Goal: Transaction & Acquisition: Book appointment/travel/reservation

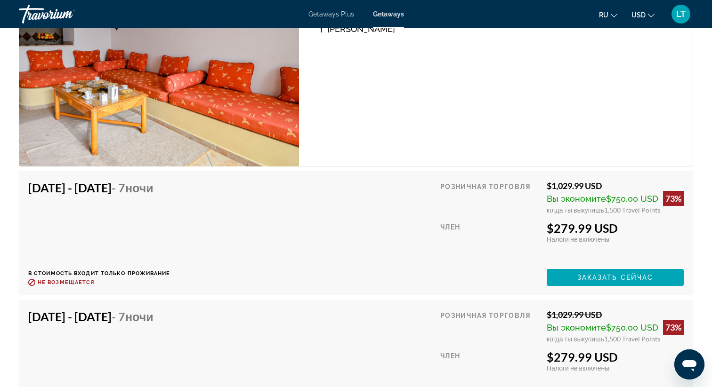
scroll to position [1453, 0]
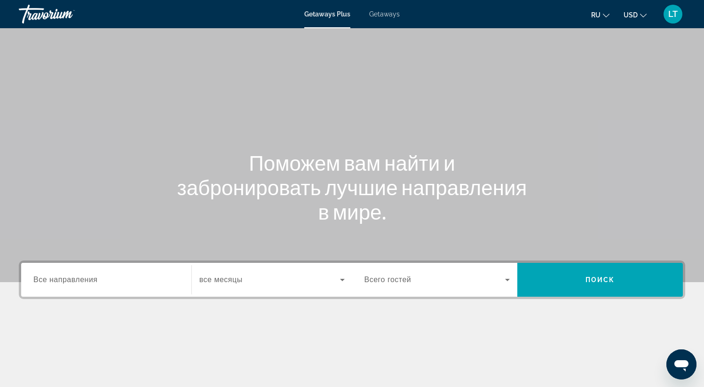
click at [395, 11] on span "Getaways" at bounding box center [384, 14] width 31 height 8
click at [72, 281] on span "Все направления" at bounding box center [65, 280] width 64 height 8
click at [72, 281] on input "Destination Все направления" at bounding box center [106, 280] width 146 height 11
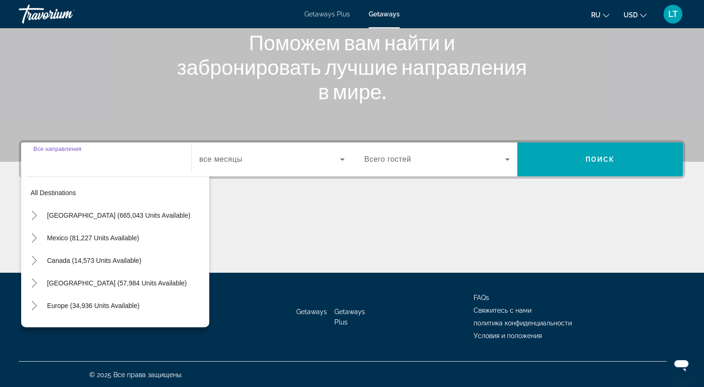
scroll to position [121, 0]
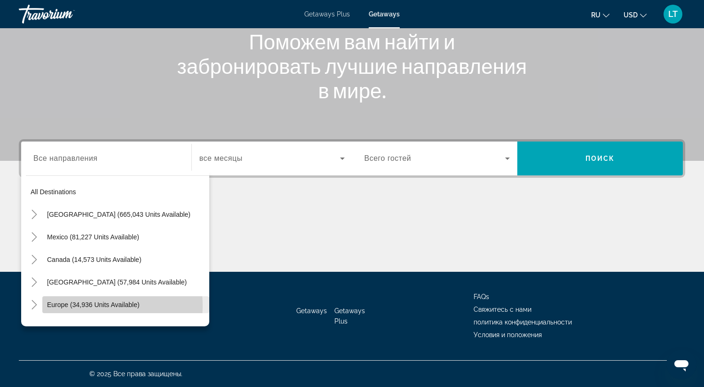
click at [100, 305] on span "Europe (34,936 units available)" at bounding box center [93, 305] width 93 height 8
type input "**********"
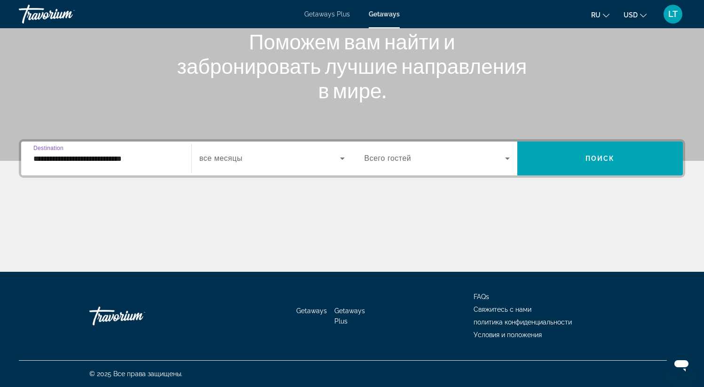
click at [331, 158] on span "Search widget" at bounding box center [270, 158] width 141 height 11
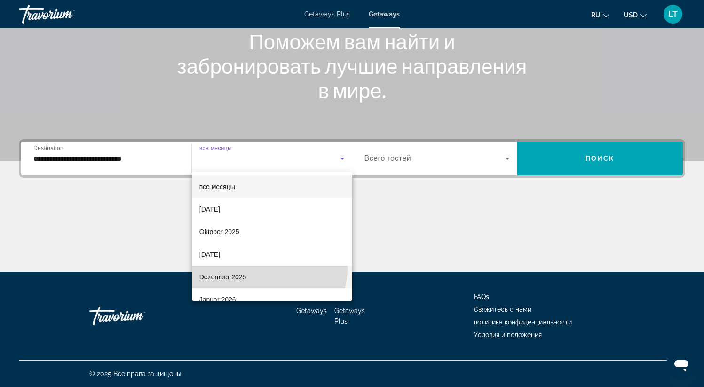
click at [253, 267] on mat-option "Dezember 2025" at bounding box center [272, 277] width 160 height 23
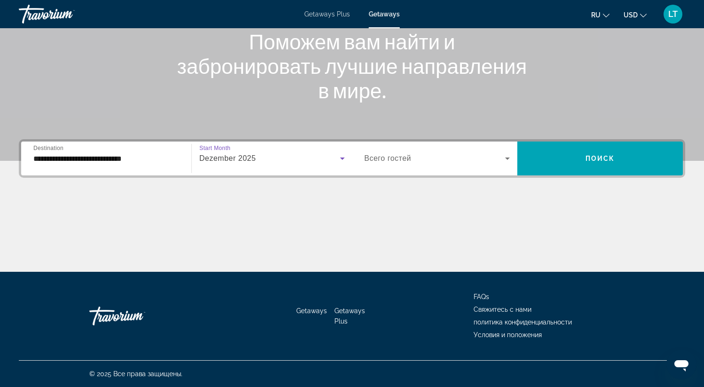
click at [457, 167] on div "Search widget" at bounding box center [438, 158] width 146 height 26
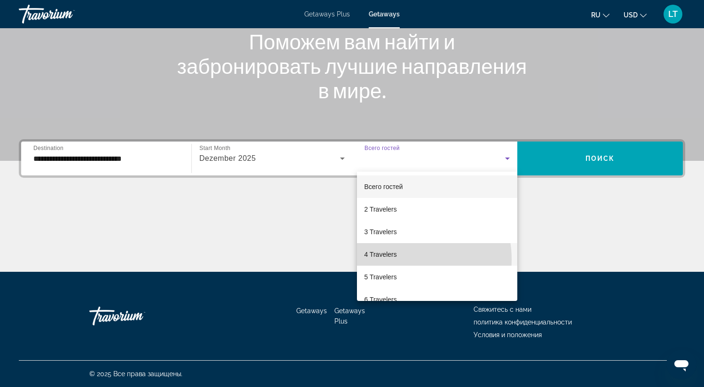
click at [405, 259] on mat-option "4 Travelers" at bounding box center [437, 254] width 161 height 23
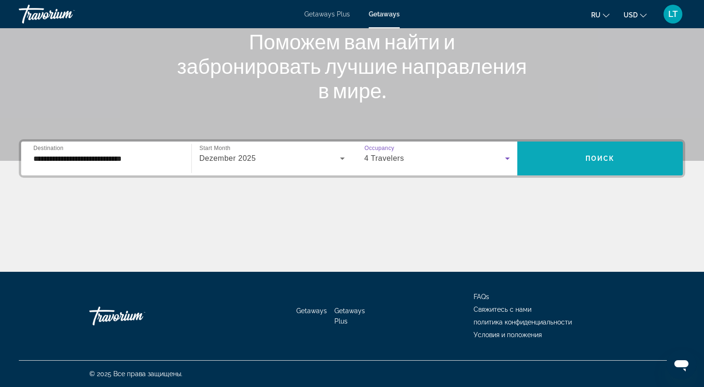
click at [630, 164] on span "Search widget" at bounding box center [601, 158] width 166 height 23
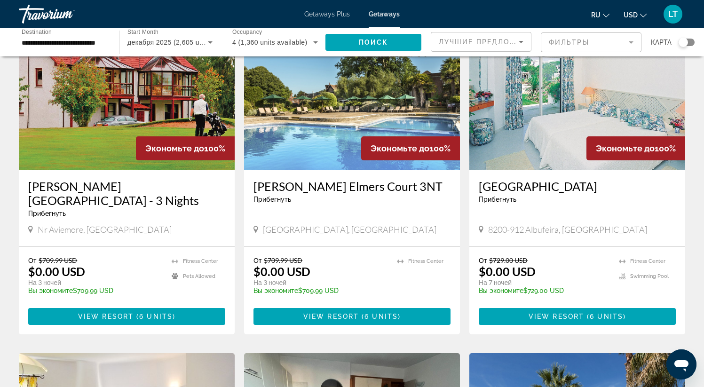
scroll to position [405, 0]
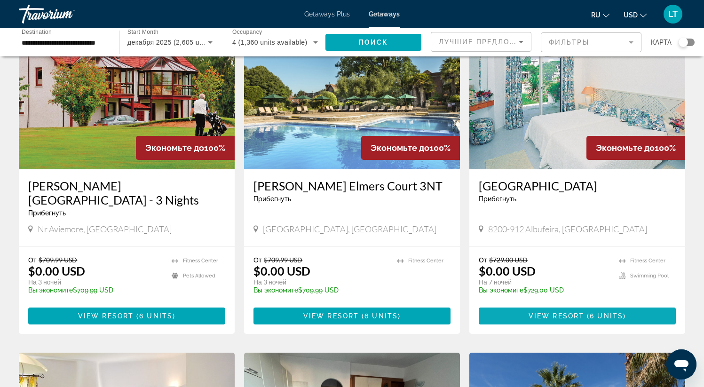
click at [554, 312] on span "View Resort" at bounding box center [557, 316] width 56 height 8
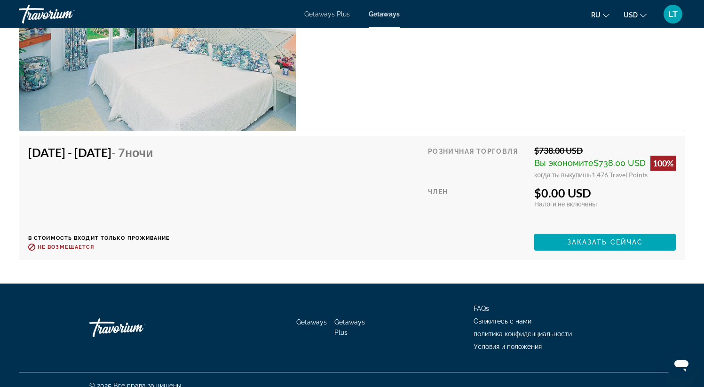
scroll to position [2301, 0]
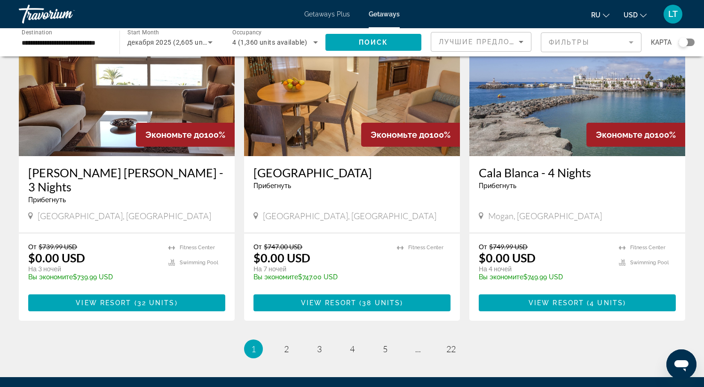
scroll to position [1138, 0]
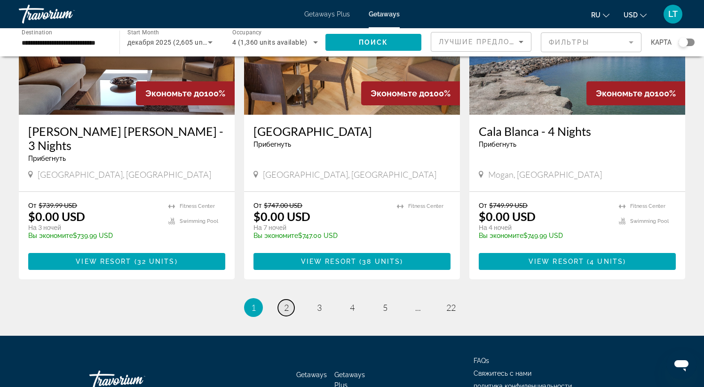
click at [283, 300] on link "page 2" at bounding box center [286, 308] width 16 height 16
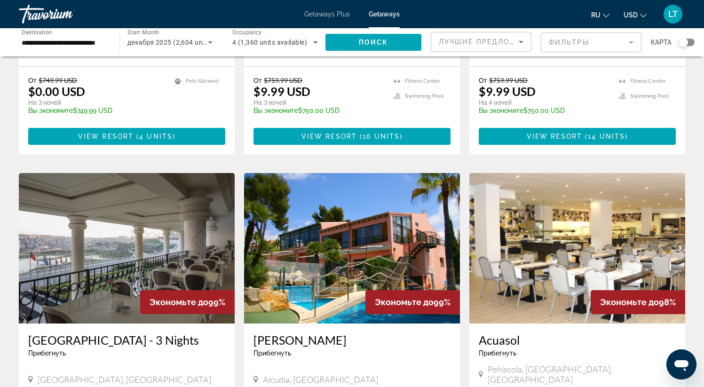
scroll to position [429, 0]
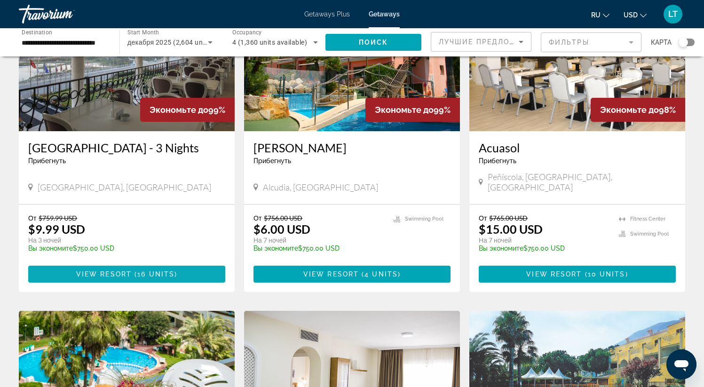
click at [144, 271] on span "16 units" at bounding box center [155, 275] width 37 height 8
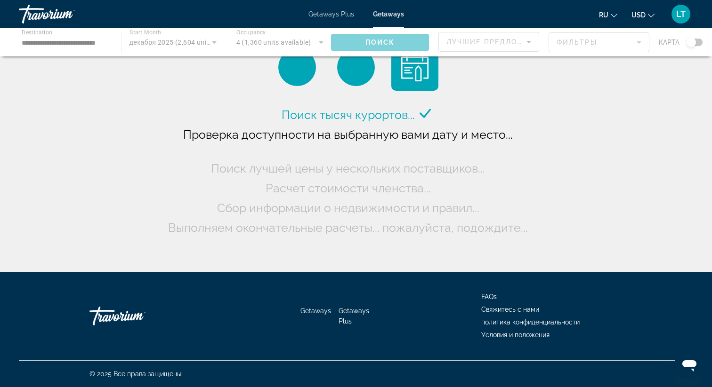
click at [293, 35] on div "Main content" at bounding box center [356, 42] width 712 height 28
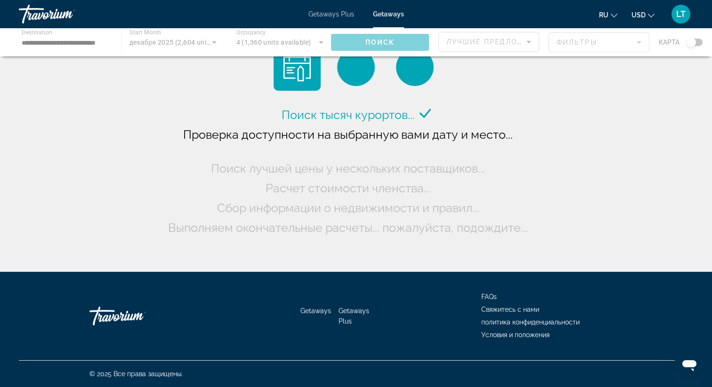
click at [320, 47] on div "Main content" at bounding box center [356, 42] width 712 height 28
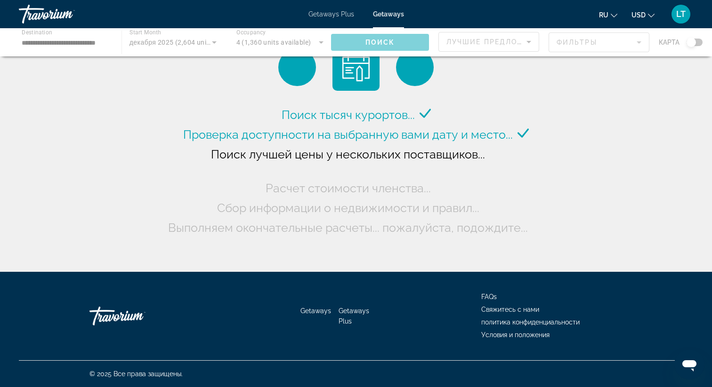
click at [314, 42] on div "Main content" at bounding box center [356, 42] width 712 height 28
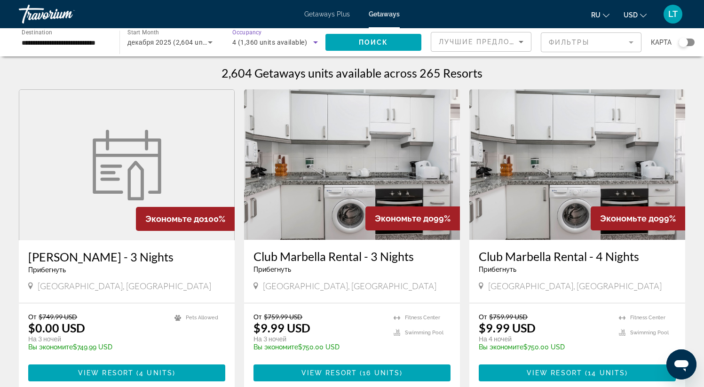
click at [316, 42] on icon "Search widget" at bounding box center [315, 42] width 5 height 2
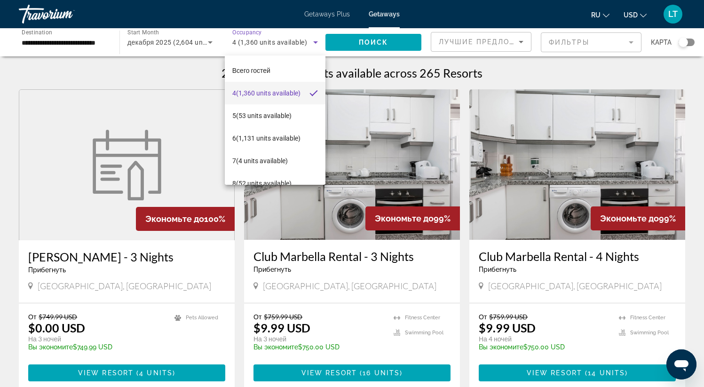
click at [190, 41] on div at bounding box center [352, 193] width 704 height 387
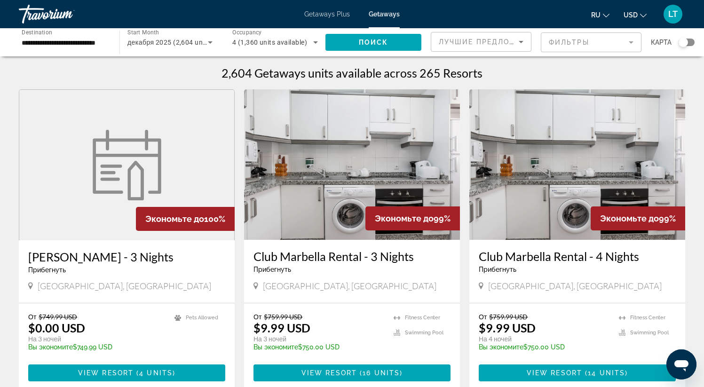
click at [268, 37] on div "4 (1,360 units available)" at bounding box center [272, 42] width 81 height 11
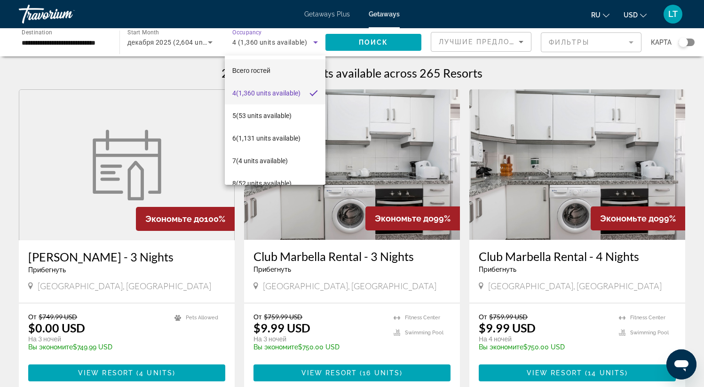
click at [258, 65] on span "Всего гостей" at bounding box center [251, 70] width 38 height 11
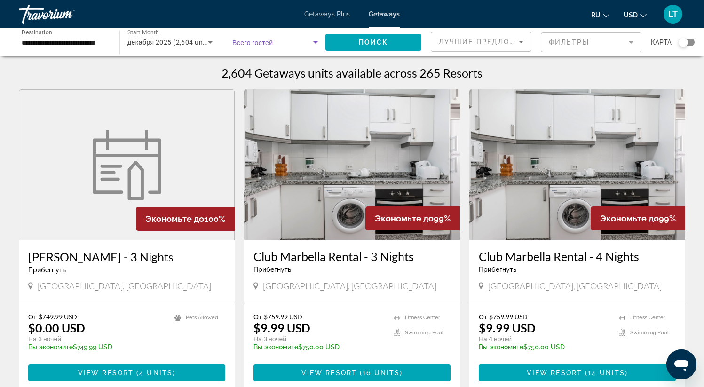
click at [303, 37] on span "Search widget" at bounding box center [272, 42] width 81 height 11
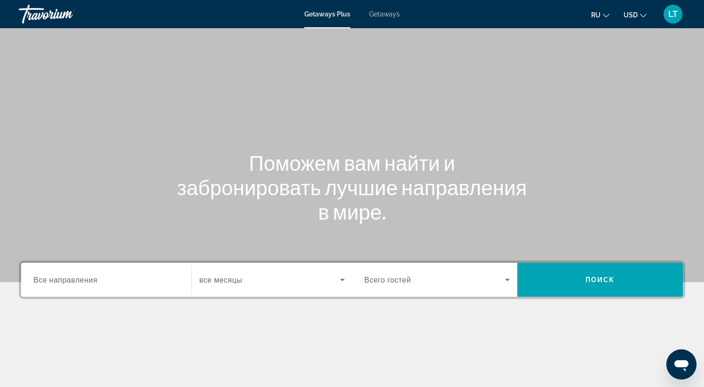
click at [117, 272] on div "Search widget" at bounding box center [106, 280] width 146 height 27
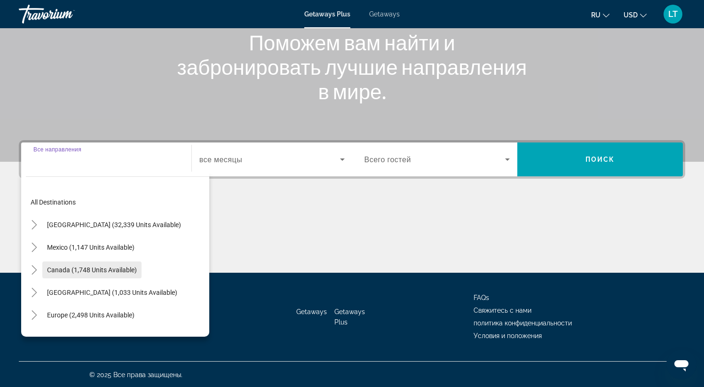
scroll to position [121, 0]
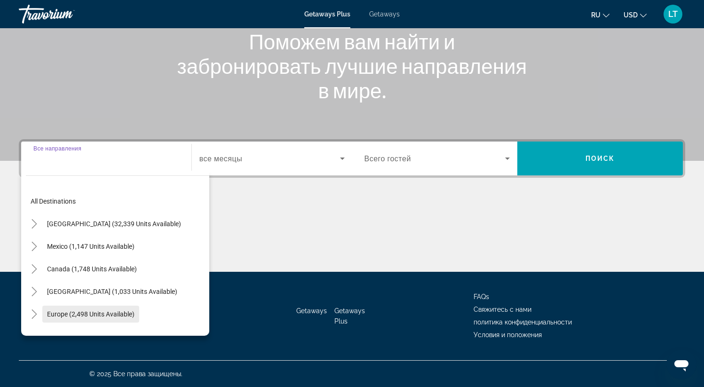
click at [69, 310] on span "Search widget" at bounding box center [90, 314] width 97 height 23
type input "**********"
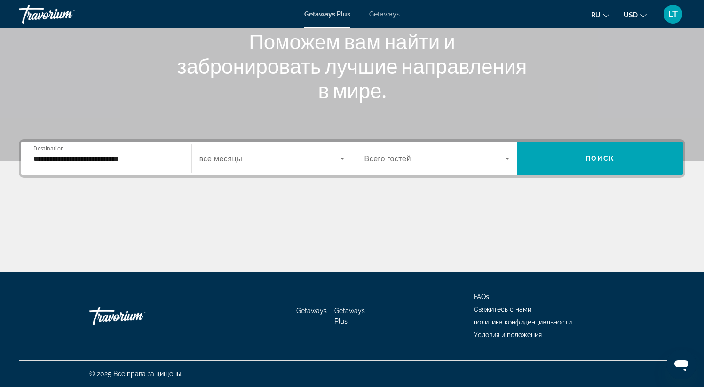
click at [264, 149] on div "Search widget" at bounding box center [272, 158] width 145 height 26
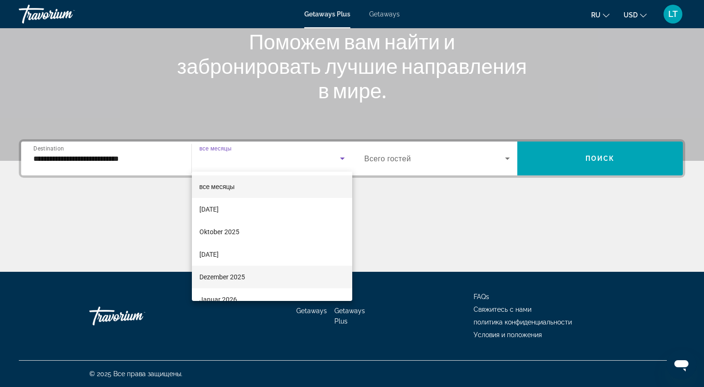
click at [225, 274] on span "Dezember 2025" at bounding box center [223, 277] width 46 height 11
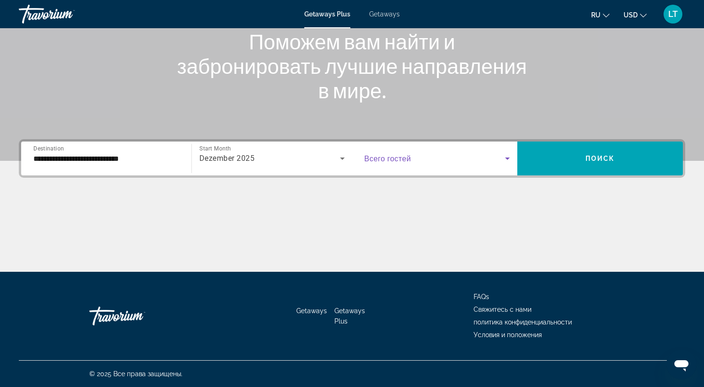
click at [423, 158] on span "Search widget" at bounding box center [435, 158] width 141 height 11
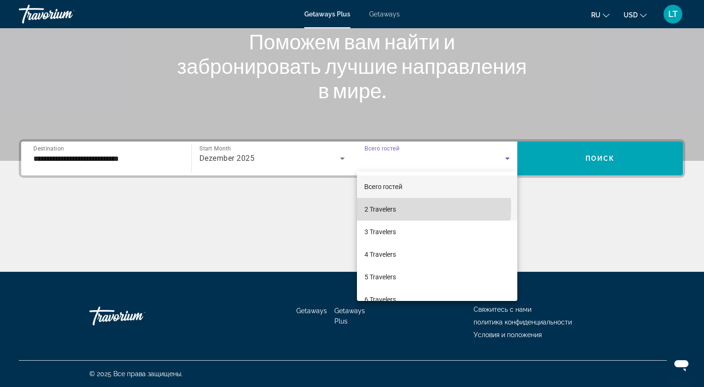
click at [406, 208] on mat-option "2 Travelers" at bounding box center [437, 209] width 161 height 23
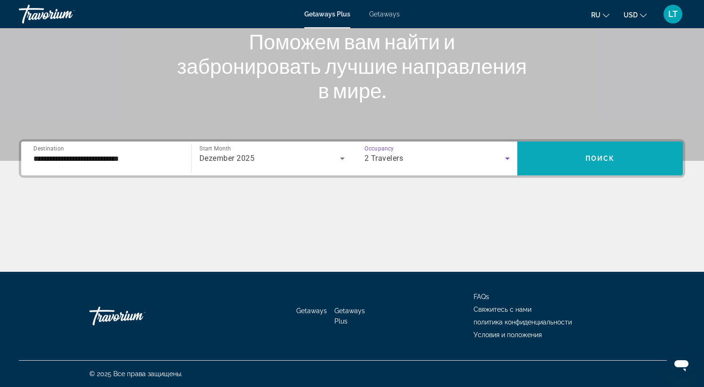
click at [649, 155] on span "Search widget" at bounding box center [601, 158] width 166 height 23
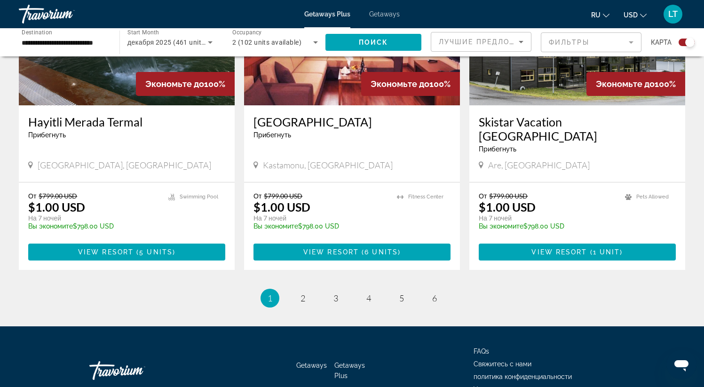
scroll to position [1427, 0]
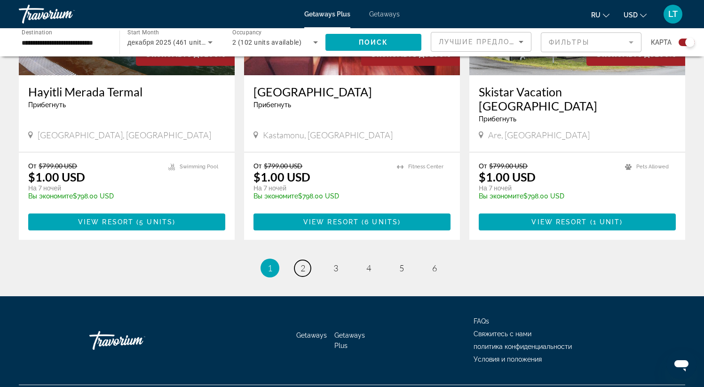
click at [298, 260] on link "page 2" at bounding box center [303, 268] width 16 height 16
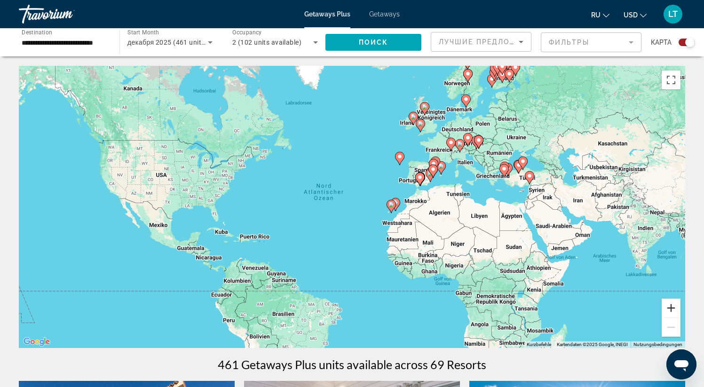
click at [673, 309] on button "Vergrößern" at bounding box center [671, 308] width 19 height 19
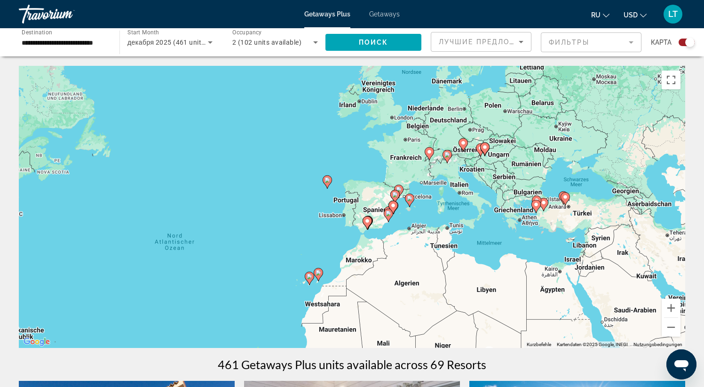
drag, startPoint x: 614, startPoint y: 207, endPoint x: 469, endPoint y: 298, distance: 171.0
click at [469, 298] on div "Um den Modus zum Ziehen mit der Tastatur zu aktivieren, drückst du Alt + Eingab…" at bounding box center [352, 207] width 667 height 282
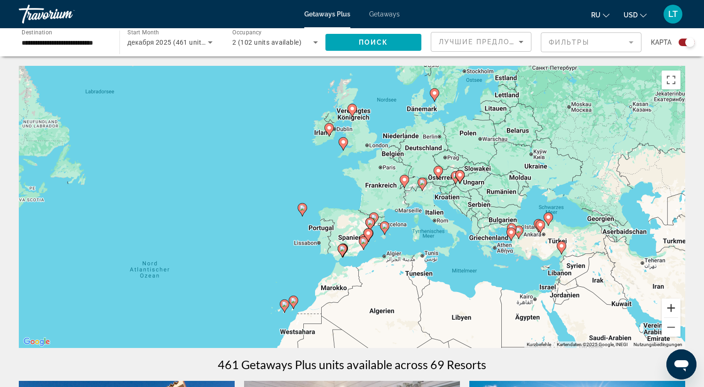
click at [668, 312] on button "Vergrößern" at bounding box center [671, 308] width 19 height 19
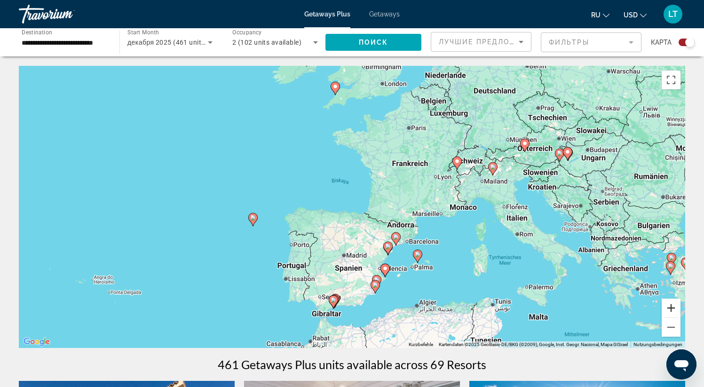
click at [668, 312] on button "Vergrößern" at bounding box center [671, 308] width 19 height 19
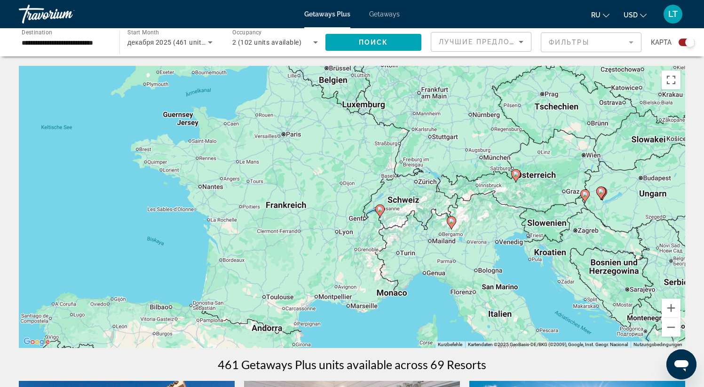
drag, startPoint x: 627, startPoint y: 226, endPoint x: 423, endPoint y: 319, distance: 224.1
click at [423, 319] on div "Um den Modus zum Ziehen mit der Tastatur zu aktivieren, drückst du Alt + Eingab…" at bounding box center [352, 207] width 667 height 282
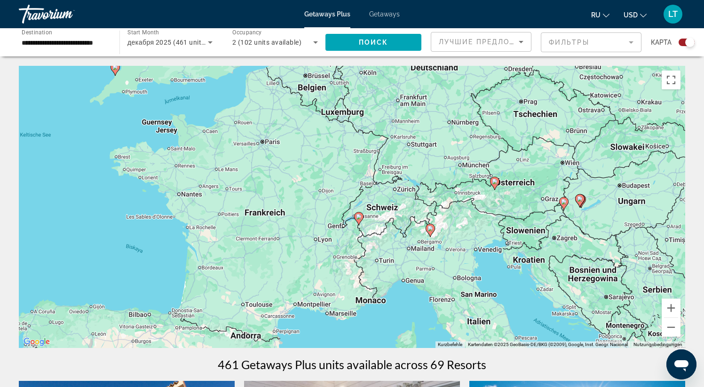
click at [359, 218] on image "Main content" at bounding box center [359, 217] width 6 height 6
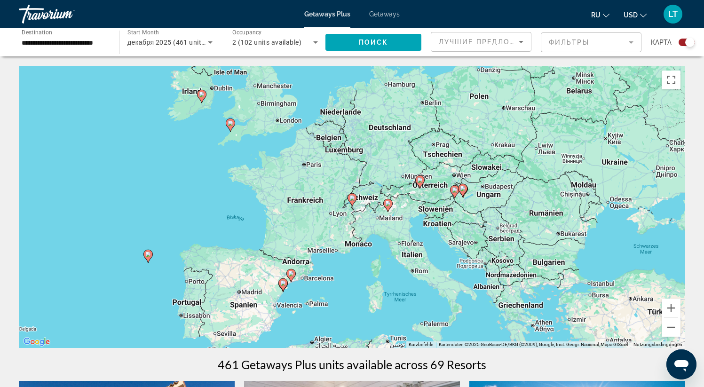
click at [354, 203] on gmp-advanced-marker "Main content" at bounding box center [352, 200] width 9 height 14
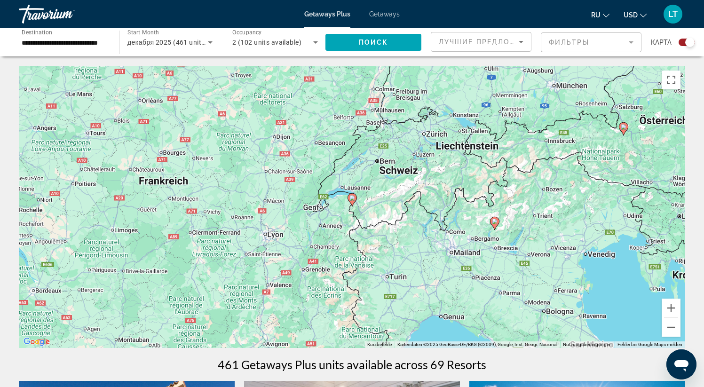
click at [354, 200] on image "Main content" at bounding box center [353, 198] width 6 height 6
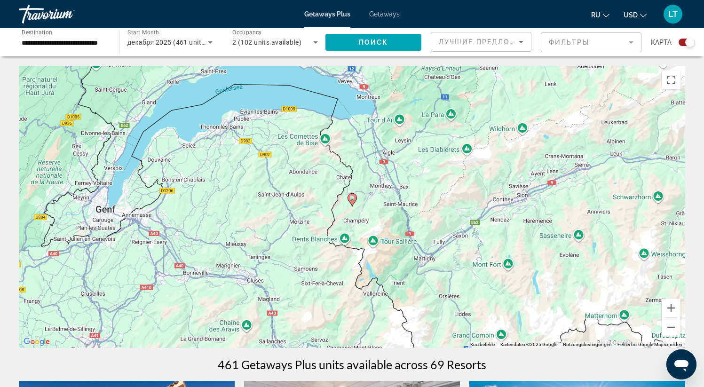
click at [354, 200] on image "Main content" at bounding box center [353, 198] width 6 height 6
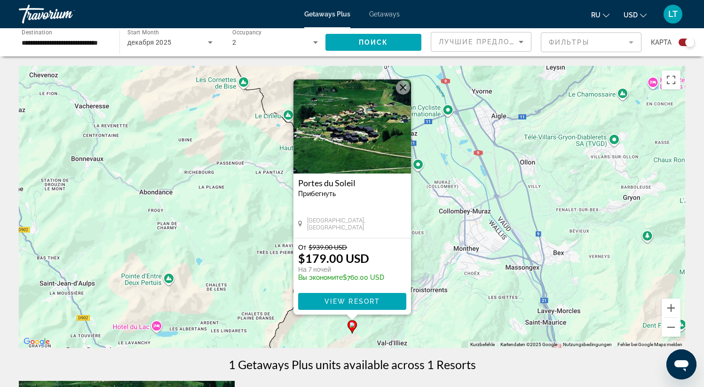
click at [404, 87] on button "Schließen" at bounding box center [403, 87] width 14 height 14
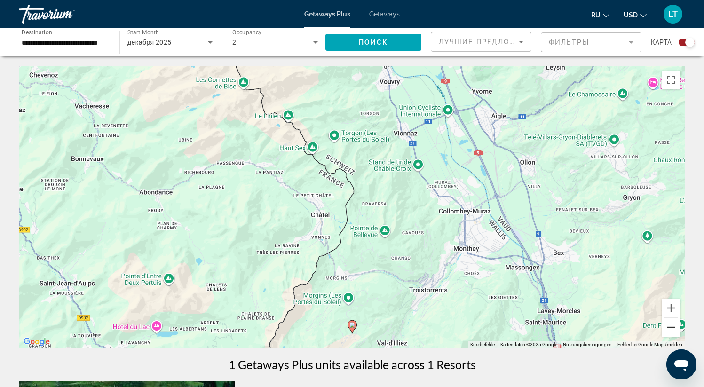
click at [672, 329] on button "Verkleinern" at bounding box center [671, 327] width 19 height 19
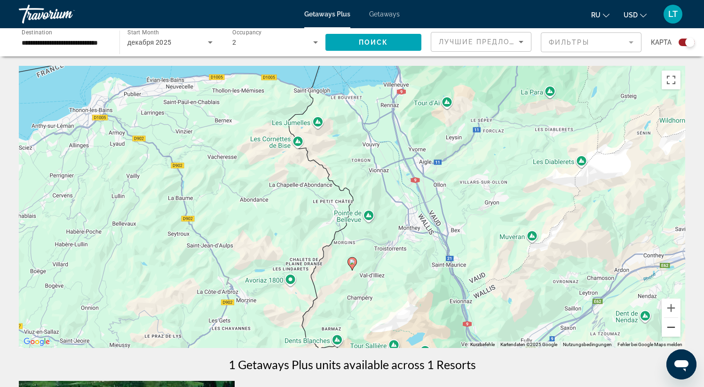
click at [672, 329] on button "Verkleinern" at bounding box center [671, 327] width 19 height 19
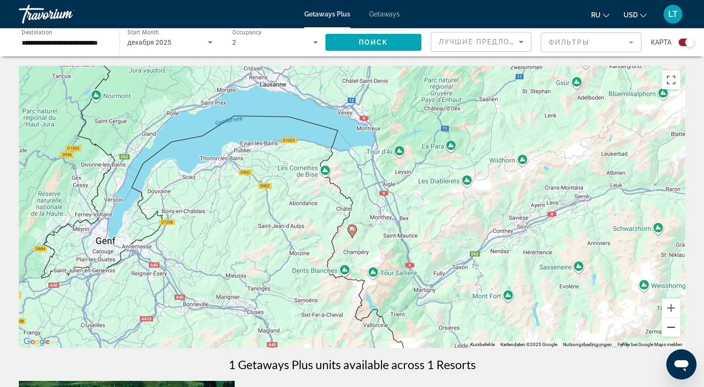
click at [672, 329] on button "Verkleinern" at bounding box center [671, 327] width 19 height 19
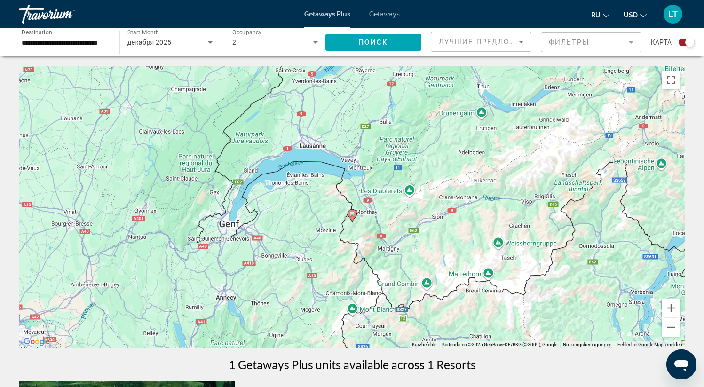
click at [102, 36] on div "**********" at bounding box center [65, 42] width 86 height 27
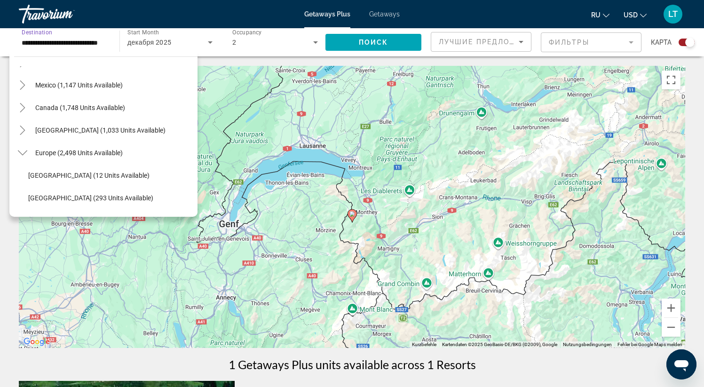
click at [60, 148] on span "Search widget" at bounding box center [79, 153] width 97 height 23
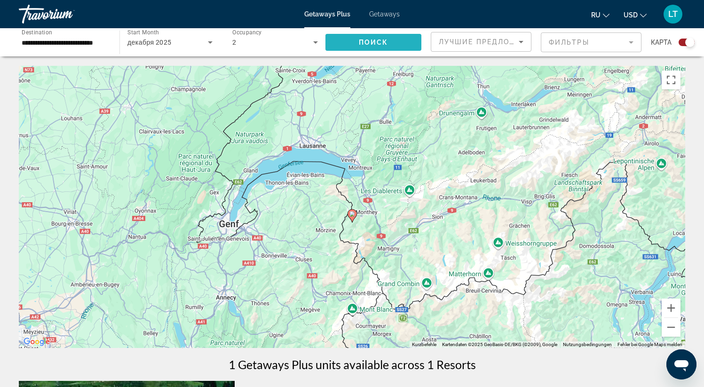
click at [376, 48] on span "Search widget" at bounding box center [374, 42] width 96 height 23
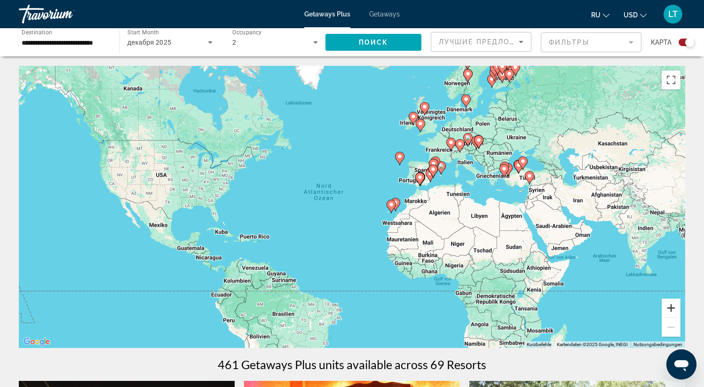
click at [671, 312] on button "Vergrößern" at bounding box center [671, 308] width 19 height 19
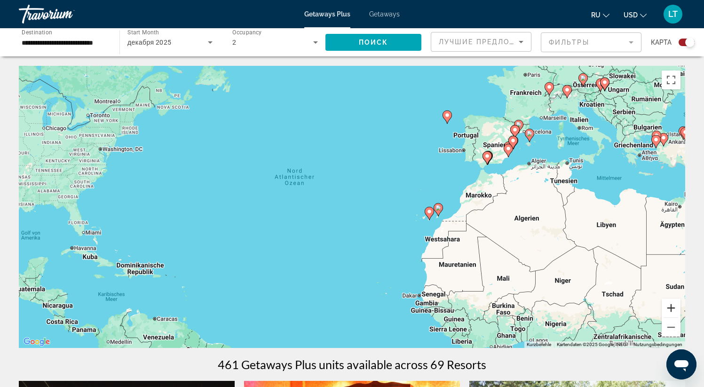
click at [671, 312] on button "Vergrößern" at bounding box center [671, 308] width 19 height 19
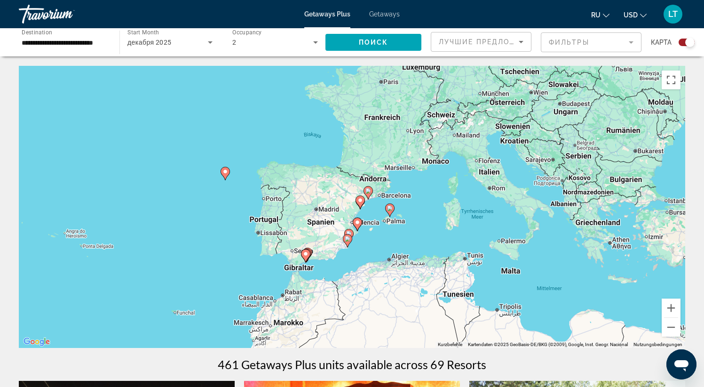
drag, startPoint x: 643, startPoint y: 213, endPoint x: 324, endPoint y: 352, distance: 348.6
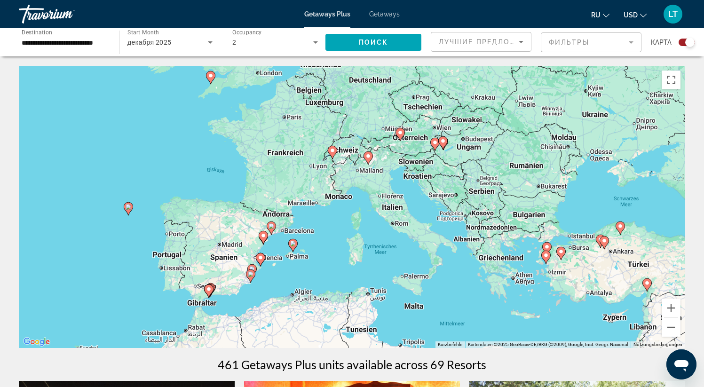
drag, startPoint x: 448, startPoint y: 258, endPoint x: 349, endPoint y: 293, distance: 104.9
click at [349, 293] on div "Um den Modus zum Ziehen mit der Tastatur zu aktivieren, drückst du Alt + Eingab…" at bounding box center [352, 207] width 667 height 282
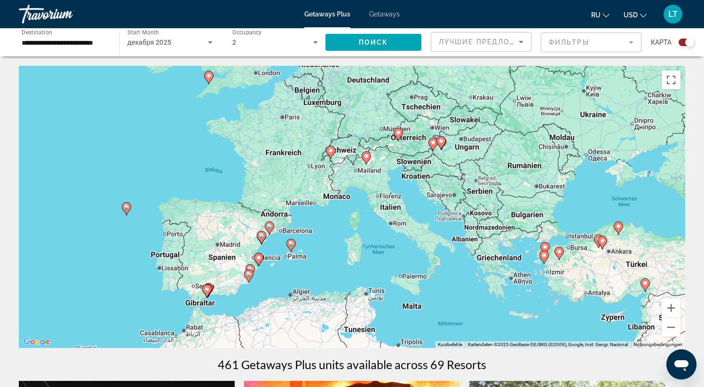
click at [368, 157] on image "Main content" at bounding box center [367, 156] width 6 height 6
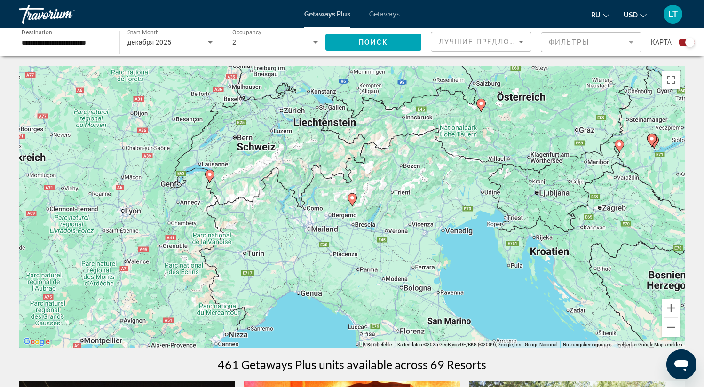
click at [353, 197] on image "Main content" at bounding box center [353, 198] width 6 height 6
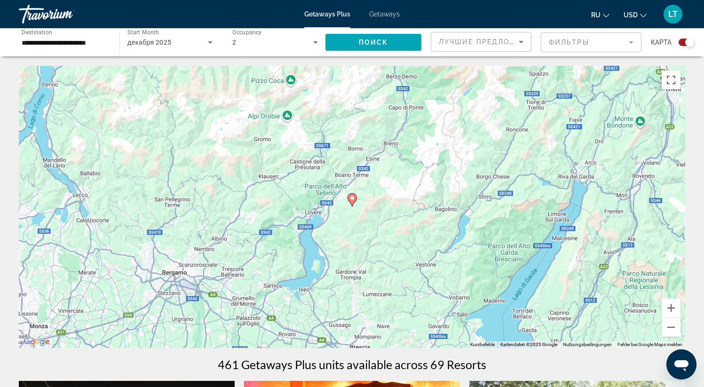
click at [351, 195] on icon "Main content" at bounding box center [352, 200] width 8 height 12
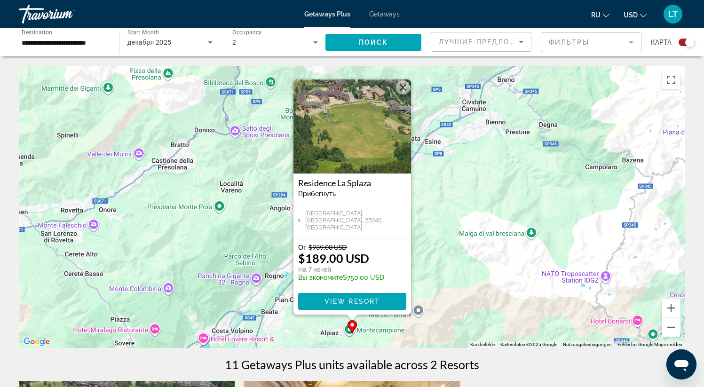
click at [401, 83] on button "Schließen" at bounding box center [403, 87] width 14 height 14
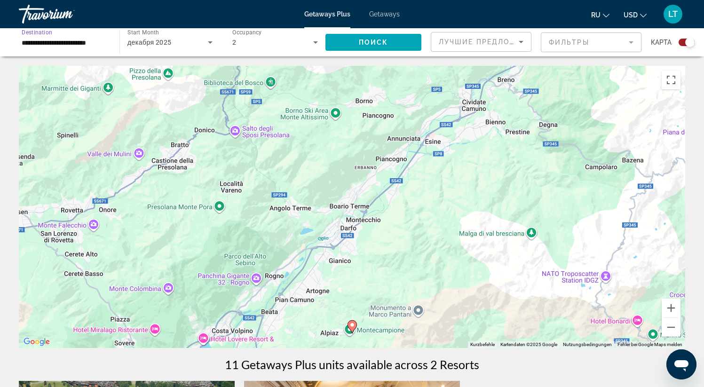
click at [94, 41] on input "**********" at bounding box center [65, 42] width 86 height 11
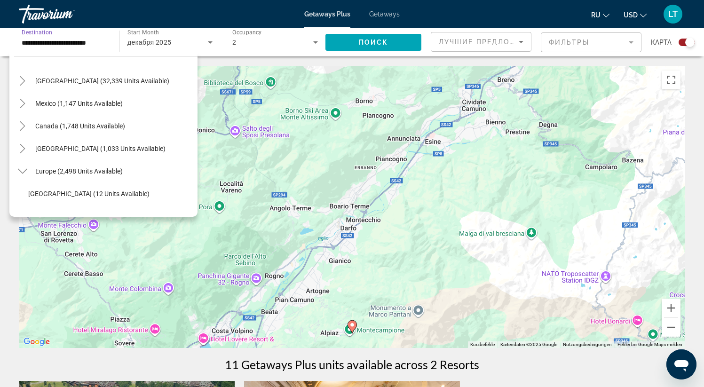
scroll to position [23, 0]
click at [73, 169] on span "Europe (2,498 units available)" at bounding box center [79, 172] width 88 height 8
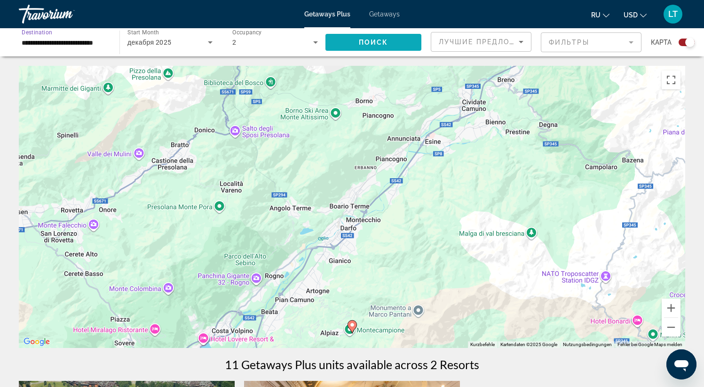
click at [351, 43] on span "Search widget" at bounding box center [374, 42] width 96 height 23
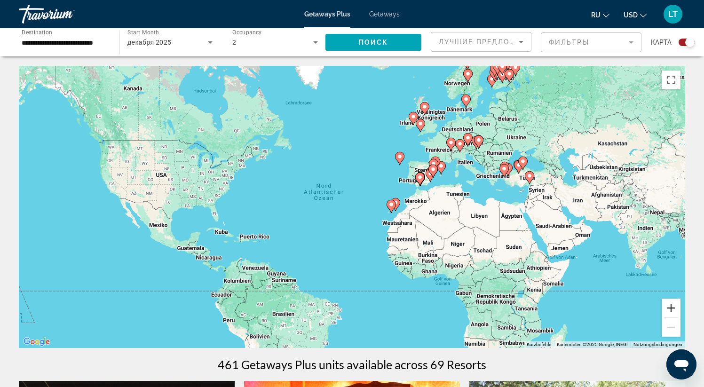
click at [672, 306] on button "Vergrößern" at bounding box center [671, 308] width 19 height 19
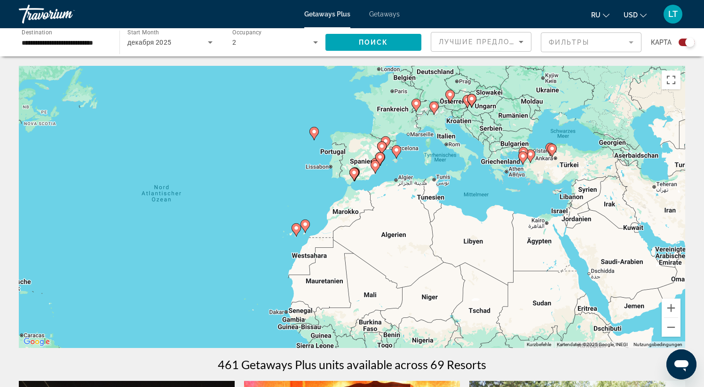
drag, startPoint x: 633, startPoint y: 232, endPoint x: 484, endPoint y: 256, distance: 151.0
click at [484, 255] on div "Um den Modus zum Ziehen mit der Tastatur zu aktivieren, drückst du Alt + Eingab…" at bounding box center [352, 207] width 667 height 282
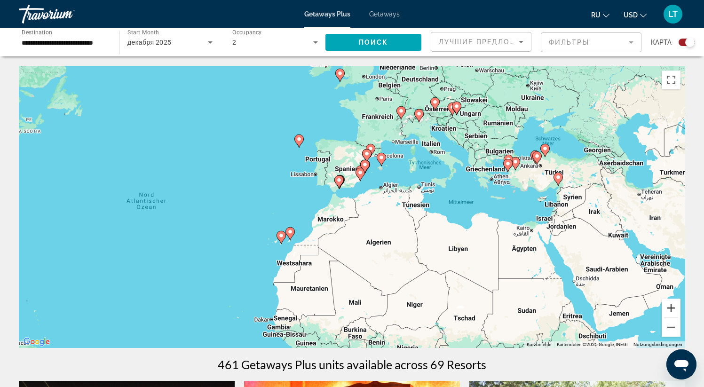
click at [671, 310] on button "Vergrößern" at bounding box center [671, 308] width 19 height 19
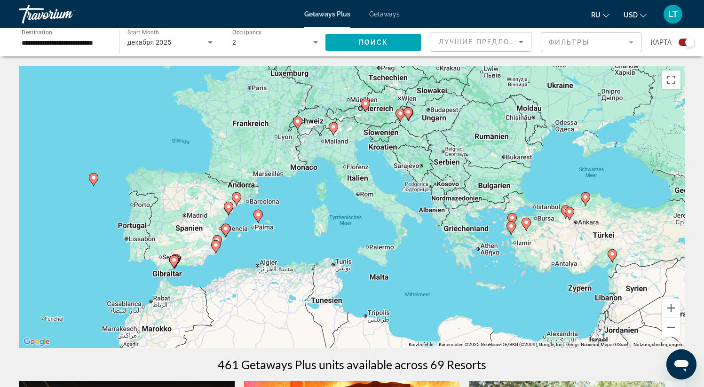
drag, startPoint x: 600, startPoint y: 215, endPoint x: 437, endPoint y: 319, distance: 193.6
click at [437, 319] on div "Um den Modus zum Ziehen mit der Tastatur zu aktivieren, drückst du Alt + Eingab…" at bounding box center [352, 207] width 667 height 282
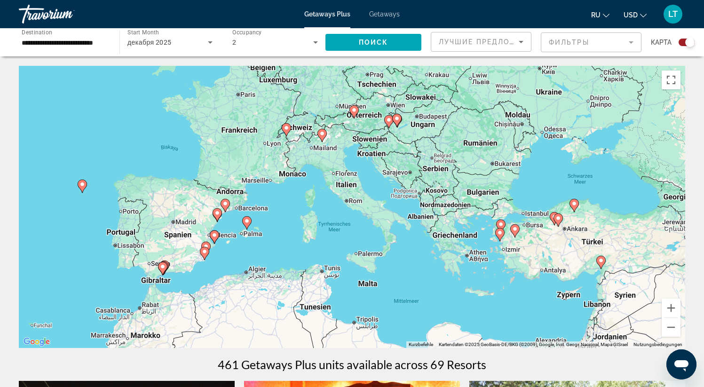
click at [355, 112] on image "Main content" at bounding box center [355, 110] width 6 height 6
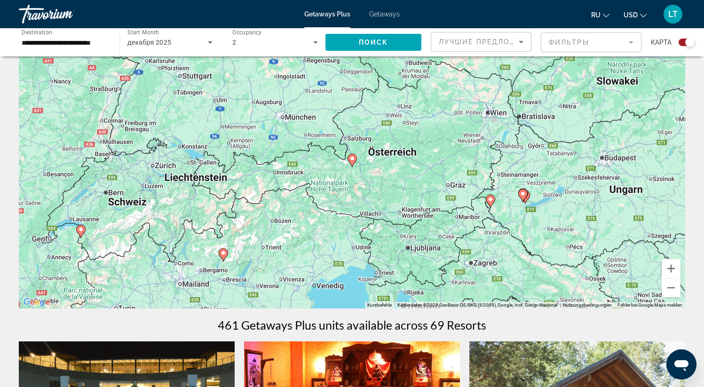
scroll to position [7, 0]
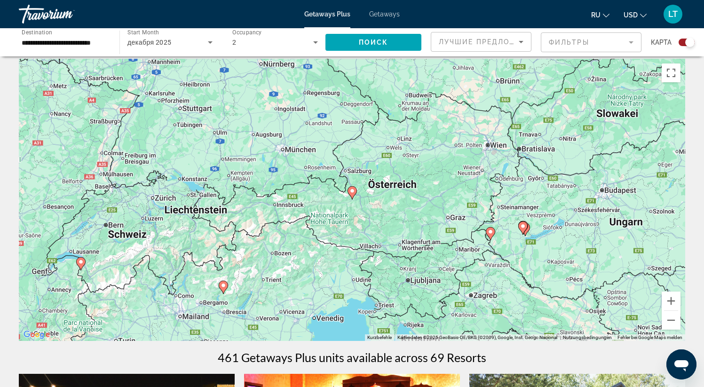
click at [352, 192] on image "Main content" at bounding box center [353, 191] width 6 height 6
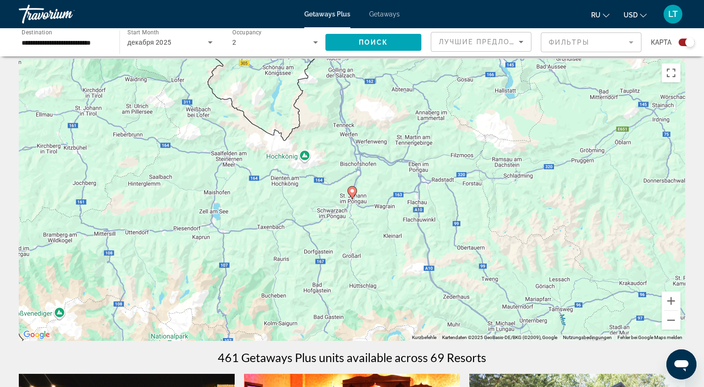
click at [354, 193] on image "Main content" at bounding box center [353, 191] width 6 height 6
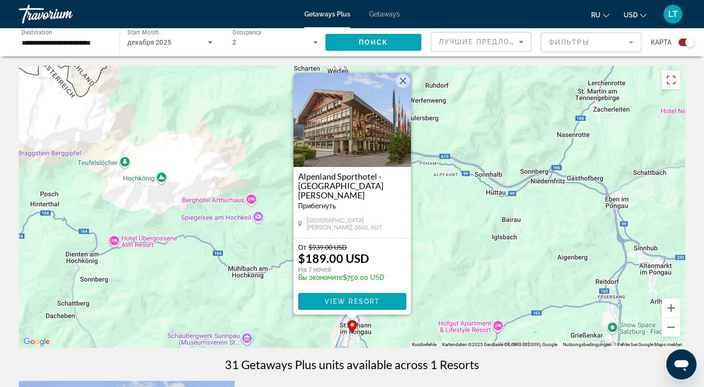
click at [401, 88] on button "Schließen" at bounding box center [403, 81] width 14 height 14
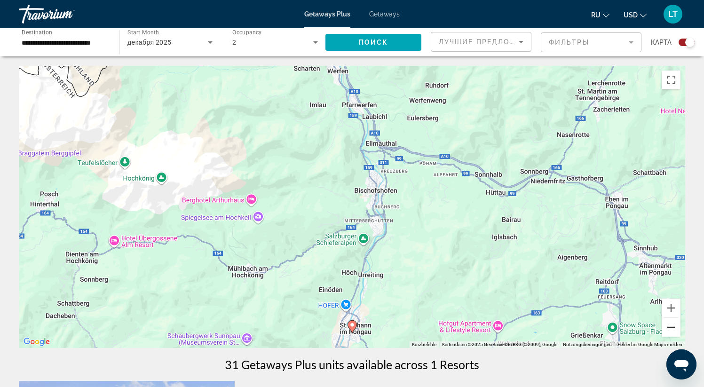
click at [674, 324] on button "Verkleinern" at bounding box center [671, 327] width 19 height 19
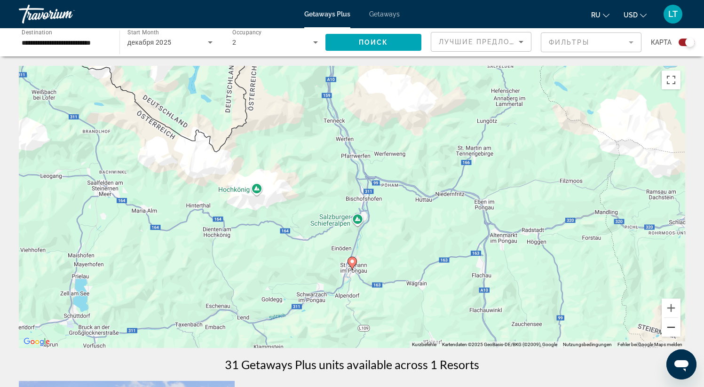
click at [674, 325] on button "Verkleinern" at bounding box center [671, 327] width 19 height 19
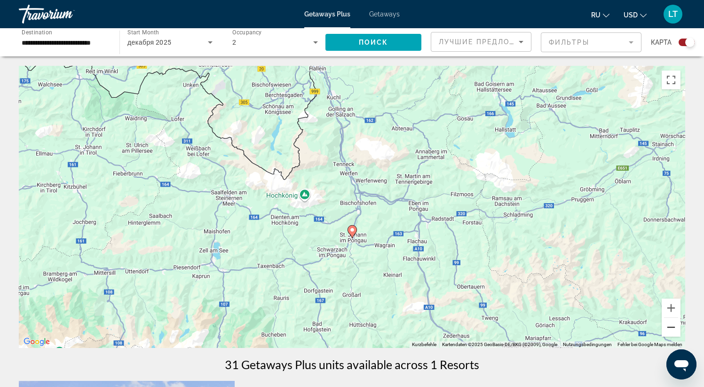
click at [674, 326] on button "Verkleinern" at bounding box center [671, 327] width 19 height 19
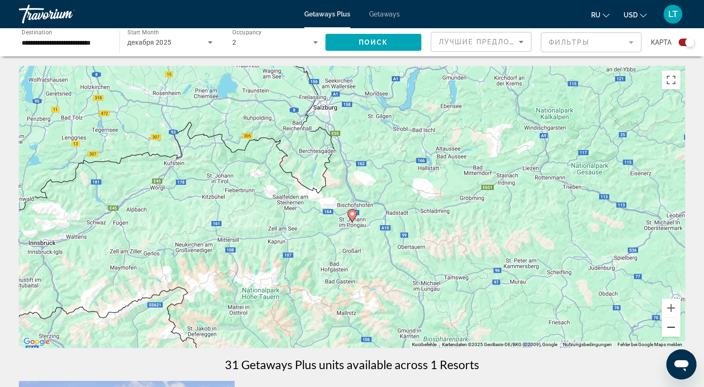
click at [675, 326] on button "Verkleinern" at bounding box center [671, 327] width 19 height 19
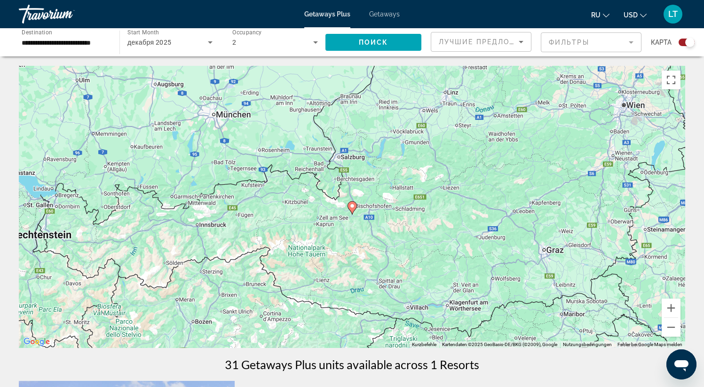
click at [108, 53] on div "**********" at bounding box center [64, 42] width 101 height 27
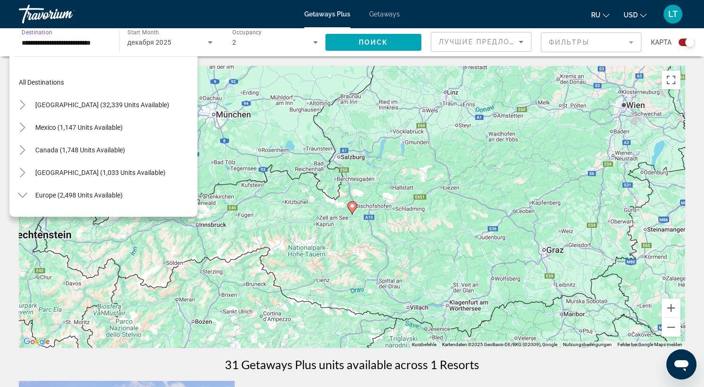
scroll to position [101, 0]
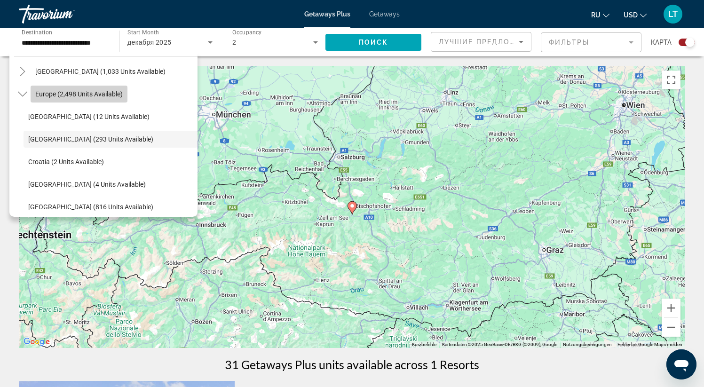
click at [67, 98] on span "Search widget" at bounding box center [79, 94] width 97 height 23
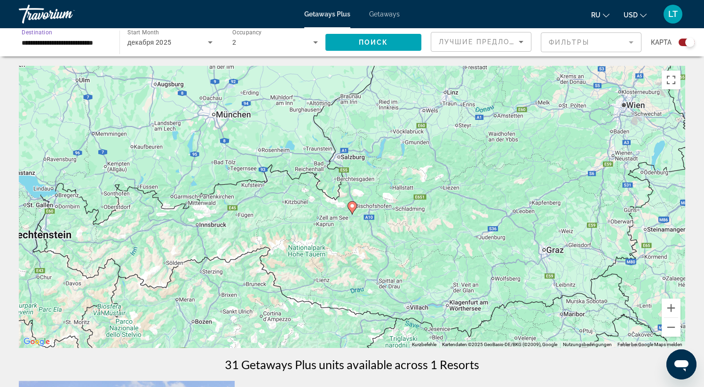
click at [368, 56] on div "**********" at bounding box center [352, 392] width 704 height 785
click at [369, 37] on span "Search widget" at bounding box center [374, 42] width 96 height 23
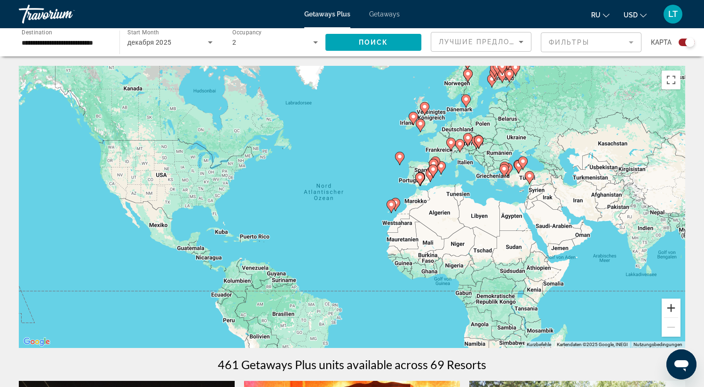
click at [670, 305] on button "Vergrößern" at bounding box center [671, 308] width 19 height 19
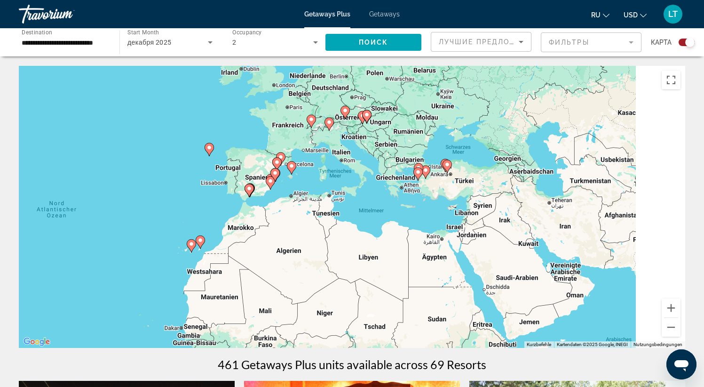
drag, startPoint x: 627, startPoint y: 234, endPoint x: 323, endPoint y: 268, distance: 305.9
click at [323, 268] on div "Um den Modus zum Ziehen mit der Tastatur zu aktivieren, drückst du Alt + Eingab…" at bounding box center [352, 207] width 667 height 282
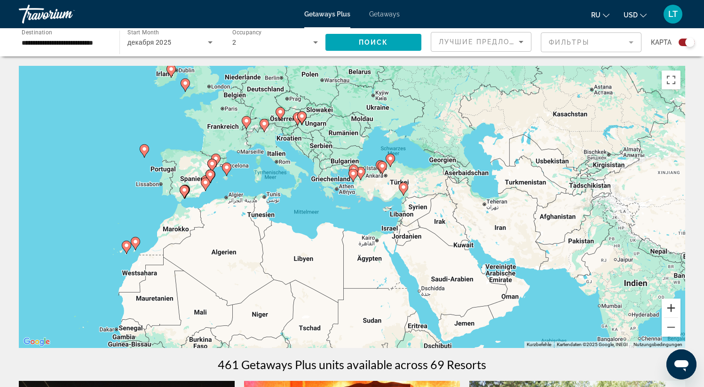
click at [673, 307] on button "Vergrößern" at bounding box center [671, 308] width 19 height 19
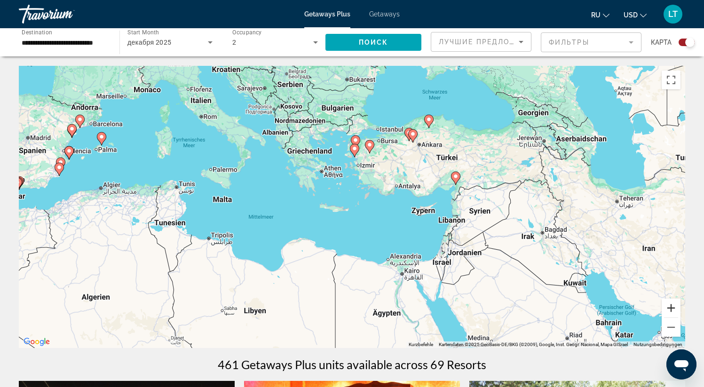
click at [673, 307] on button "Vergrößern" at bounding box center [671, 308] width 19 height 19
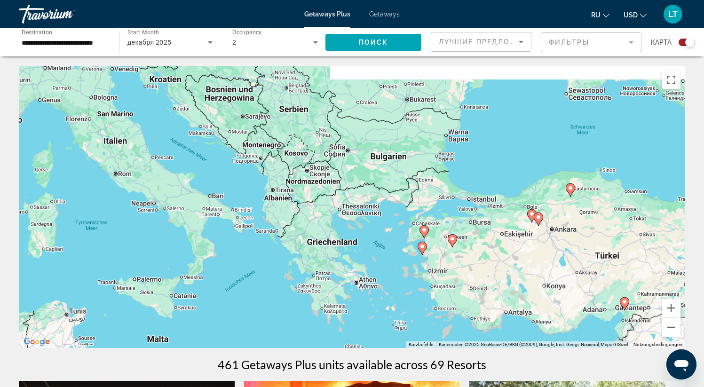
drag, startPoint x: 501, startPoint y: 237, endPoint x: 575, endPoint y: 387, distance: 166.9
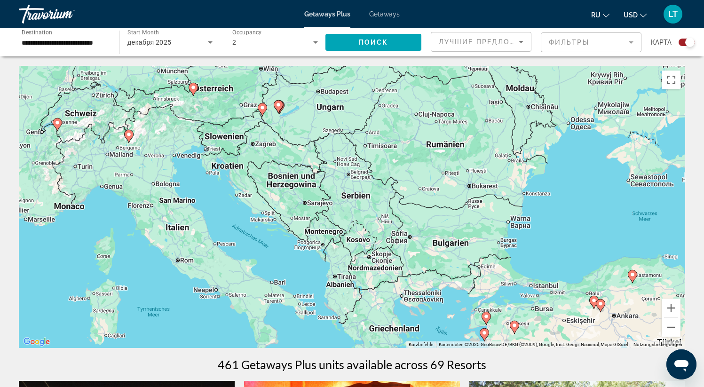
drag, startPoint x: 495, startPoint y: 275, endPoint x: 549, endPoint y: 367, distance: 106.5
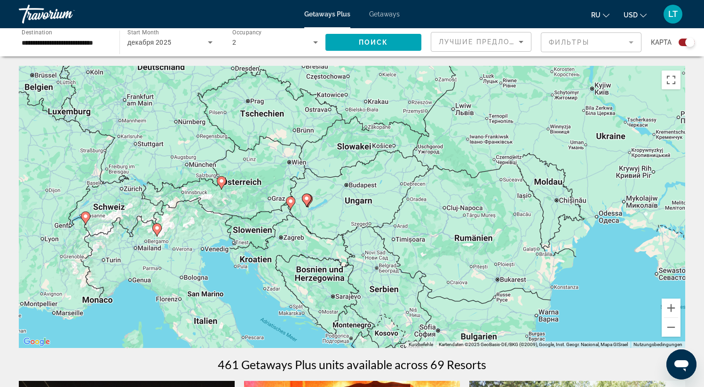
drag, startPoint x: 376, startPoint y: 177, endPoint x: 438, endPoint y: 278, distance: 118.3
click at [436, 278] on div "Um den Modus zum Ziehen mit der Tastatur zu aktivieren, drückst du Alt + Eingab…" at bounding box center [352, 207] width 667 height 282
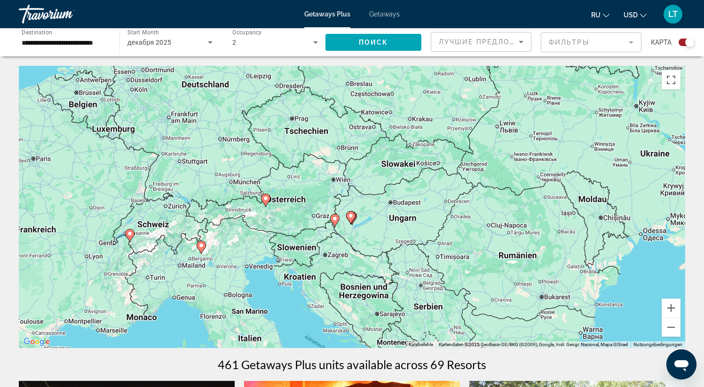
click at [334, 219] on image "Main content" at bounding box center [335, 219] width 6 height 6
type input "**********"
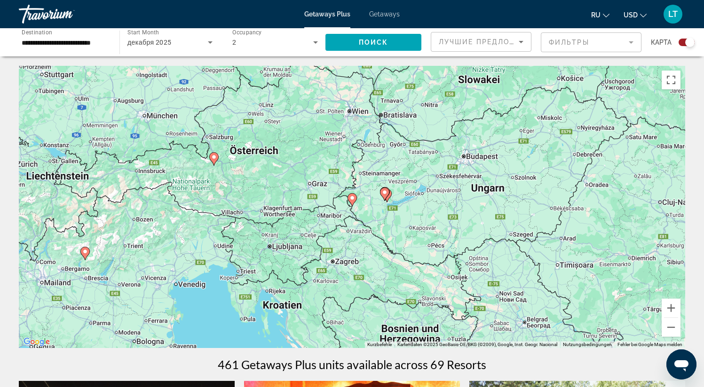
click at [385, 192] on image "Main content" at bounding box center [385, 193] width 6 height 6
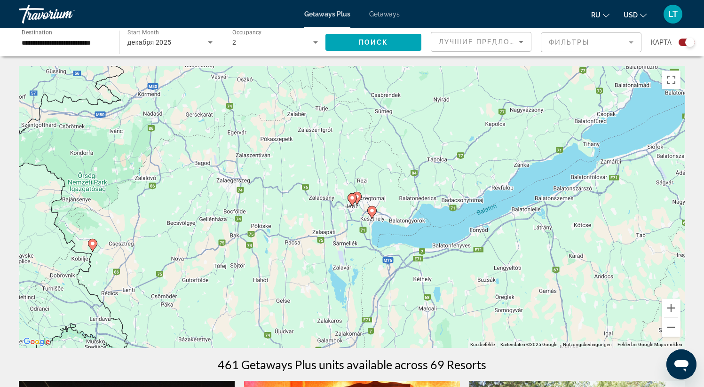
click at [372, 210] on image "Main content" at bounding box center [372, 211] width 6 height 6
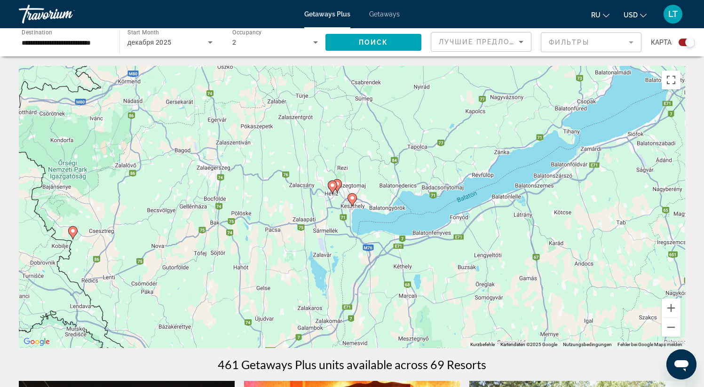
click at [353, 201] on icon "Main content" at bounding box center [352, 200] width 8 height 12
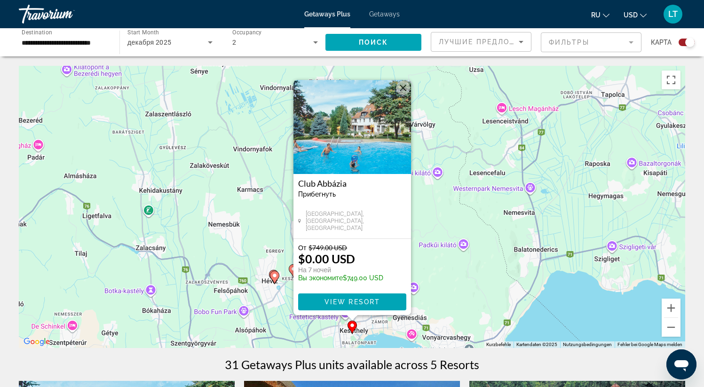
click at [274, 276] on image "Main content" at bounding box center [275, 276] width 6 height 6
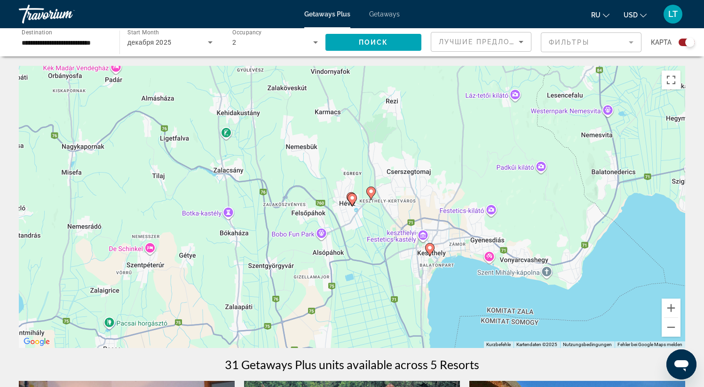
click at [352, 203] on icon "Main content" at bounding box center [352, 200] width 8 height 12
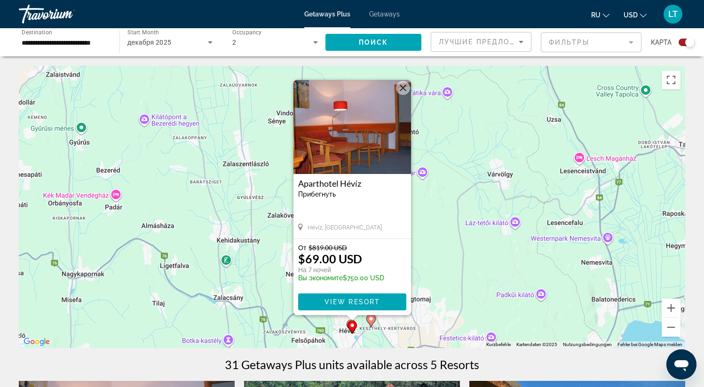
click at [370, 325] on icon "Main content" at bounding box center [371, 321] width 8 height 12
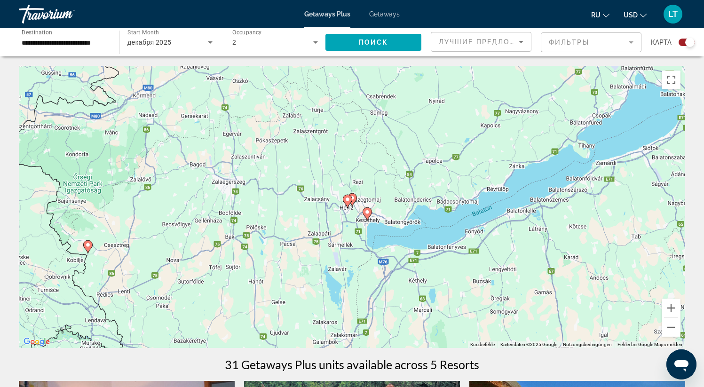
click at [353, 200] on image "Main content" at bounding box center [353, 198] width 6 height 6
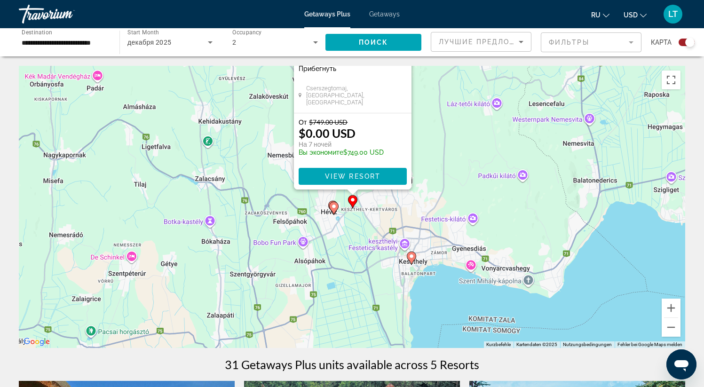
drag, startPoint x: 453, startPoint y: 322, endPoint x: 453, endPoint y: 195, distance: 127.1
click at [453, 195] on div "Um den Modus zum Ziehen mit der Tastatur zu aktivieren, drückst du Alt + Eingab…" at bounding box center [352, 207] width 667 height 282
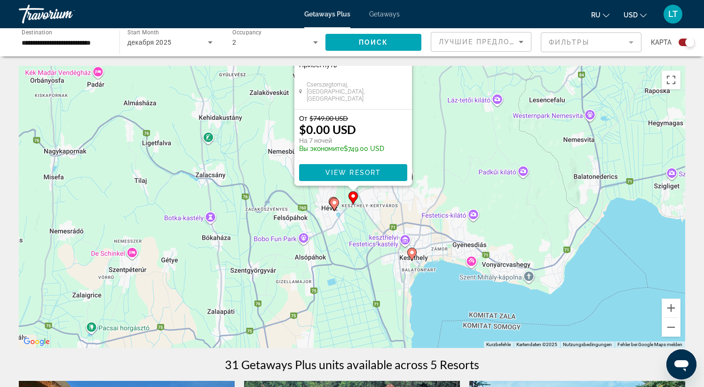
click at [412, 253] on image "Main content" at bounding box center [412, 253] width 6 height 6
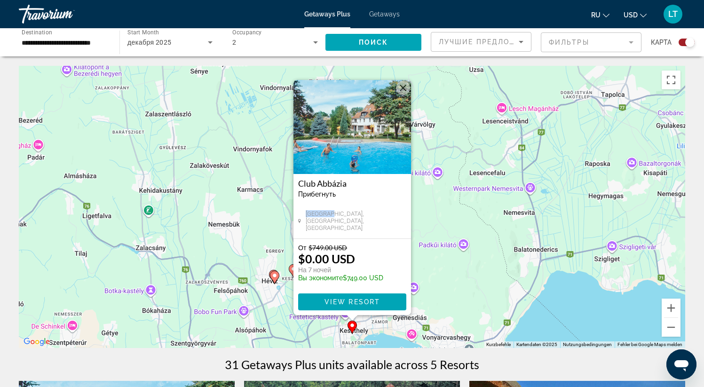
drag, startPoint x: 331, startPoint y: 227, endPoint x: 306, endPoint y: 229, distance: 25.1
click at [306, 229] on div "Keszthely, HUNGARY, Hungary" at bounding box center [352, 220] width 108 height 21
drag, startPoint x: 332, startPoint y: 227, endPoint x: 307, endPoint y: 228, distance: 24.5
click at [307, 228] on span "Keszthely, HUNGARY, Hungary" at bounding box center [355, 220] width 101 height 21
copy span "Keszthely"
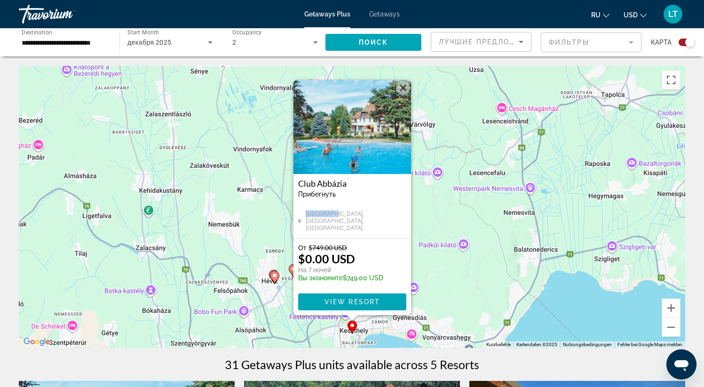
click at [422, 290] on div "Um den Modus zum Ziehen mit der Tastatur zu aktivieren, drückst du Alt + Eingab…" at bounding box center [352, 207] width 667 height 282
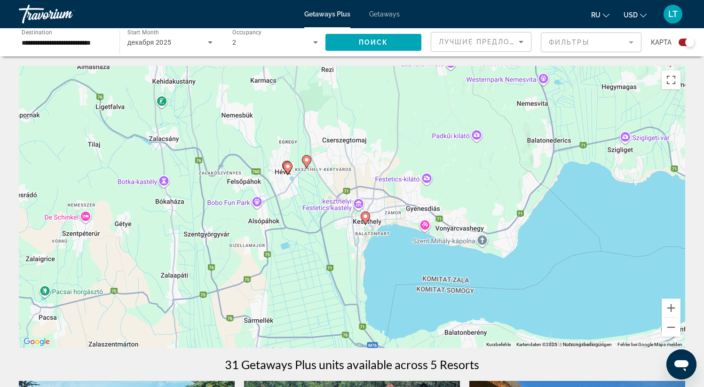
drag, startPoint x: 361, startPoint y: 325, endPoint x: 375, endPoint y: 215, distance: 110.9
click at [375, 215] on div "Um den Modus zum Ziehen mit der Tastatur zu aktivieren, drückst du Alt + Eingab…" at bounding box center [352, 207] width 667 height 282
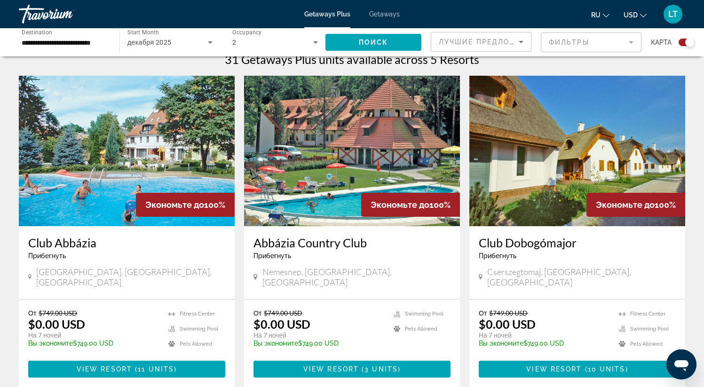
scroll to position [306, 0]
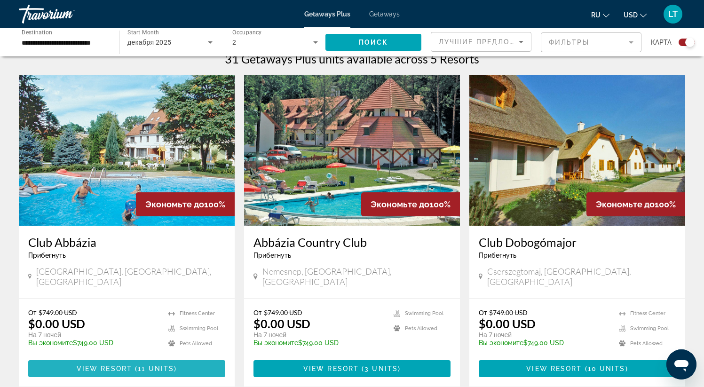
click at [153, 365] on span "11 units" at bounding box center [156, 369] width 36 height 8
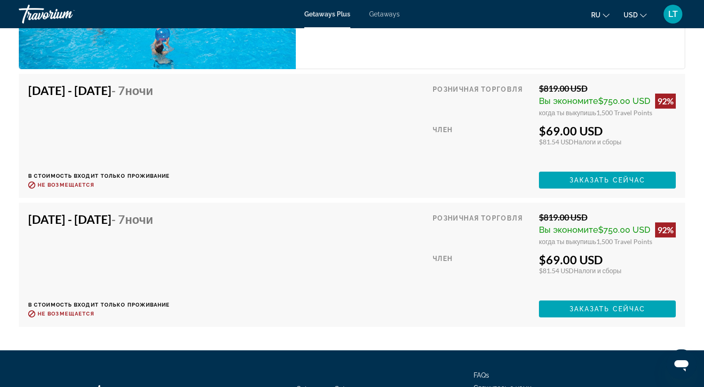
scroll to position [3269, 0]
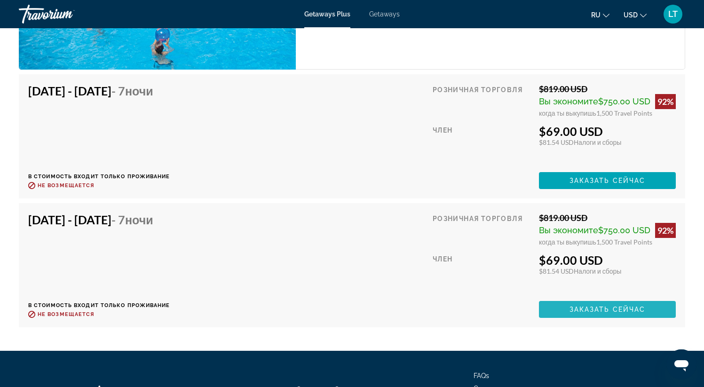
click at [601, 311] on span "Заказать сейчас" at bounding box center [608, 310] width 76 height 8
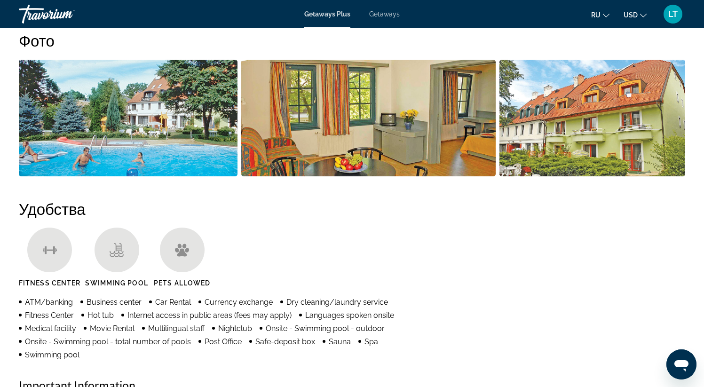
scroll to position [451, 0]
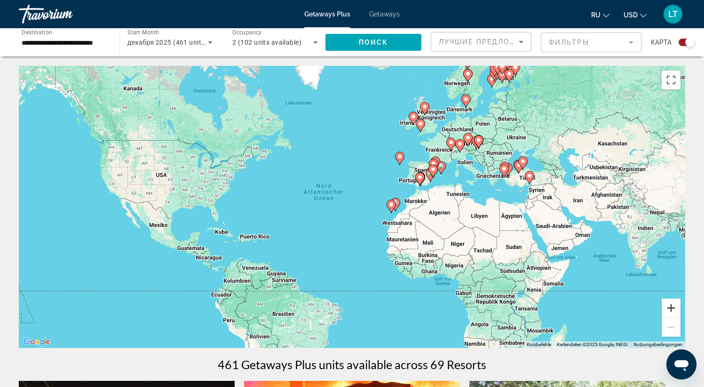
click at [670, 307] on button "Vergrößern" at bounding box center [671, 308] width 19 height 19
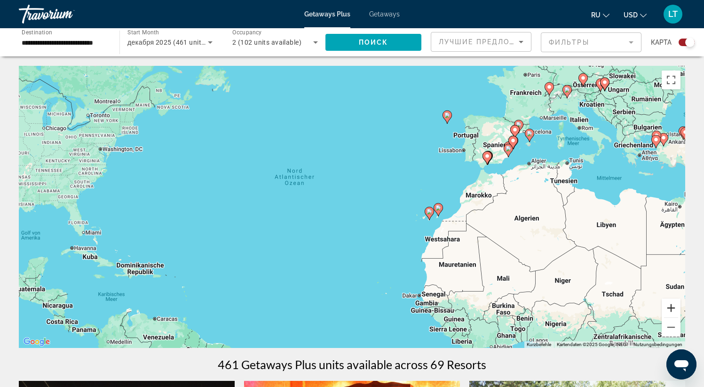
click at [670, 307] on button "Vergrößern" at bounding box center [671, 308] width 19 height 19
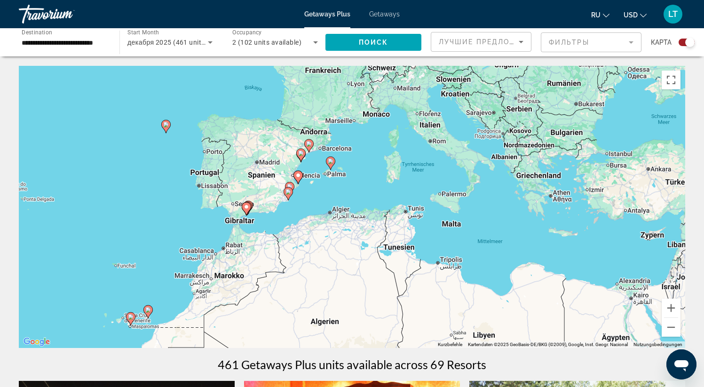
drag, startPoint x: 635, startPoint y: 212, endPoint x: 223, endPoint y: 321, distance: 427.0
click at [223, 321] on div "Um den Modus zum Ziehen mit der Tastatur zu aktivieren, drückst du Alt + Eingab…" at bounding box center [352, 207] width 667 height 282
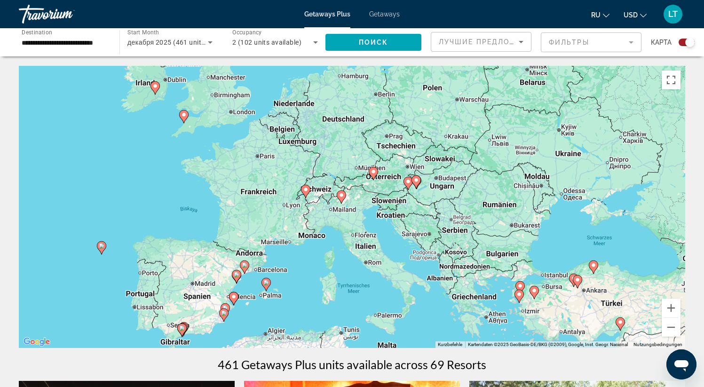
drag, startPoint x: 407, startPoint y: 192, endPoint x: 382, endPoint y: 295, distance: 106.5
click at [382, 295] on div "Um den Modus zum Ziehen mit der Tastatur zu aktivieren, drückst du Alt + Eingab…" at bounding box center [352, 207] width 667 height 282
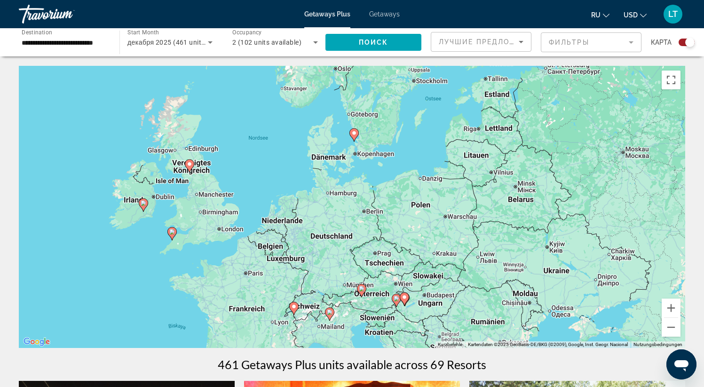
drag, startPoint x: 181, startPoint y: 153, endPoint x: 178, endPoint y: 260, distance: 106.9
click at [178, 260] on div "Um den Modus zum Ziehen mit der Tastatur zu aktivieren, drückst du Alt + Eingab…" at bounding box center [352, 207] width 667 height 282
click at [354, 134] on image "Main content" at bounding box center [355, 133] width 6 height 6
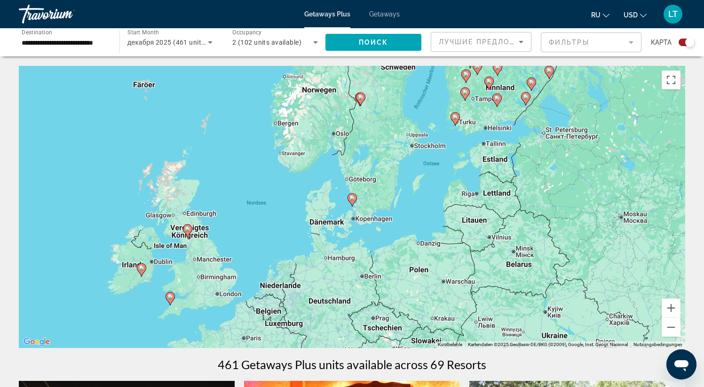
click at [361, 99] on image "Main content" at bounding box center [361, 98] width 6 height 6
type input "**********"
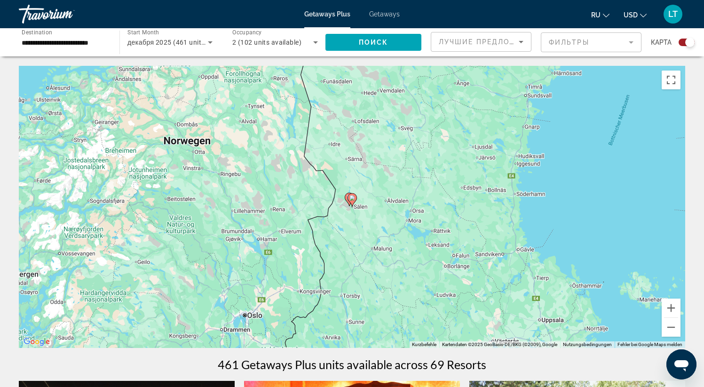
click at [352, 197] on image "Main content" at bounding box center [353, 198] width 6 height 6
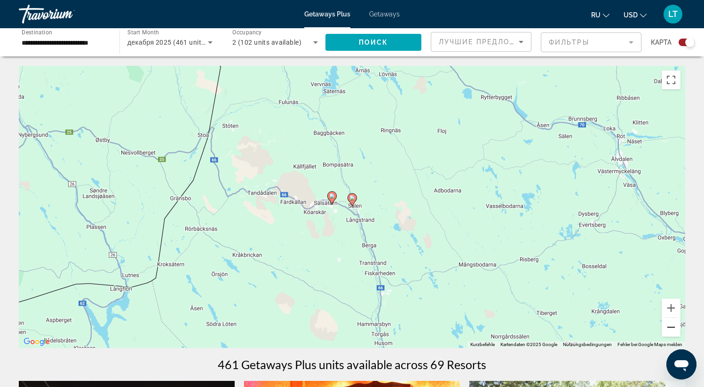
click at [673, 334] on button "Verkleinern" at bounding box center [671, 327] width 19 height 19
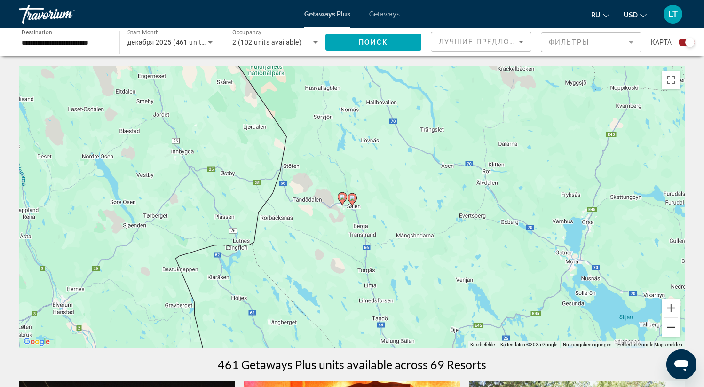
click at [673, 334] on button "Verkleinern" at bounding box center [671, 327] width 19 height 19
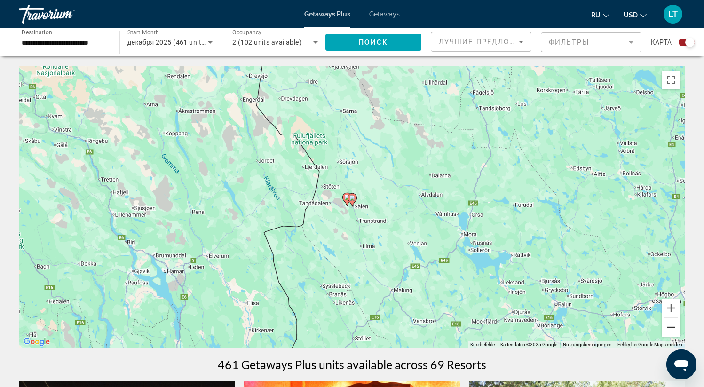
click at [673, 334] on button "Verkleinern" at bounding box center [671, 327] width 19 height 19
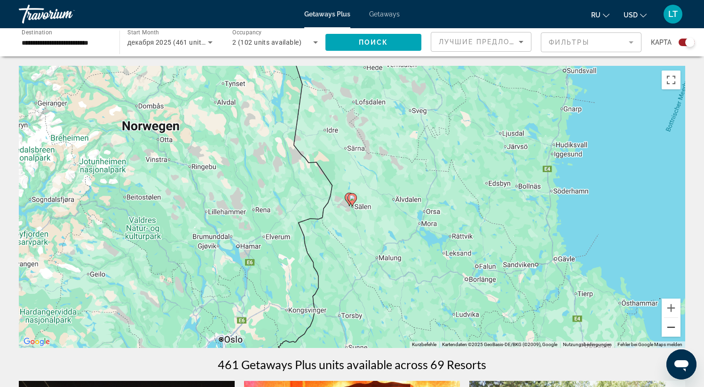
click at [673, 334] on button "Verkleinern" at bounding box center [671, 327] width 19 height 19
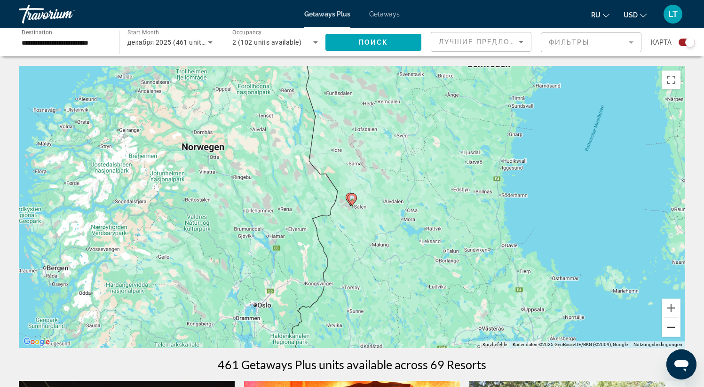
click at [673, 334] on button "Verkleinern" at bounding box center [671, 327] width 19 height 19
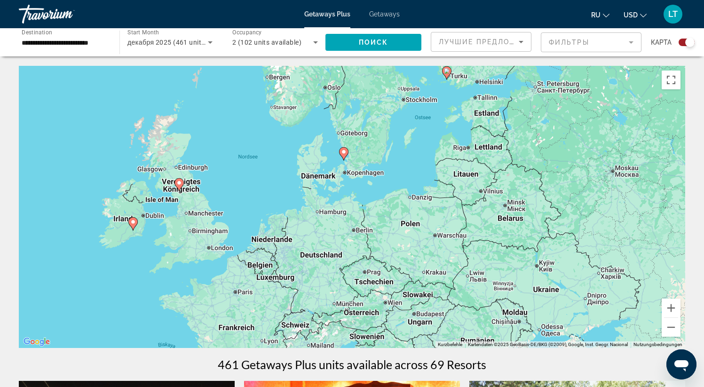
drag, startPoint x: 346, startPoint y: 305, endPoint x: 346, endPoint y: 157, distance: 148.2
click at [346, 157] on gmp-advanced-marker "Main content" at bounding box center [343, 154] width 9 height 14
click at [344, 153] on image "Main content" at bounding box center [344, 153] width 6 height 6
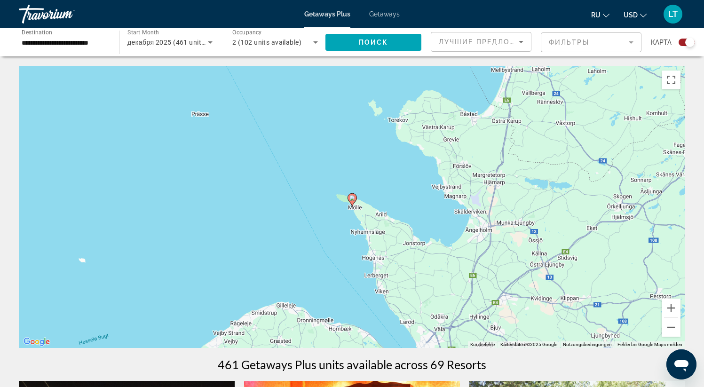
click at [351, 198] on image "Main content" at bounding box center [353, 198] width 6 height 6
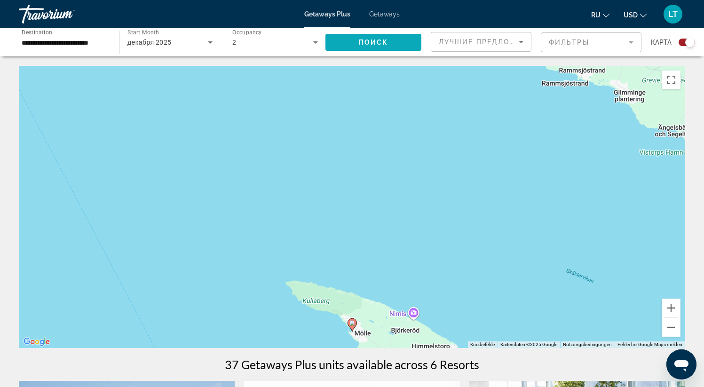
drag, startPoint x: 395, startPoint y: 196, endPoint x: 400, endPoint y: 32, distance: 164.3
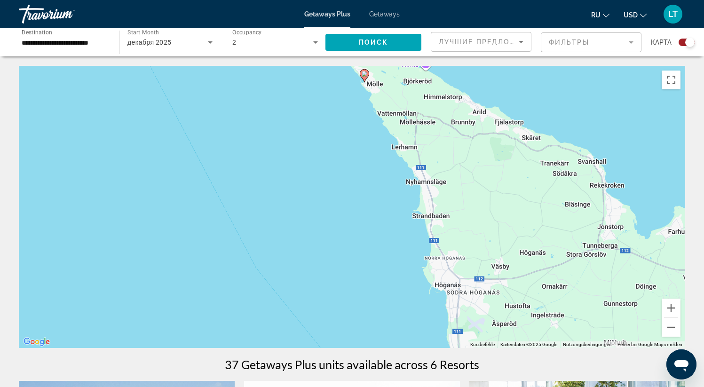
drag, startPoint x: 336, startPoint y: 208, endPoint x: 350, endPoint y: 98, distance: 111.0
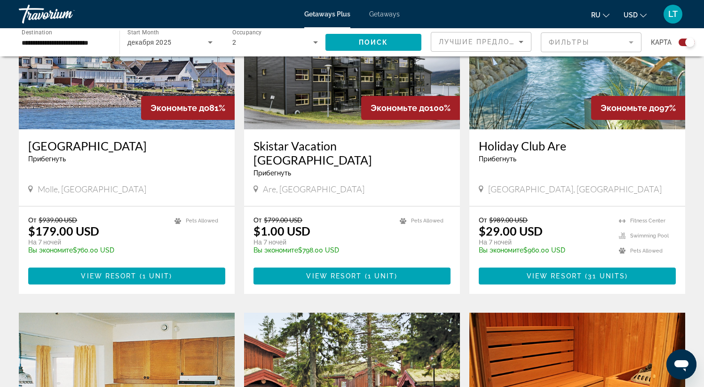
scroll to position [403, 0]
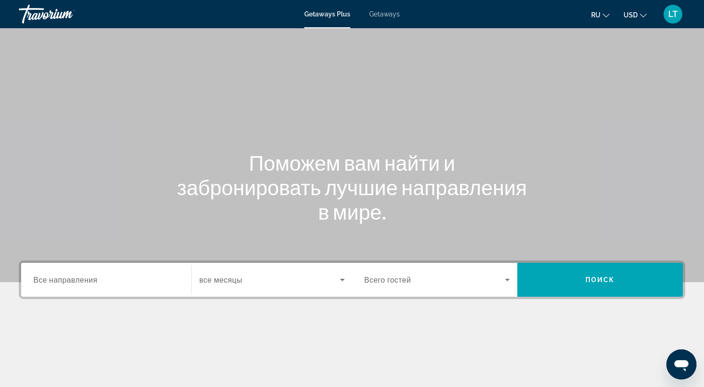
click at [95, 288] on div "Search widget" at bounding box center [106, 280] width 146 height 27
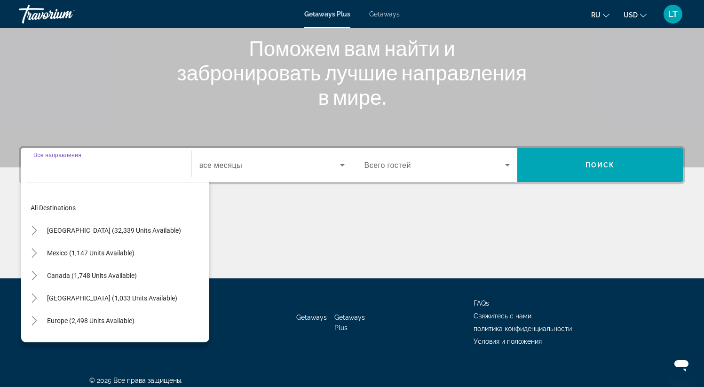
scroll to position [121, 0]
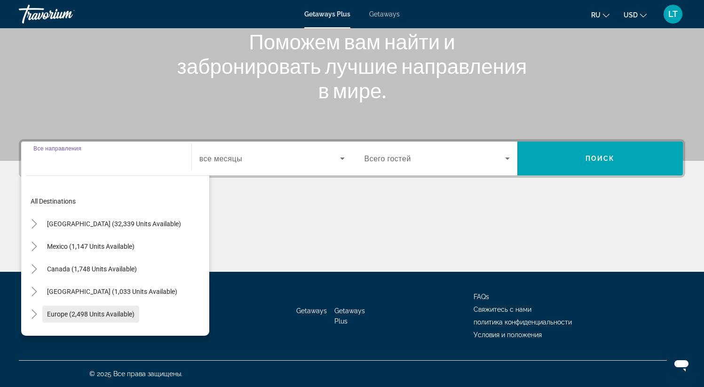
click at [103, 309] on span "Search widget" at bounding box center [90, 314] width 97 height 23
type input "**********"
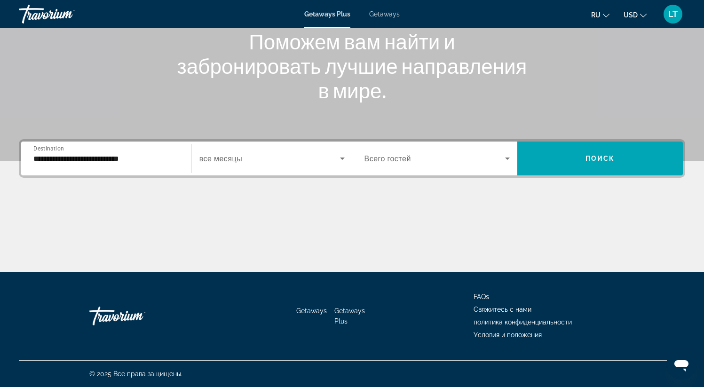
click at [227, 160] on span "все месяцы" at bounding box center [221, 158] width 43 height 9
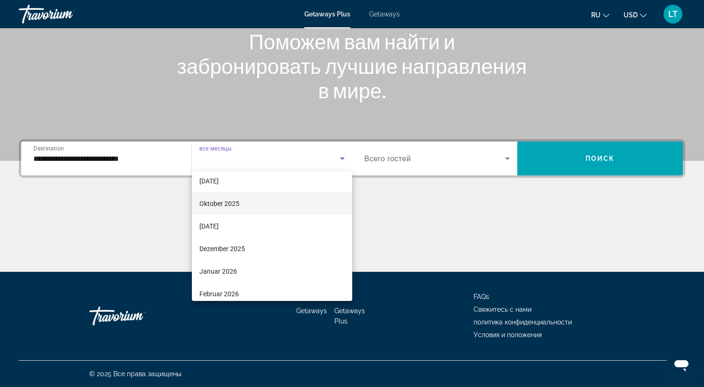
scroll to position [36, 0]
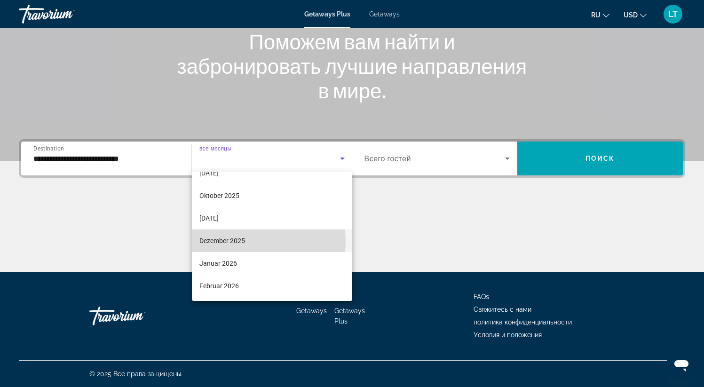
click at [235, 241] on span "Dezember 2025" at bounding box center [223, 240] width 46 height 11
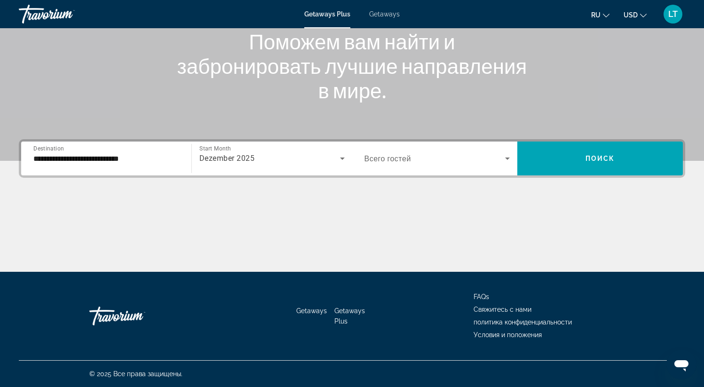
click at [388, 9] on div "Getaways Plus Getaways ru English Español Français Italiano Português русский U…" at bounding box center [352, 14] width 704 height 24
click at [384, 15] on span "Getaways" at bounding box center [384, 14] width 31 height 8
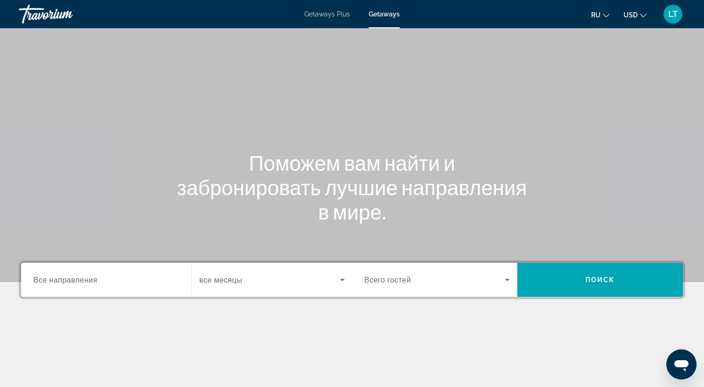
click at [133, 278] on input "Destination Все направления" at bounding box center [106, 280] width 146 height 11
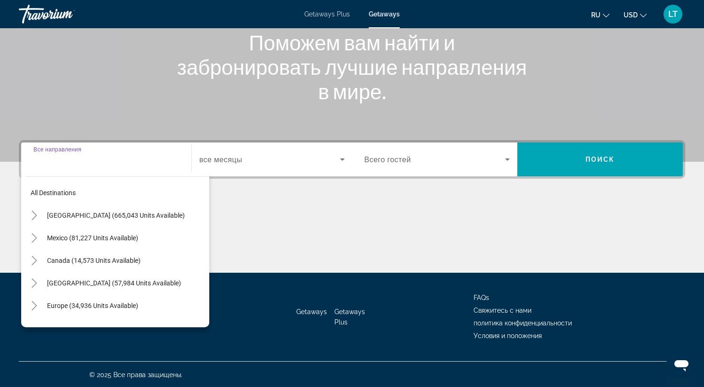
scroll to position [121, 0]
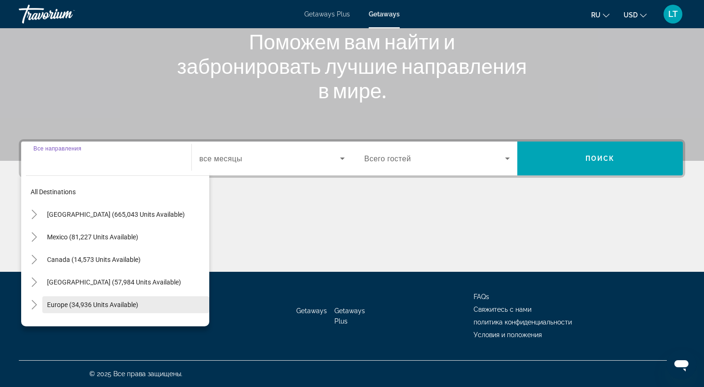
click at [121, 299] on span "Search widget" at bounding box center [125, 305] width 167 height 23
type input "**********"
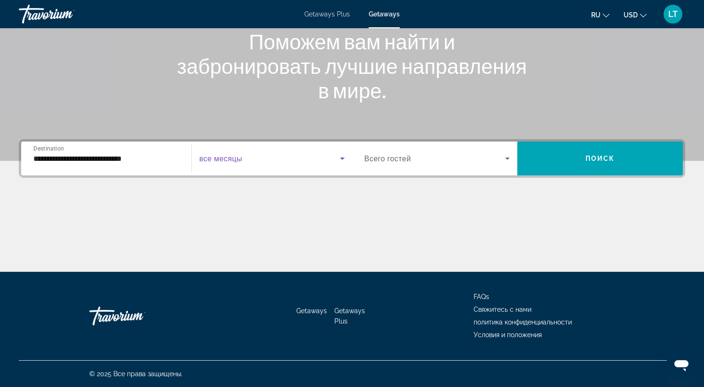
click at [266, 163] on span "Search widget" at bounding box center [270, 158] width 141 height 11
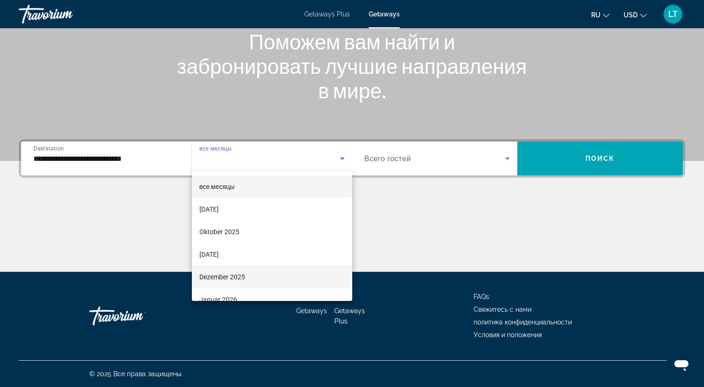
click at [256, 275] on mat-option "Dezember 2025" at bounding box center [272, 277] width 160 height 23
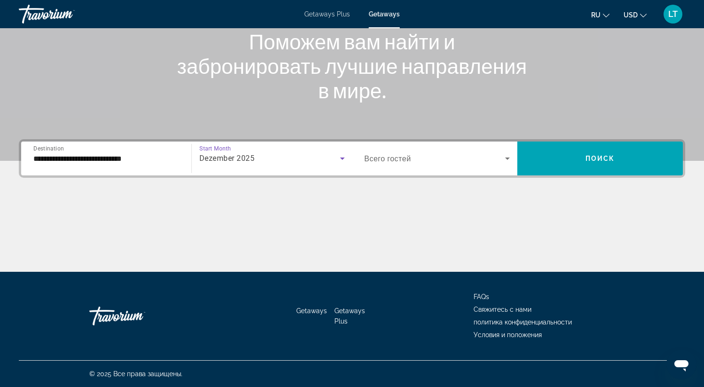
click at [403, 160] on span "Всего гостей" at bounding box center [388, 158] width 47 height 9
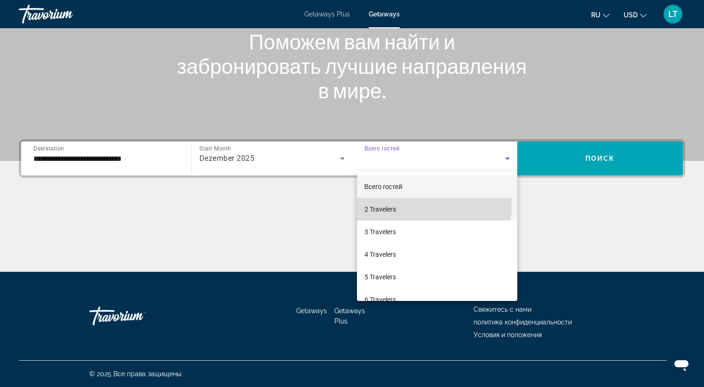
click at [404, 206] on mat-option "2 Travelers" at bounding box center [437, 209] width 161 height 23
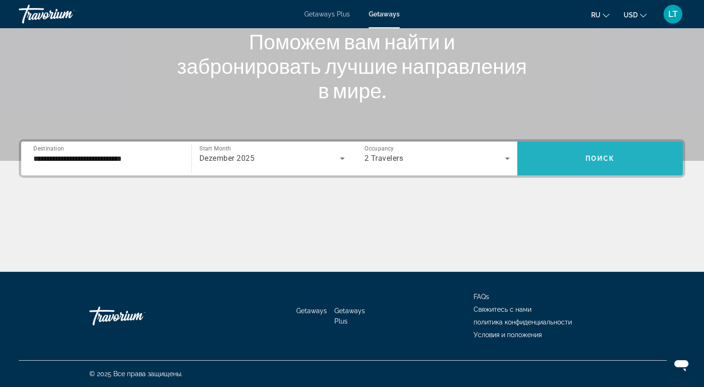
click at [581, 162] on span "Search widget" at bounding box center [601, 158] width 166 height 23
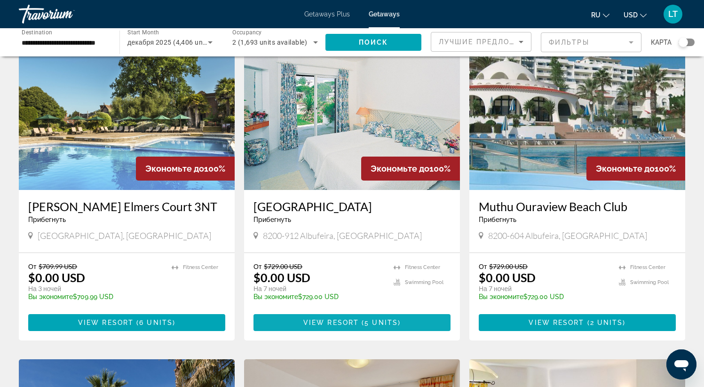
scroll to position [715, 0]
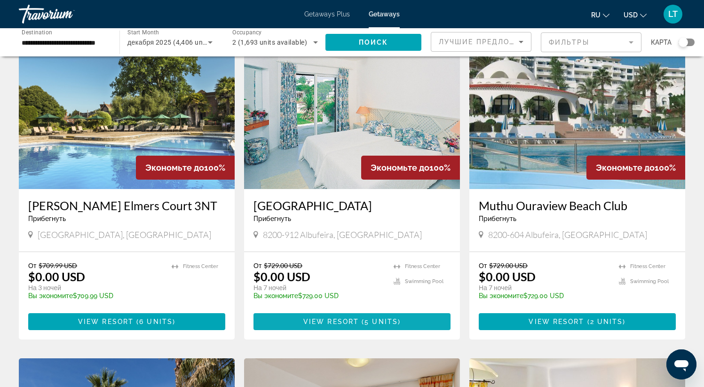
click at [335, 326] on span "View Resort" at bounding box center [332, 322] width 56 height 8
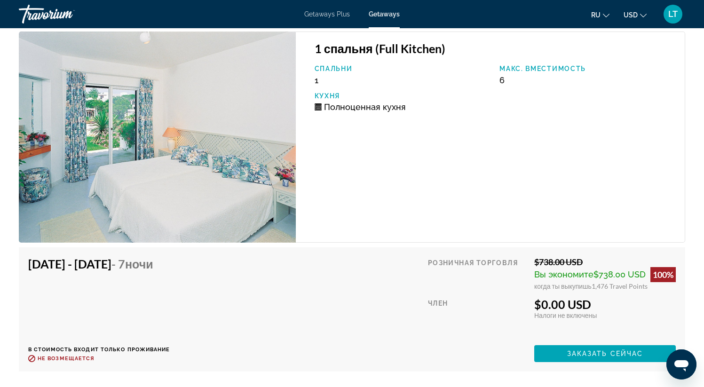
scroll to position [2314, 0]
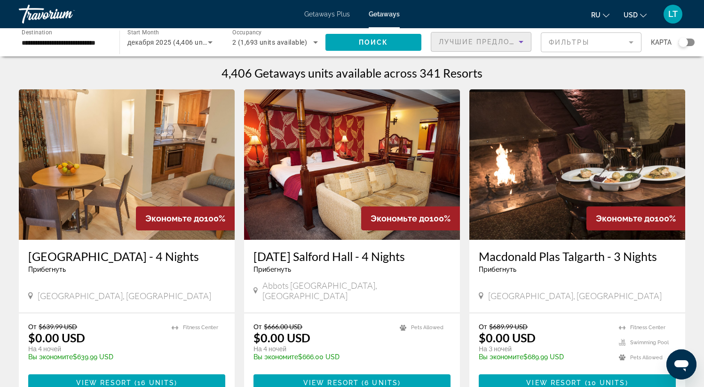
click at [516, 39] on icon "Sort by" at bounding box center [521, 41] width 11 height 11
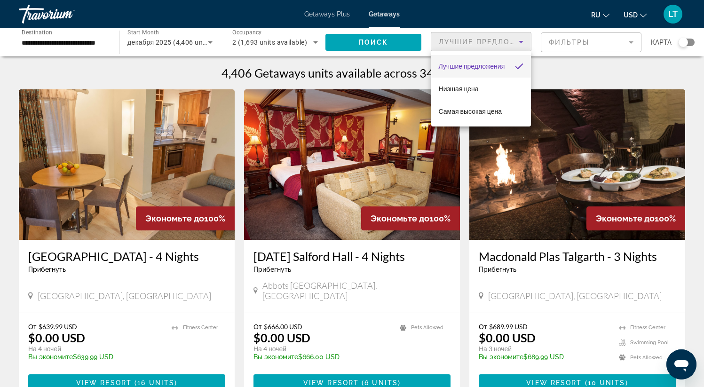
click at [586, 41] on div at bounding box center [352, 193] width 704 height 387
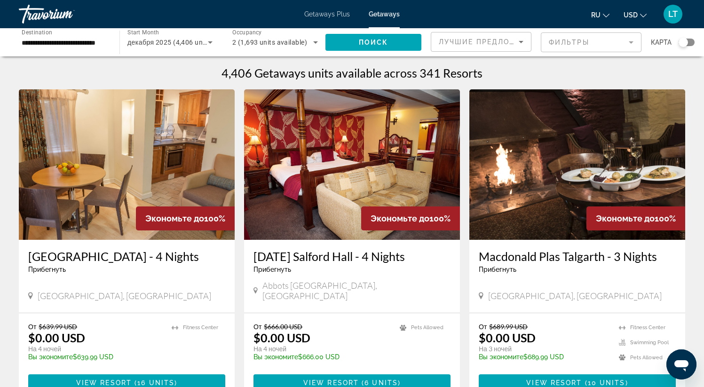
click at [586, 41] on mat-form-field "Фильтры" at bounding box center [591, 42] width 101 height 20
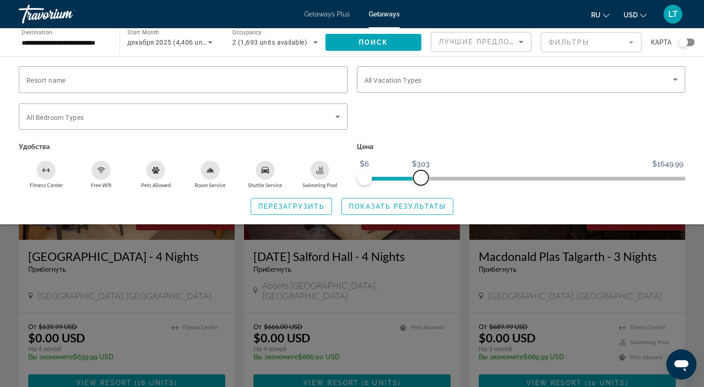
drag, startPoint x: 681, startPoint y: 178, endPoint x: 421, endPoint y: 190, distance: 260.0
click at [421, 190] on div "Resort name Vacation Types All Vacation Types Bedroom Types All Bedroom Types У…" at bounding box center [352, 140] width 704 height 149
click at [427, 204] on span "Показать результаты" at bounding box center [397, 207] width 97 height 8
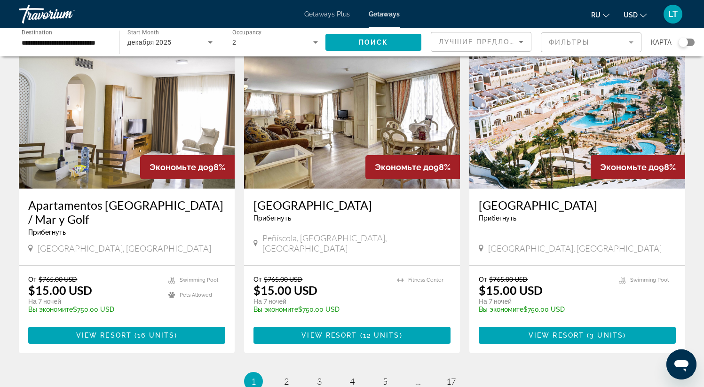
scroll to position [1049, 0]
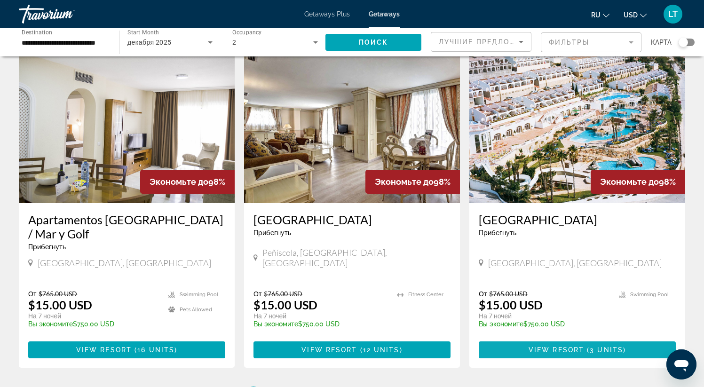
click at [554, 346] on span "View Resort" at bounding box center [557, 350] width 56 height 8
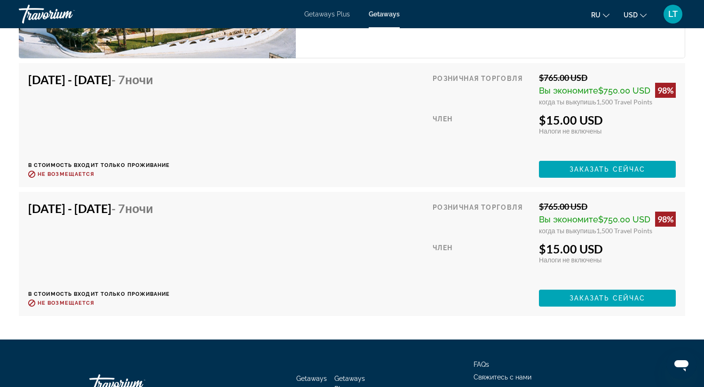
scroll to position [1829, 0]
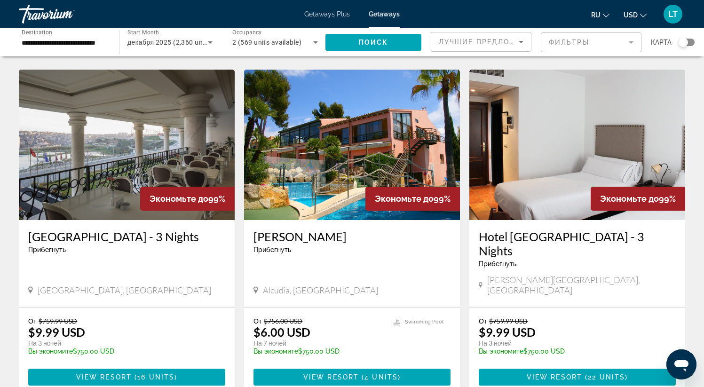
scroll to position [355, 0]
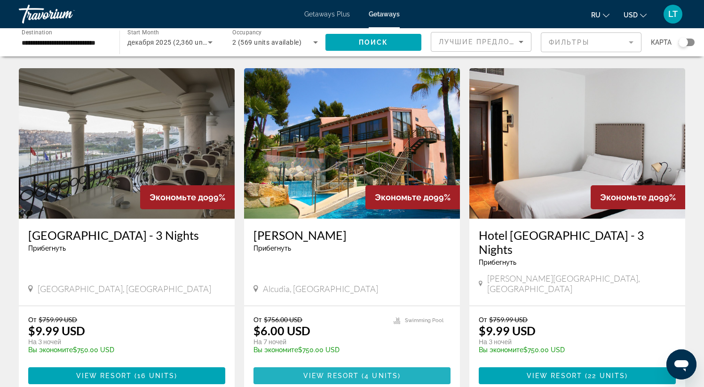
click at [360, 365] on span "Main content" at bounding box center [352, 376] width 197 height 23
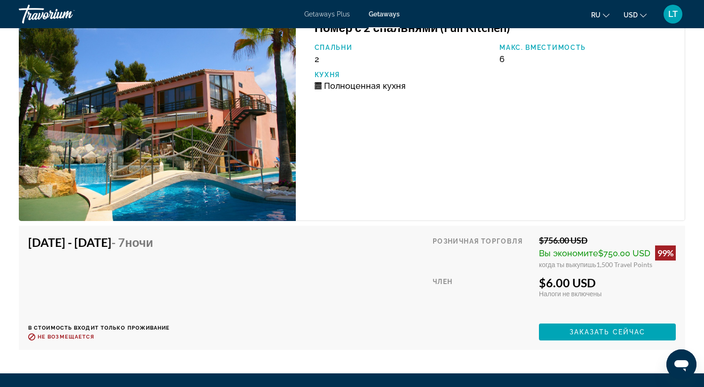
scroll to position [1775, 0]
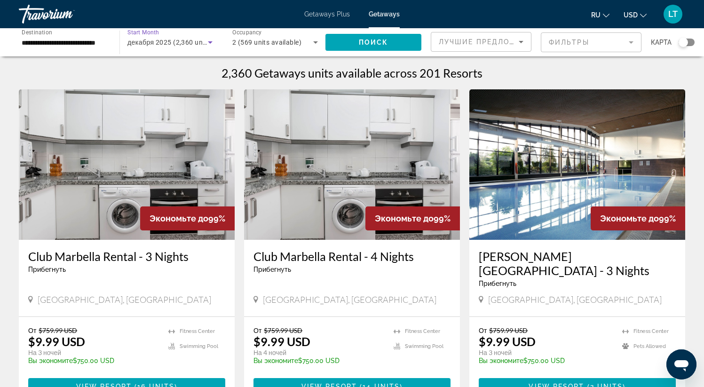
click at [202, 45] on span "декабря 2025 (2,360 units available)" at bounding box center [185, 43] width 115 height 8
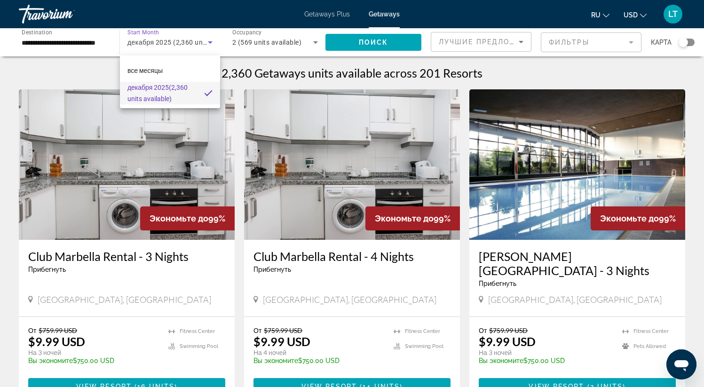
click at [202, 45] on div at bounding box center [352, 193] width 704 height 387
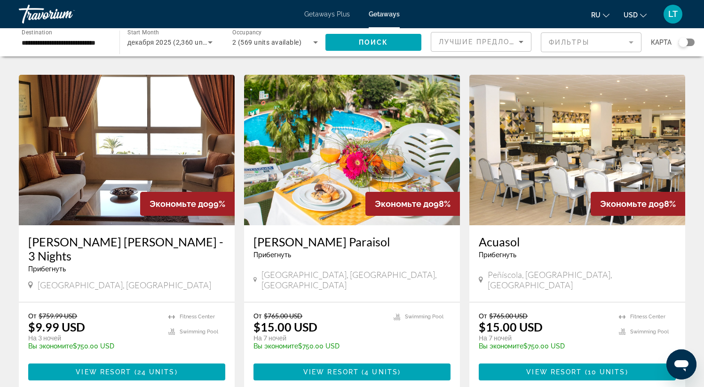
scroll to position [703, 0]
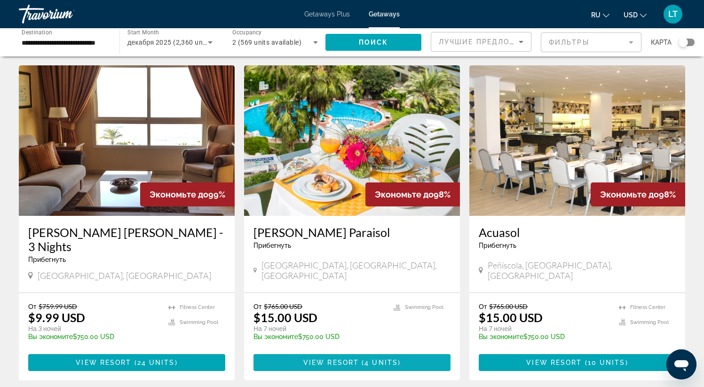
click at [350, 352] on span "Main content" at bounding box center [352, 363] width 197 height 23
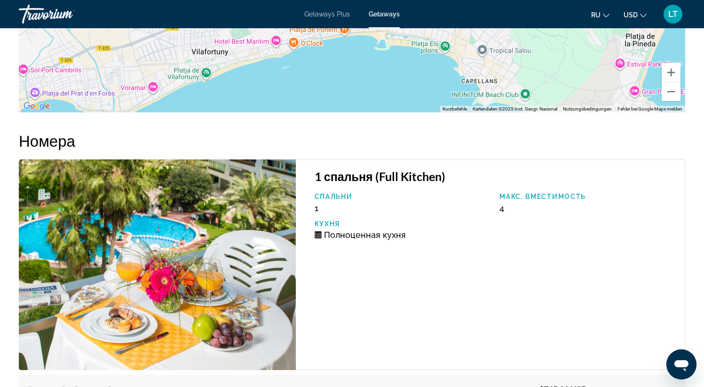
scroll to position [1775, 0]
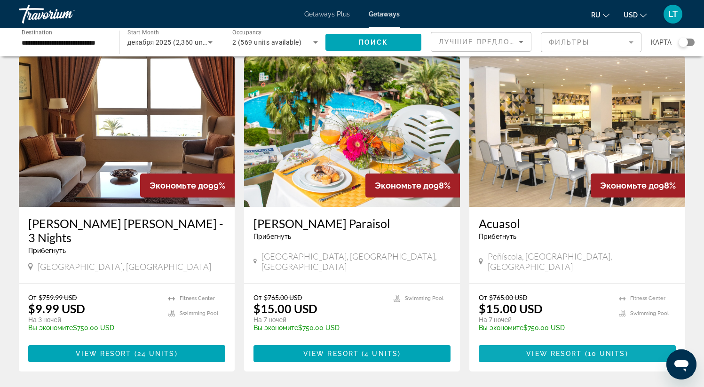
scroll to position [711, 0]
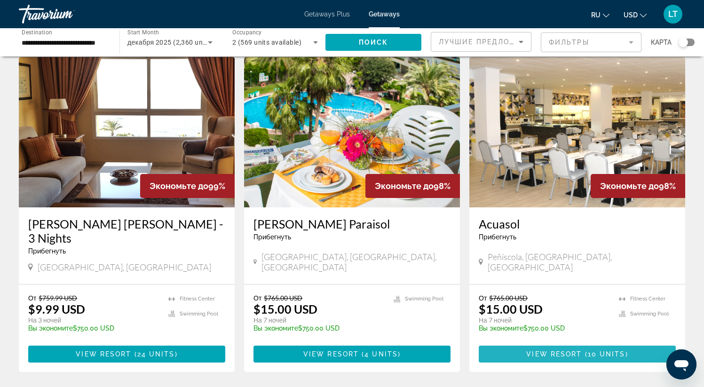
click at [555, 351] on span "View Resort" at bounding box center [555, 355] width 56 height 8
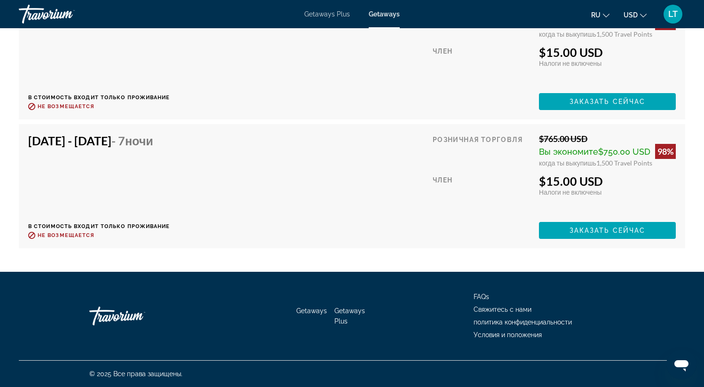
scroll to position [1890, 0]
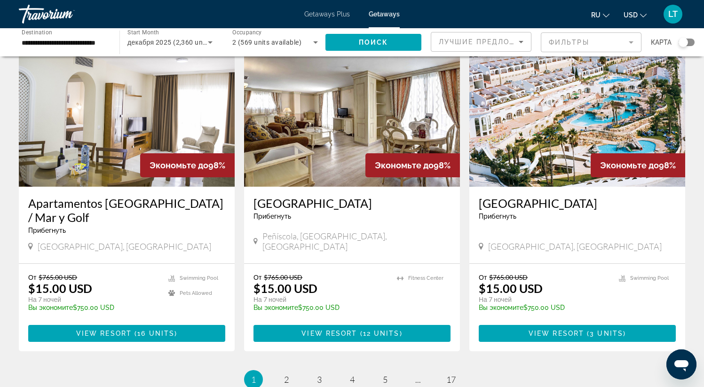
scroll to position [1079, 0]
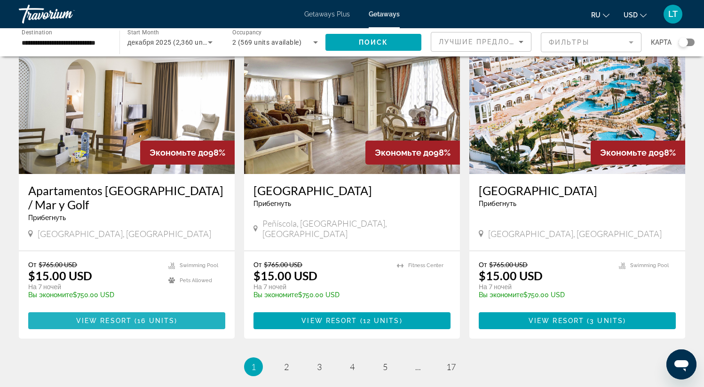
click at [172, 310] on span "Main content" at bounding box center [126, 321] width 197 height 23
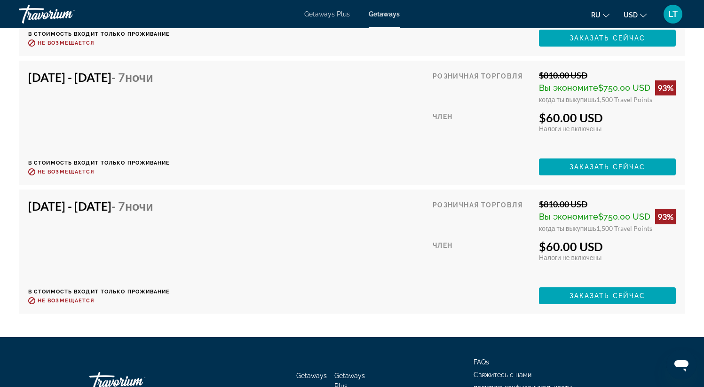
scroll to position [2513, 0]
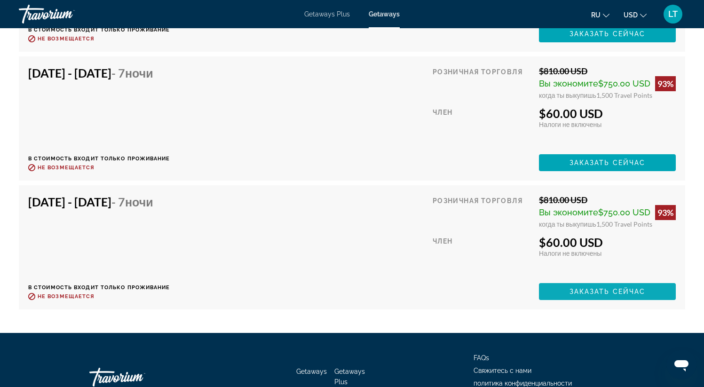
click at [594, 292] on span "Заказать сейчас" at bounding box center [608, 292] width 76 height 8
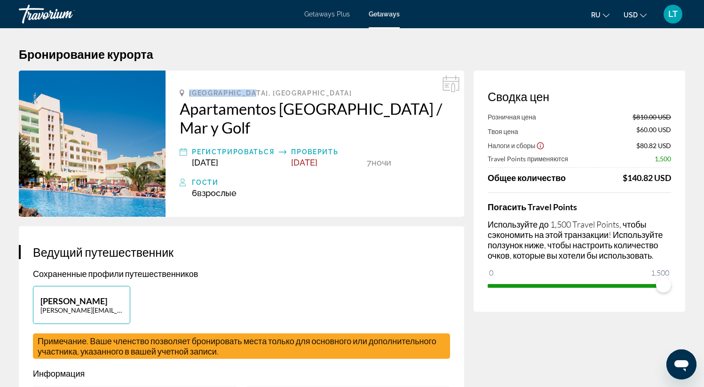
drag, startPoint x: 188, startPoint y: 92, endPoint x: 259, endPoint y: 94, distance: 71.1
click at [259, 94] on div "Roquetas de Mar, Spain" at bounding box center [315, 93] width 271 height 8
drag, startPoint x: 264, startPoint y: 92, endPoint x: 188, endPoint y: 95, distance: 76.8
click at [188, 95] on div "Roquetas de Mar, Spain" at bounding box center [315, 93] width 271 height 8
copy span "Roquetas de Mar,"
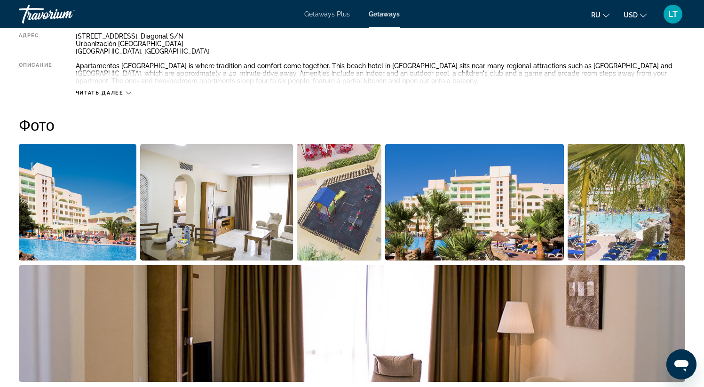
scroll to position [407, 0]
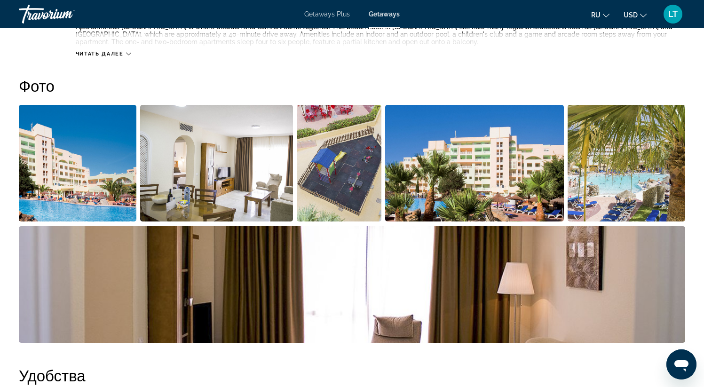
click at [346, 149] on img "Open full-screen image slider" at bounding box center [339, 163] width 85 height 117
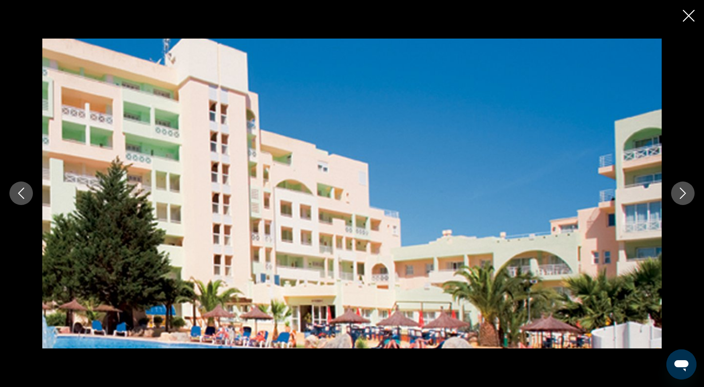
click at [692, 194] on button "Next image" at bounding box center [684, 194] width 24 height 24
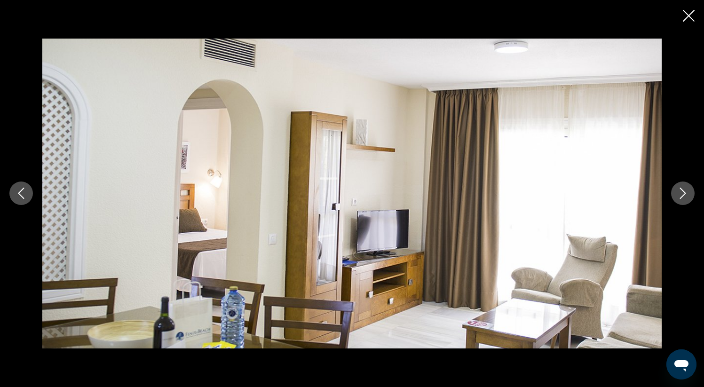
click at [692, 194] on button "Next image" at bounding box center [684, 194] width 24 height 24
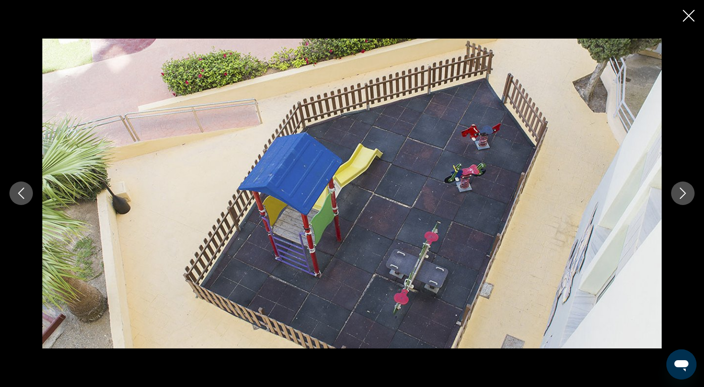
click at [692, 194] on button "Next image" at bounding box center [684, 194] width 24 height 24
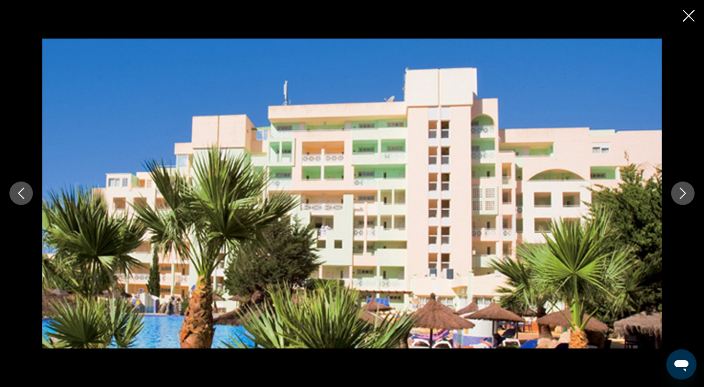
click at [692, 194] on button "Next image" at bounding box center [684, 194] width 24 height 24
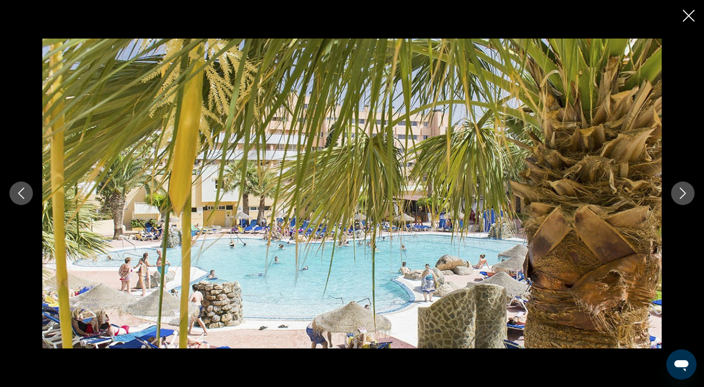
click at [692, 194] on button "Next image" at bounding box center [684, 194] width 24 height 24
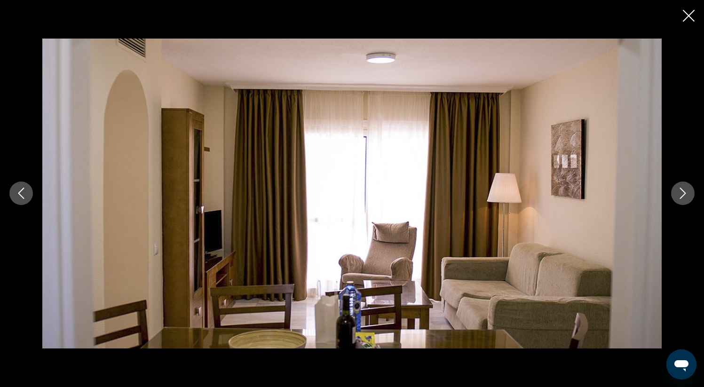
click at [693, 195] on button "Next image" at bounding box center [684, 194] width 24 height 24
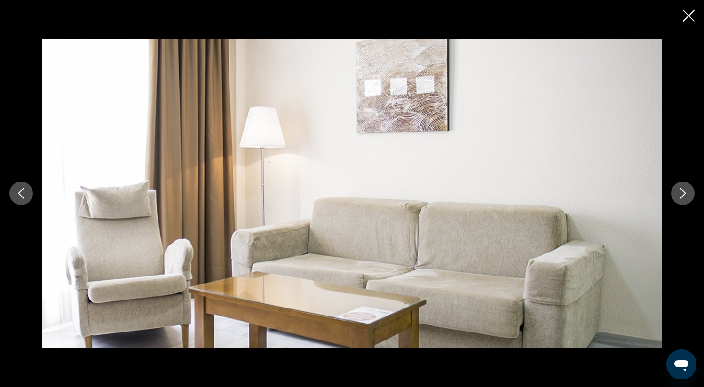
click at [693, 195] on button "Next image" at bounding box center [684, 194] width 24 height 24
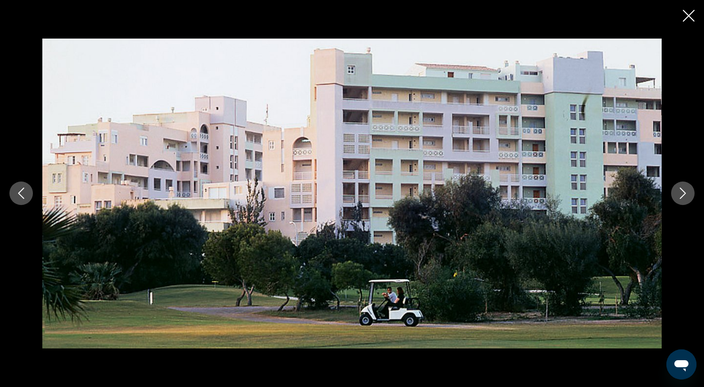
click at [693, 195] on button "Next image" at bounding box center [684, 194] width 24 height 24
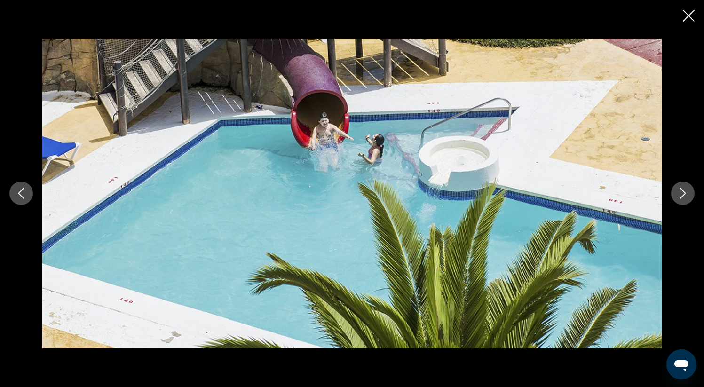
click at [693, 195] on button "Next image" at bounding box center [684, 194] width 24 height 24
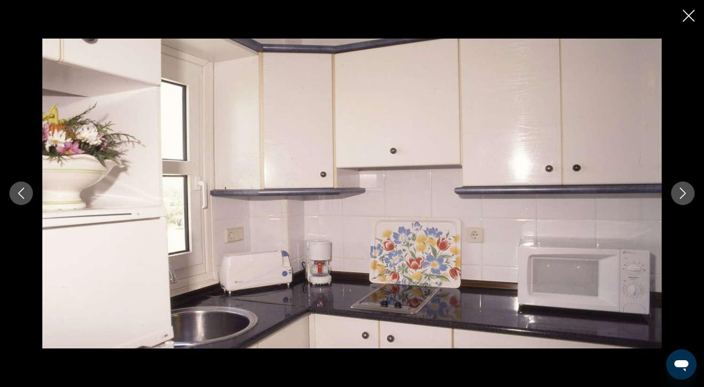
click at [693, 195] on button "Next image" at bounding box center [684, 194] width 24 height 24
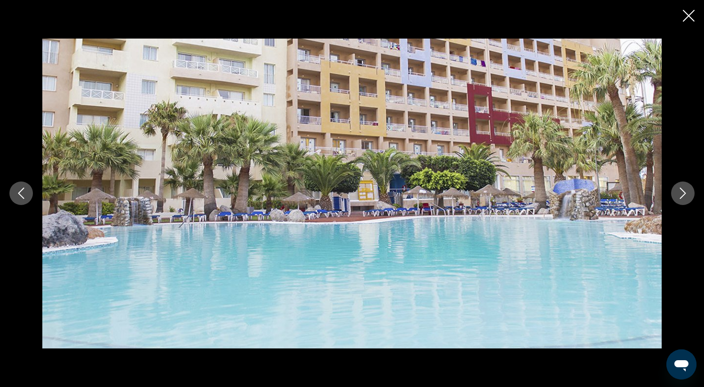
click at [693, 195] on button "Next image" at bounding box center [684, 194] width 24 height 24
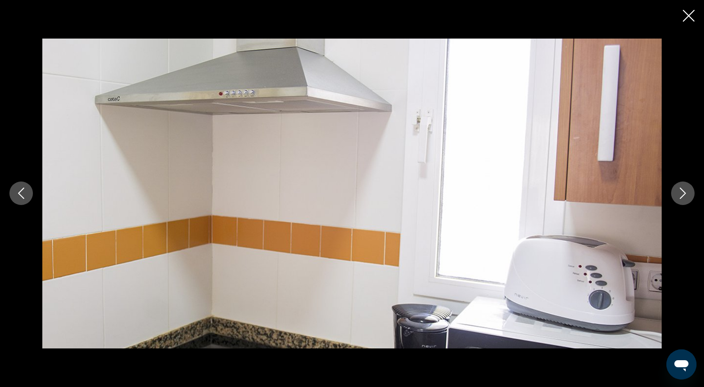
click at [673, 193] on button "Next image" at bounding box center [684, 194] width 24 height 24
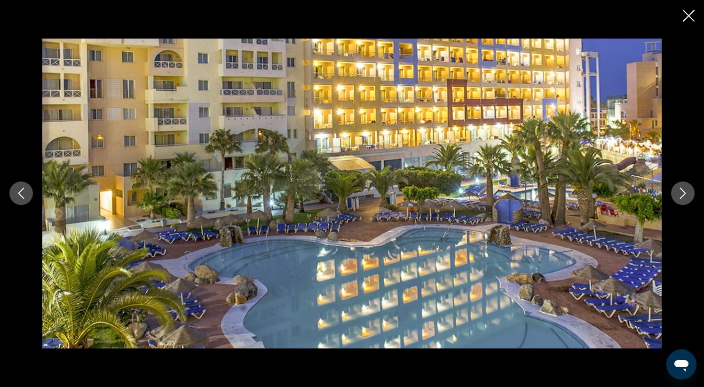
click at [675, 192] on button "Next image" at bounding box center [684, 194] width 24 height 24
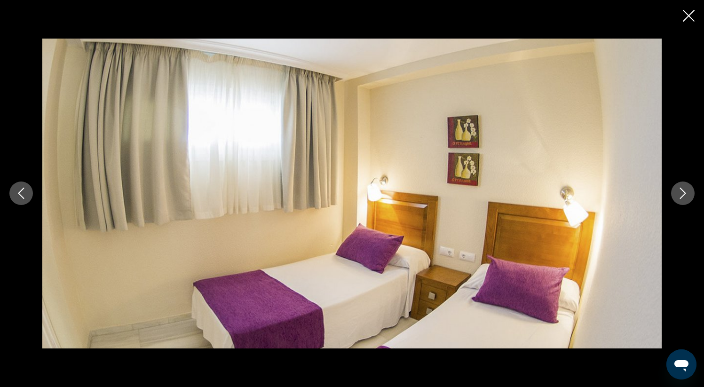
click at [675, 192] on button "Next image" at bounding box center [684, 194] width 24 height 24
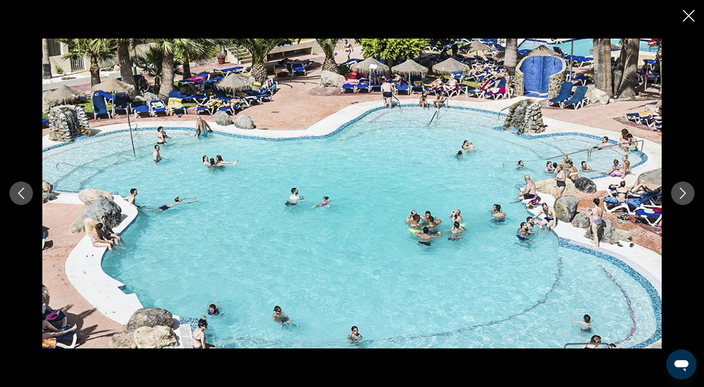
click at [675, 192] on button "Next image" at bounding box center [684, 194] width 24 height 24
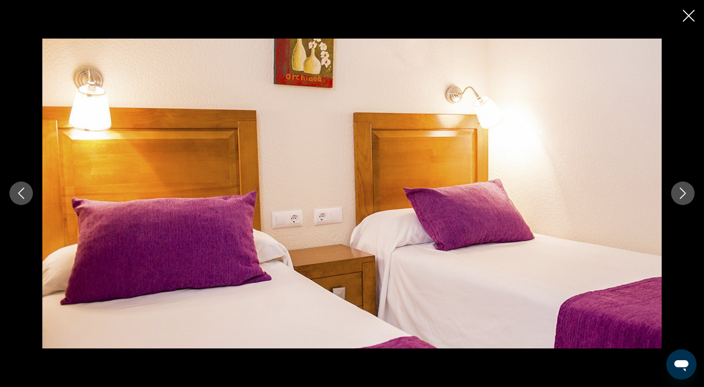
click at [688, 12] on icon "Close slideshow" at bounding box center [689, 16] width 12 height 12
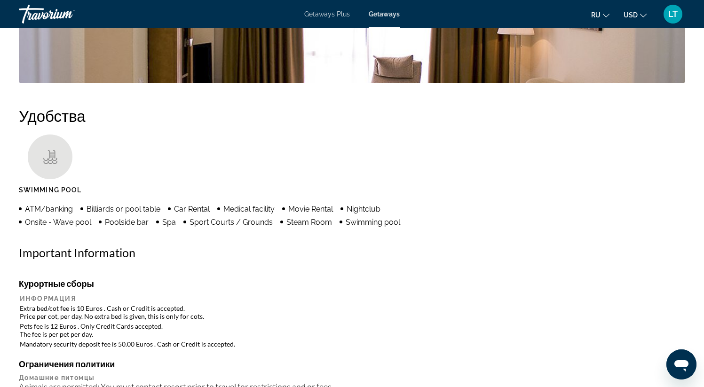
scroll to position [670, 0]
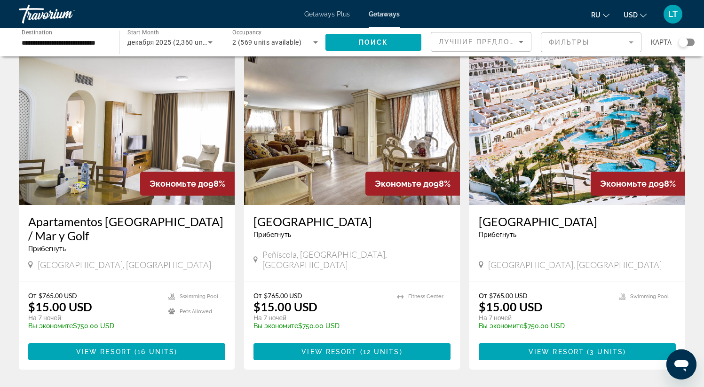
scroll to position [1046, 0]
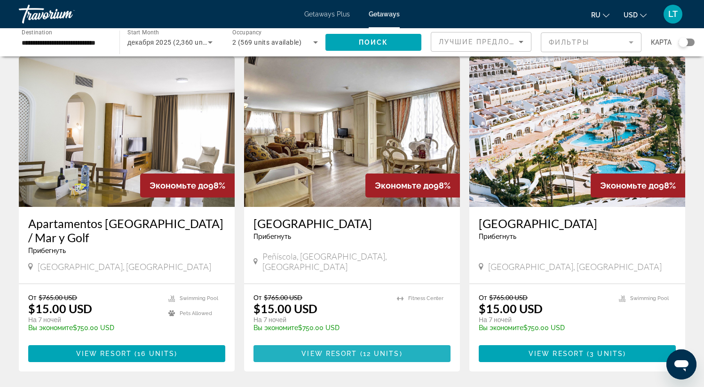
click at [376, 350] on span "12 units" at bounding box center [381, 354] width 37 height 8
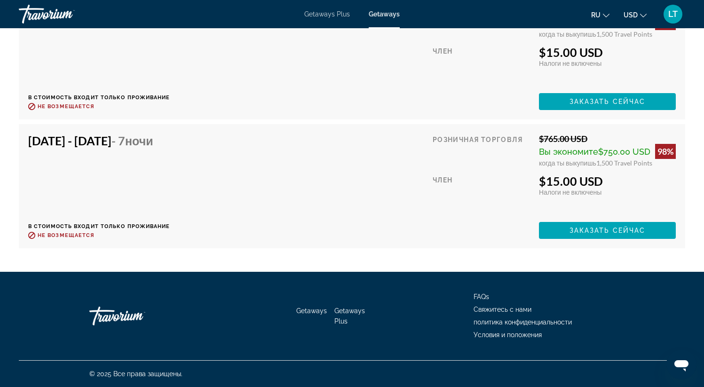
scroll to position [1991, 0]
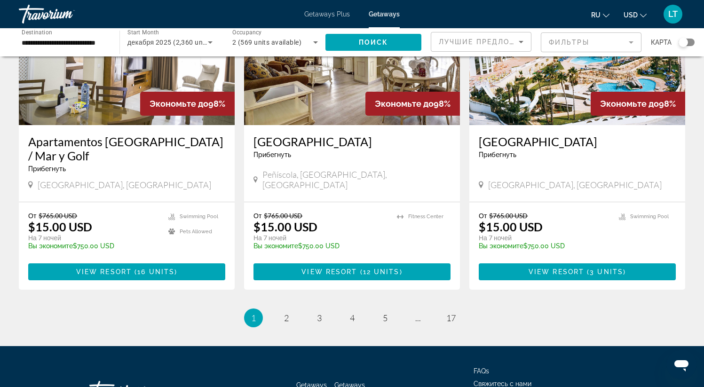
scroll to position [1123, 0]
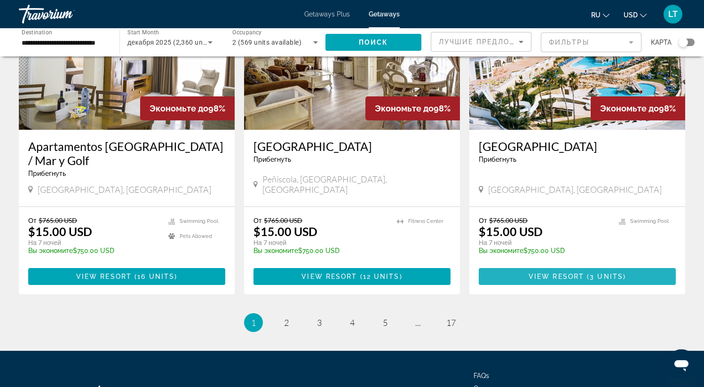
click at [555, 273] on span "View Resort" at bounding box center [557, 277] width 56 height 8
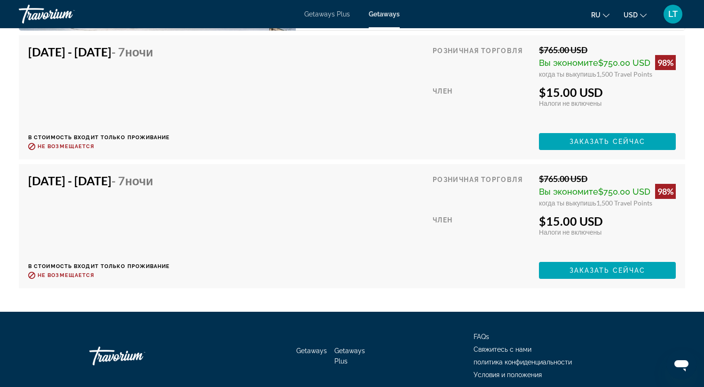
scroll to position [1854, 0]
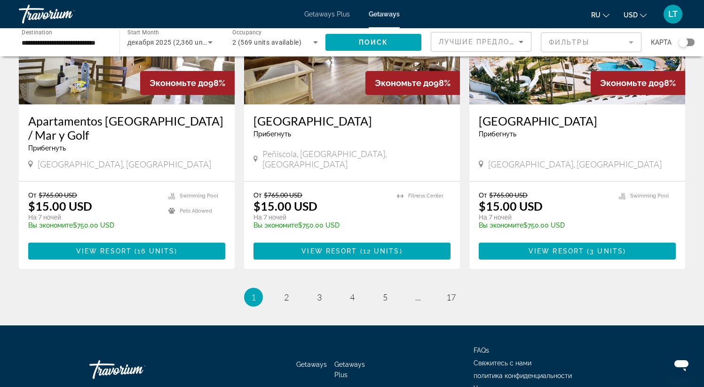
scroll to position [1150, 0]
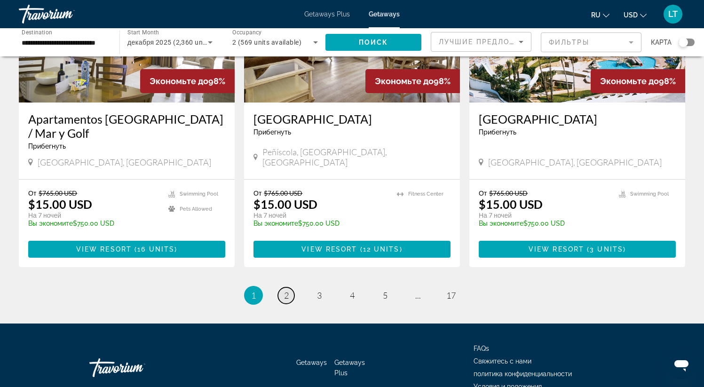
click at [282, 288] on link "page 2" at bounding box center [286, 296] width 16 height 16
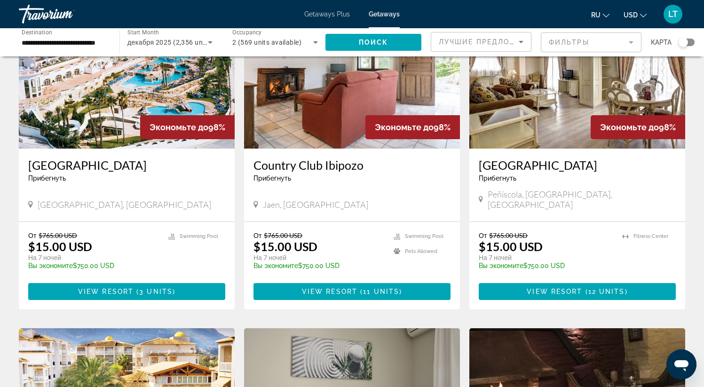
scroll to position [94, 0]
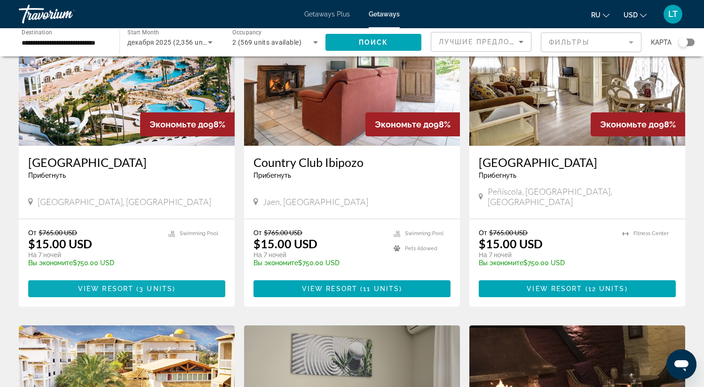
click at [192, 279] on span "Main content" at bounding box center [126, 289] width 197 height 23
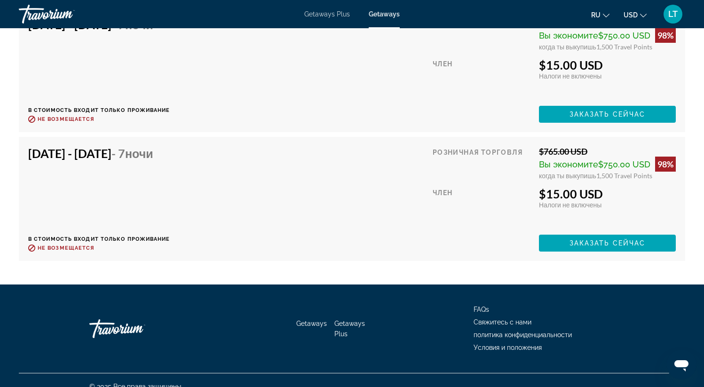
scroll to position [1891, 0]
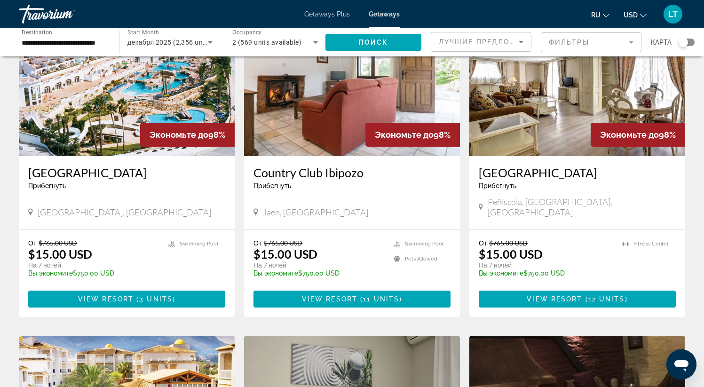
scroll to position [88, 0]
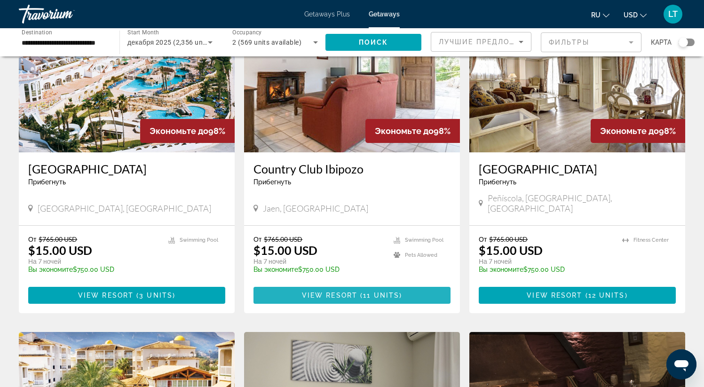
click at [390, 292] on span "11 units" at bounding box center [381, 296] width 36 height 8
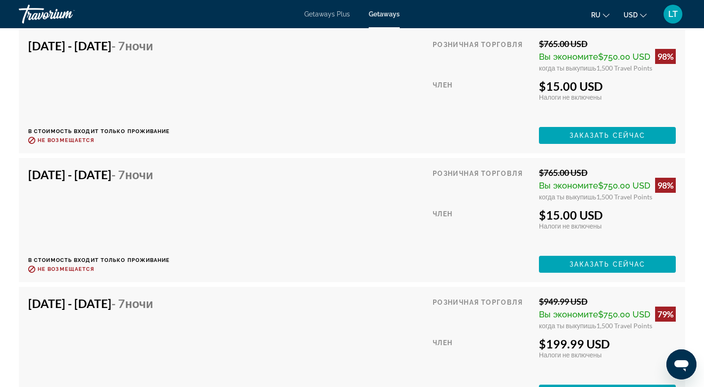
scroll to position [1858, 0]
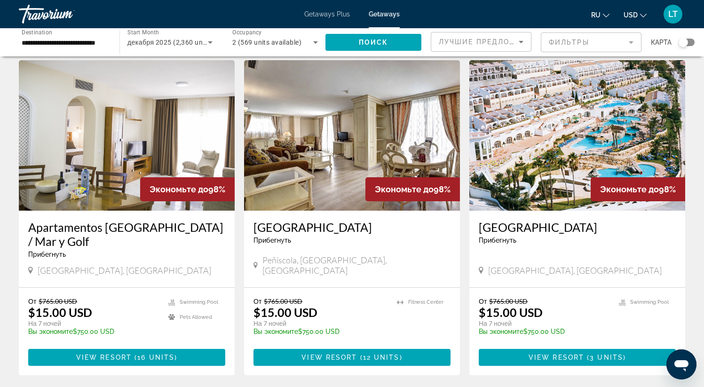
scroll to position [1163, 0]
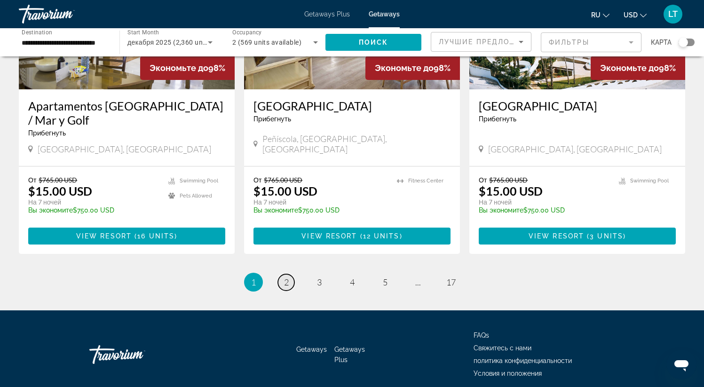
click at [291, 274] on link "page 2" at bounding box center [286, 282] width 16 height 16
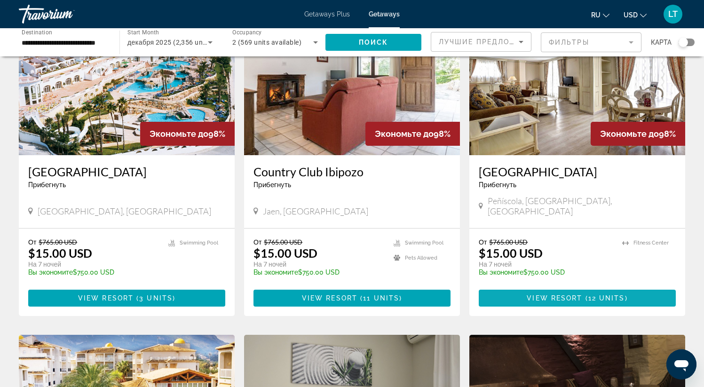
scroll to position [85, 0]
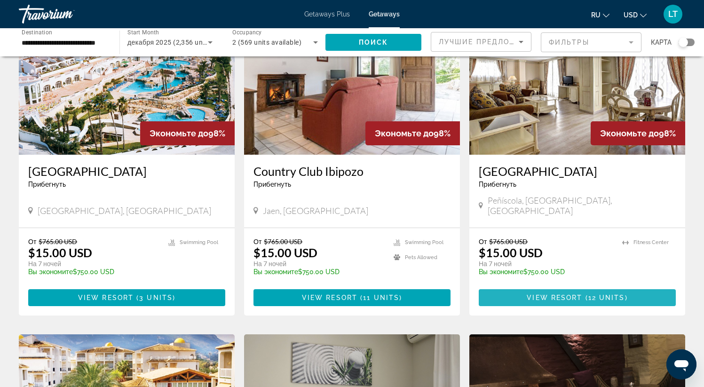
click at [621, 287] on span "Main content" at bounding box center [577, 298] width 197 height 23
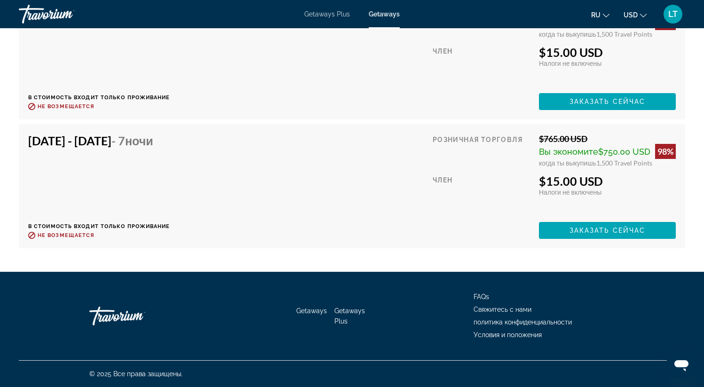
scroll to position [1991, 0]
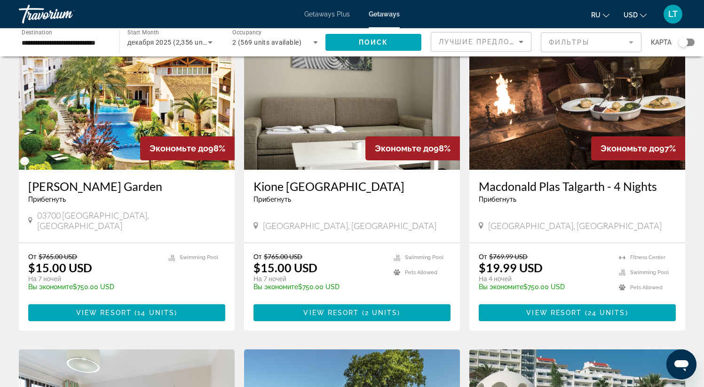
scroll to position [401, 0]
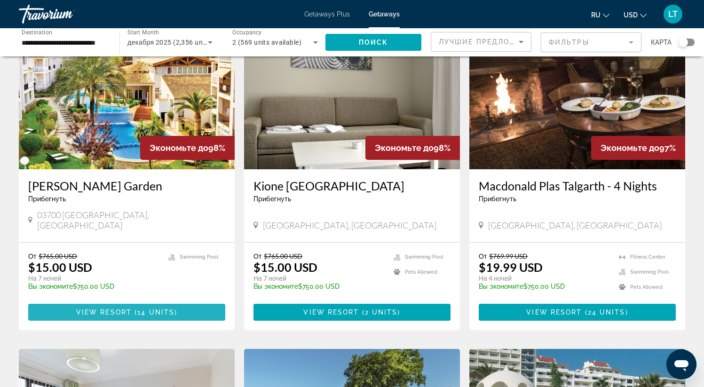
click at [168, 309] on span "14 units" at bounding box center [155, 313] width 37 height 8
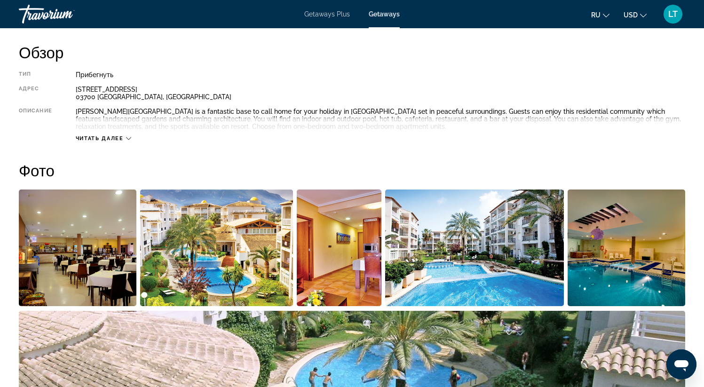
scroll to position [333, 0]
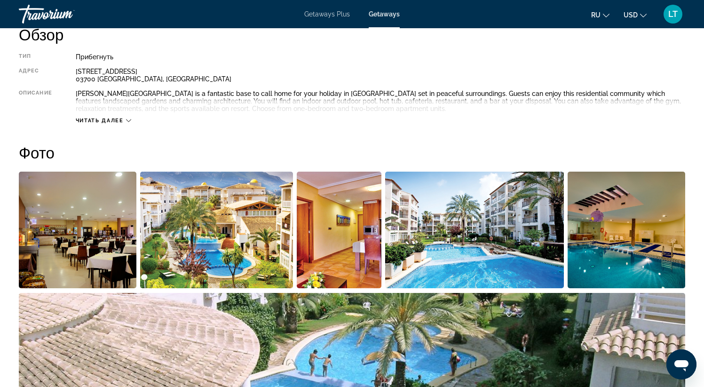
click at [75, 241] on img "Open full-screen image slider" at bounding box center [78, 230] width 118 height 117
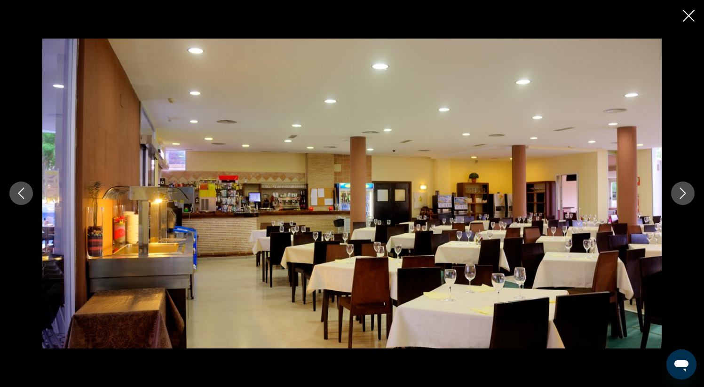
click at [680, 192] on icon "Next image" at bounding box center [683, 193] width 11 height 11
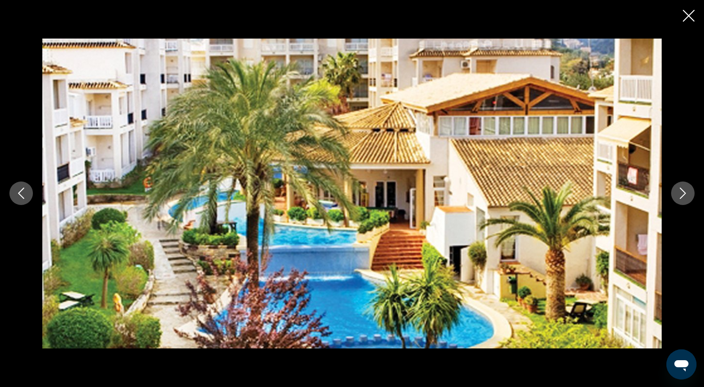
click at [680, 192] on icon "Next image" at bounding box center [683, 193] width 11 height 11
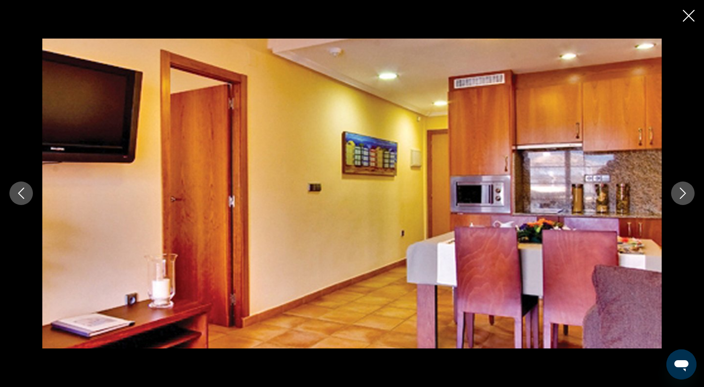
click at [680, 192] on icon "Next image" at bounding box center [683, 193] width 11 height 11
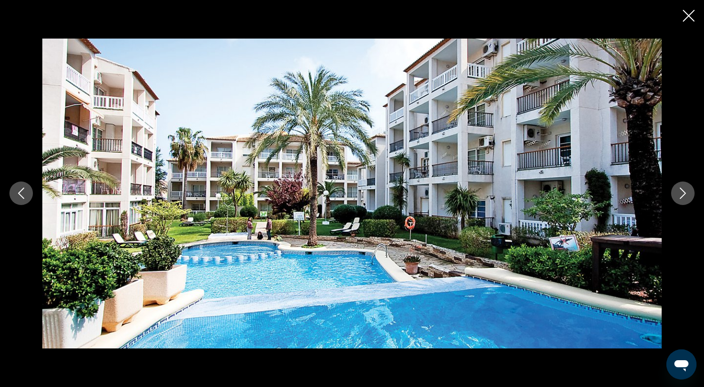
click at [680, 192] on icon "Next image" at bounding box center [683, 193] width 11 height 11
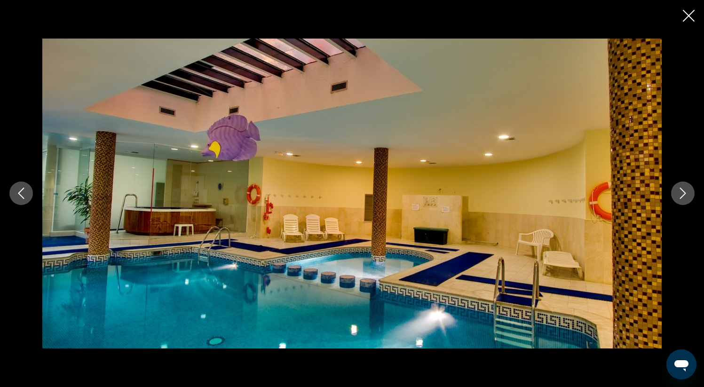
click at [680, 192] on icon "Next image" at bounding box center [683, 193] width 11 height 11
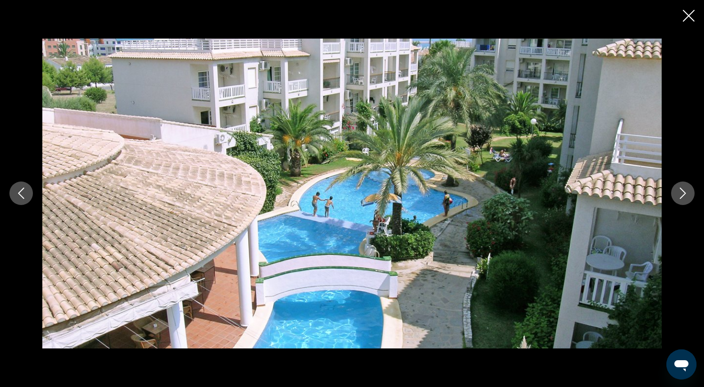
click at [680, 192] on icon "Next image" at bounding box center [683, 193] width 11 height 11
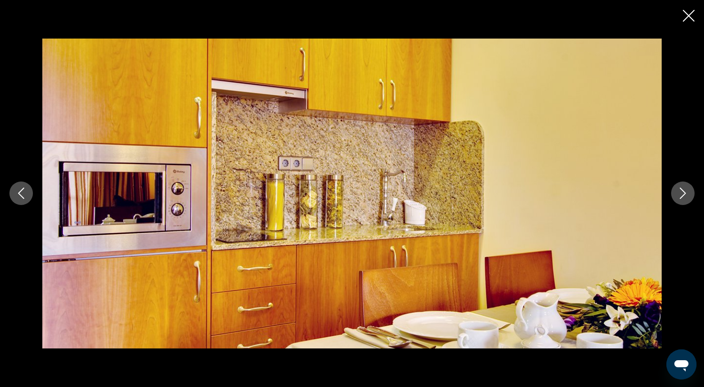
click at [680, 192] on icon "Next image" at bounding box center [683, 193] width 11 height 11
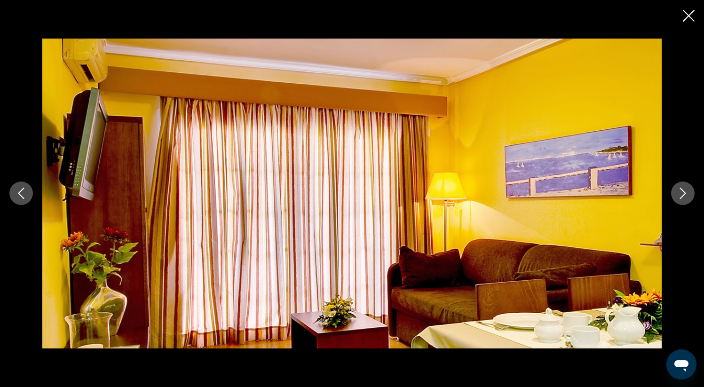
click at [680, 192] on icon "Next image" at bounding box center [683, 193] width 11 height 11
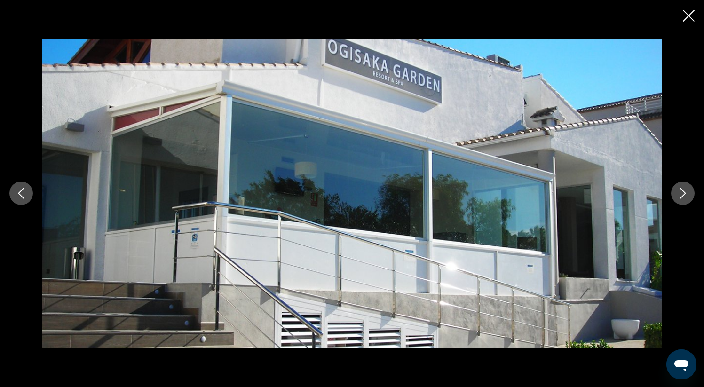
click at [680, 193] on icon "Next image" at bounding box center [683, 193] width 11 height 11
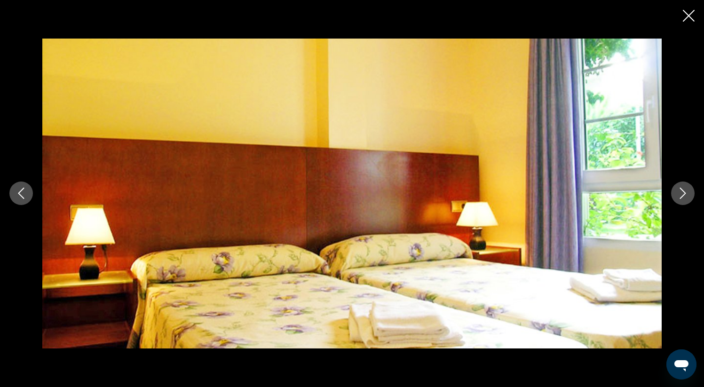
click at [680, 193] on icon "Next image" at bounding box center [683, 193] width 11 height 11
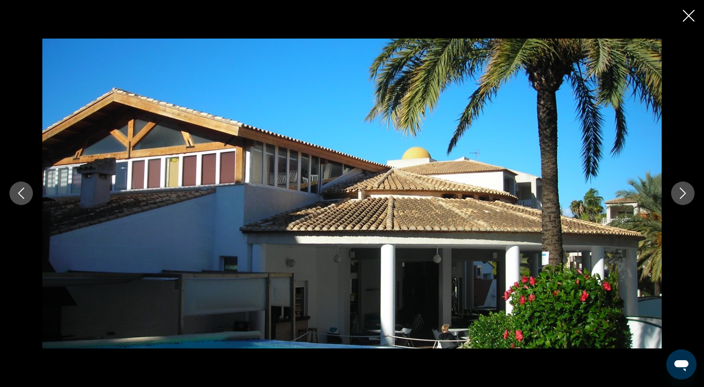
click at [680, 193] on icon "Next image" at bounding box center [683, 193] width 11 height 11
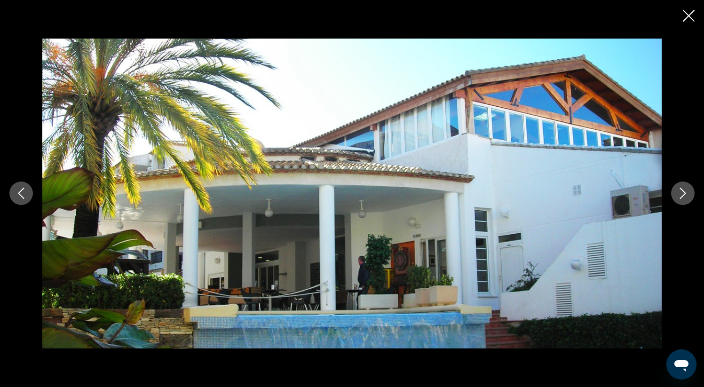
click at [680, 193] on icon "Next image" at bounding box center [683, 193] width 11 height 11
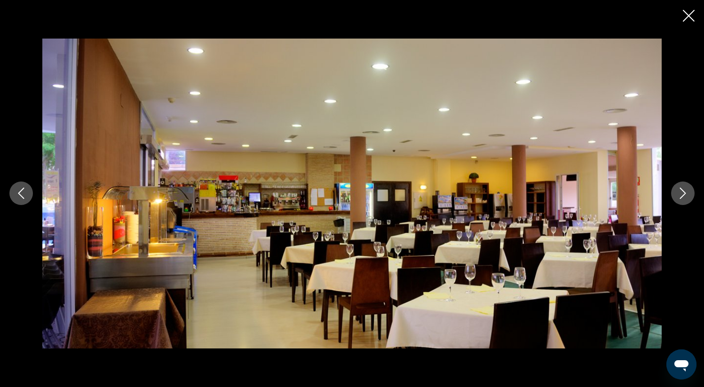
click at [680, 193] on icon "Next image" at bounding box center [683, 193] width 11 height 11
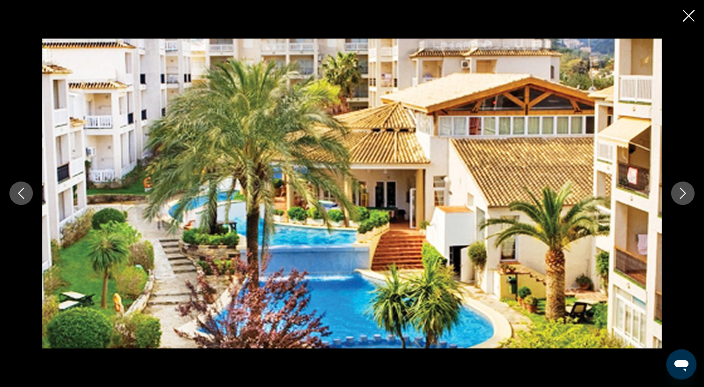
click at [680, 193] on icon "Next image" at bounding box center [683, 193] width 11 height 11
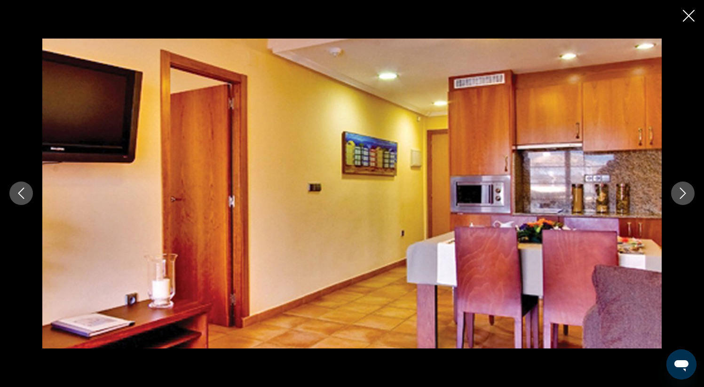
click at [687, 17] on icon "Close slideshow" at bounding box center [689, 16] width 12 height 12
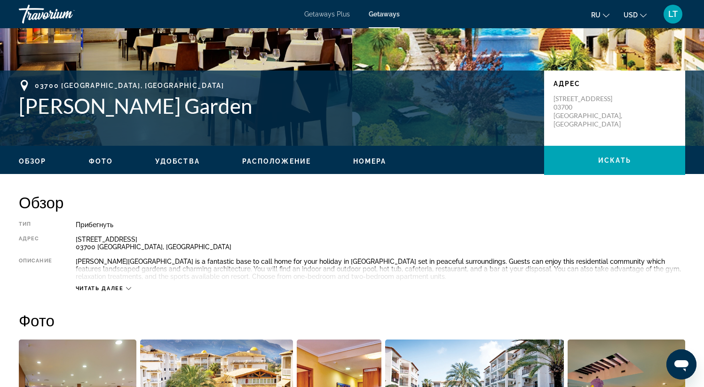
scroll to position [163, 0]
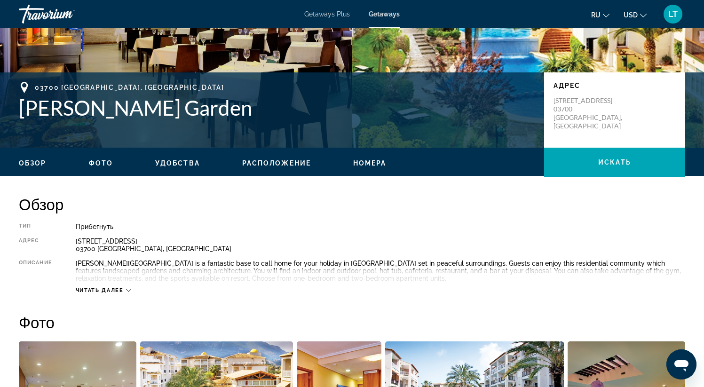
click at [106, 245] on div "Calle Aquari 3 03700 Alicante, Spain" at bounding box center [381, 245] width 610 height 15
click at [133, 238] on div "Calle Aquari 3 03700 Alicante, Spain" at bounding box center [381, 245] width 610 height 15
click at [106, 249] on div "Calle Aquari 3 03700 Alicante, Spain" at bounding box center [381, 245] width 610 height 15
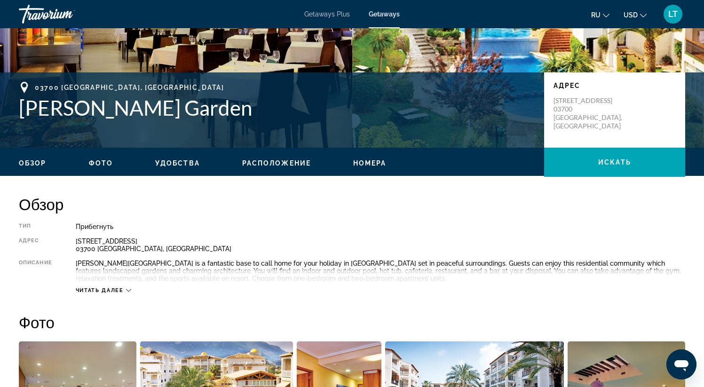
click at [111, 249] on div "Calle Aquari 3 03700 Alicante, Spain" at bounding box center [381, 245] width 610 height 15
copy div "Alicante"
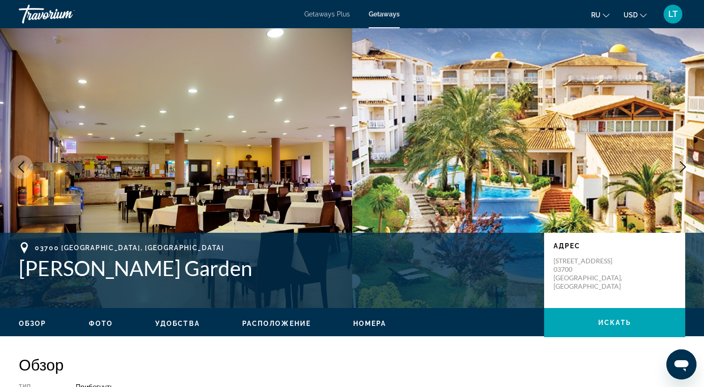
scroll to position [0, 0]
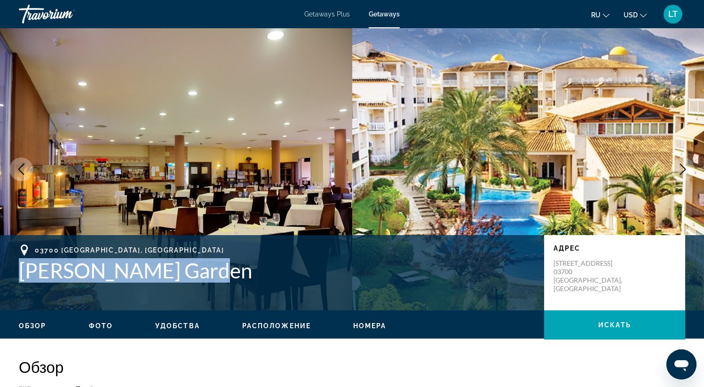
drag, startPoint x: 13, startPoint y: 277, endPoint x: 216, endPoint y: 279, distance: 202.8
click at [216, 279] on div "03700 Alicante, Spain Ona Ogisaka Garden Адрес Calle Aquari 3 03700 Alicante, S…" at bounding box center [352, 273] width 704 height 56
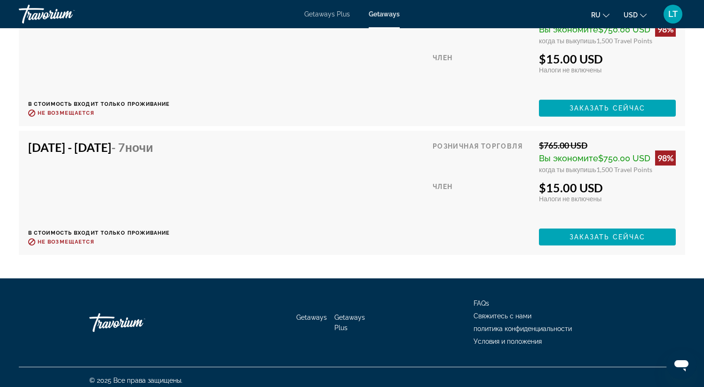
scroll to position [2152, 0]
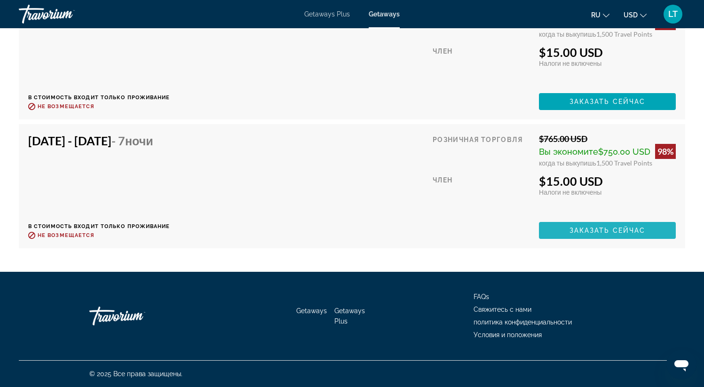
click at [609, 231] on span "Заказать сейчас" at bounding box center [608, 231] width 76 height 8
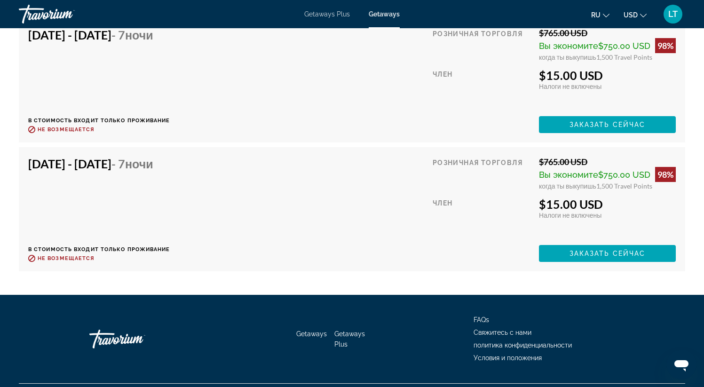
scroll to position [2019, 0]
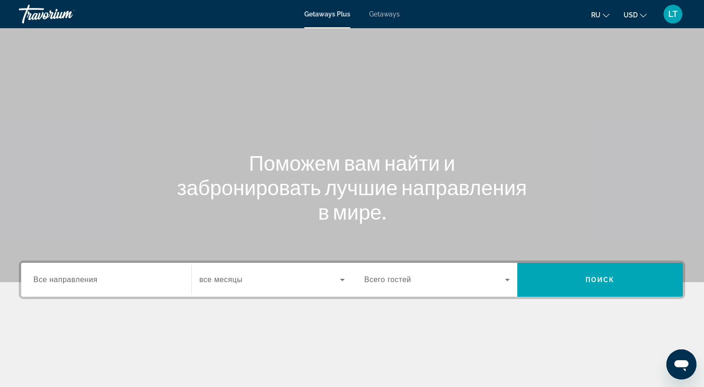
click at [135, 270] on div "Search widget" at bounding box center [106, 280] width 146 height 27
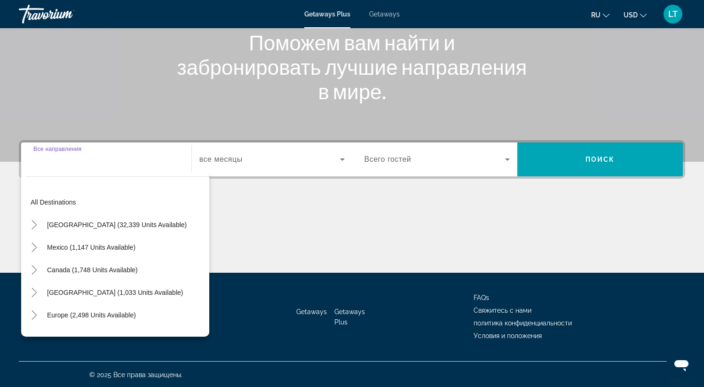
scroll to position [121, 0]
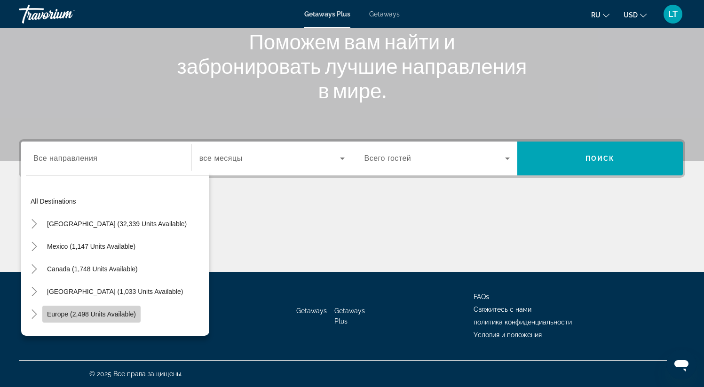
click at [109, 314] on span "Europe (2,498 units available)" at bounding box center [91, 315] width 89 height 8
type input "**********"
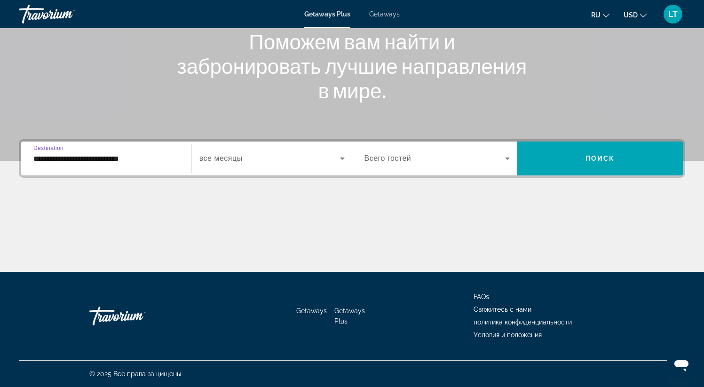
click at [232, 157] on span "все месяцы" at bounding box center [221, 158] width 43 height 8
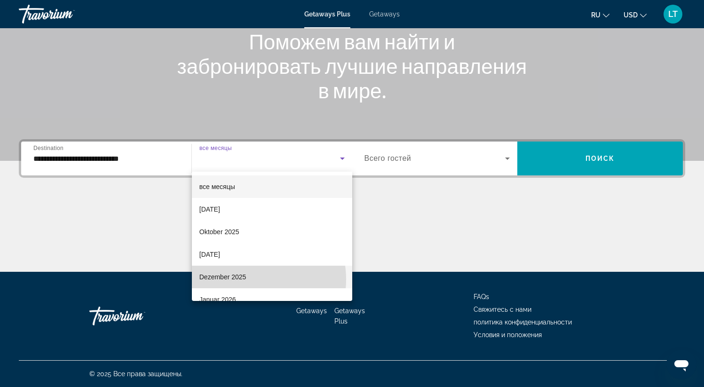
click at [249, 280] on mat-option "Dezember 2025" at bounding box center [272, 277] width 160 height 23
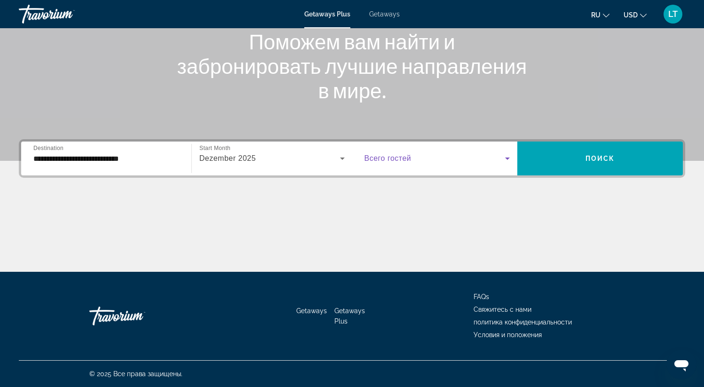
click at [409, 163] on span "Search widget" at bounding box center [435, 158] width 141 height 11
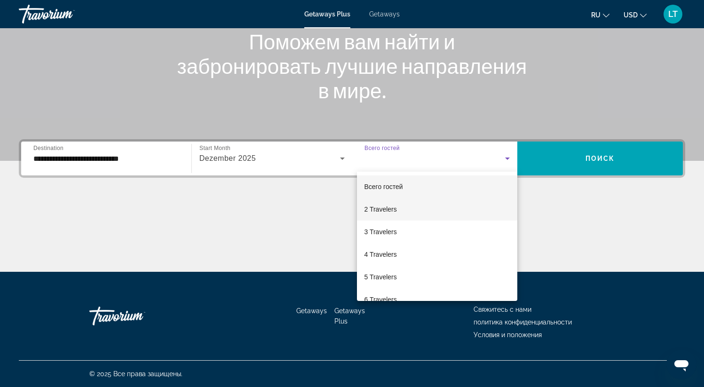
click at [422, 205] on mat-option "2 Travelers" at bounding box center [437, 209] width 161 height 23
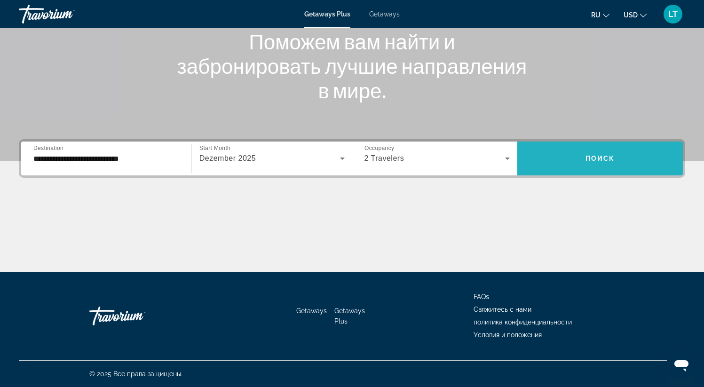
click at [560, 153] on span "Search widget" at bounding box center [601, 158] width 166 height 23
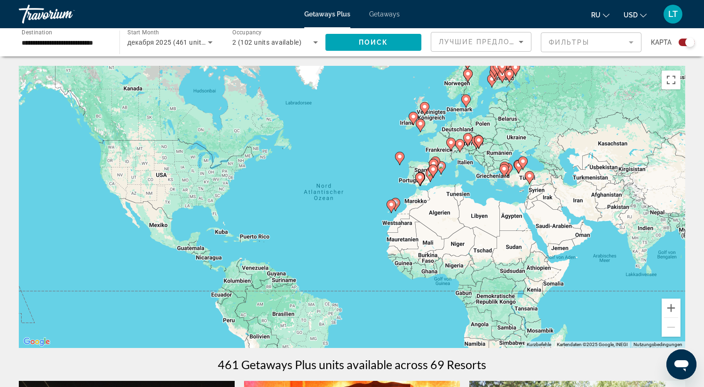
click at [575, 46] on mat-form-field "Фильтры" at bounding box center [591, 42] width 101 height 20
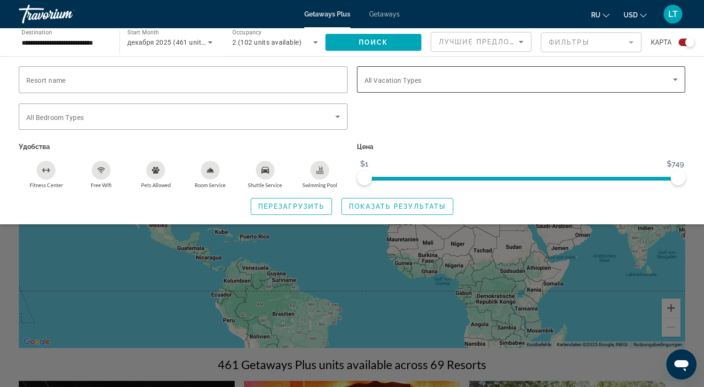
click at [370, 82] on span "All Vacation Types" at bounding box center [393, 81] width 57 height 8
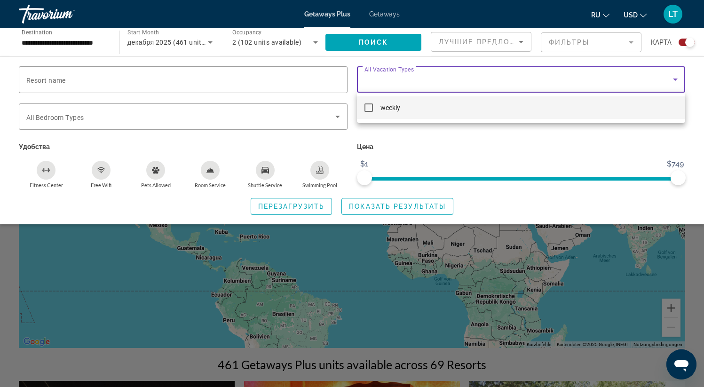
click at [435, 152] on div at bounding box center [352, 193] width 704 height 387
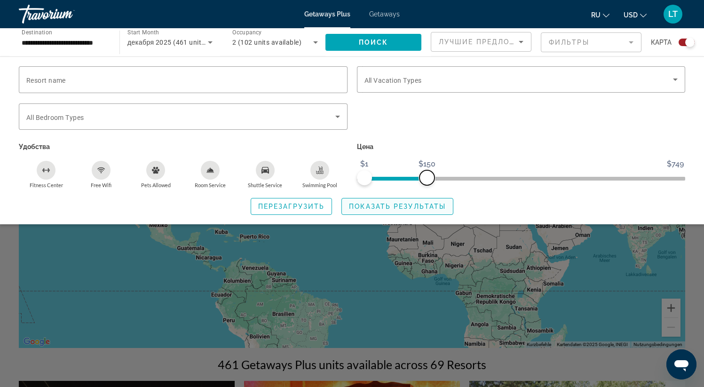
drag, startPoint x: 678, startPoint y: 180, endPoint x: 427, endPoint y: 196, distance: 250.9
click at [427, 196] on div "Resort name Vacation Types All Vacation Types Bedroom Types All Bedroom Types У…" at bounding box center [352, 140] width 704 height 149
click at [427, 182] on span "ngx-slider-max" at bounding box center [427, 177] width 15 height 15
click at [402, 208] on span "Показать результаты" at bounding box center [397, 207] width 97 height 8
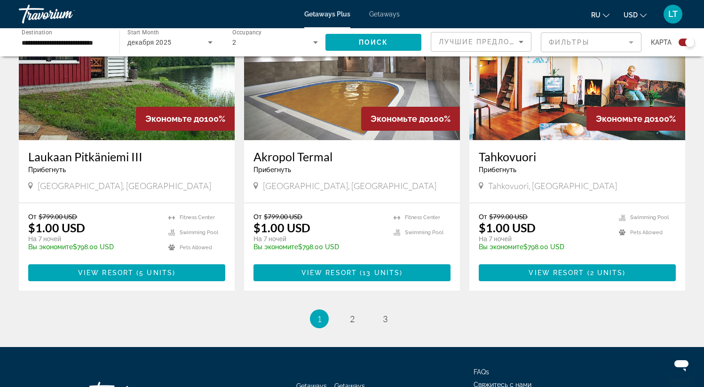
scroll to position [1367, 0]
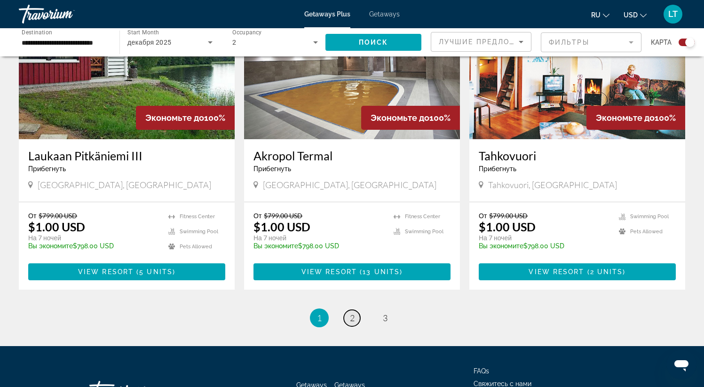
click at [355, 310] on link "page 2" at bounding box center [352, 318] width 16 height 16
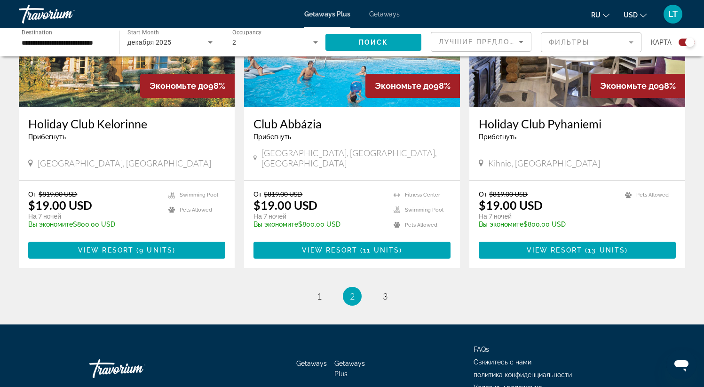
scroll to position [1421, 0]
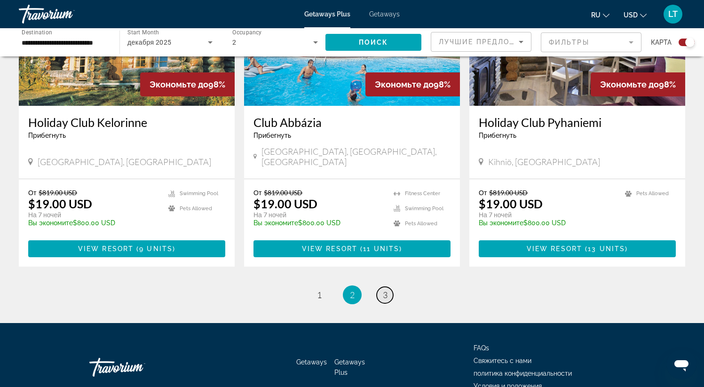
click at [389, 287] on link "page 3" at bounding box center [385, 295] width 16 height 16
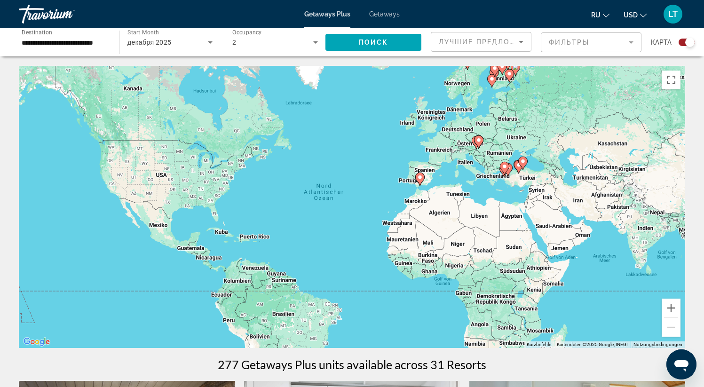
click at [594, 40] on mat-form-field "Фильтры" at bounding box center [591, 42] width 101 height 20
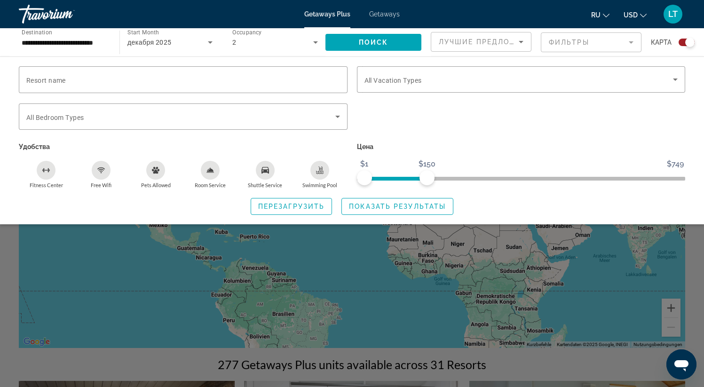
click at [381, 10] on span "Getaways" at bounding box center [384, 14] width 31 height 8
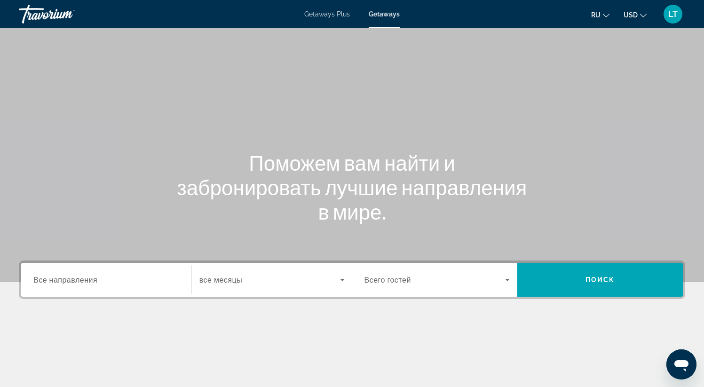
click at [133, 281] on input "Destination Все направления" at bounding box center [106, 280] width 146 height 11
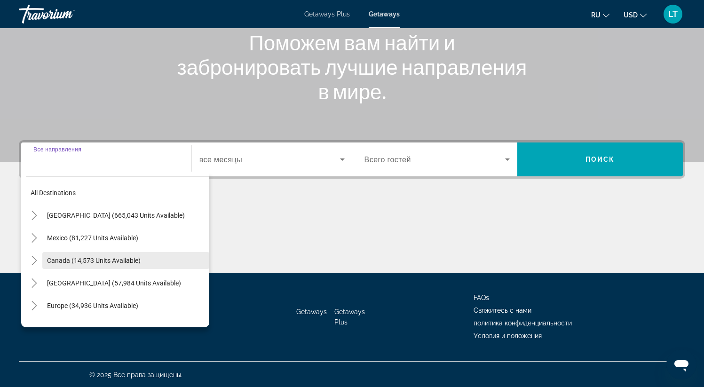
scroll to position [121, 0]
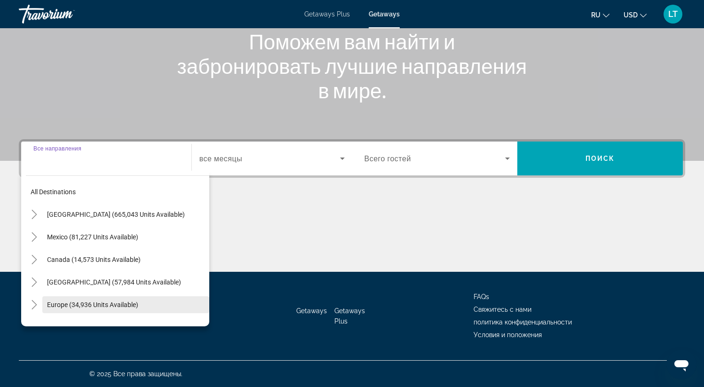
click at [118, 302] on span "Europe (34,936 units available)" at bounding box center [92, 305] width 91 height 8
type input "**********"
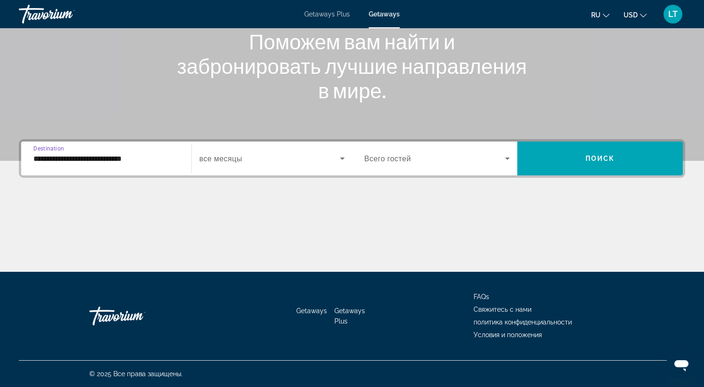
click at [241, 159] on span "все месяцы" at bounding box center [221, 158] width 43 height 9
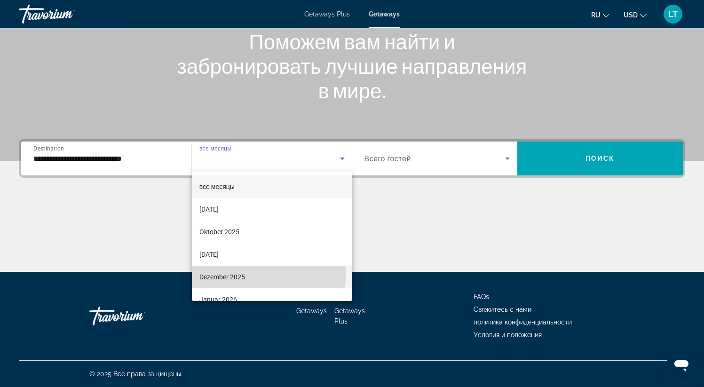
click at [256, 273] on mat-option "Dezember 2025" at bounding box center [272, 277] width 160 height 23
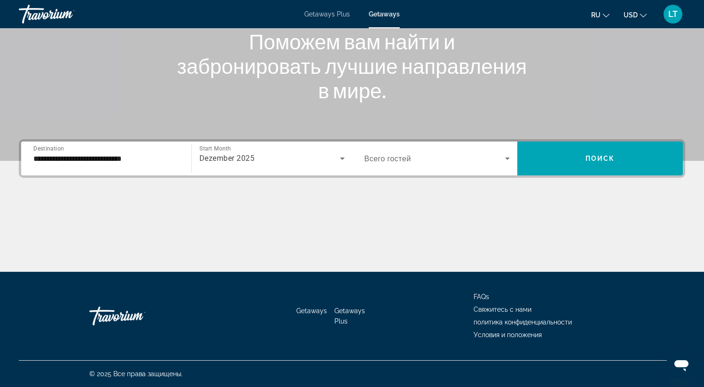
click at [394, 156] on span "Всего гостей" at bounding box center [388, 158] width 47 height 9
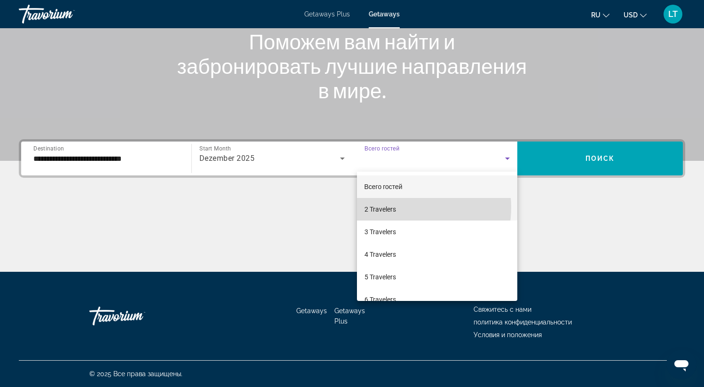
click at [402, 208] on mat-option "2 Travelers" at bounding box center [437, 209] width 161 height 23
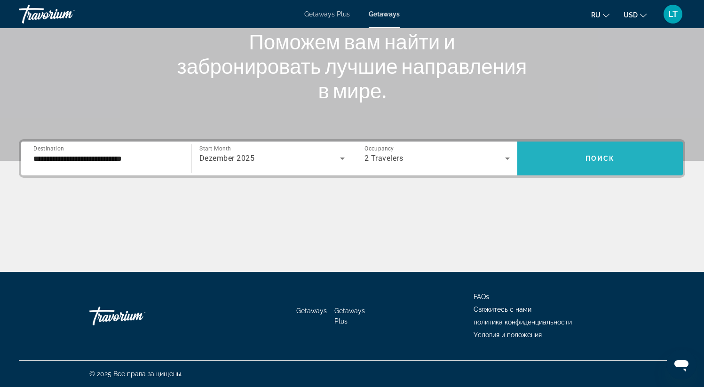
click at [603, 149] on span "Search widget" at bounding box center [601, 158] width 166 height 23
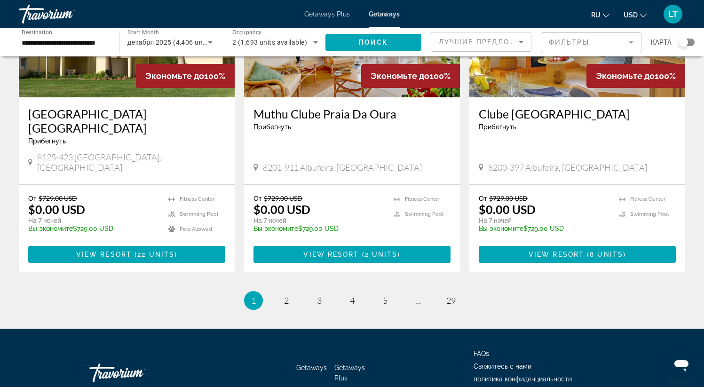
scroll to position [1158, 0]
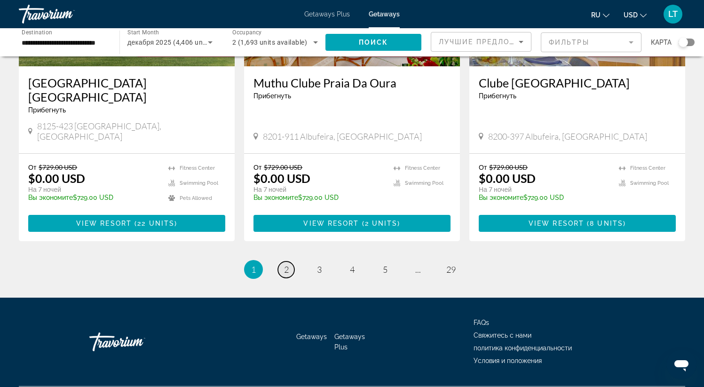
click at [289, 262] on link "page 2" at bounding box center [286, 270] width 16 height 16
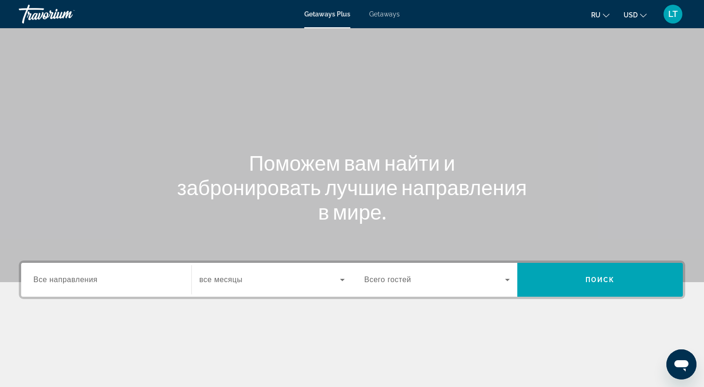
click at [395, 11] on span "Getaways" at bounding box center [384, 14] width 31 height 8
click at [127, 276] on input "Destination Все направления" at bounding box center [106, 280] width 146 height 11
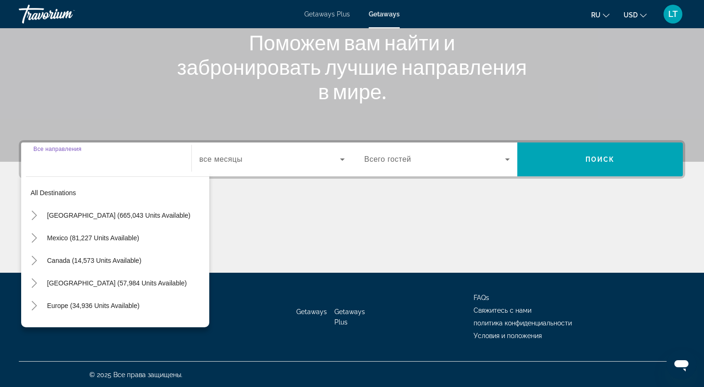
scroll to position [121, 0]
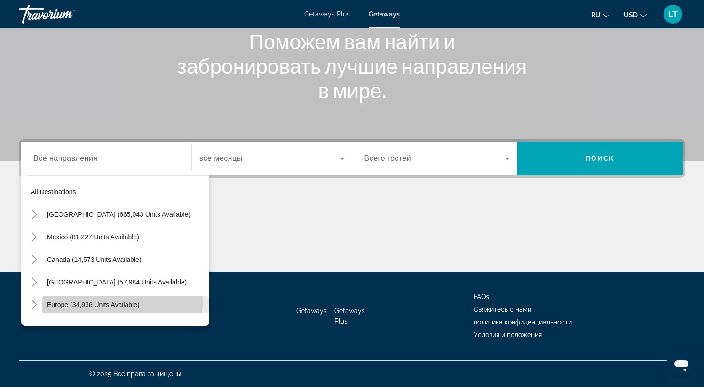
click at [105, 302] on span "Europe (34,936 units available)" at bounding box center [93, 305] width 93 height 8
type input "**********"
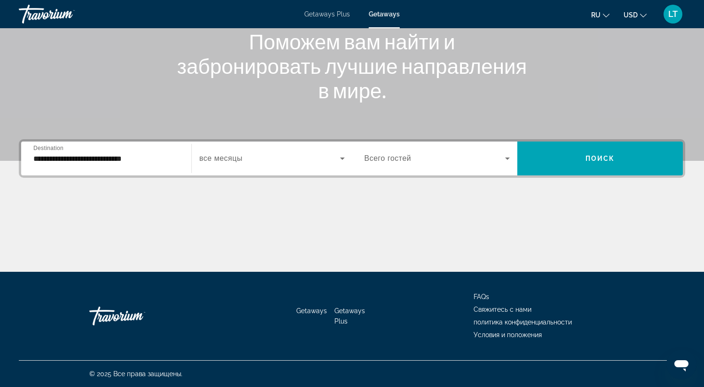
click at [217, 155] on span "все месяцы" at bounding box center [221, 158] width 43 height 8
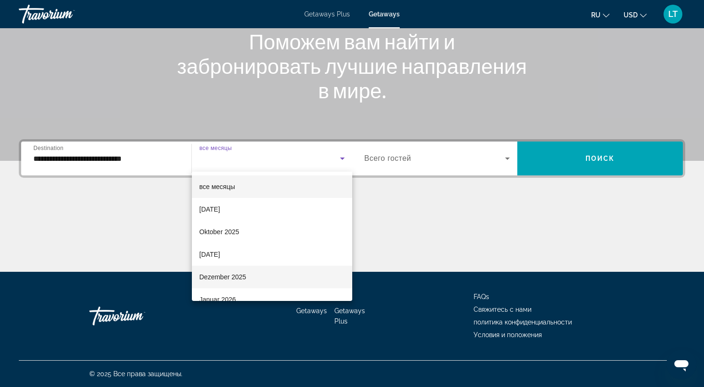
click at [243, 272] on span "Dezember 2025" at bounding box center [223, 277] width 47 height 11
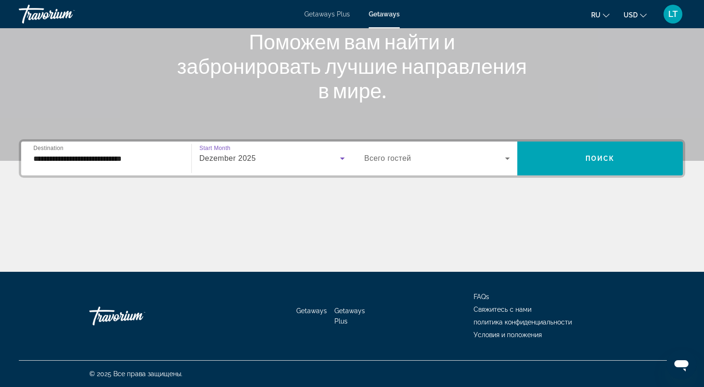
click at [399, 161] on span "Всего гостей" at bounding box center [388, 158] width 47 height 8
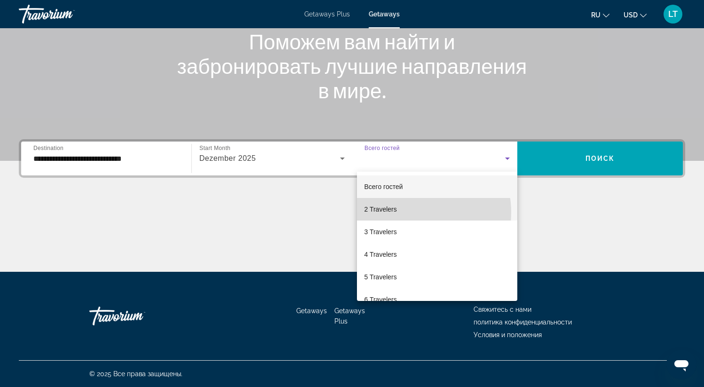
click at [404, 213] on mat-option "2 Travelers" at bounding box center [437, 209] width 161 height 23
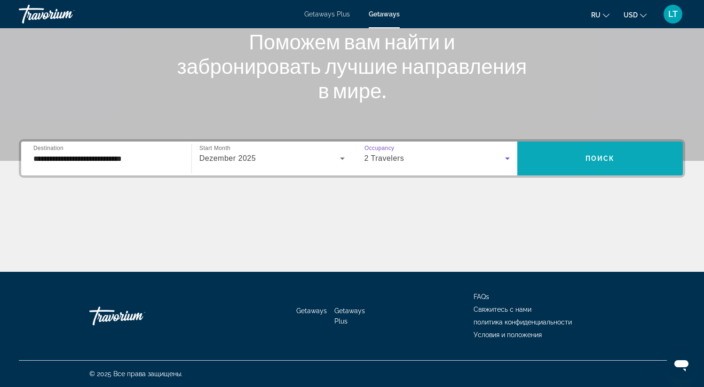
click at [567, 146] on span "Search widget" at bounding box center [601, 159] width 166 height 34
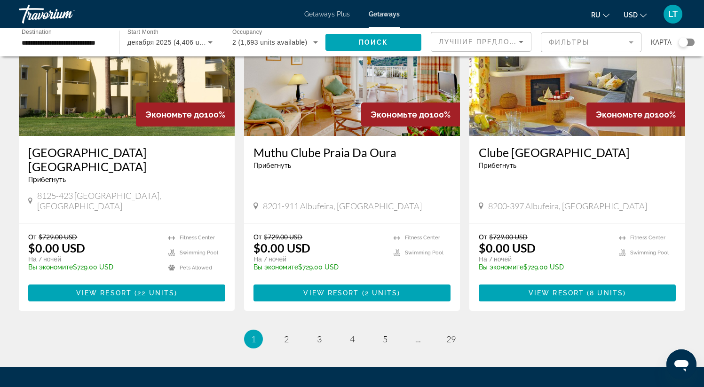
scroll to position [1163, 0]
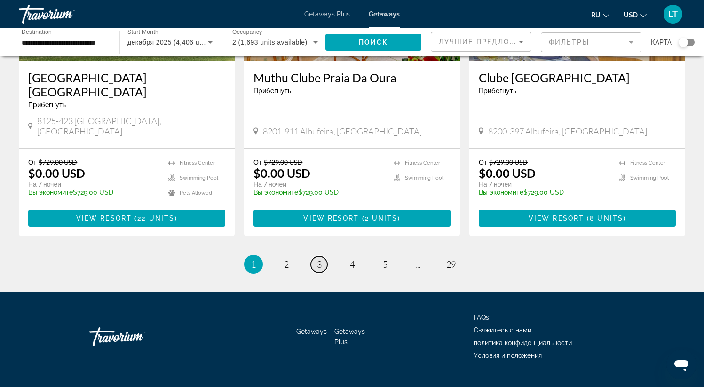
click at [316, 256] on link "page 3" at bounding box center [319, 264] width 16 height 16
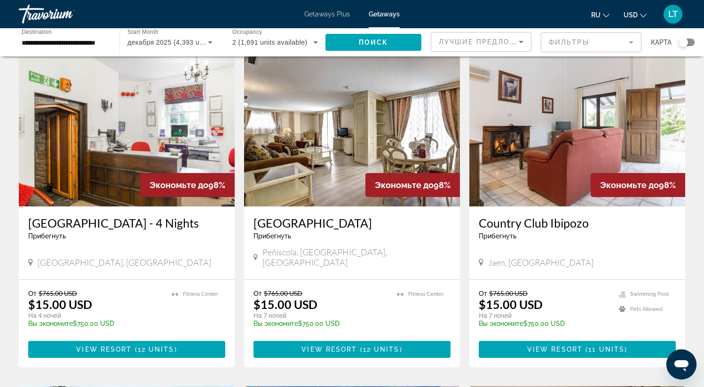
scroll to position [369, 0]
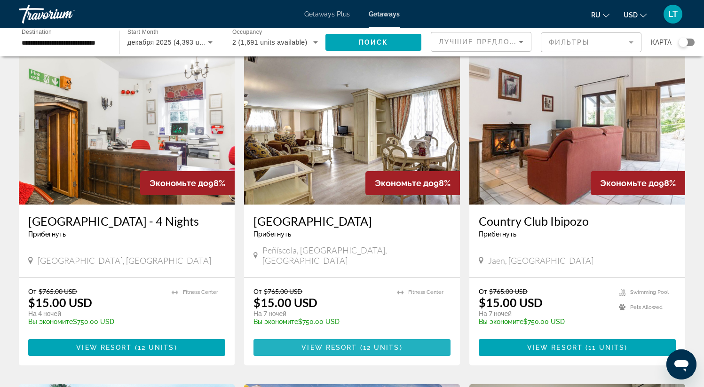
click at [342, 344] on span "View Resort" at bounding box center [330, 348] width 56 height 8
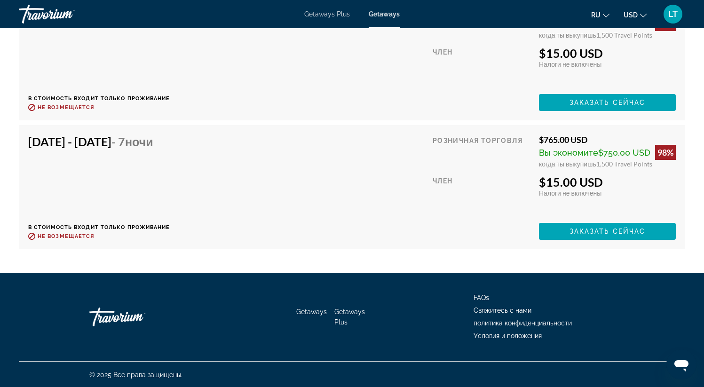
scroll to position [1982, 0]
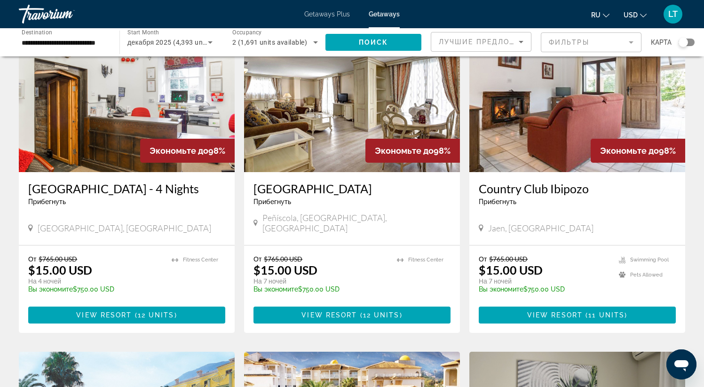
scroll to position [410, 0]
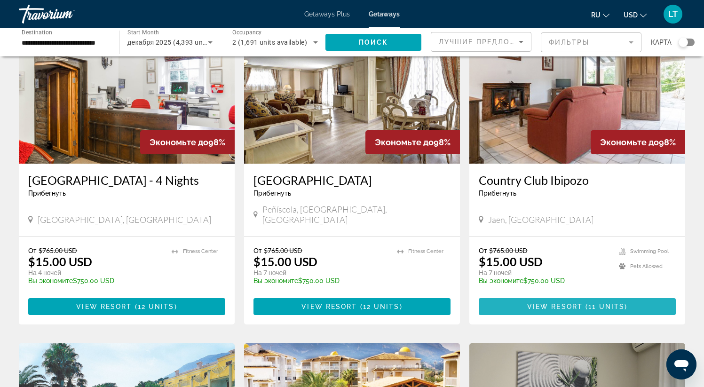
click at [544, 303] on span "View Resort" at bounding box center [556, 307] width 56 height 8
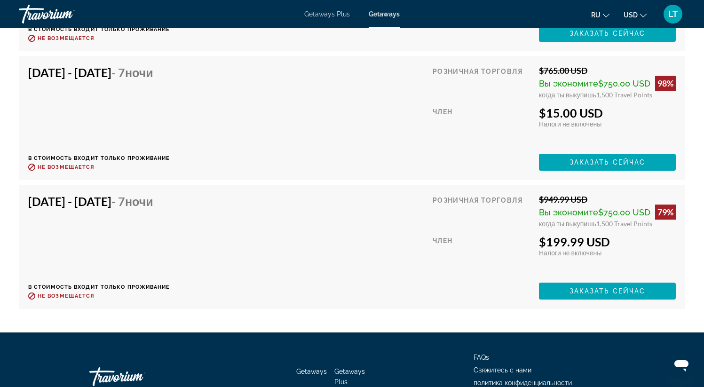
scroll to position [1967, 0]
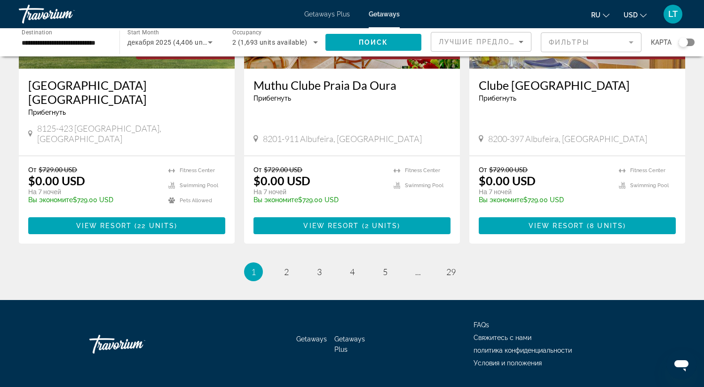
scroll to position [1163, 0]
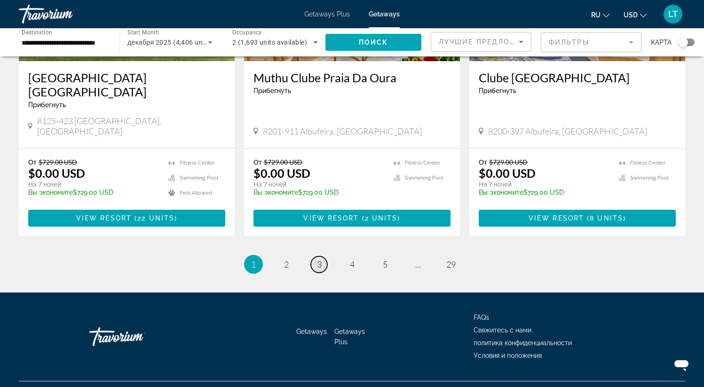
click at [318, 259] on span "3" at bounding box center [319, 264] width 5 height 10
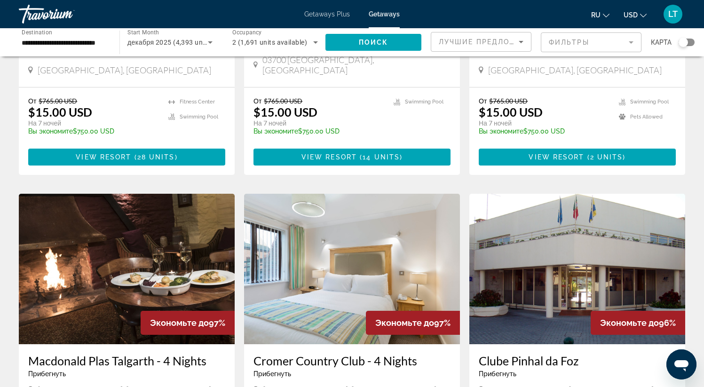
scroll to position [856, 0]
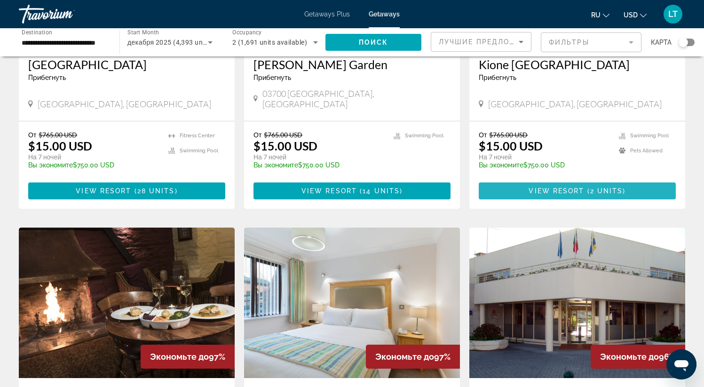
click at [577, 187] on span "View Resort" at bounding box center [557, 191] width 56 height 8
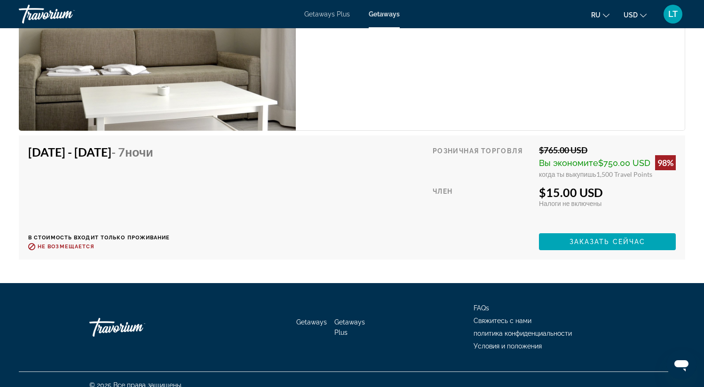
scroll to position [1784, 0]
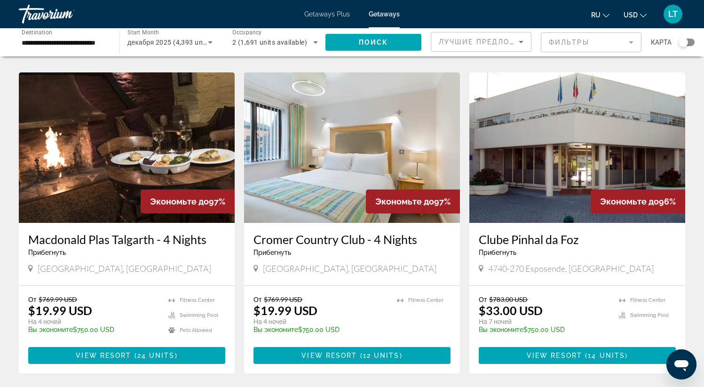
scroll to position [1020, 0]
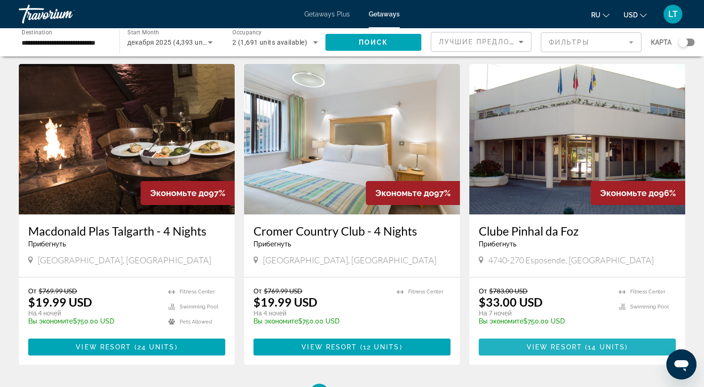
click at [567, 344] on span "View Resort" at bounding box center [555, 348] width 56 height 8
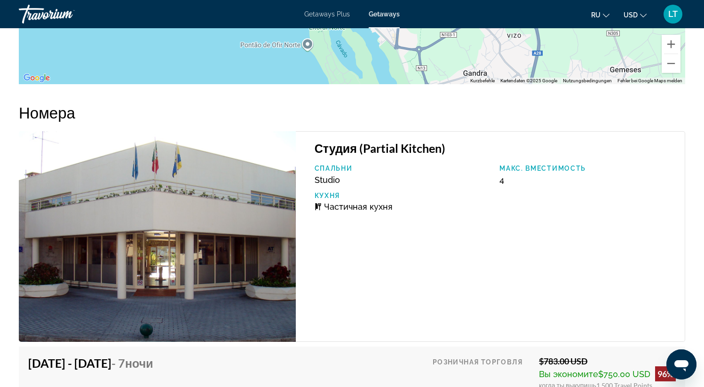
scroll to position [1563, 0]
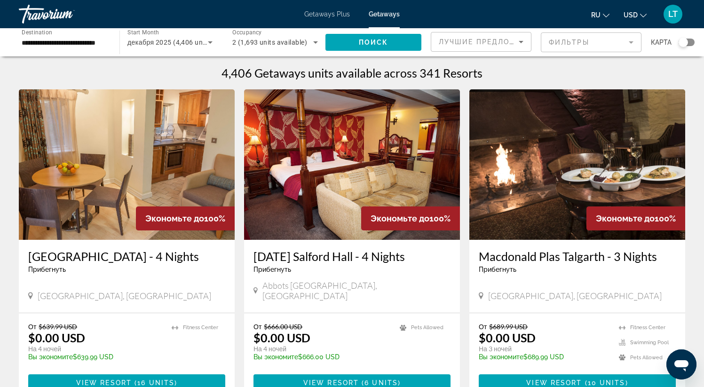
click at [344, 145] on img "Main content" at bounding box center [352, 164] width 216 height 151
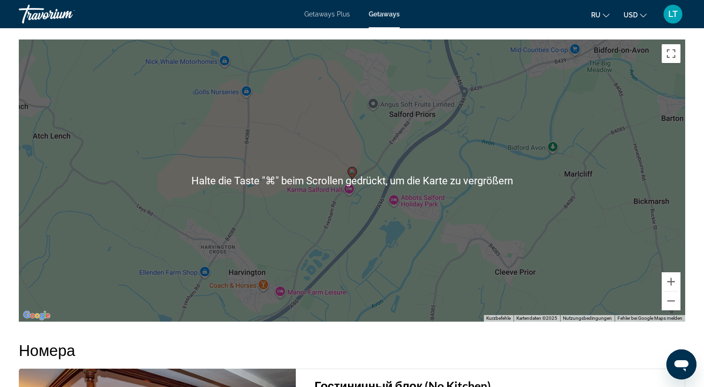
scroll to position [990, 0]
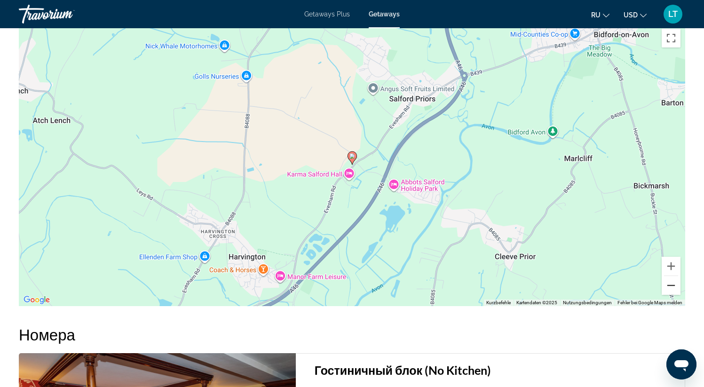
click at [669, 292] on button "Verkleinern" at bounding box center [671, 285] width 19 height 19
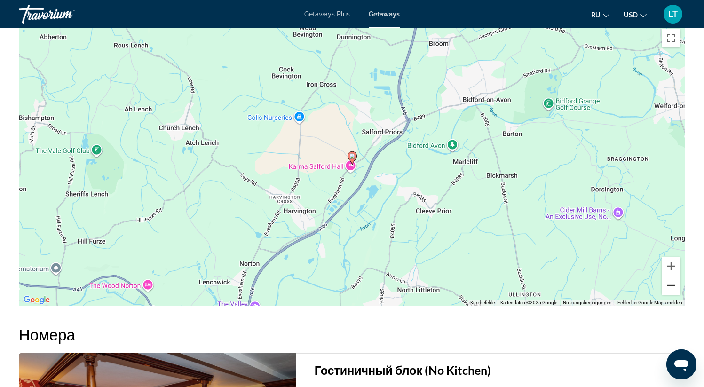
click at [669, 292] on button "Verkleinern" at bounding box center [671, 285] width 19 height 19
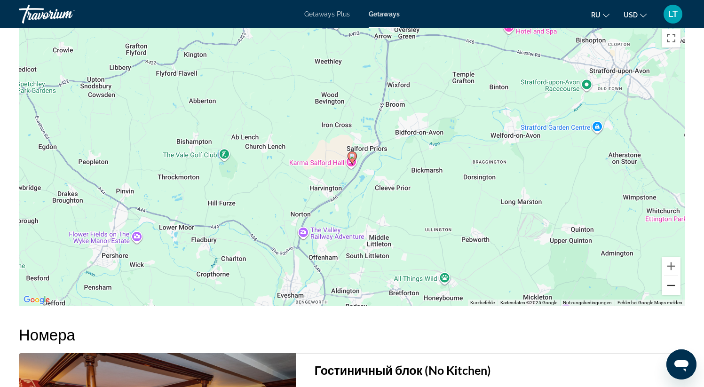
click at [669, 292] on button "Verkleinern" at bounding box center [671, 285] width 19 height 19
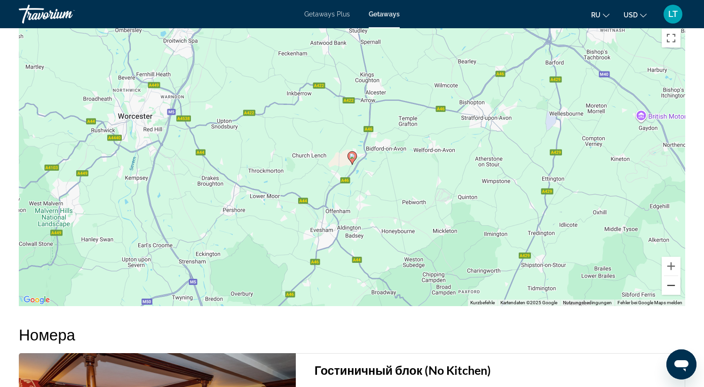
click at [670, 295] on button "Verkleinern" at bounding box center [671, 285] width 19 height 19
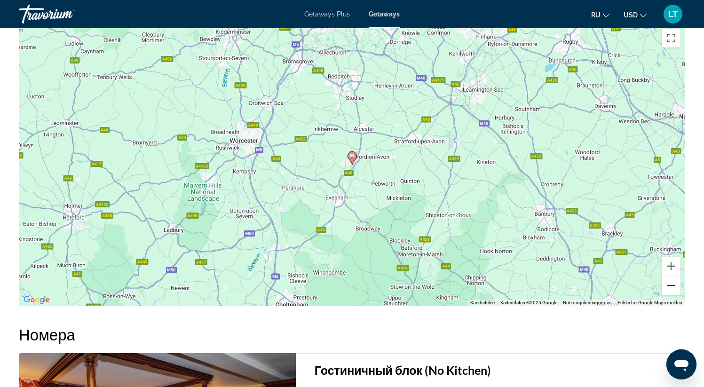
click at [670, 295] on button "Verkleinern" at bounding box center [671, 285] width 19 height 19
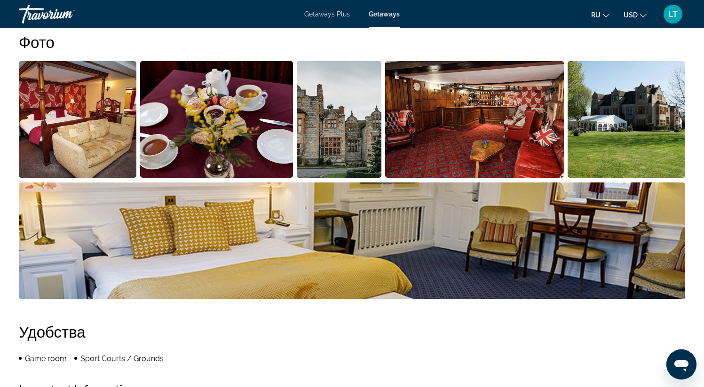
scroll to position [442, 0]
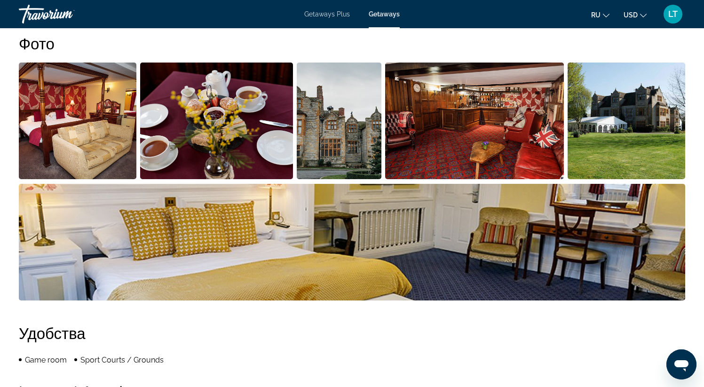
click at [63, 164] on img "Open full-screen image slider" at bounding box center [78, 121] width 118 height 117
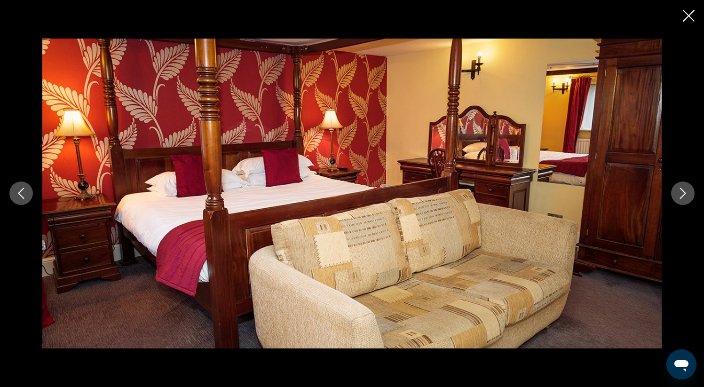
click at [678, 194] on icon "Next image" at bounding box center [683, 193] width 11 height 11
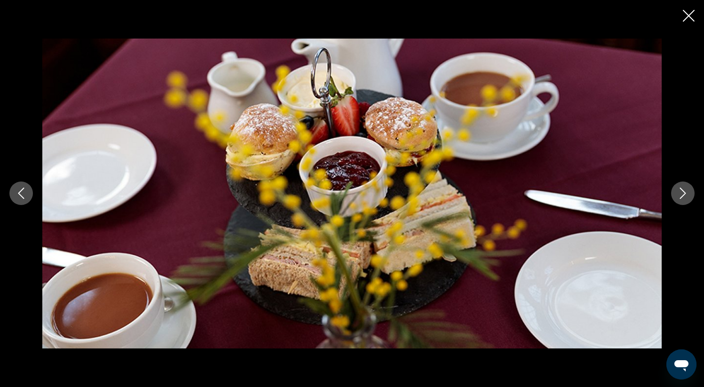
click at [678, 194] on icon "Next image" at bounding box center [683, 193] width 11 height 11
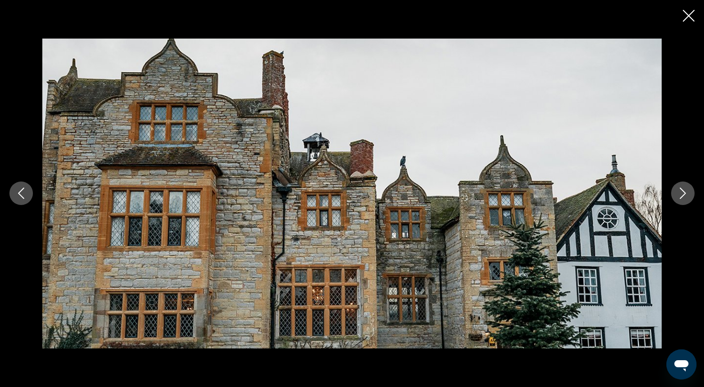
click at [678, 194] on icon "Next image" at bounding box center [683, 193] width 11 height 11
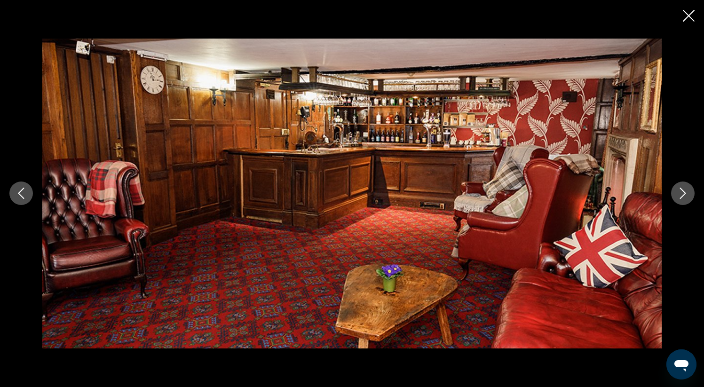
click at [678, 194] on icon "Next image" at bounding box center [683, 193] width 11 height 11
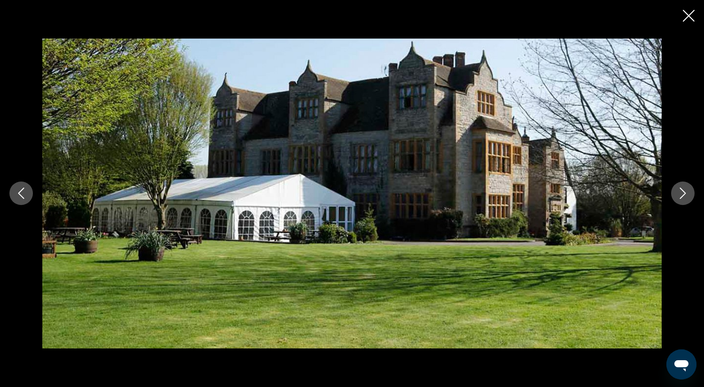
click at [678, 194] on icon "Next image" at bounding box center [683, 193] width 11 height 11
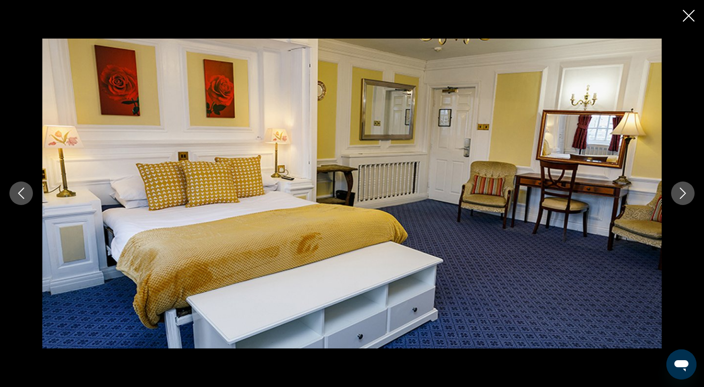
click at [678, 194] on icon "Next image" at bounding box center [683, 193] width 11 height 11
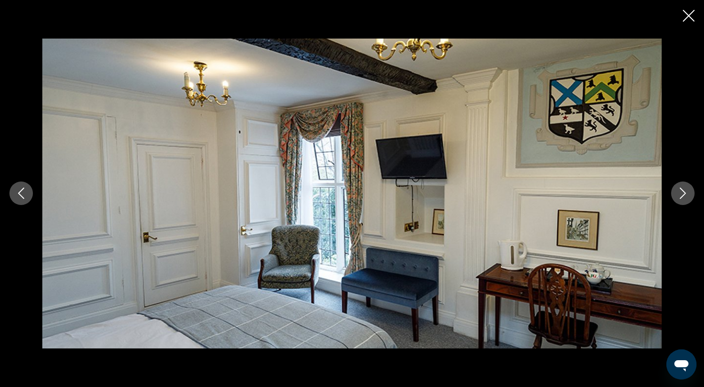
click at [678, 194] on icon "Next image" at bounding box center [683, 193] width 11 height 11
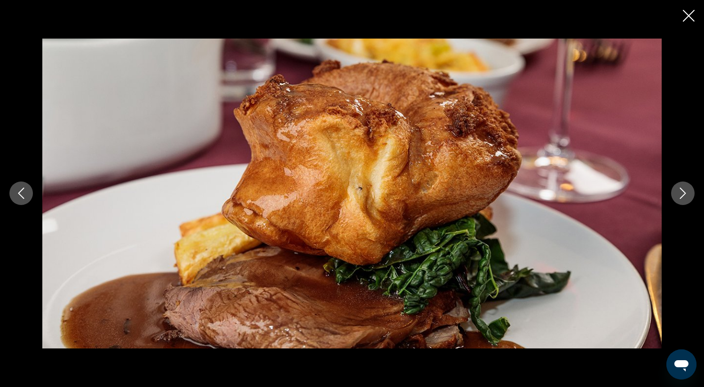
click at [678, 194] on icon "Next image" at bounding box center [683, 193] width 11 height 11
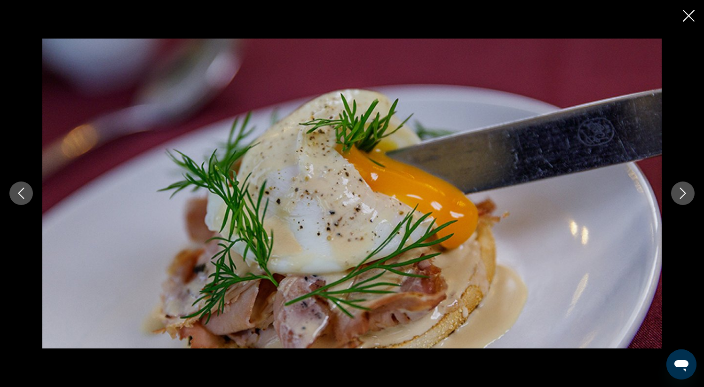
click at [678, 194] on icon "Next image" at bounding box center [683, 193] width 11 height 11
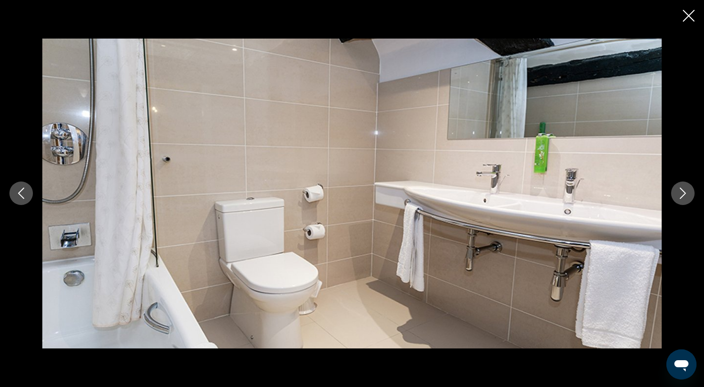
click at [678, 194] on icon "Next image" at bounding box center [683, 193] width 11 height 11
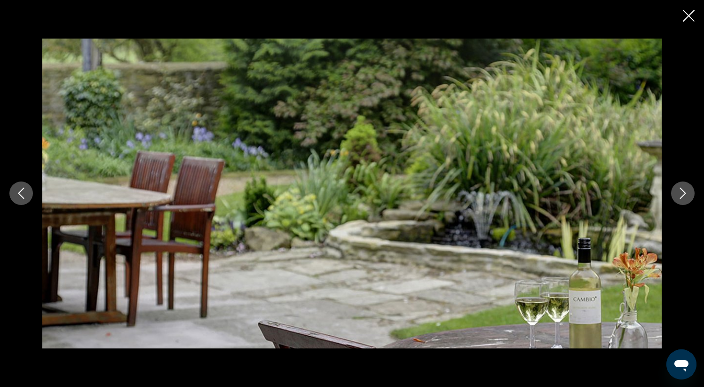
click at [678, 194] on icon "Next image" at bounding box center [683, 193] width 11 height 11
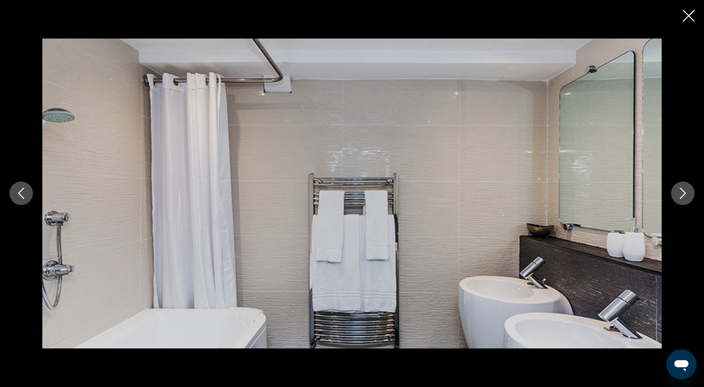
click at [678, 194] on icon "Next image" at bounding box center [683, 193] width 11 height 11
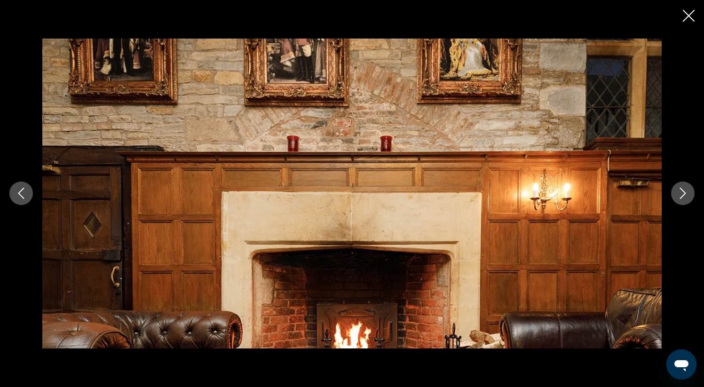
click at [678, 194] on icon "Next image" at bounding box center [683, 193] width 11 height 11
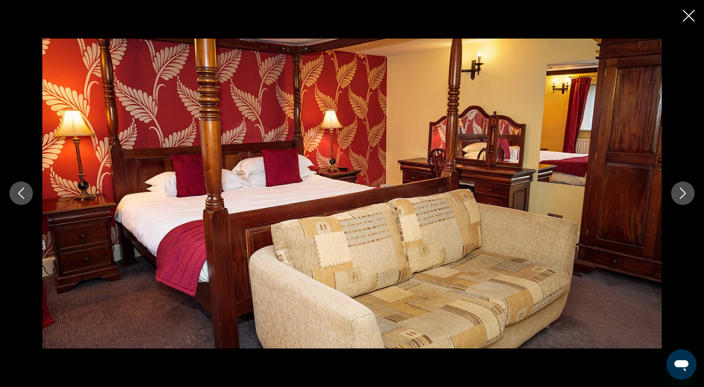
click at [678, 194] on icon "Next image" at bounding box center [683, 193] width 11 height 11
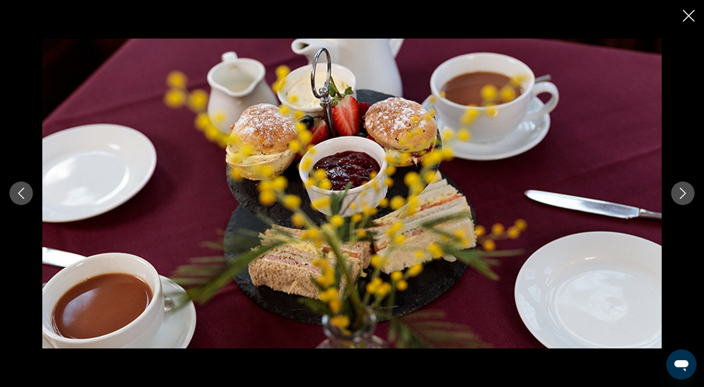
click at [681, 19] on div "prev next" at bounding box center [352, 193] width 704 height 387
click at [689, 14] on icon "Close slideshow" at bounding box center [689, 16] width 12 height 12
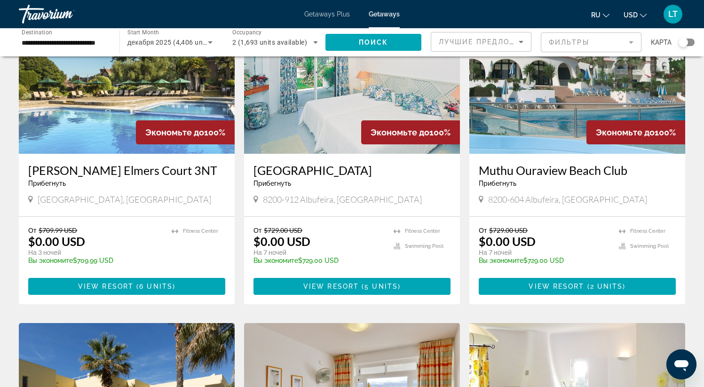
scroll to position [768, 0]
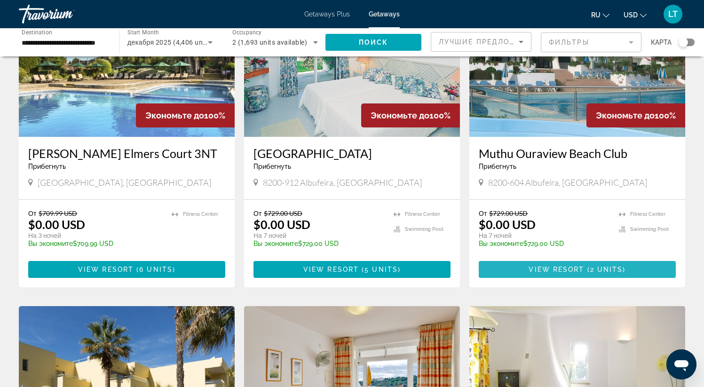
click at [562, 279] on span "Main content" at bounding box center [577, 269] width 197 height 23
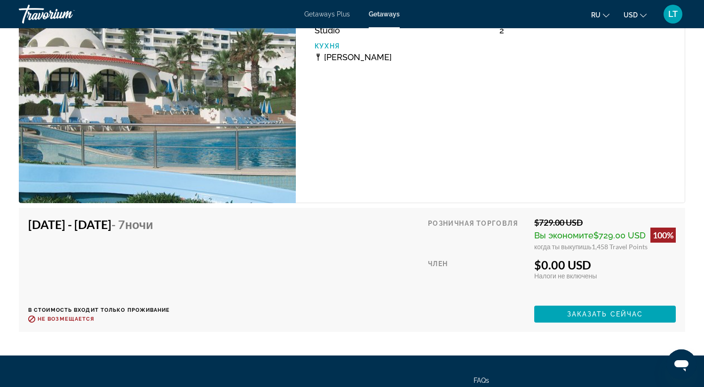
scroll to position [1848, 0]
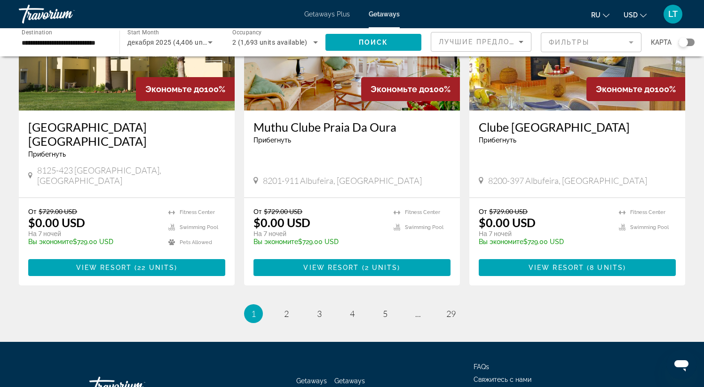
scroll to position [1163, 0]
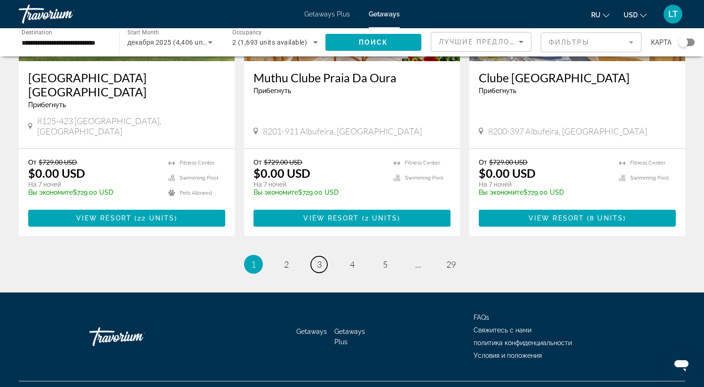
click at [322, 256] on link "page 3" at bounding box center [319, 264] width 16 height 16
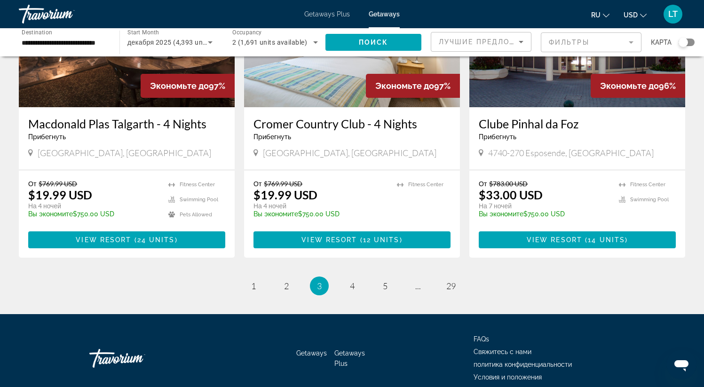
scroll to position [1149, 0]
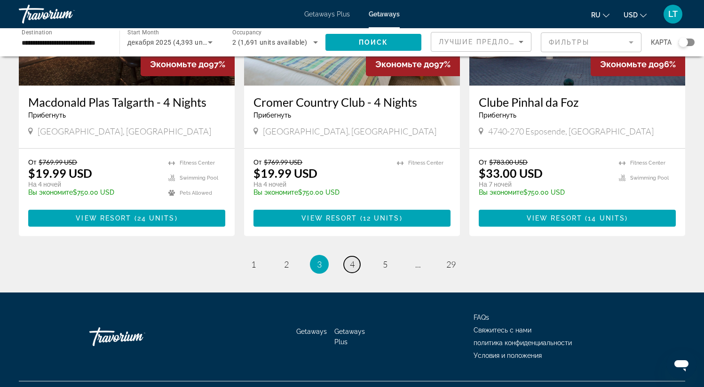
click at [356, 256] on link "page 4" at bounding box center [352, 264] width 16 height 16
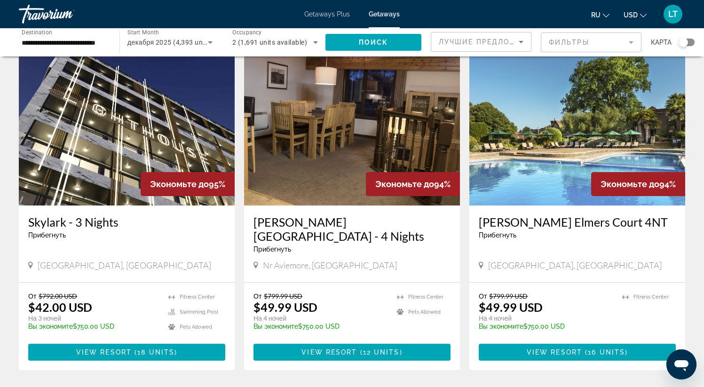
scroll to position [370, 0]
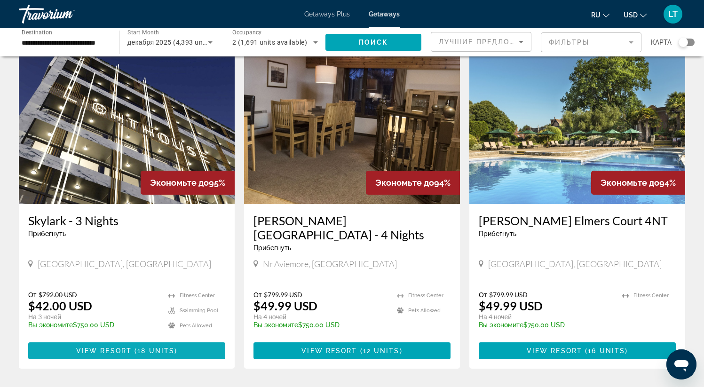
click at [121, 347] on span "View Resort" at bounding box center [104, 351] width 56 height 8
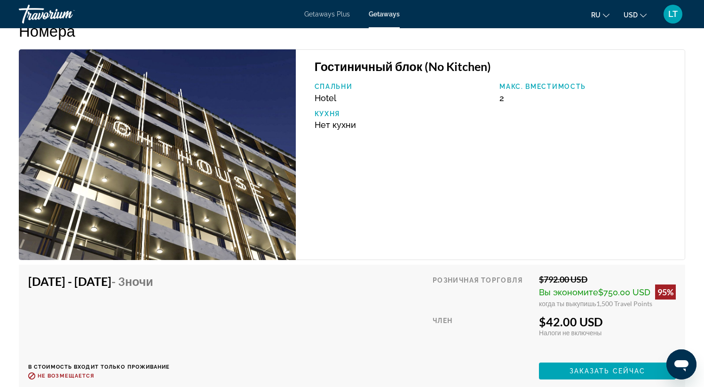
scroll to position [1461, 0]
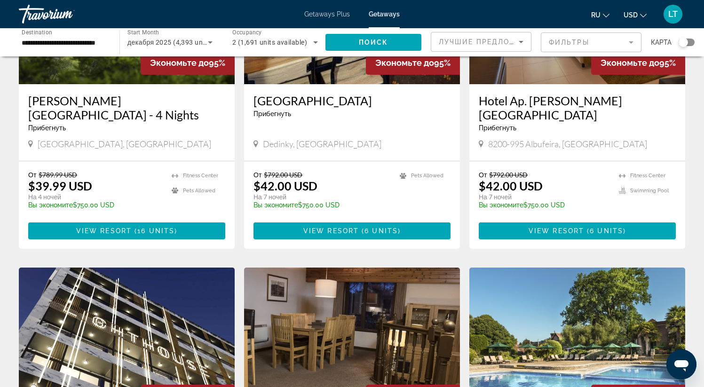
scroll to position [156, 0]
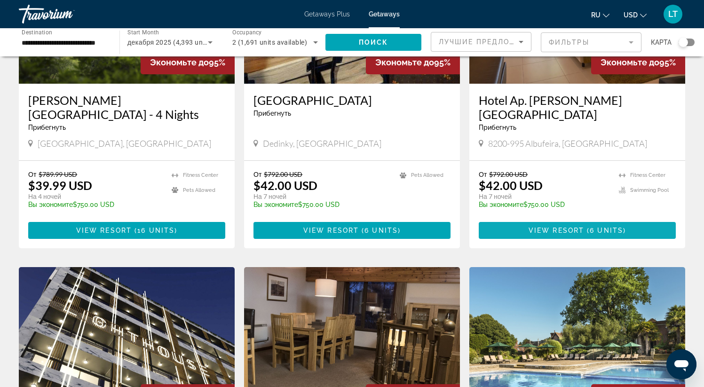
click at [566, 237] on span "Main content" at bounding box center [577, 230] width 197 height 23
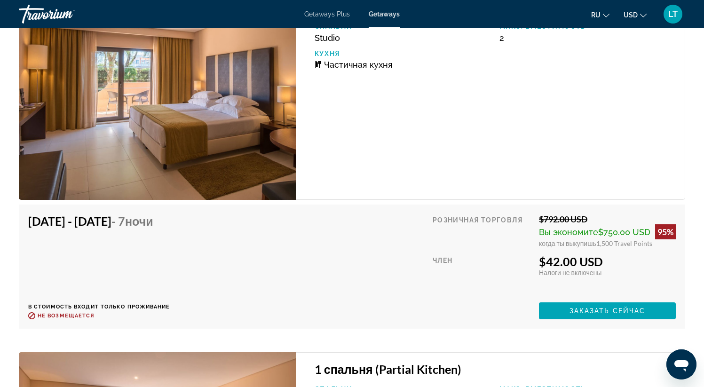
scroll to position [1607, 0]
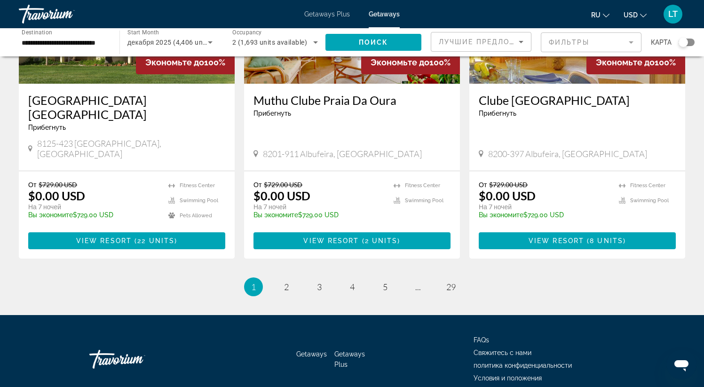
scroll to position [1163, 0]
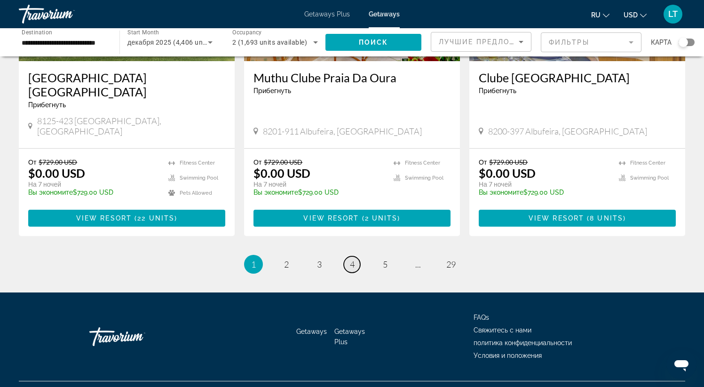
click at [352, 259] on span "4" at bounding box center [352, 264] width 5 height 10
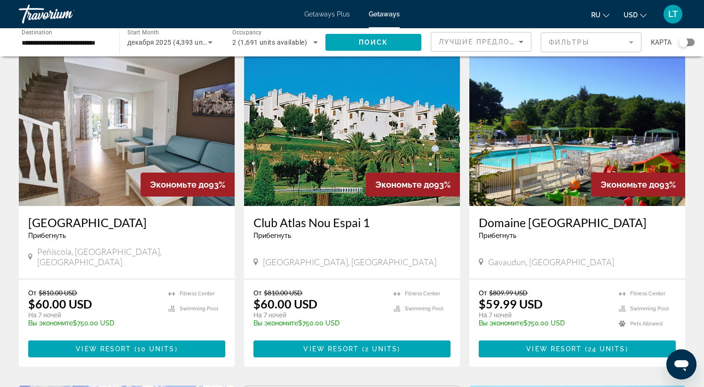
scroll to position [704, 0]
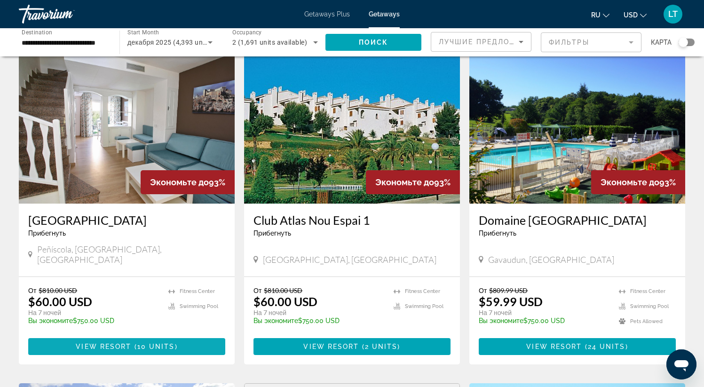
click at [124, 343] on span "View Resort" at bounding box center [104, 347] width 56 height 8
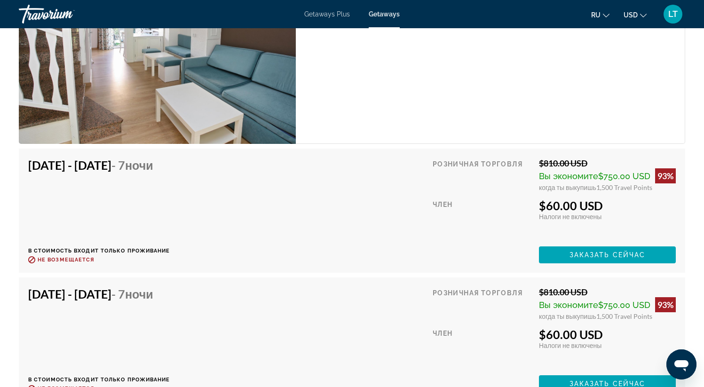
scroll to position [1720, 0]
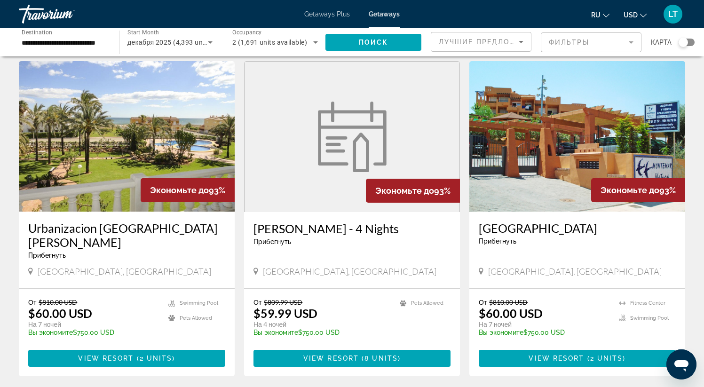
scroll to position [1019, 0]
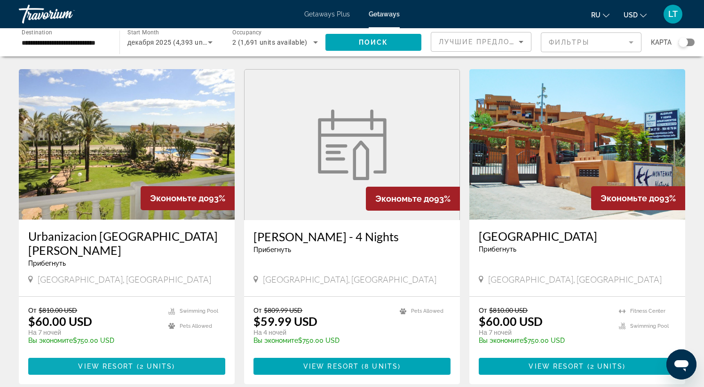
click at [149, 363] on span "2 units" at bounding box center [156, 367] width 33 height 8
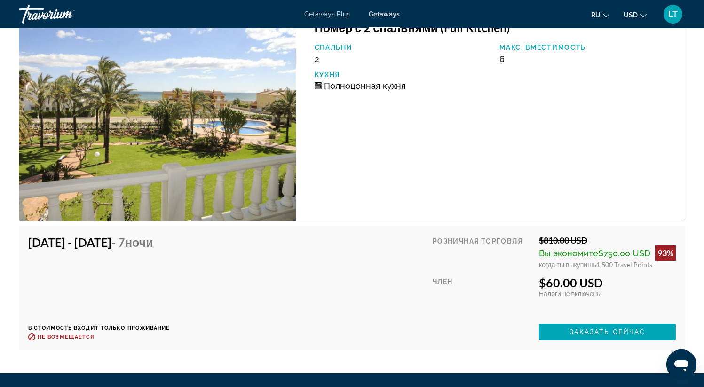
scroll to position [1704, 0]
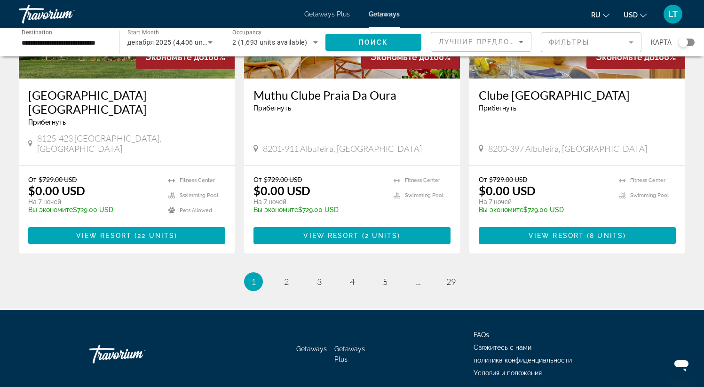
scroll to position [1163, 0]
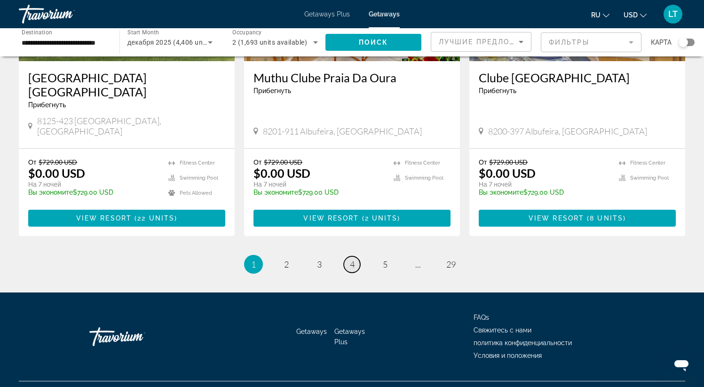
click at [352, 256] on link "page 4" at bounding box center [352, 264] width 16 height 16
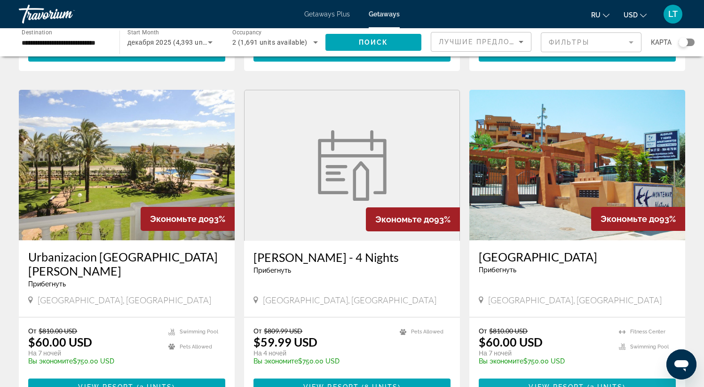
scroll to position [1014, 0]
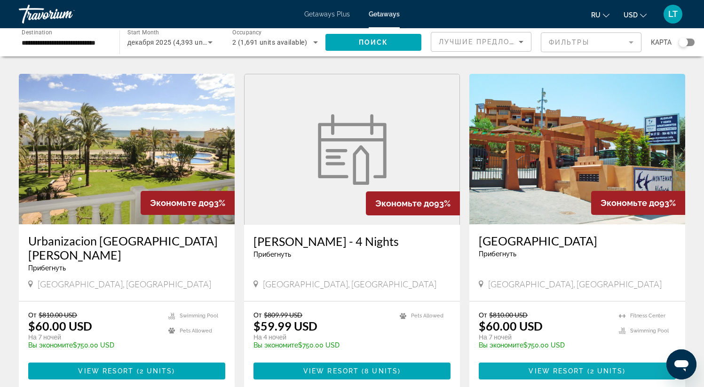
click at [544, 368] on span "View Resort" at bounding box center [557, 372] width 56 height 8
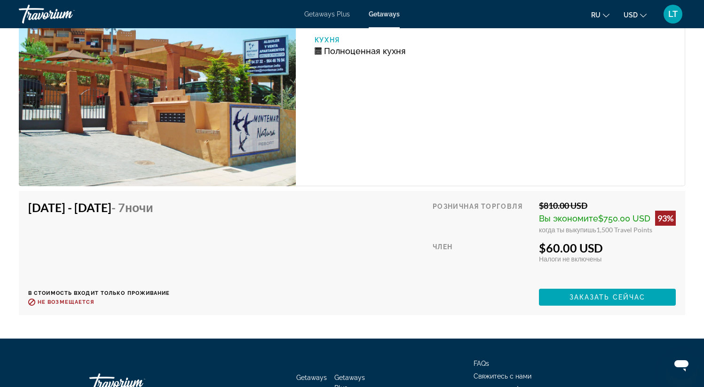
scroll to position [1675, 0]
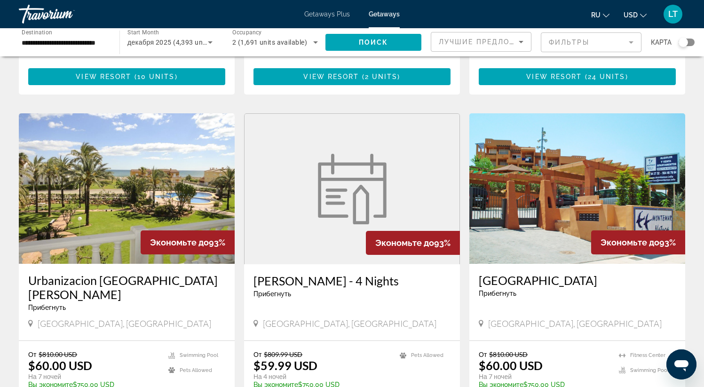
scroll to position [1150, 0]
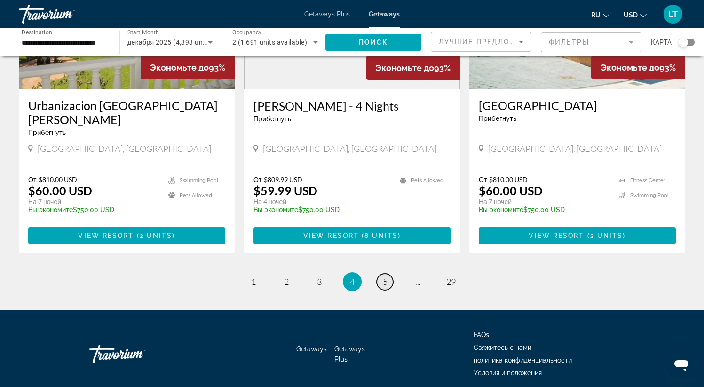
click at [380, 274] on link "page 5" at bounding box center [385, 282] width 16 height 16
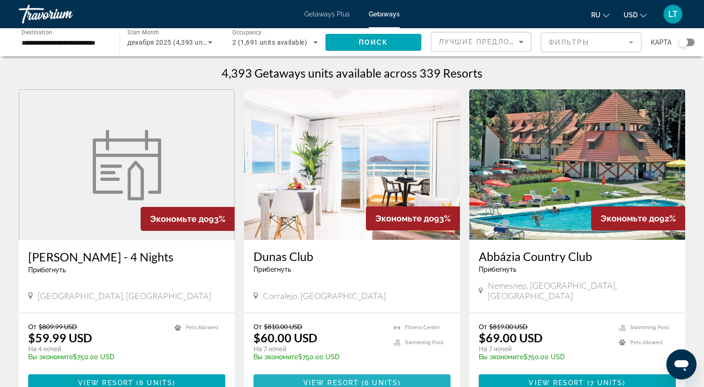
click at [334, 379] on span "View Resort" at bounding box center [332, 383] width 56 height 8
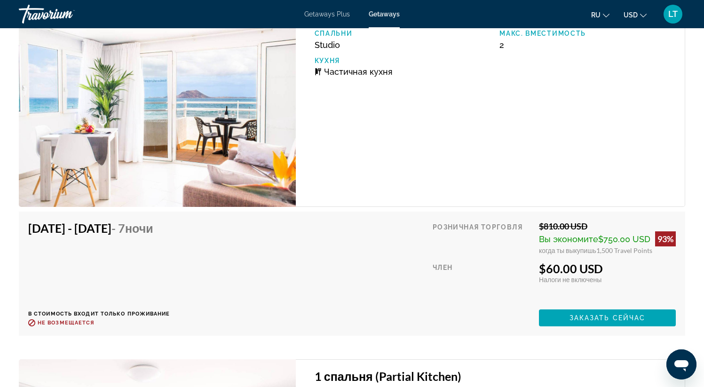
scroll to position [1655, 0]
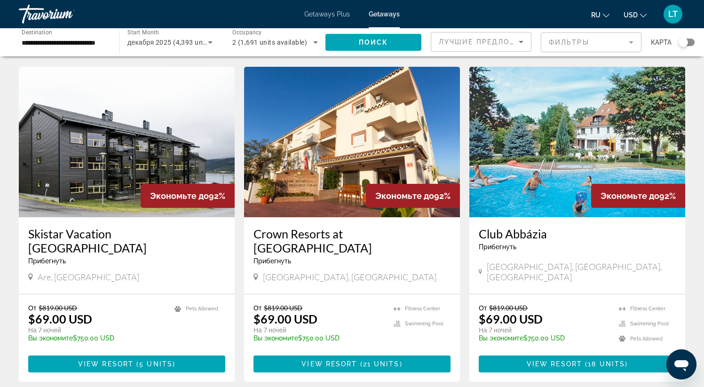
scroll to position [1131, 0]
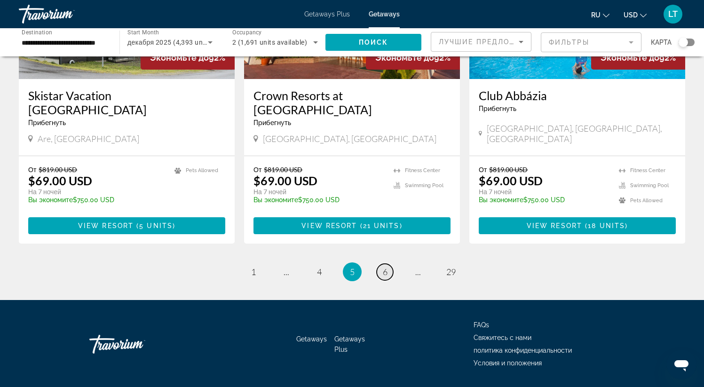
click at [385, 267] on span "6" at bounding box center [385, 272] width 5 height 10
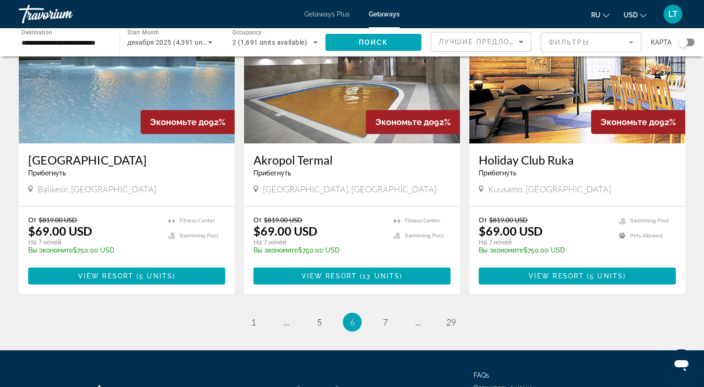
scroll to position [1111, 0]
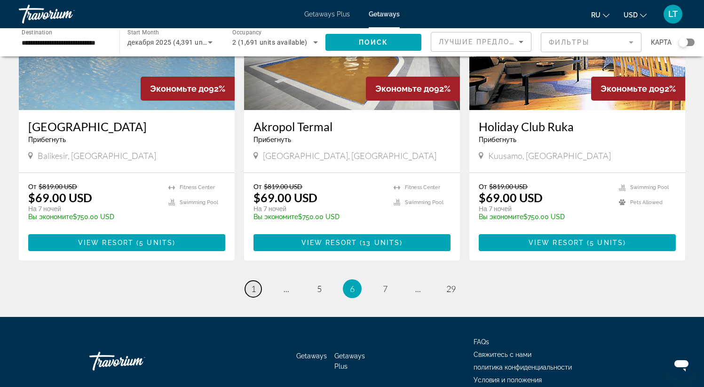
click at [254, 284] on span "1" at bounding box center [253, 289] width 5 height 10
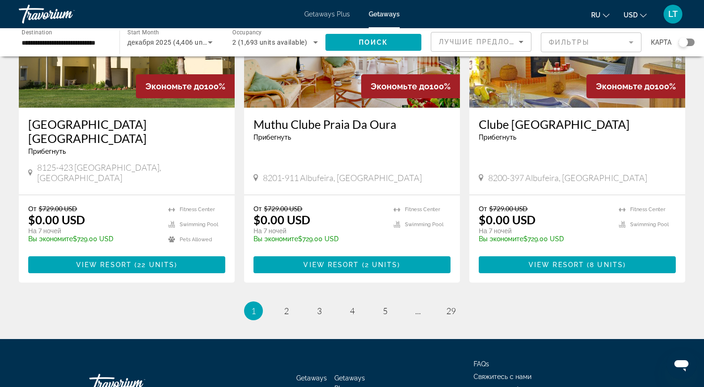
scroll to position [1129, 0]
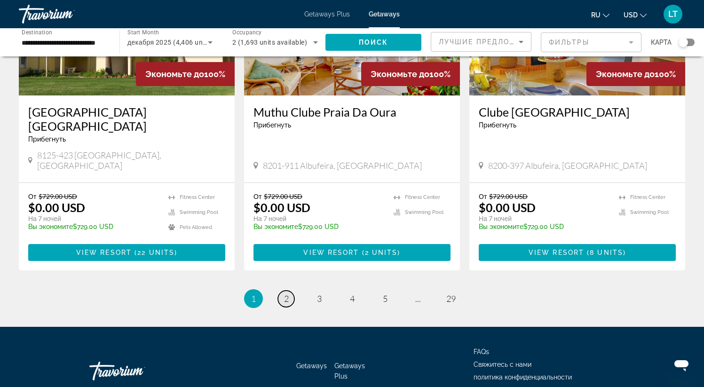
click at [285, 294] on span "2" at bounding box center [286, 299] width 5 height 10
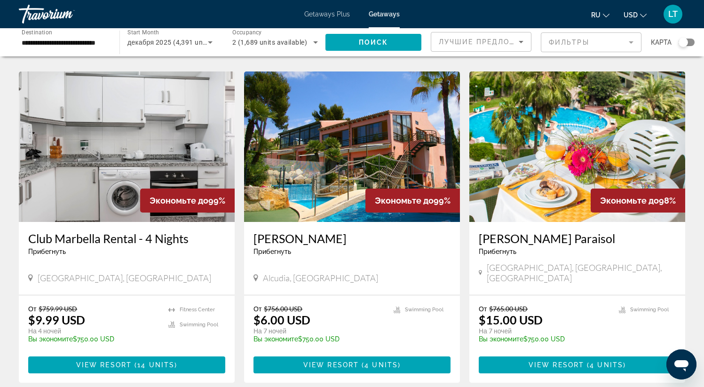
scroll to position [1018, 0]
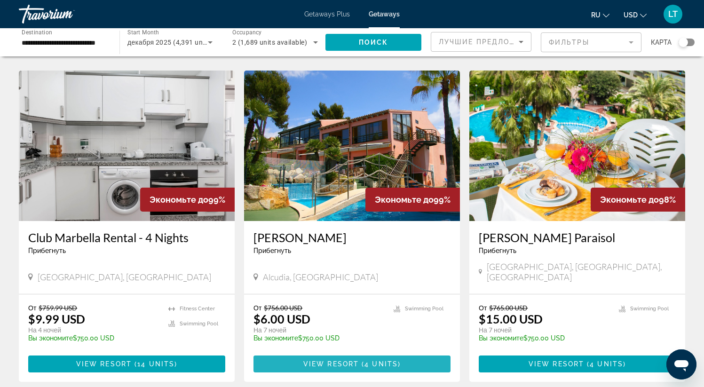
click at [332, 353] on span "Main content" at bounding box center [352, 364] width 197 height 23
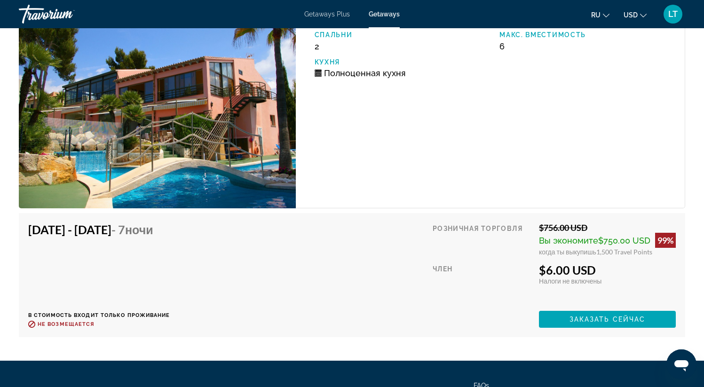
scroll to position [1775, 0]
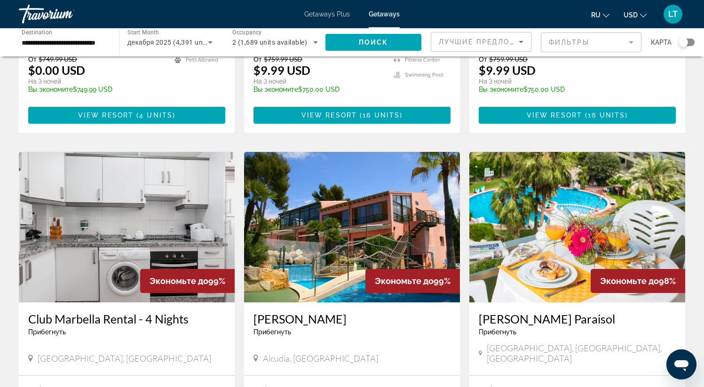
scroll to position [938, 0]
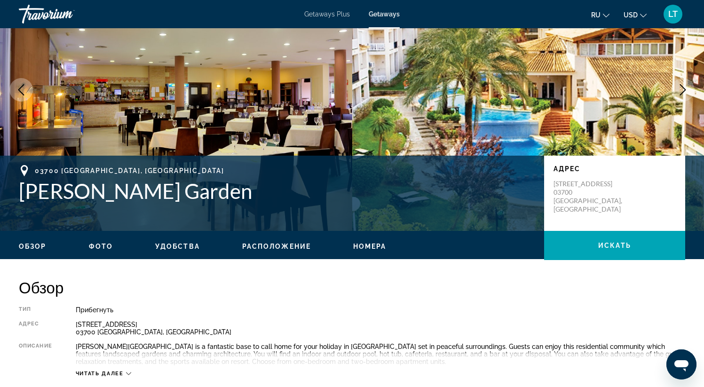
scroll to position [72, 0]
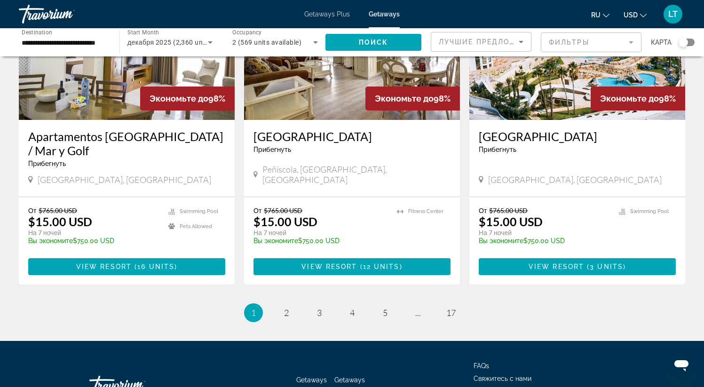
scroll to position [1163, 0]
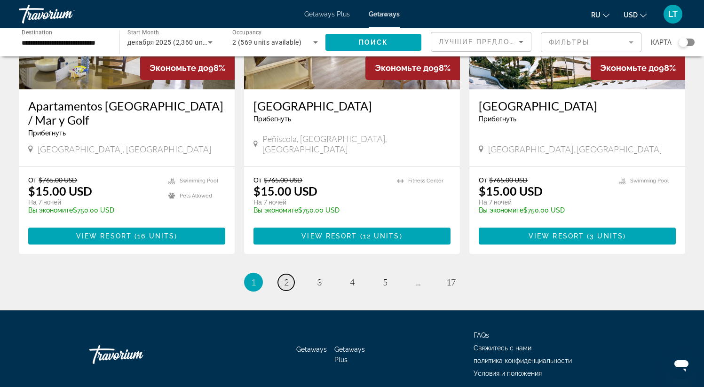
click at [287, 277] on span "2" at bounding box center [286, 282] width 5 height 10
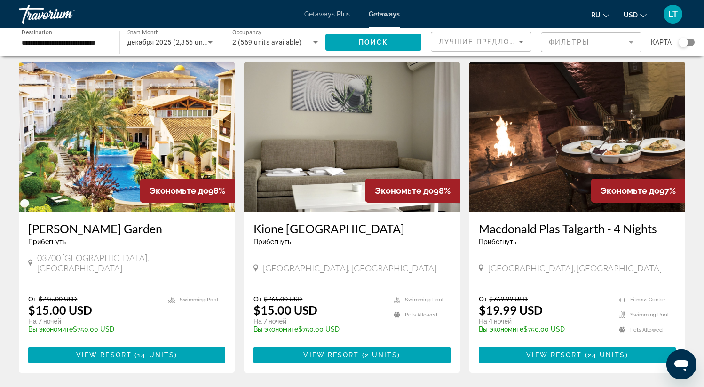
scroll to position [360, 0]
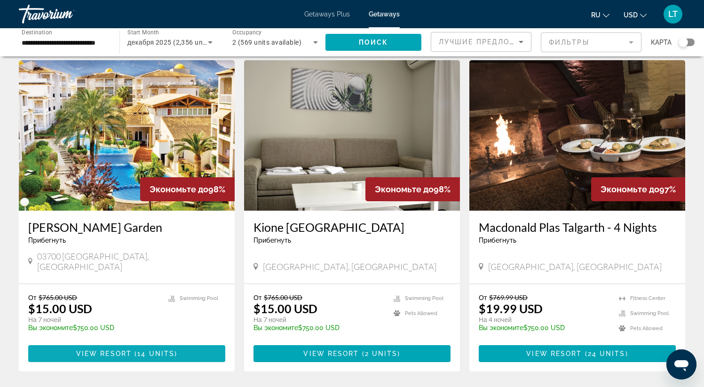
click at [145, 343] on span "Main content" at bounding box center [126, 354] width 197 height 23
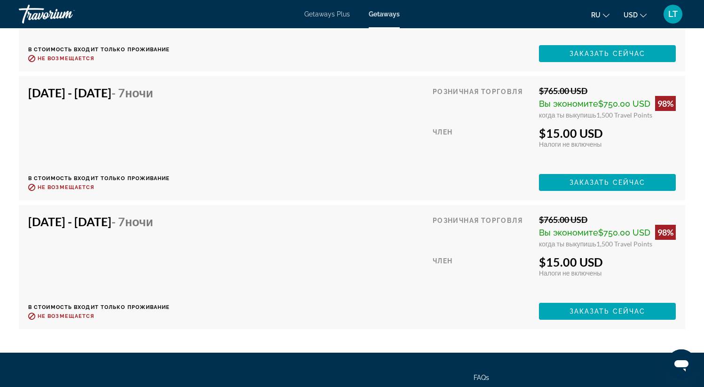
scroll to position [1942, 0]
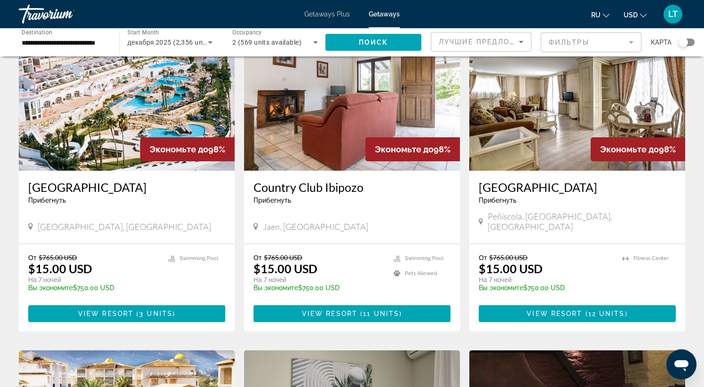
scroll to position [71, 0]
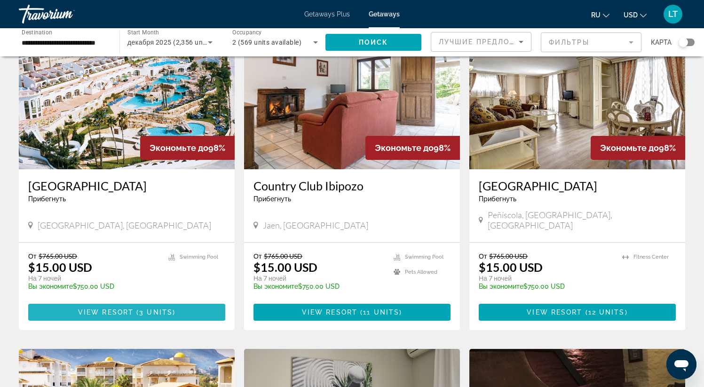
click at [152, 301] on span "Main content" at bounding box center [126, 312] width 197 height 23
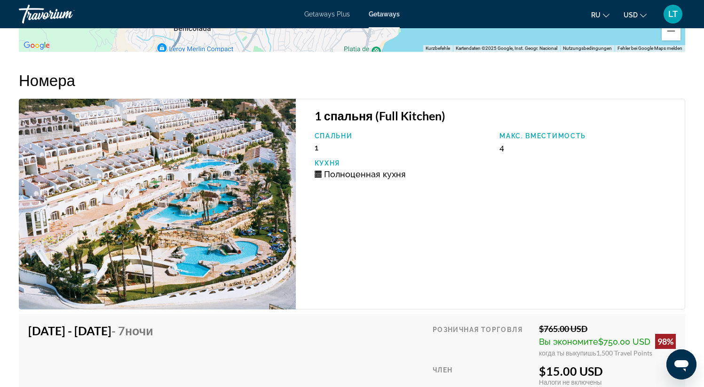
scroll to position [1571, 0]
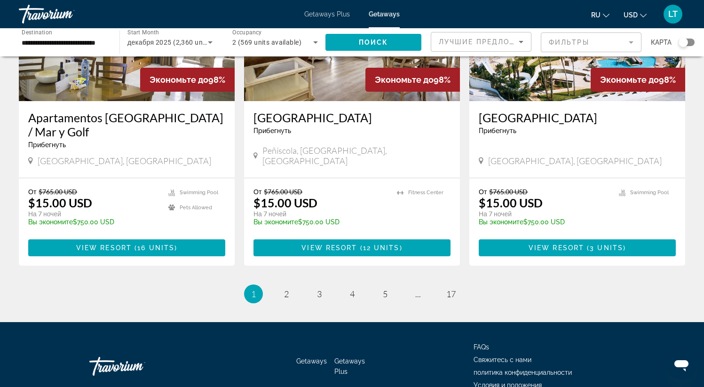
scroll to position [1163, 0]
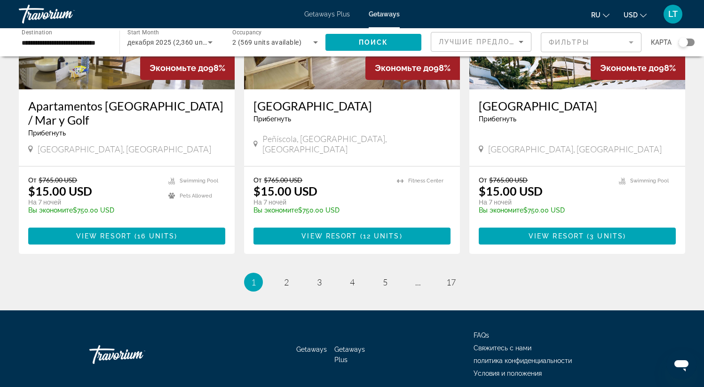
click at [295, 273] on li "page 2" at bounding box center [286, 282] width 19 height 19
click at [283, 274] on link "page 2" at bounding box center [286, 282] width 16 height 16
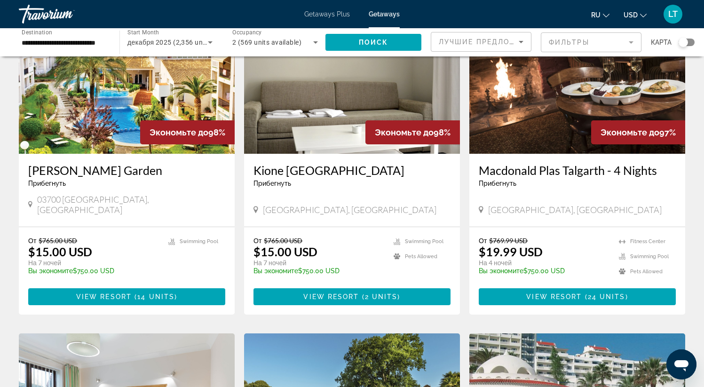
scroll to position [418, 0]
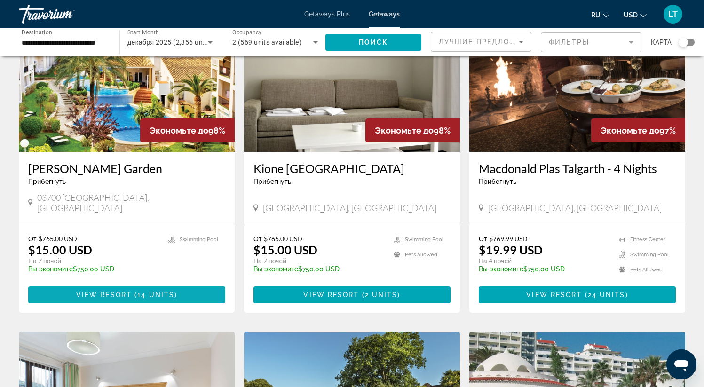
click at [138, 284] on span "Main content" at bounding box center [126, 295] width 197 height 23
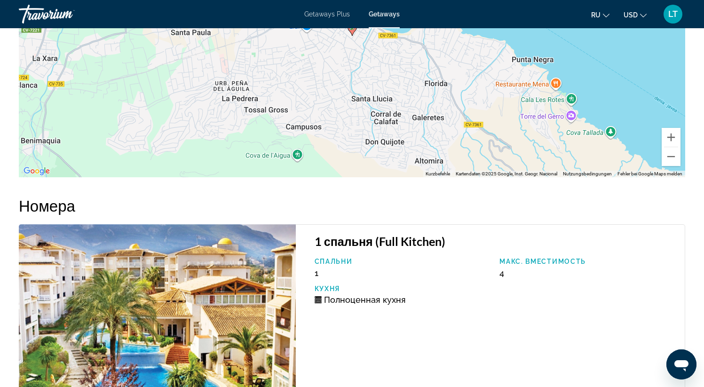
scroll to position [1449, 0]
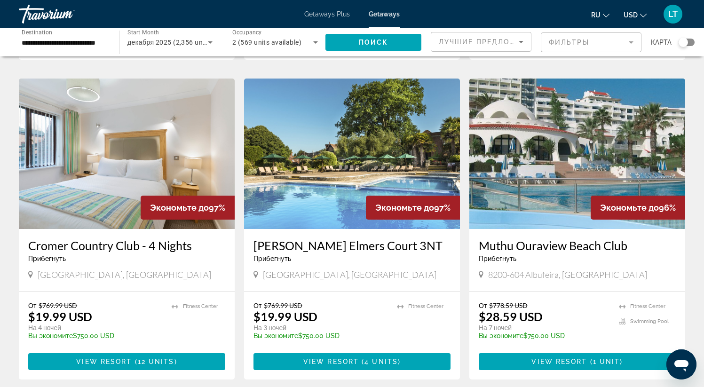
scroll to position [675, 0]
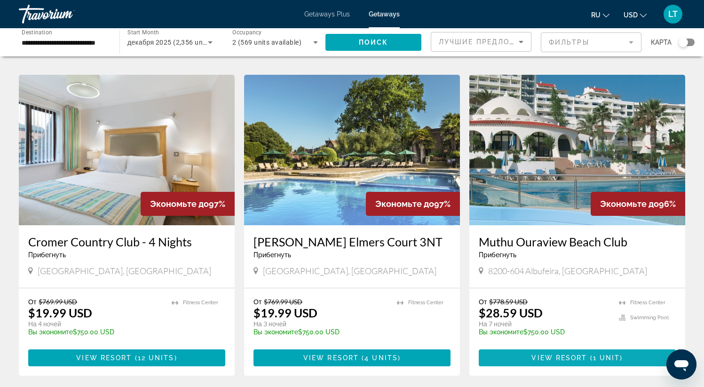
click at [544, 347] on span "Main content" at bounding box center [577, 358] width 197 height 23
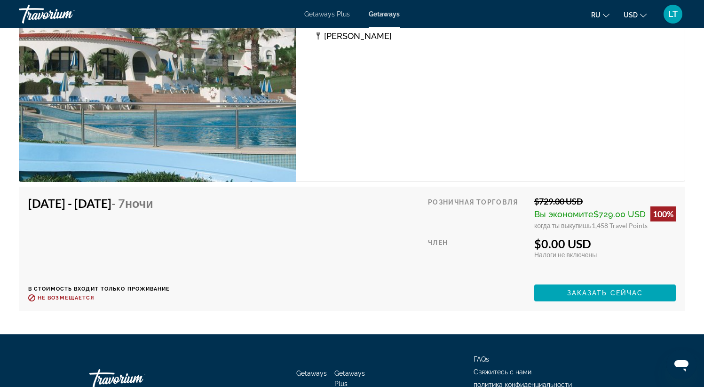
scroll to position [1869, 0]
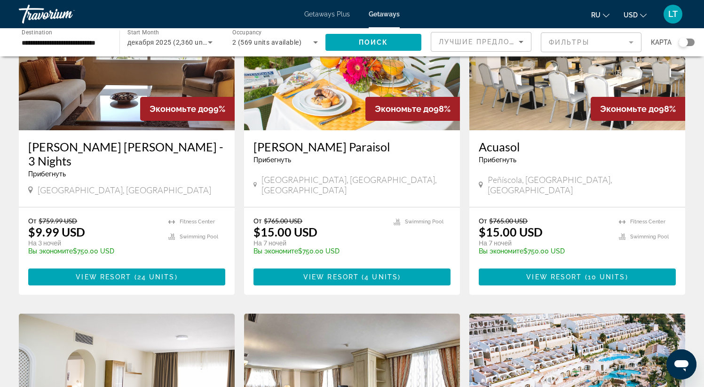
scroll to position [791, 0]
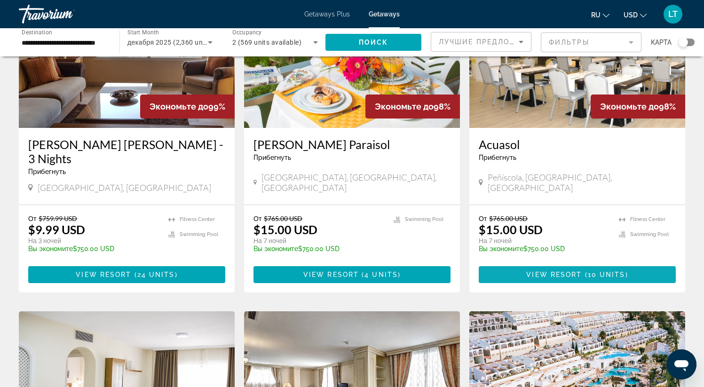
click at [567, 271] on span "View Resort" at bounding box center [555, 275] width 56 height 8
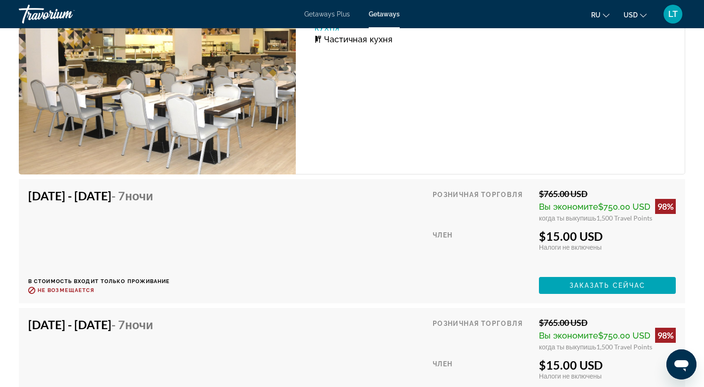
scroll to position [1695, 0]
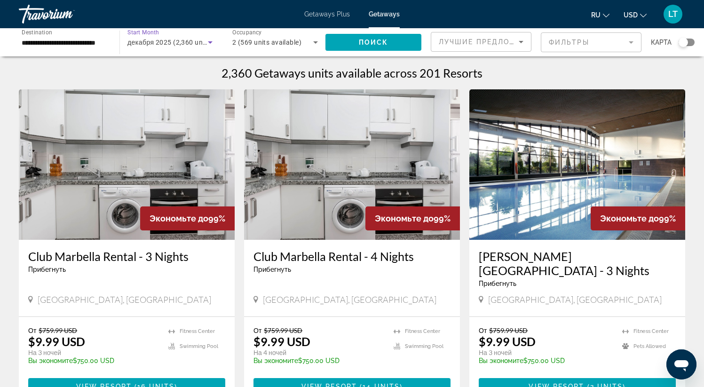
click at [151, 39] on span "декабря 2025 (2,360 units available)" at bounding box center [185, 43] width 115 height 8
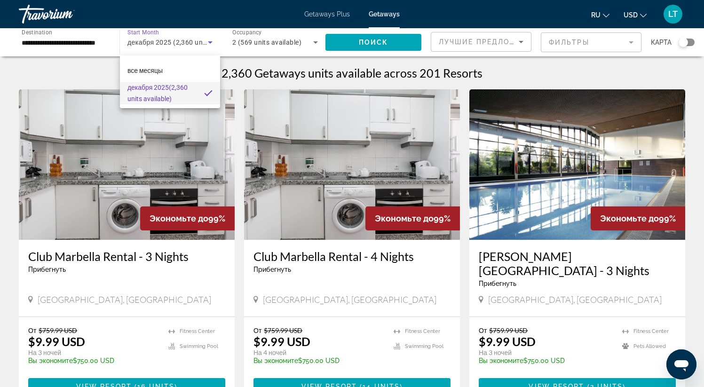
click at [67, 46] on div at bounding box center [352, 193] width 704 height 387
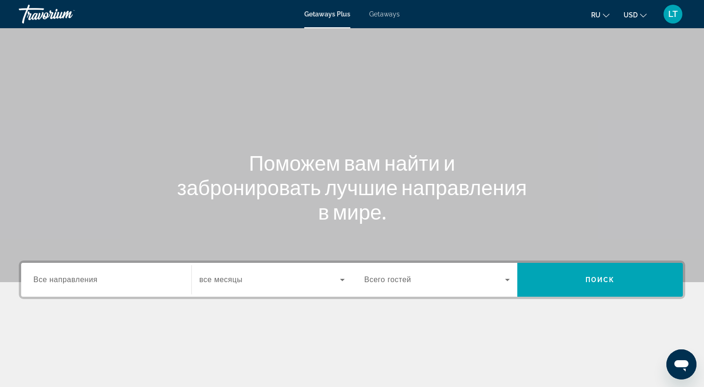
click at [378, 8] on div "Getaways Plus Getaways ru English Español Français Italiano Português русский U…" at bounding box center [352, 14] width 704 height 24
click at [380, 16] on span "Getaways" at bounding box center [384, 14] width 31 height 8
click at [124, 282] on input "Destination Все направления" at bounding box center [106, 280] width 146 height 11
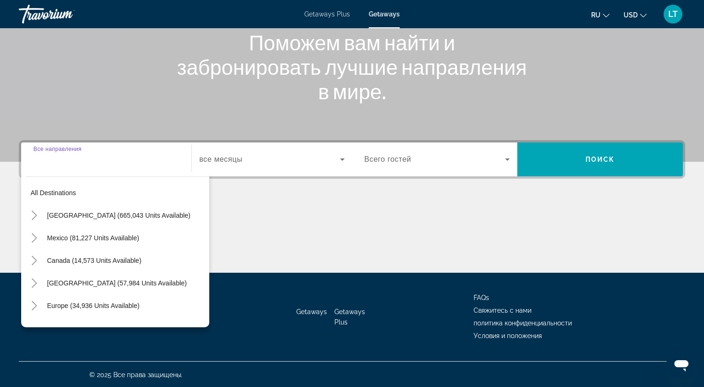
scroll to position [121, 0]
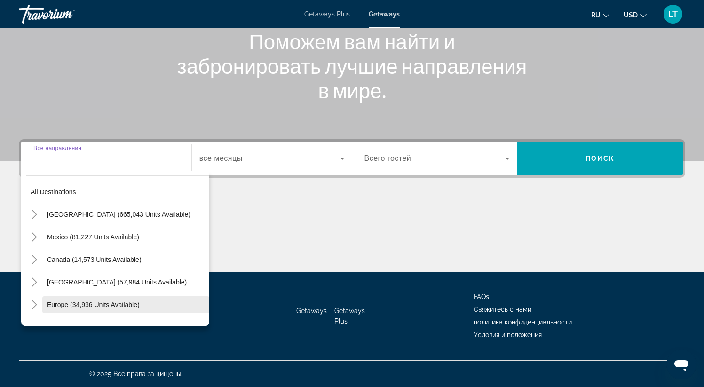
click at [116, 305] on span "Europe (34,936 units available)" at bounding box center [93, 305] width 93 height 8
type input "**********"
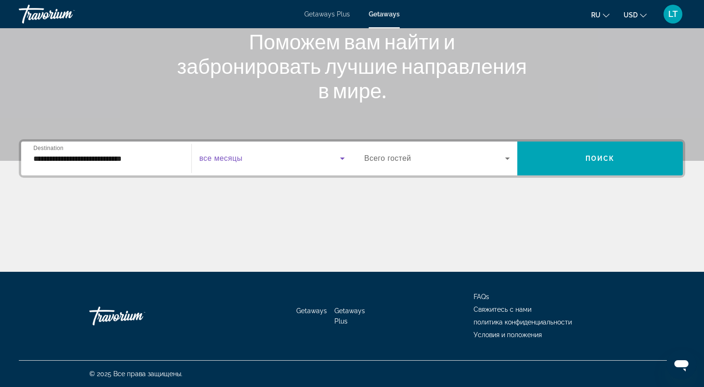
click at [244, 160] on span "Search widget" at bounding box center [270, 158] width 141 height 11
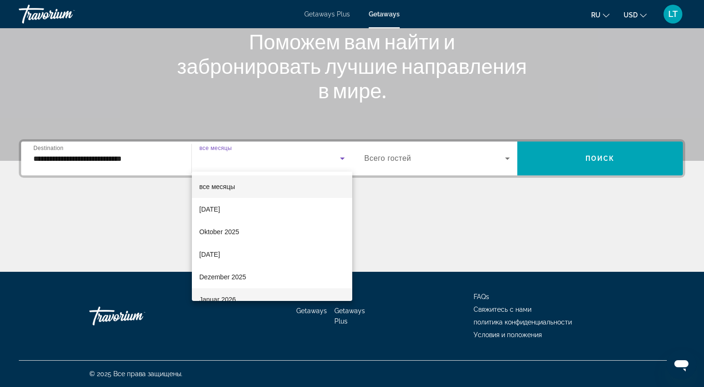
click at [229, 292] on mat-option "Januar 2026" at bounding box center [272, 299] width 160 height 23
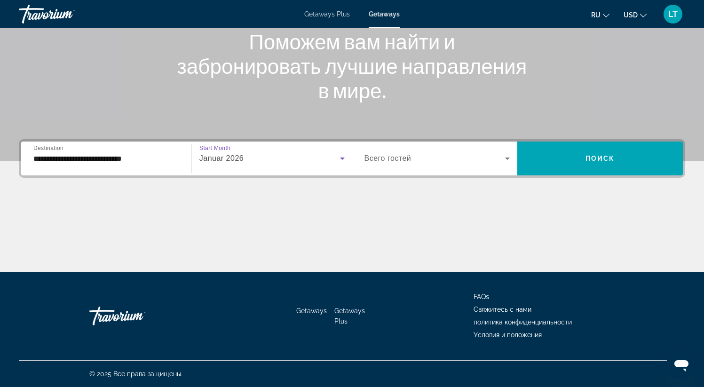
click at [378, 157] on span "Всего гостей" at bounding box center [388, 158] width 47 height 8
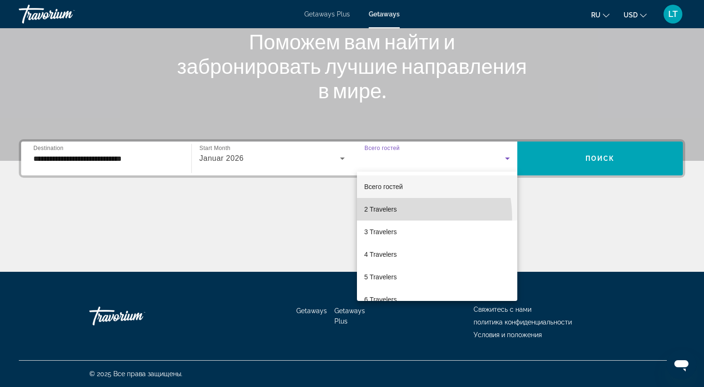
click at [389, 218] on mat-option "2 Travelers" at bounding box center [437, 209] width 161 height 23
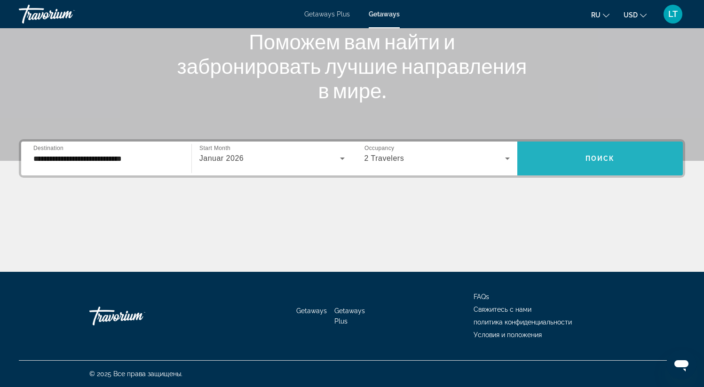
click at [551, 160] on span "Search widget" at bounding box center [601, 158] width 166 height 23
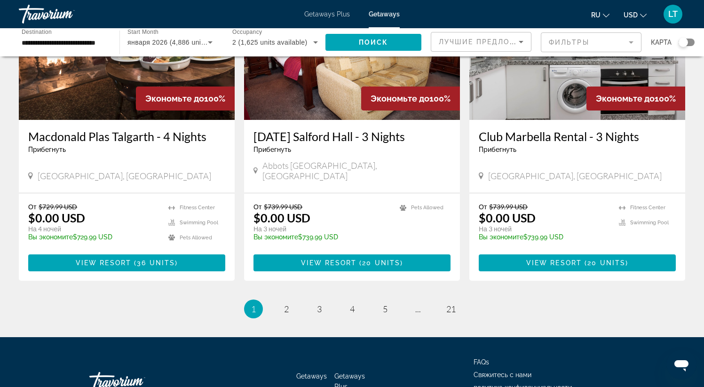
scroll to position [1130, 0]
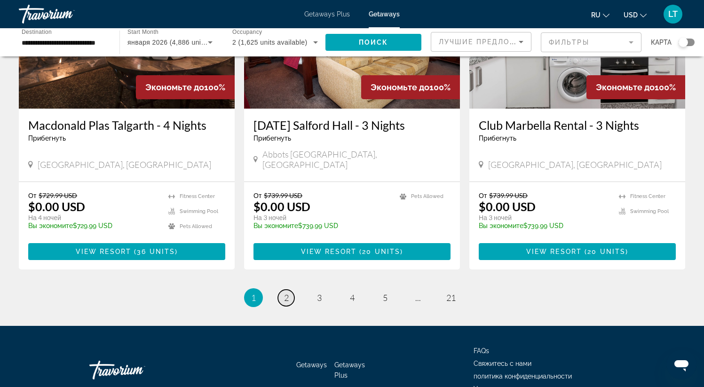
click at [284, 293] on span "2" at bounding box center [286, 298] width 5 height 10
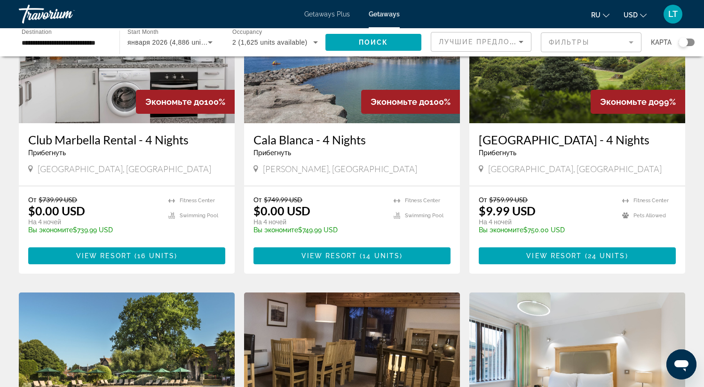
scroll to position [117, 0]
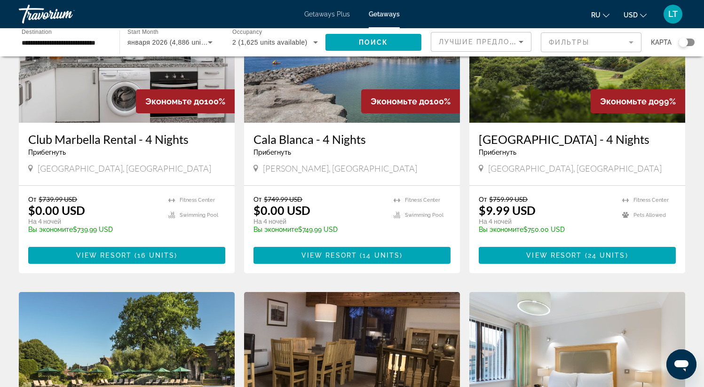
click at [569, 40] on mat-form-field "Фильтры" at bounding box center [591, 42] width 101 height 20
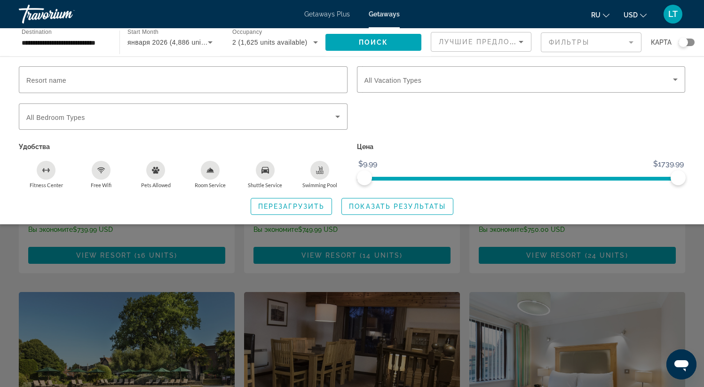
click at [569, 41] on mat-form-field "Фильтры" at bounding box center [591, 42] width 101 height 20
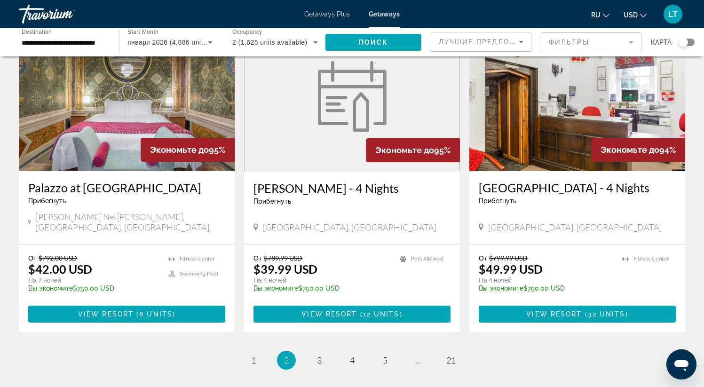
scroll to position [1076, 0]
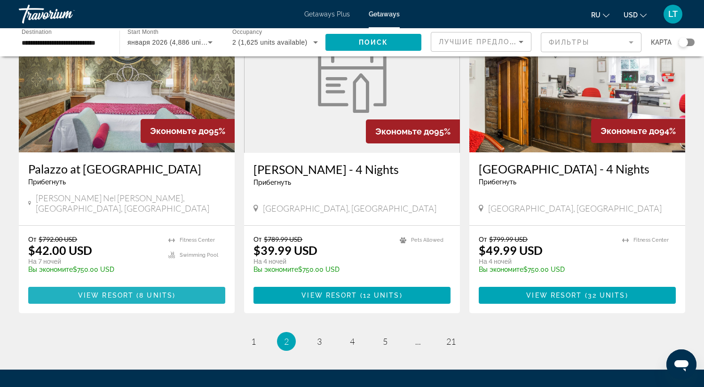
click at [159, 284] on span "Main content" at bounding box center [126, 295] width 197 height 23
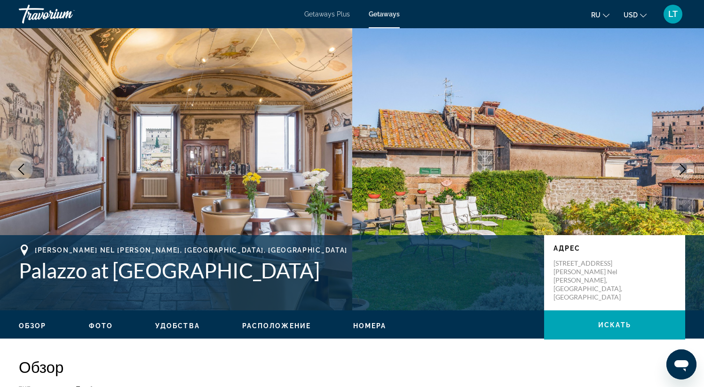
click at [240, 160] on img "Main content" at bounding box center [176, 169] width 352 height 282
click at [277, 140] on img "Main content" at bounding box center [176, 169] width 352 height 282
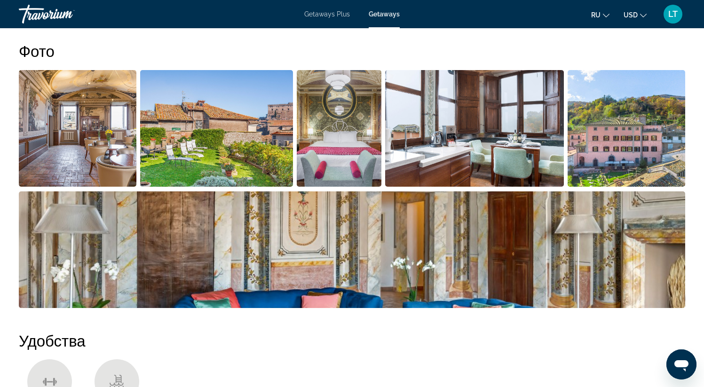
scroll to position [441, 0]
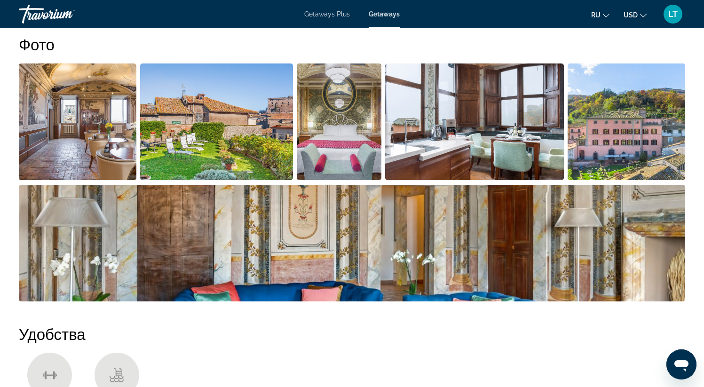
click at [114, 126] on img "Open full-screen image slider" at bounding box center [78, 122] width 118 height 117
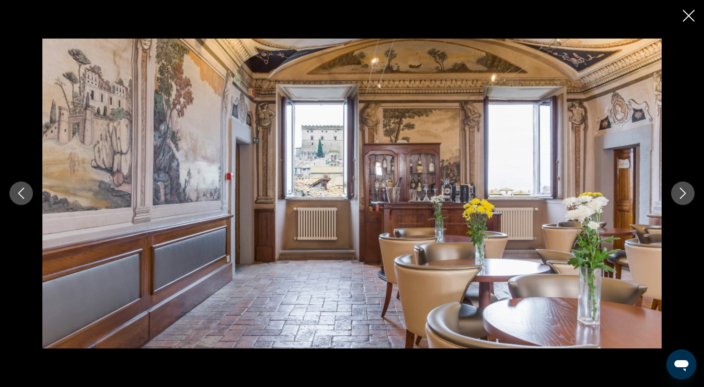
click at [681, 188] on icon "Next image" at bounding box center [683, 193] width 11 height 11
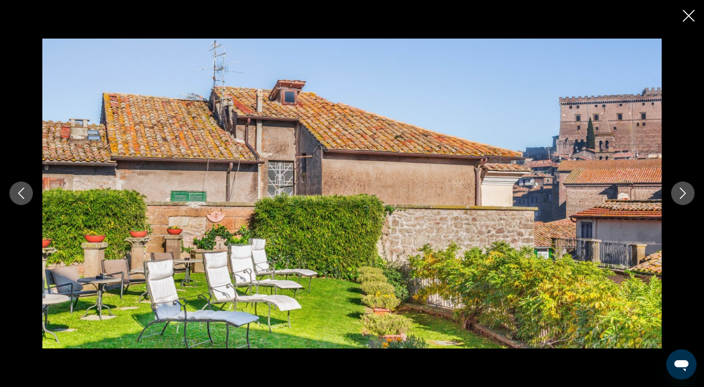
click at [681, 188] on icon "Next image" at bounding box center [683, 193] width 11 height 11
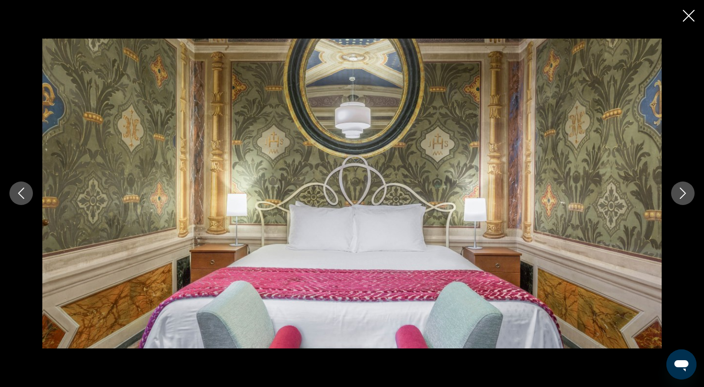
click at [681, 188] on icon "Next image" at bounding box center [683, 193] width 11 height 11
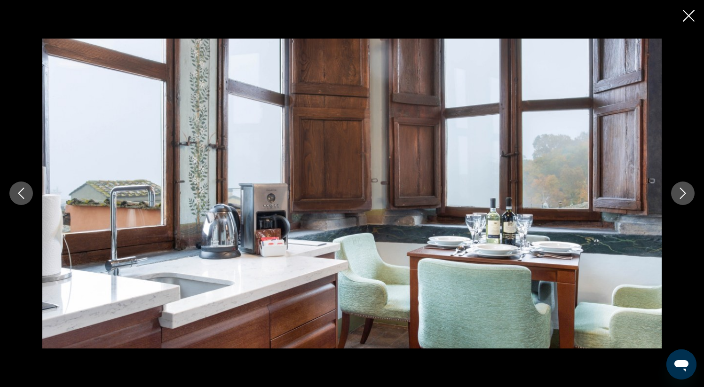
click at [681, 188] on icon "Next image" at bounding box center [683, 193] width 11 height 11
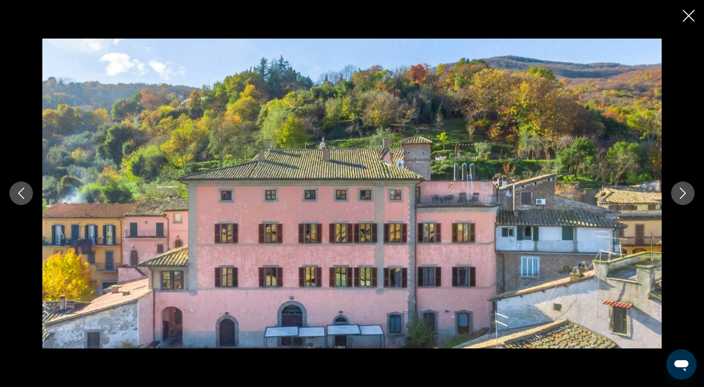
click at [681, 188] on icon "Next image" at bounding box center [683, 193] width 11 height 11
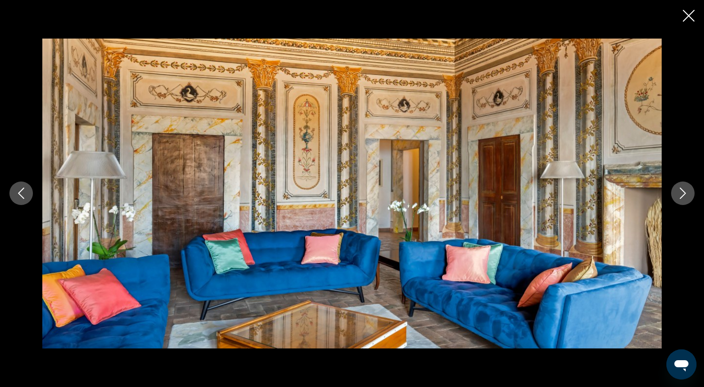
click at [682, 188] on icon "Next image" at bounding box center [683, 193] width 11 height 11
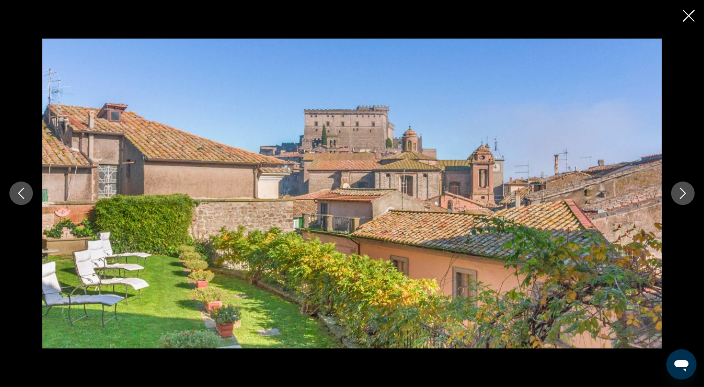
click at [682, 188] on icon "Next image" at bounding box center [683, 193] width 11 height 11
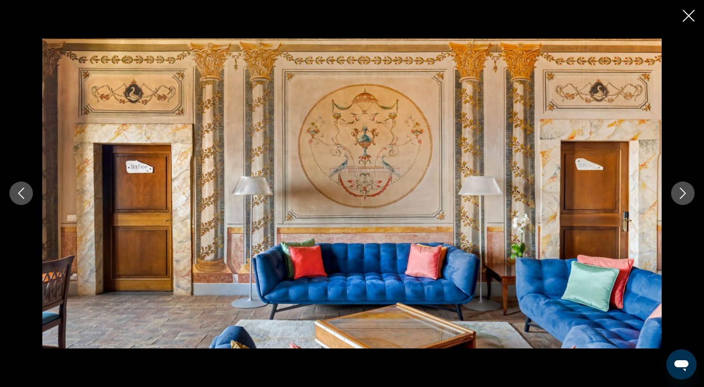
click at [682, 188] on icon "Next image" at bounding box center [683, 193] width 11 height 11
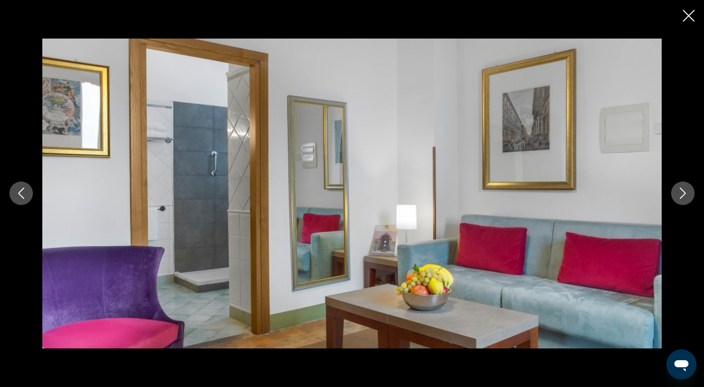
click at [682, 188] on icon "Next image" at bounding box center [683, 193] width 11 height 11
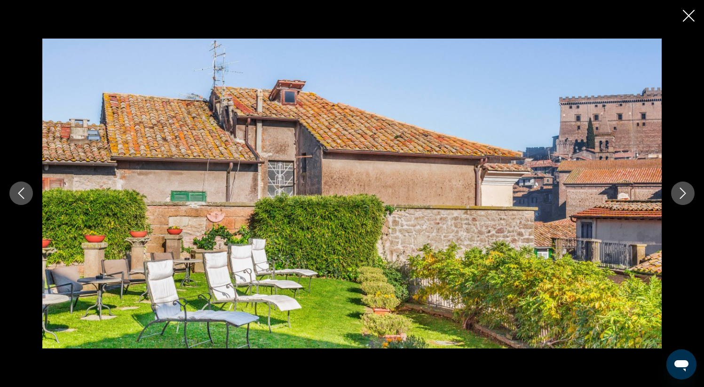
click at [682, 188] on icon "Next image" at bounding box center [683, 193] width 11 height 11
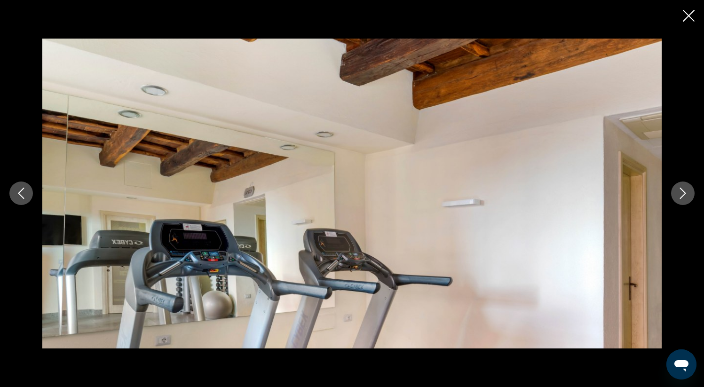
click at [682, 188] on icon "Next image" at bounding box center [683, 193] width 11 height 11
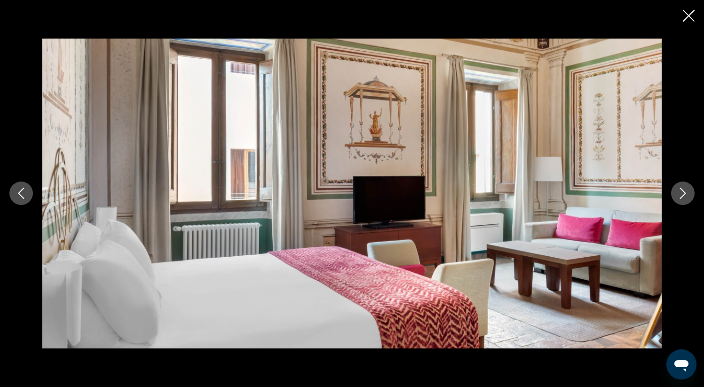
click at [682, 188] on icon "Next image" at bounding box center [683, 193] width 11 height 11
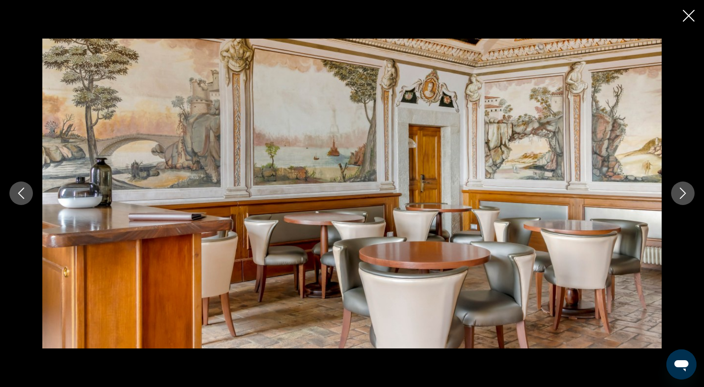
click at [682, 188] on icon "Next image" at bounding box center [683, 193] width 11 height 11
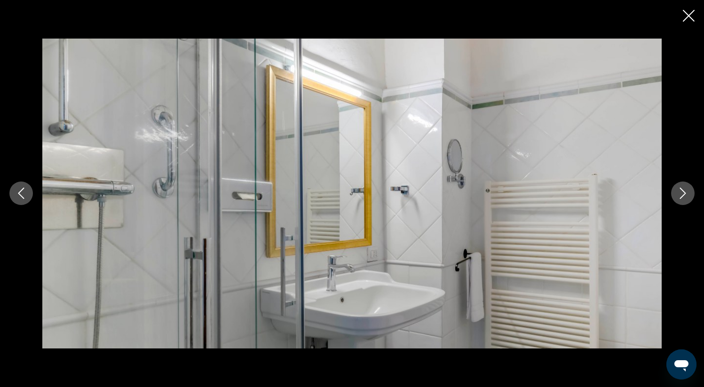
click at [682, 188] on icon "Next image" at bounding box center [683, 193] width 11 height 11
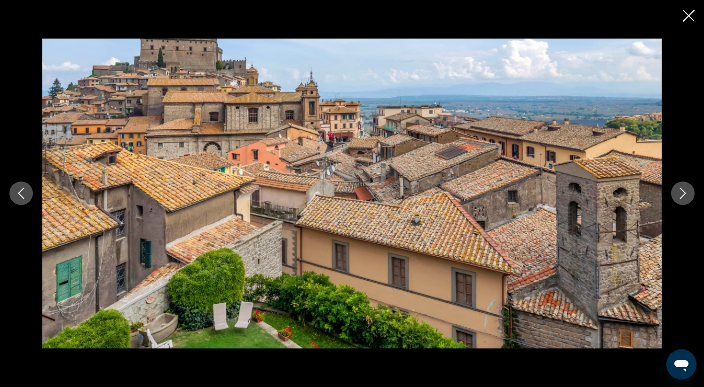
click at [682, 188] on icon "Next image" at bounding box center [683, 193] width 11 height 11
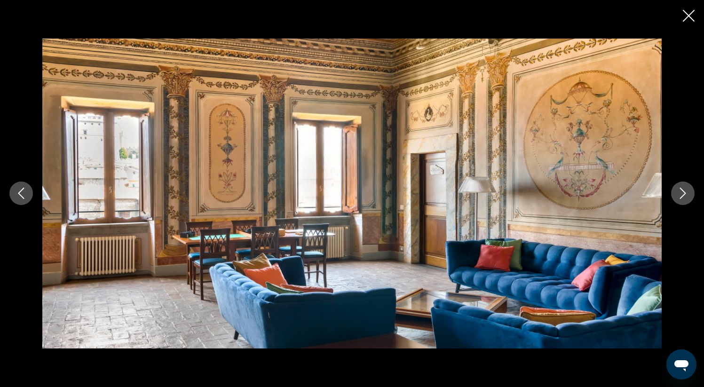
click at [682, 188] on icon "Next image" at bounding box center [683, 193] width 11 height 11
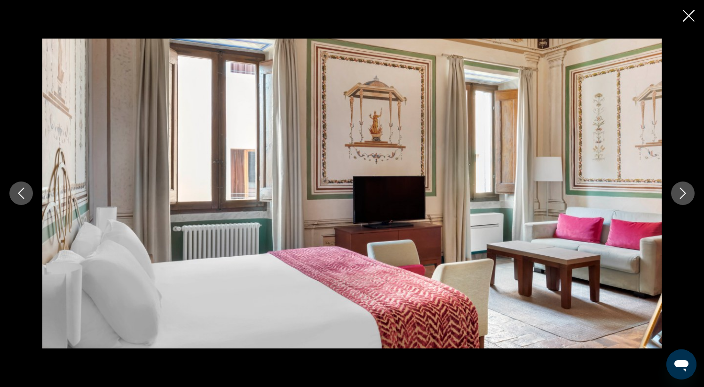
click at [682, 188] on icon "Next image" at bounding box center [683, 193] width 11 height 11
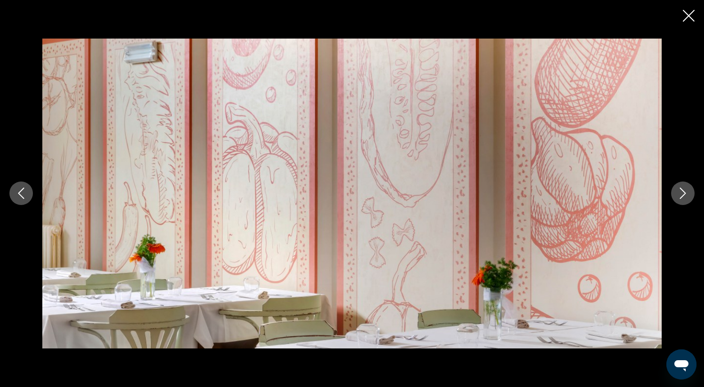
click at [682, 188] on icon "Next image" at bounding box center [683, 193] width 11 height 11
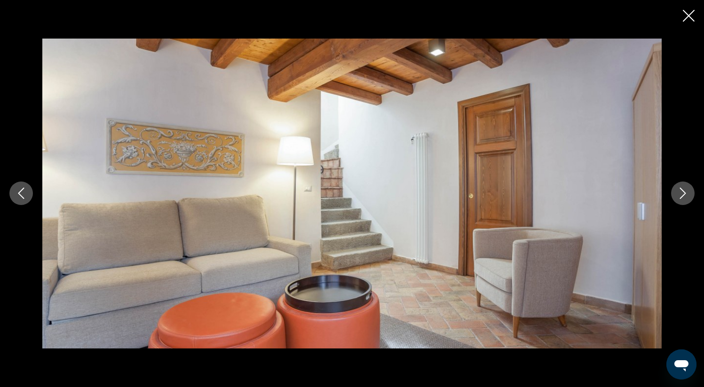
click at [683, 188] on icon "Next image" at bounding box center [683, 193] width 11 height 11
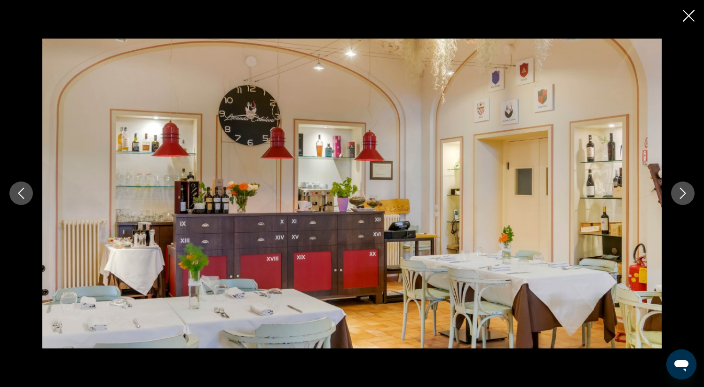
click at [676, 195] on button "Next image" at bounding box center [684, 194] width 24 height 24
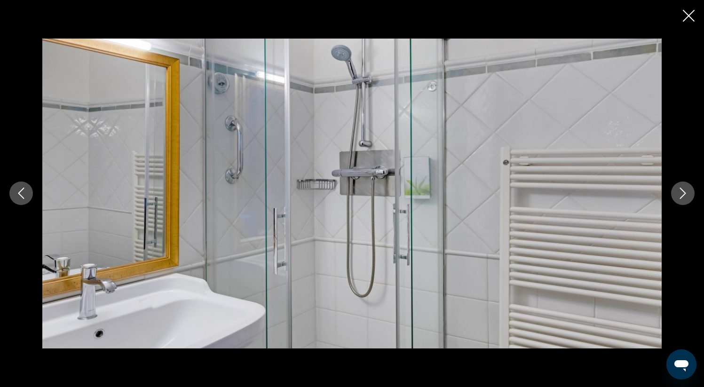
click at [676, 195] on button "Next image" at bounding box center [684, 194] width 24 height 24
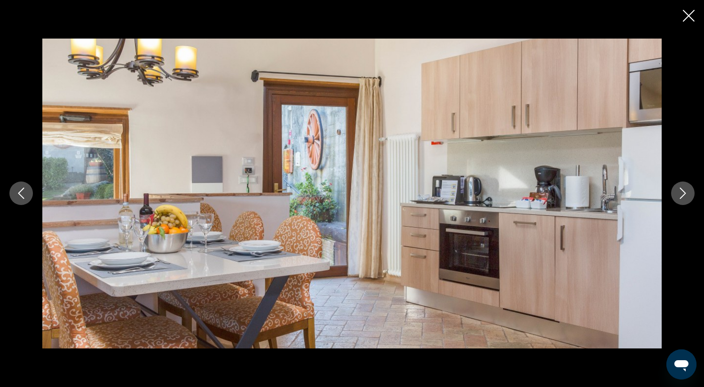
click at [676, 195] on button "Next image" at bounding box center [684, 194] width 24 height 24
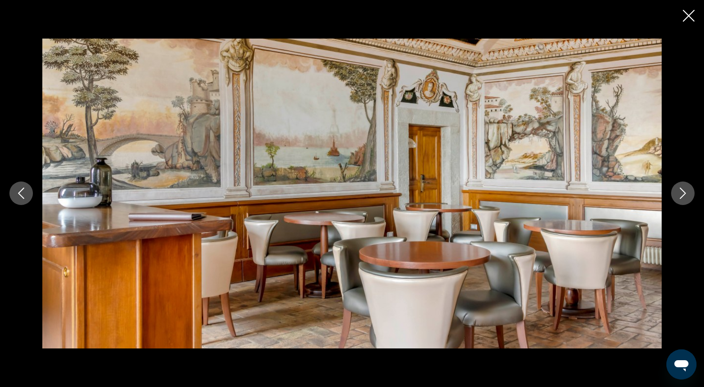
click at [676, 195] on button "Next image" at bounding box center [684, 194] width 24 height 24
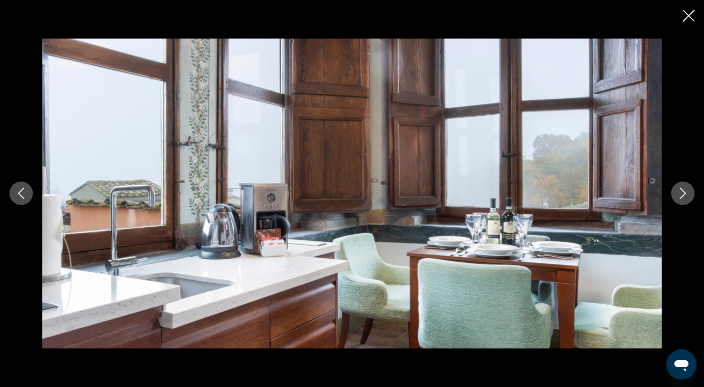
click at [676, 195] on button "Next image" at bounding box center [684, 194] width 24 height 24
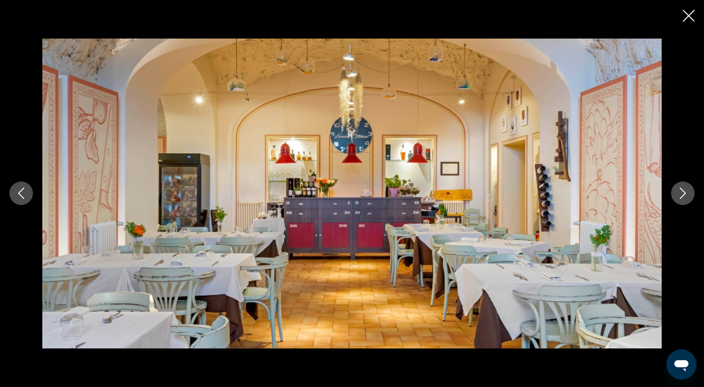
click at [677, 195] on button "Next image" at bounding box center [684, 194] width 24 height 24
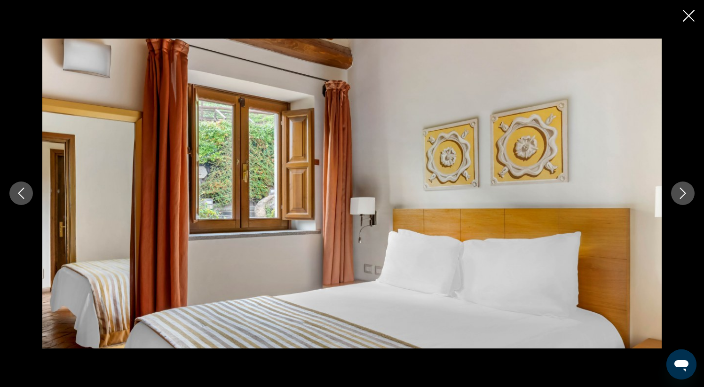
click at [687, 10] on icon "Close slideshow" at bounding box center [689, 16] width 12 height 12
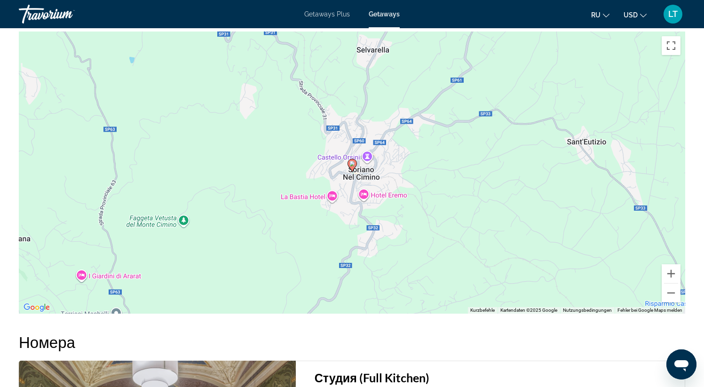
scroll to position [1272, 0]
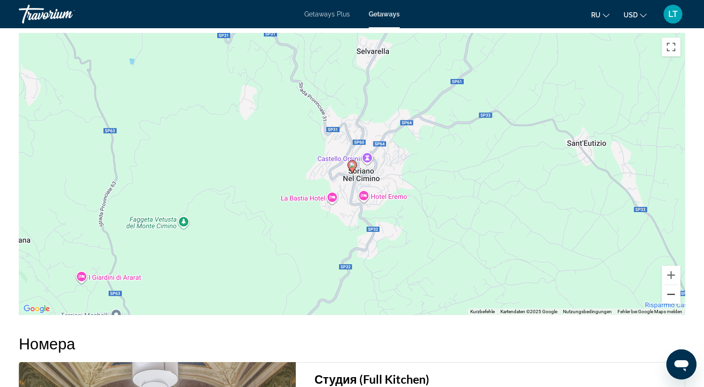
click at [666, 291] on button "Verkleinern" at bounding box center [671, 294] width 19 height 19
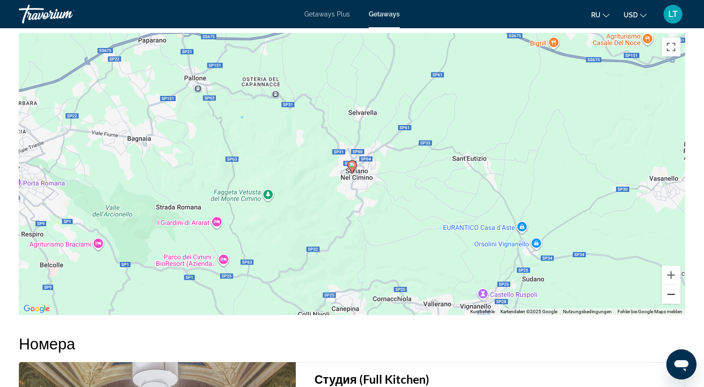
click at [666, 291] on button "Verkleinern" at bounding box center [671, 294] width 19 height 19
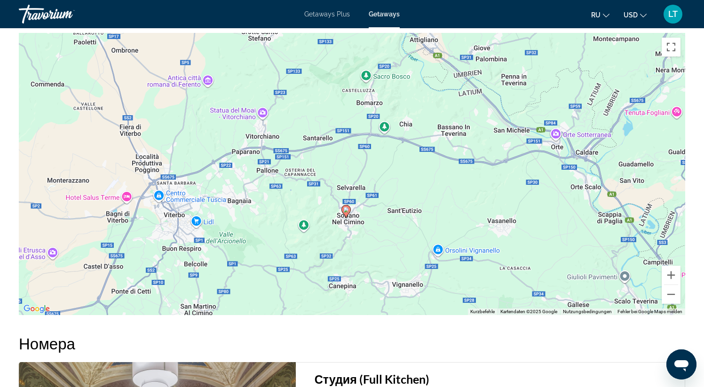
drag, startPoint x: 486, startPoint y: 174, endPoint x: 480, endPoint y: 219, distance: 46.1
click at [480, 219] on div "Um den Modus zum Ziehen mit der Tastatur zu aktivieren, drückst du Alt + Eingab…" at bounding box center [352, 174] width 667 height 282
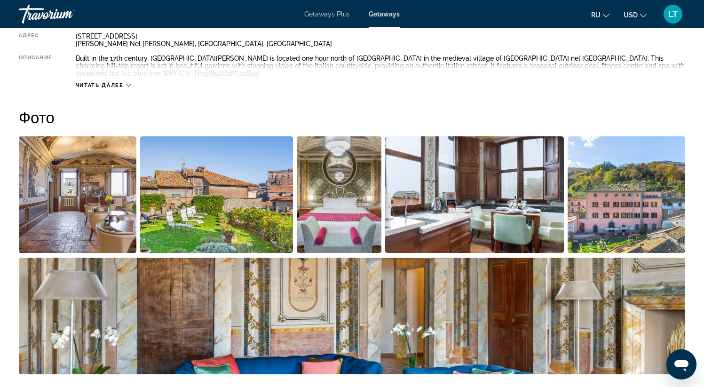
scroll to position [299, 0]
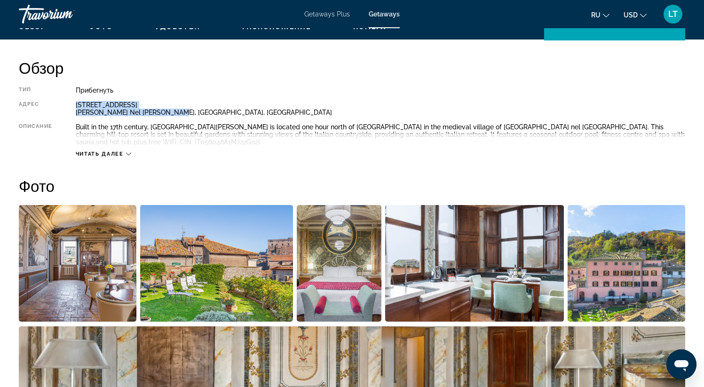
drag, startPoint x: 77, startPoint y: 105, endPoint x: 171, endPoint y: 113, distance: 93.9
click at [171, 113] on div "Via Montecavallo 26 Soriano Nel Cimino, VT, Italy" at bounding box center [381, 108] width 610 height 15
copy div "Via Montecavallo 26 Soriano Nel Cimino, VT, Italy"
click at [73, 266] on img "Open full-screen image slider" at bounding box center [78, 263] width 118 height 117
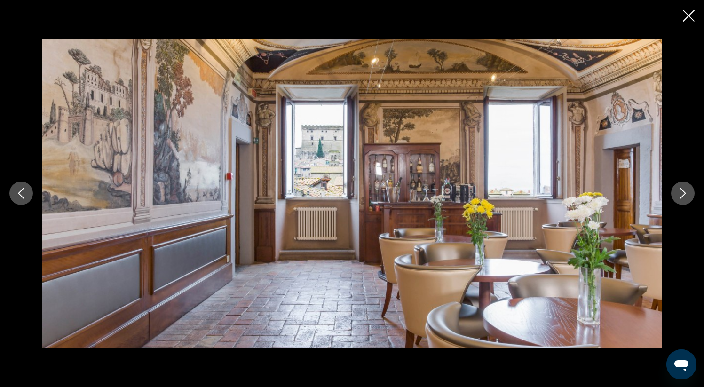
click at [682, 193] on icon "Next image" at bounding box center [683, 193] width 11 height 11
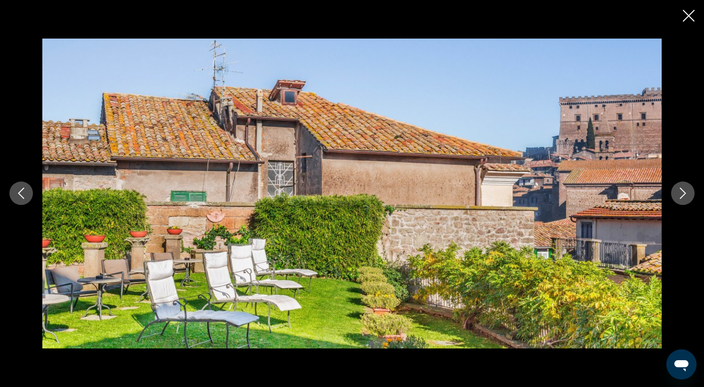
click at [682, 193] on icon "Next image" at bounding box center [683, 193] width 11 height 11
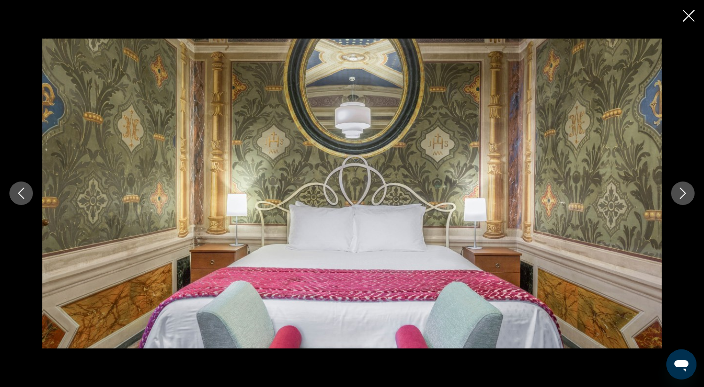
click at [682, 193] on icon "Next image" at bounding box center [683, 193] width 11 height 11
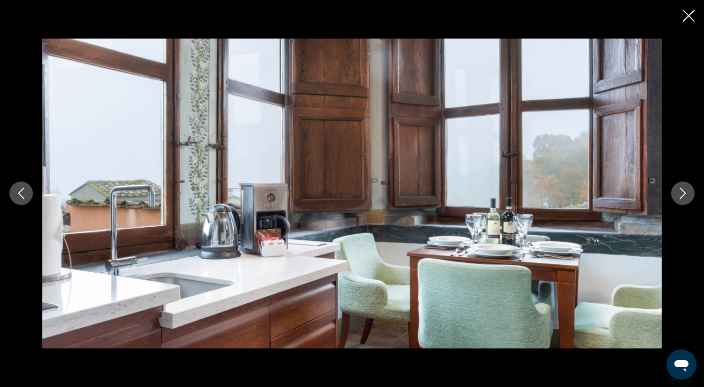
click at [682, 193] on icon "Next image" at bounding box center [683, 193] width 11 height 11
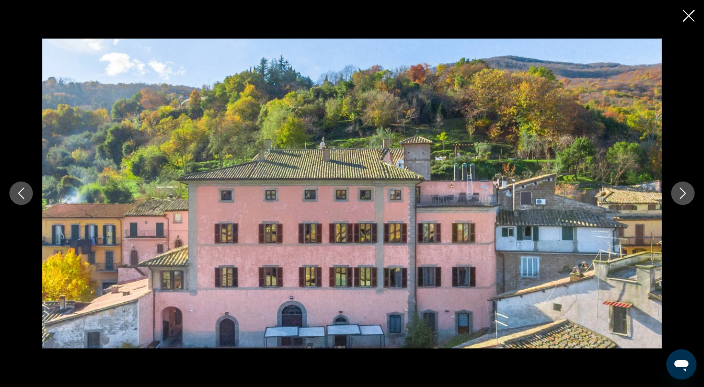
click at [682, 193] on icon "Next image" at bounding box center [683, 193] width 11 height 11
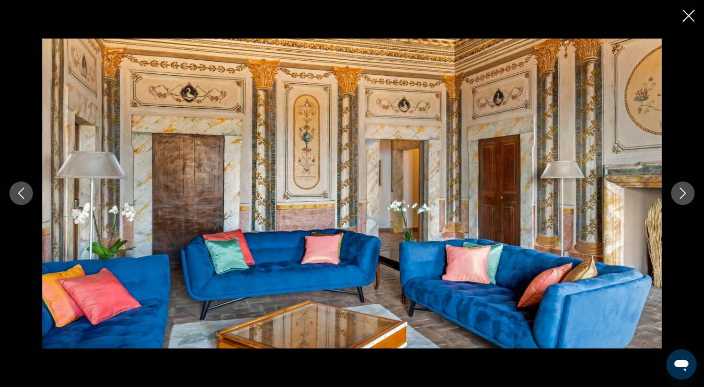
click at [682, 193] on icon "Next image" at bounding box center [683, 193] width 11 height 11
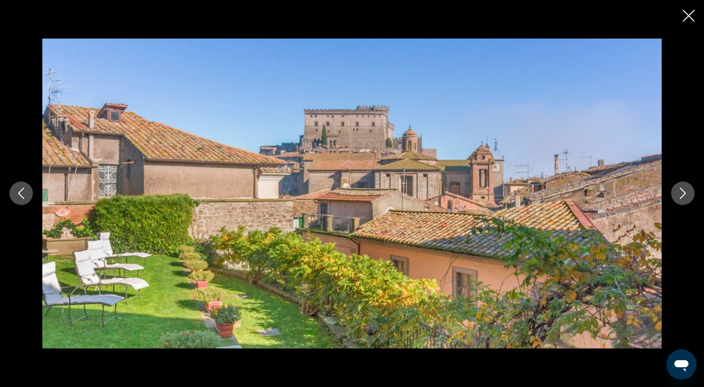
click at [682, 193] on icon "Next image" at bounding box center [683, 193] width 11 height 11
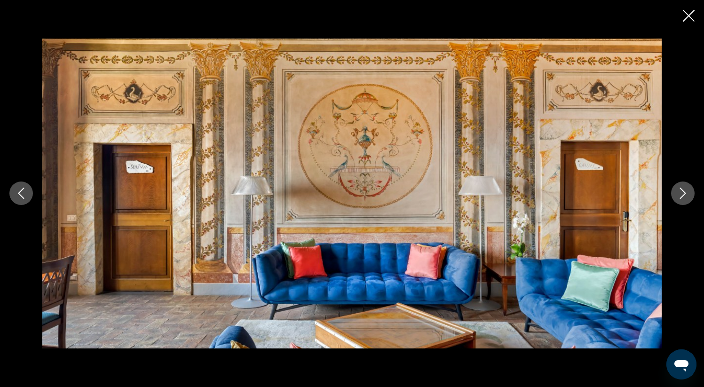
click at [682, 193] on icon "Next image" at bounding box center [683, 193] width 11 height 11
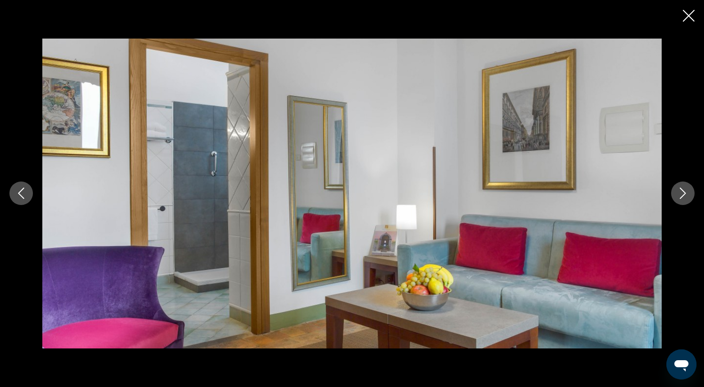
click at [682, 193] on icon "Next image" at bounding box center [683, 193] width 11 height 11
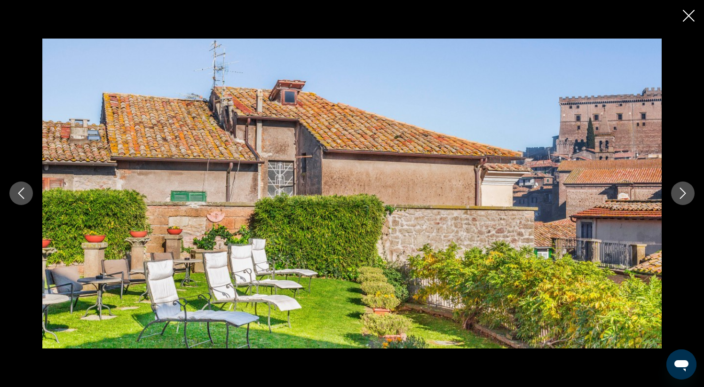
click at [682, 193] on icon "Next image" at bounding box center [683, 193] width 11 height 11
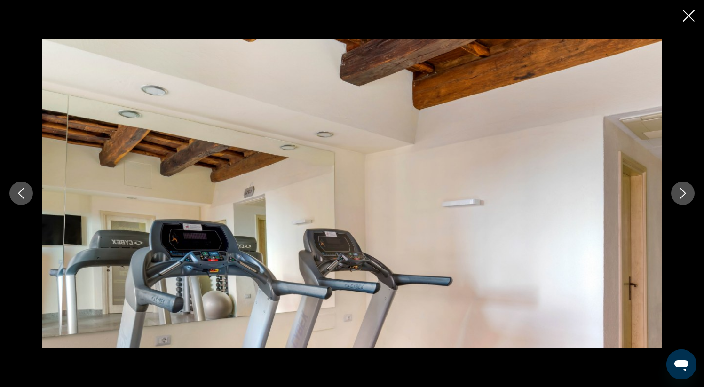
click at [682, 193] on icon "Next image" at bounding box center [683, 193] width 11 height 11
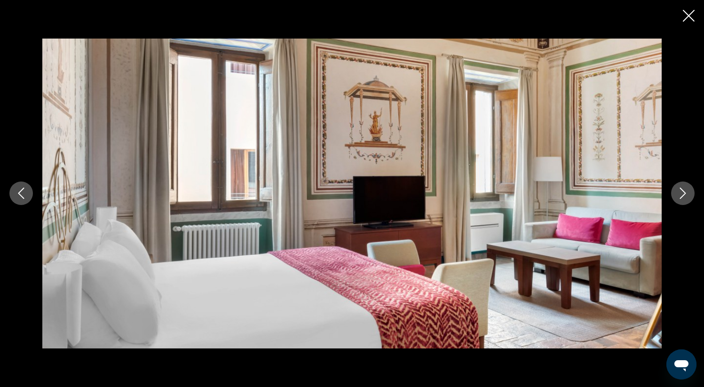
click at [681, 197] on icon "Next image" at bounding box center [683, 193] width 11 height 11
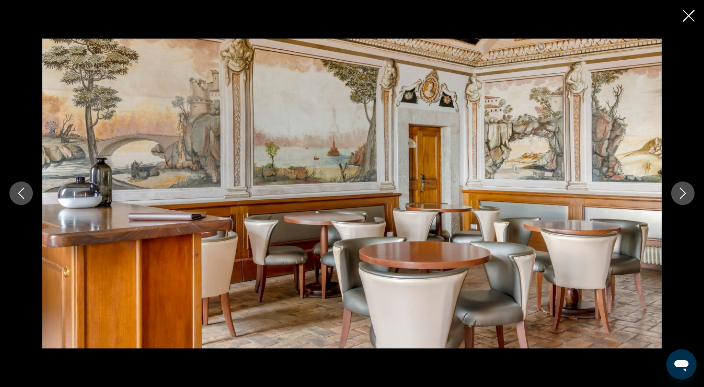
click at [691, 9] on button "Close slideshow" at bounding box center [689, 16] width 12 height 15
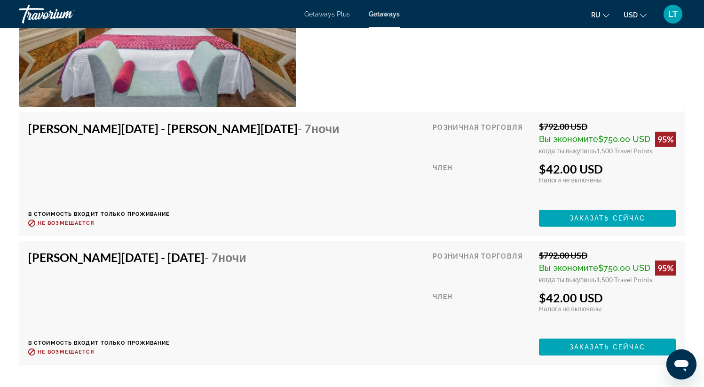
scroll to position [1746, 0]
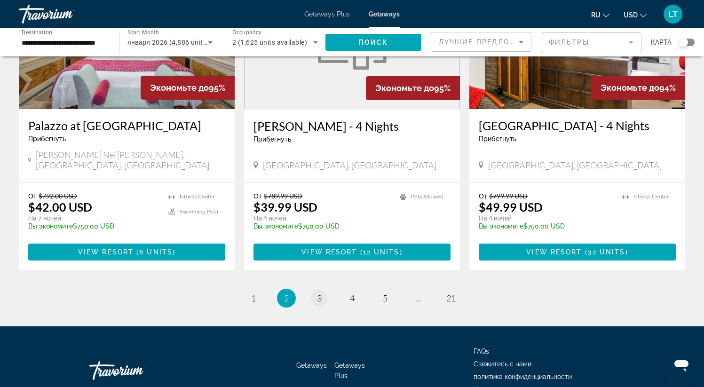
scroll to position [1118, 0]
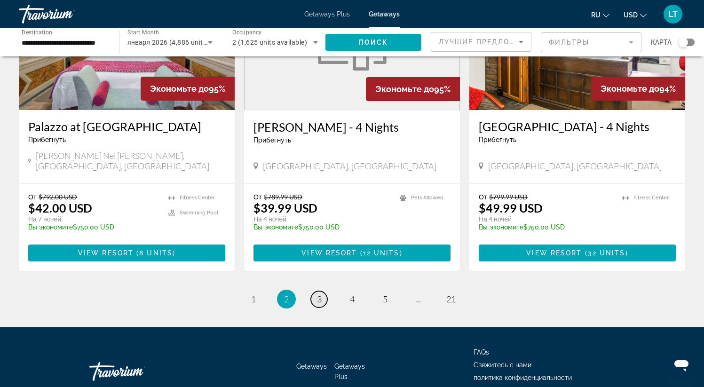
click at [317, 294] on span "3" at bounding box center [319, 299] width 5 height 10
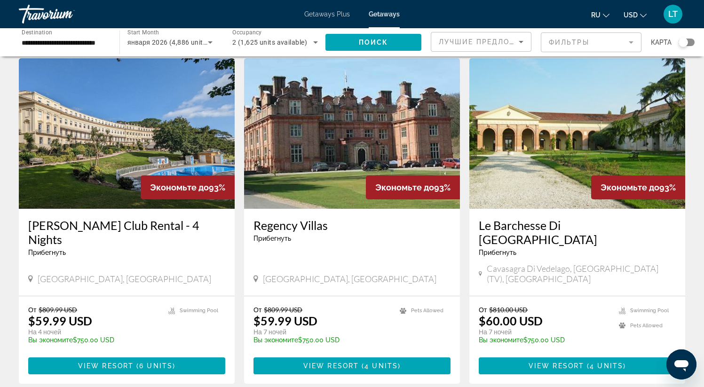
scroll to position [30, 0]
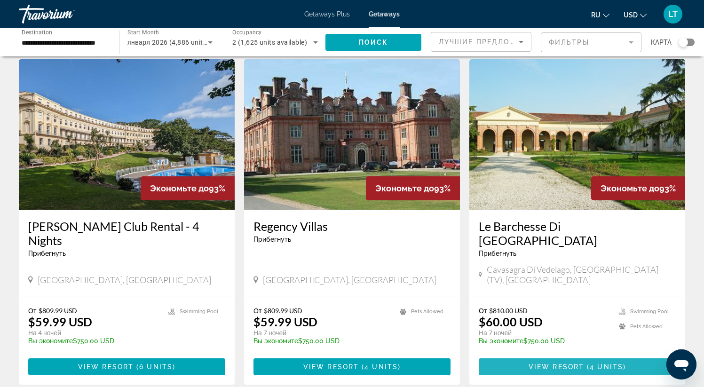
click at [572, 363] on span "View Resort" at bounding box center [557, 367] width 56 height 8
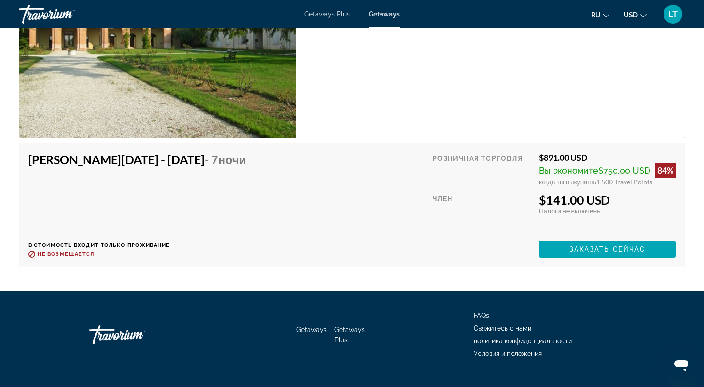
scroll to position [2295, 0]
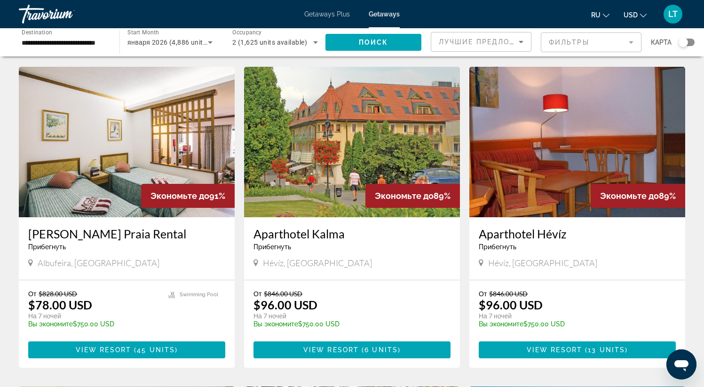
scroll to position [689, 0]
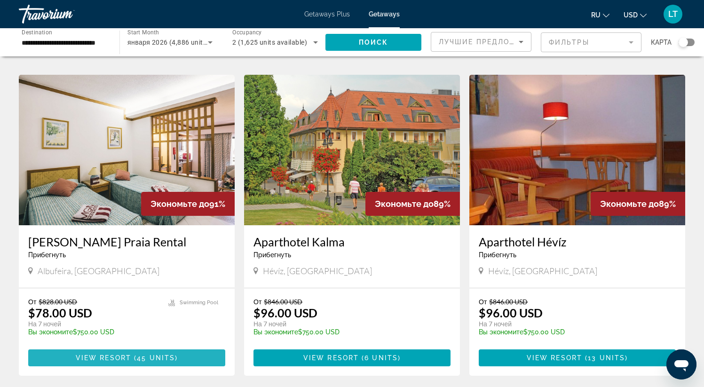
click at [152, 354] on span "45 units" at bounding box center [156, 358] width 38 height 8
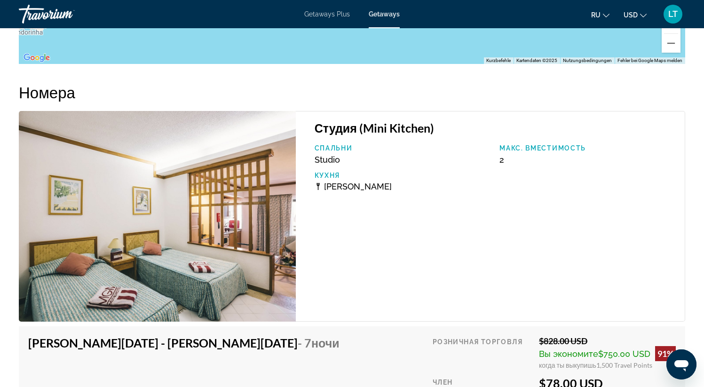
scroll to position [1457, 0]
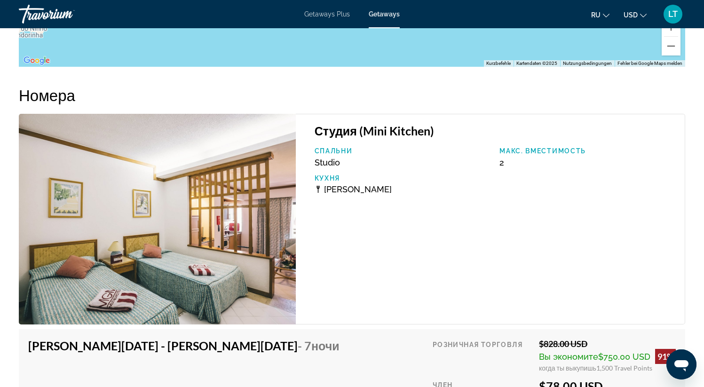
click at [197, 209] on img "Main content" at bounding box center [157, 219] width 277 height 211
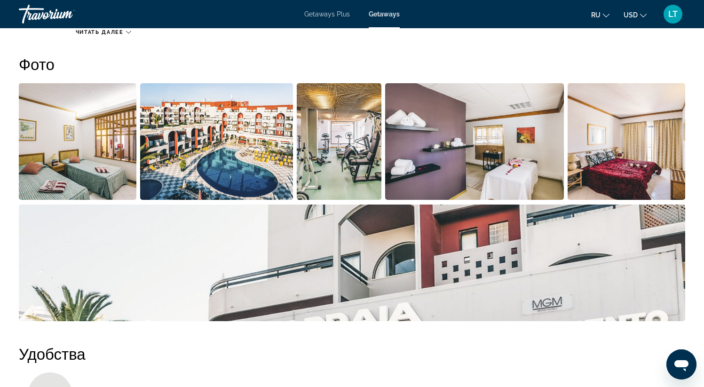
scroll to position [423, 0]
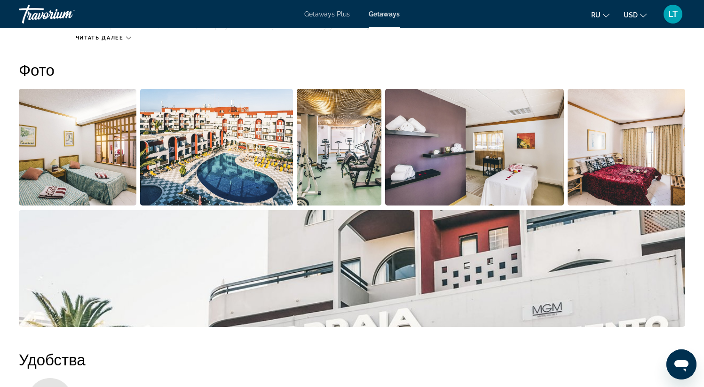
click at [195, 158] on img "Open full-screen image slider" at bounding box center [216, 147] width 153 height 117
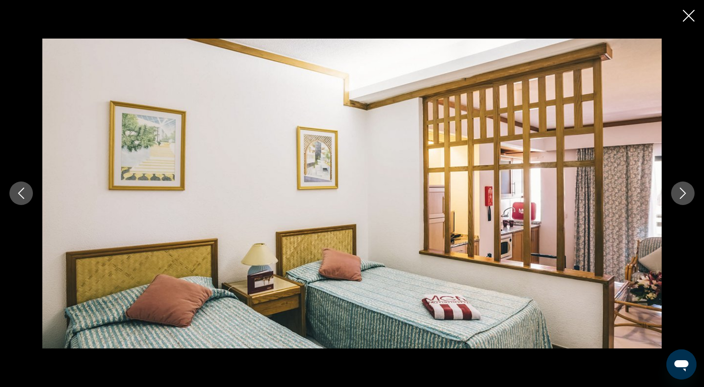
click at [682, 193] on icon "Next image" at bounding box center [683, 193] width 11 height 11
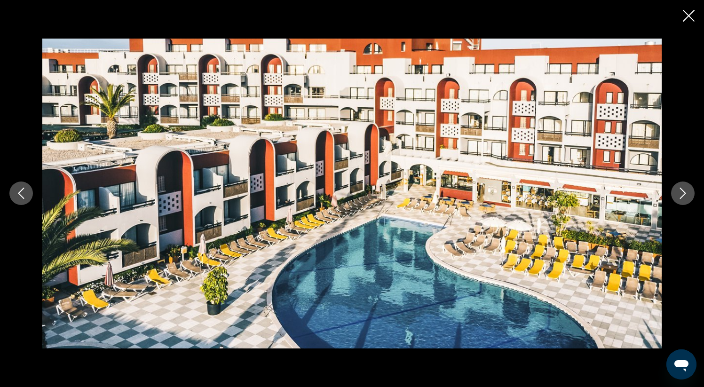
click at [682, 193] on icon "Next image" at bounding box center [683, 193] width 11 height 11
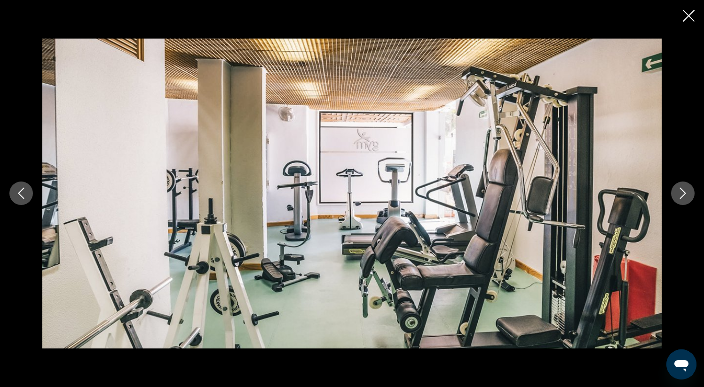
click at [682, 193] on icon "Next image" at bounding box center [683, 193] width 11 height 11
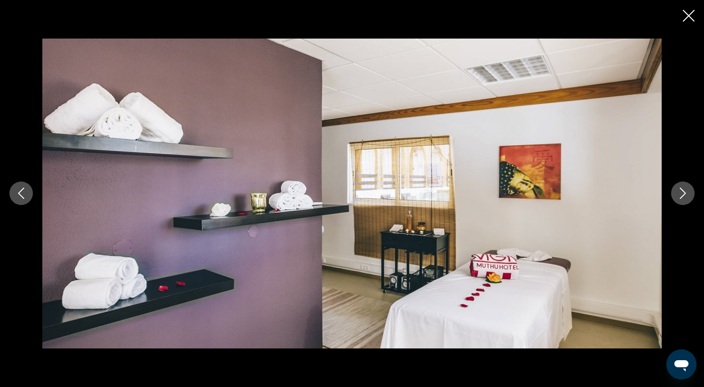
click at [682, 193] on icon "Next image" at bounding box center [683, 193] width 11 height 11
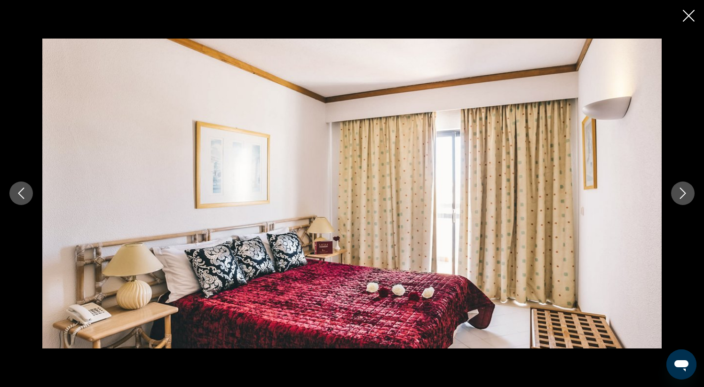
click at [682, 193] on icon "Next image" at bounding box center [683, 193] width 11 height 11
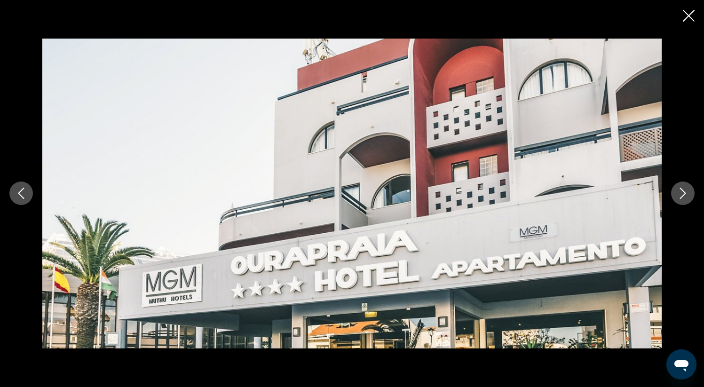
click at [682, 193] on icon "Next image" at bounding box center [683, 193] width 11 height 11
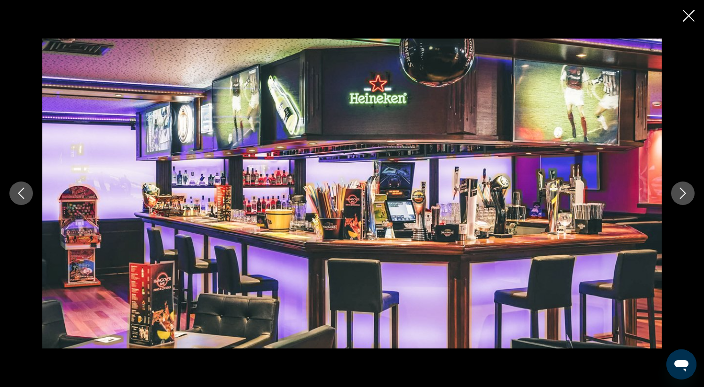
click at [682, 193] on icon "Next image" at bounding box center [683, 193] width 11 height 11
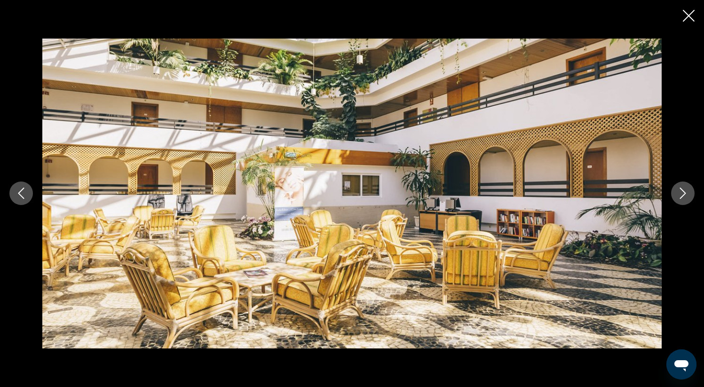
click at [682, 193] on icon "Next image" at bounding box center [683, 193] width 11 height 11
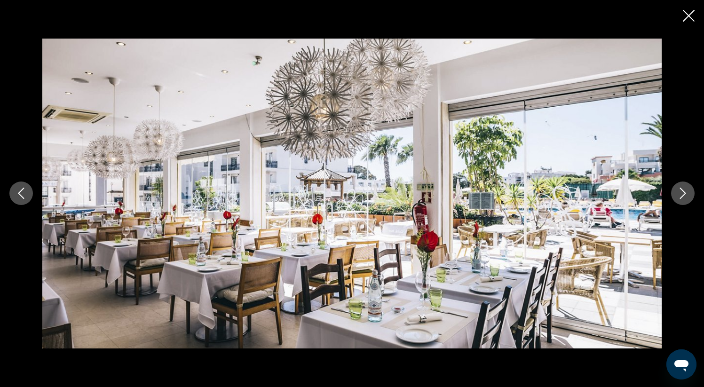
click at [682, 193] on icon "Next image" at bounding box center [683, 193] width 11 height 11
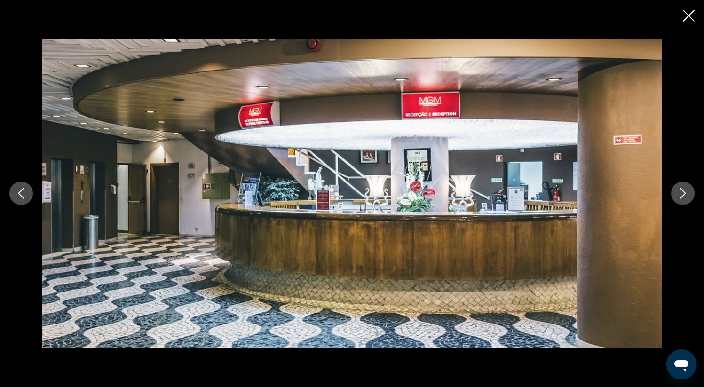
click at [682, 193] on icon "Next image" at bounding box center [683, 193] width 11 height 11
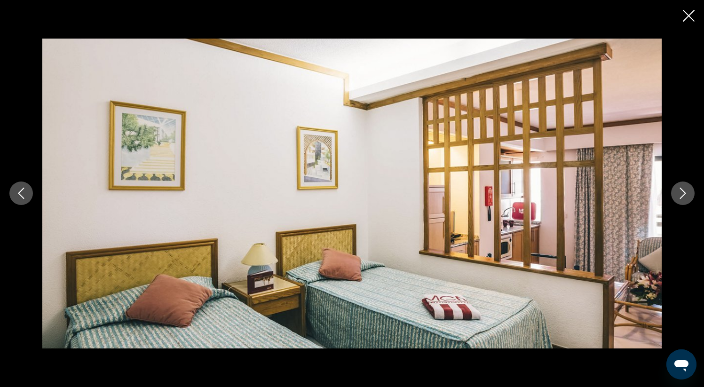
click at [682, 193] on icon "Next image" at bounding box center [683, 193] width 11 height 11
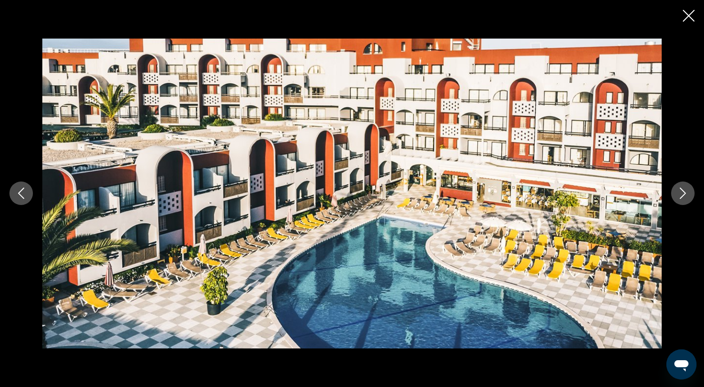
click at [681, 199] on icon "Next image" at bounding box center [683, 193] width 6 height 11
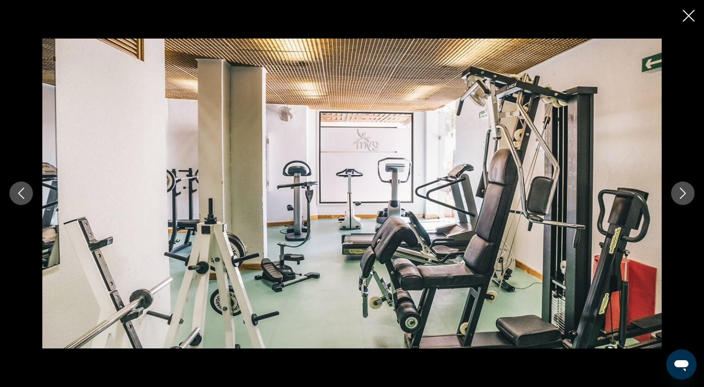
click at [681, 199] on icon "Next image" at bounding box center [683, 193] width 6 height 11
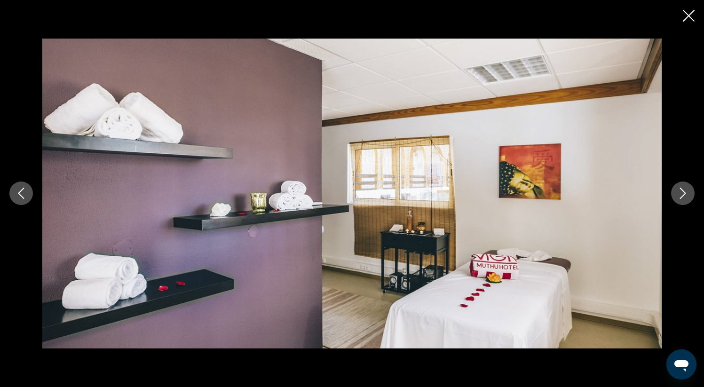
click at [681, 199] on icon "Next image" at bounding box center [683, 193] width 6 height 11
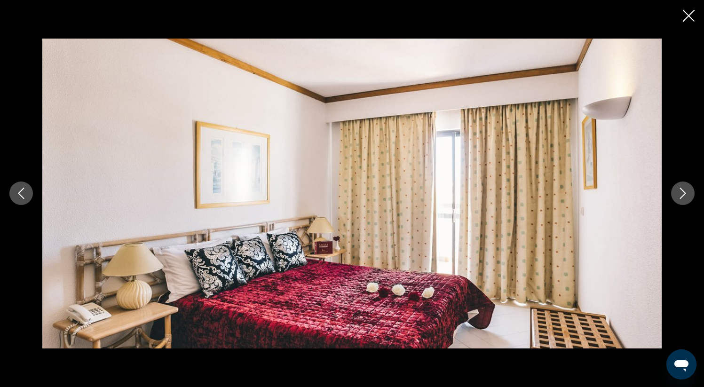
click at [681, 199] on icon "Next image" at bounding box center [683, 193] width 6 height 11
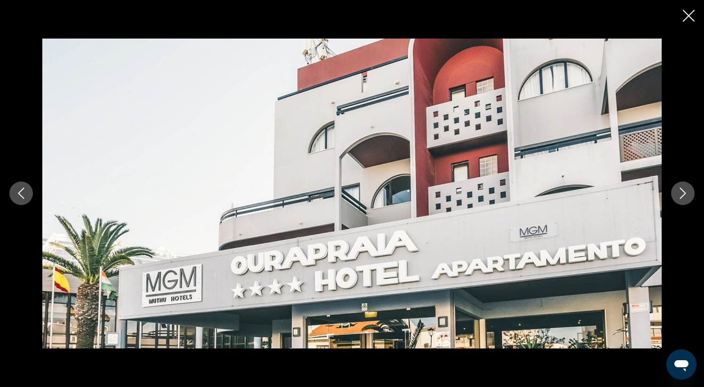
click at [681, 199] on icon "Next image" at bounding box center [683, 193] width 6 height 11
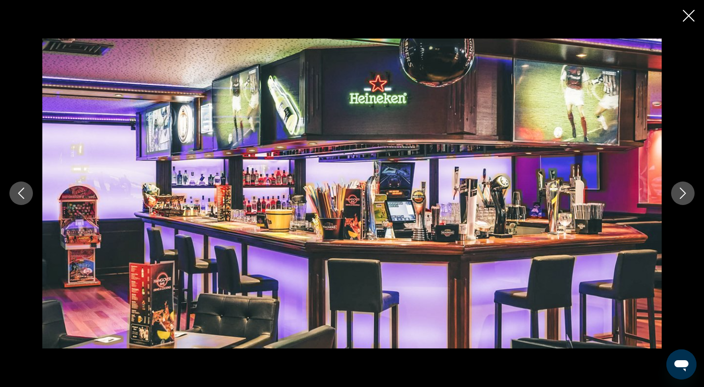
click at [687, 11] on icon "Close slideshow" at bounding box center [689, 16] width 12 height 12
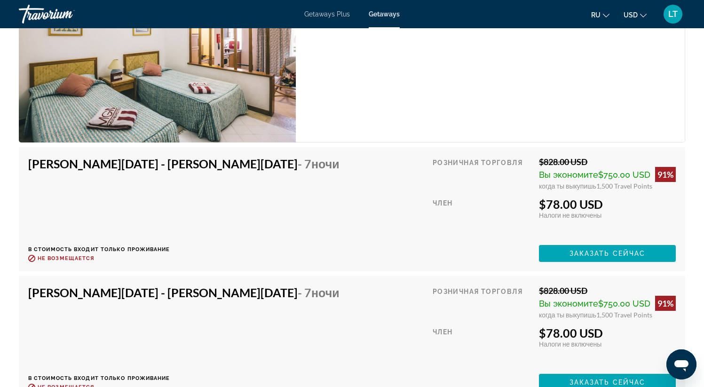
scroll to position [1639, 0]
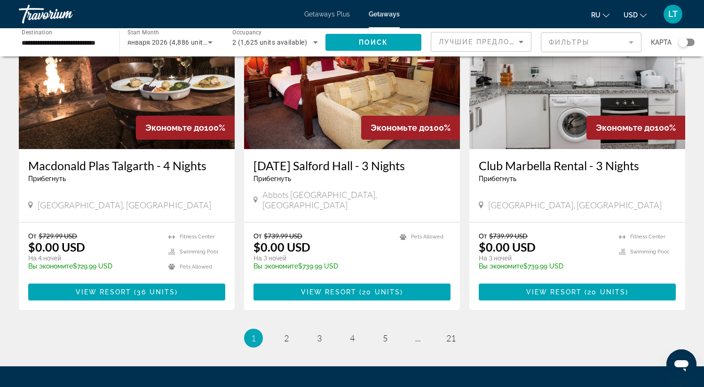
scroll to position [1091, 0]
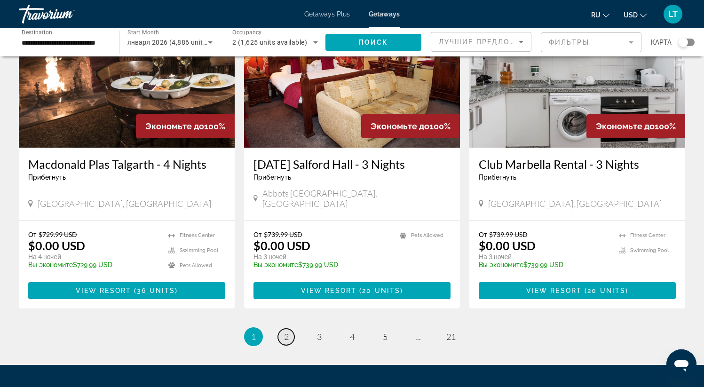
click at [288, 332] on span "2" at bounding box center [286, 337] width 5 height 10
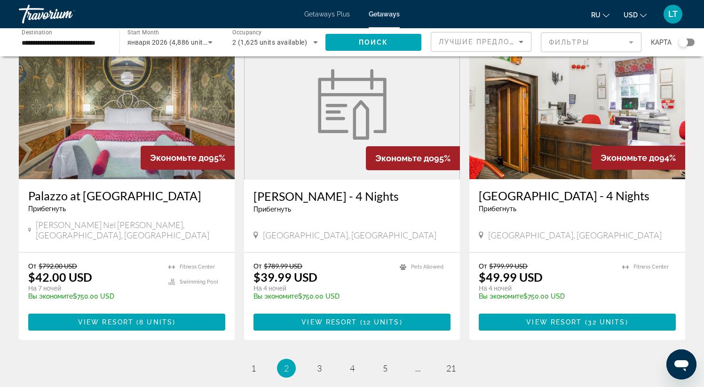
scroll to position [1064, 0]
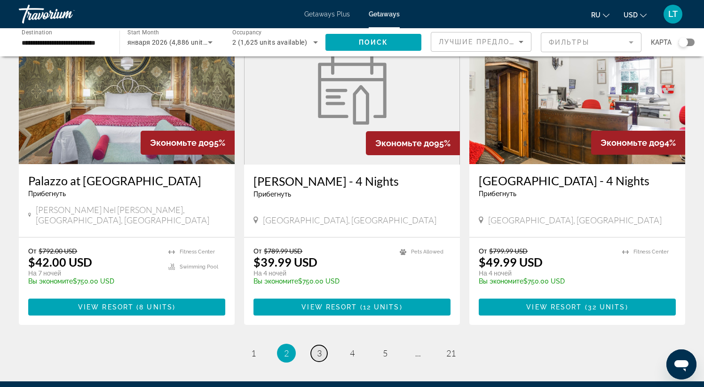
click at [320, 348] on span "3" at bounding box center [319, 353] width 5 height 10
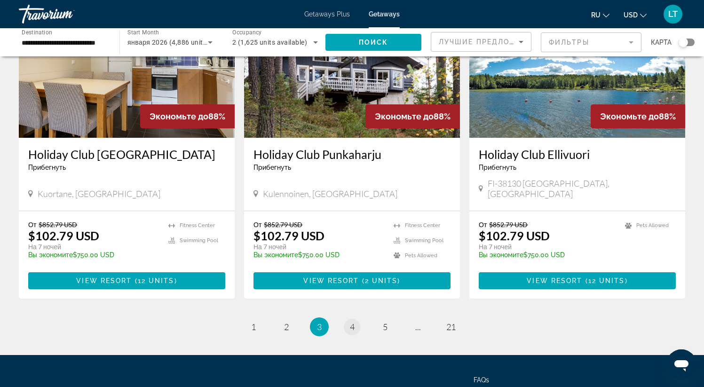
scroll to position [1098, 0]
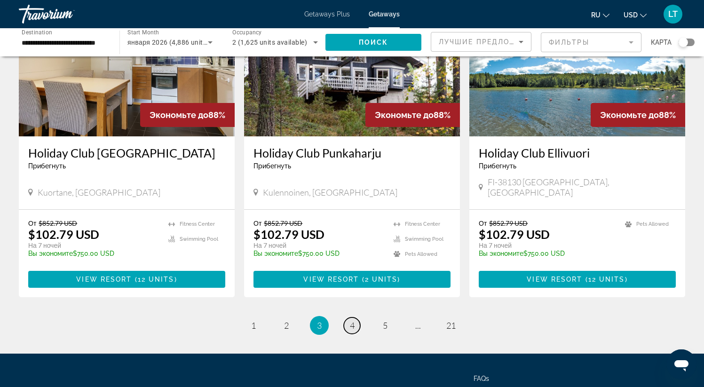
click at [353, 320] on span "4" at bounding box center [352, 325] width 5 height 10
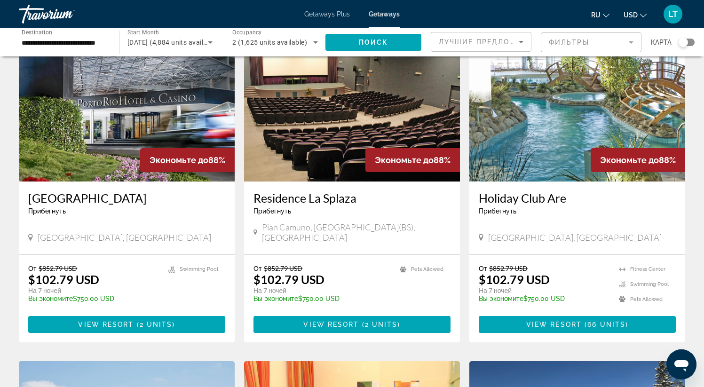
scroll to position [65, 0]
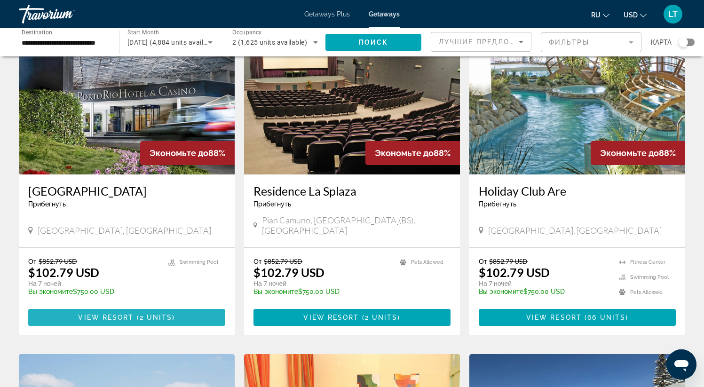
click at [139, 314] on span "( 2 units )" at bounding box center [154, 318] width 41 height 8
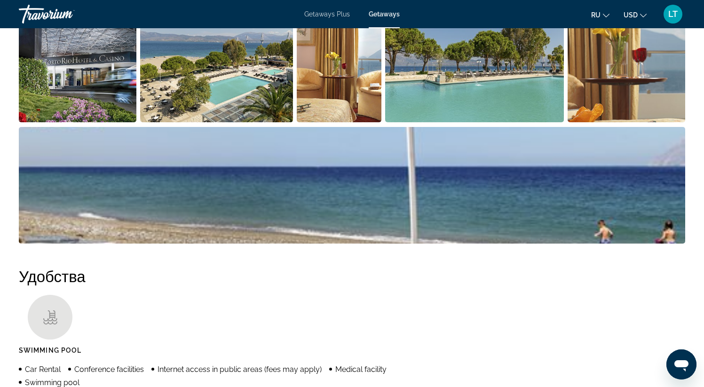
scroll to position [500, 0]
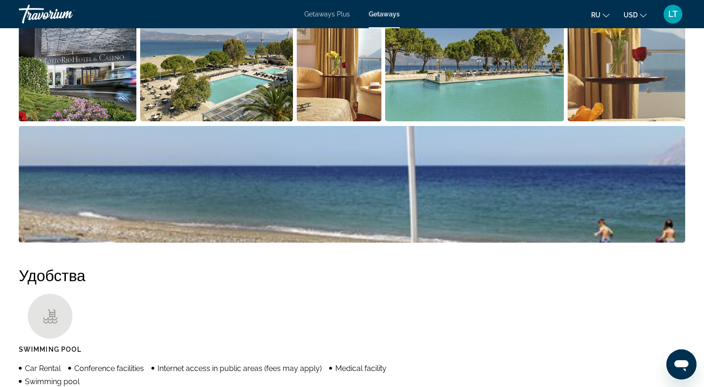
click at [133, 86] on img "Open full-screen image slider" at bounding box center [78, 63] width 118 height 117
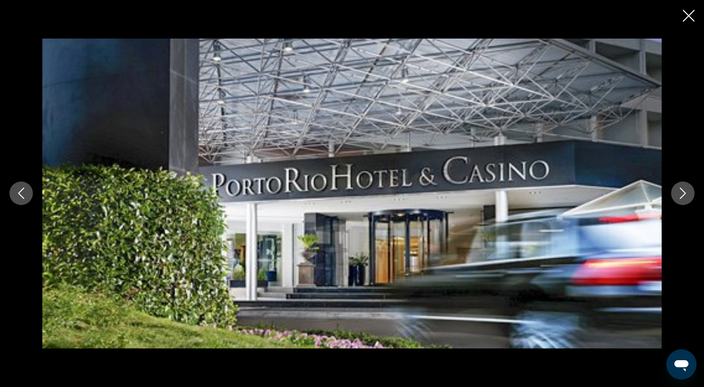
click at [669, 198] on div "prev next" at bounding box center [352, 194] width 704 height 310
click at [687, 195] on icon "Next image" at bounding box center [683, 193] width 11 height 11
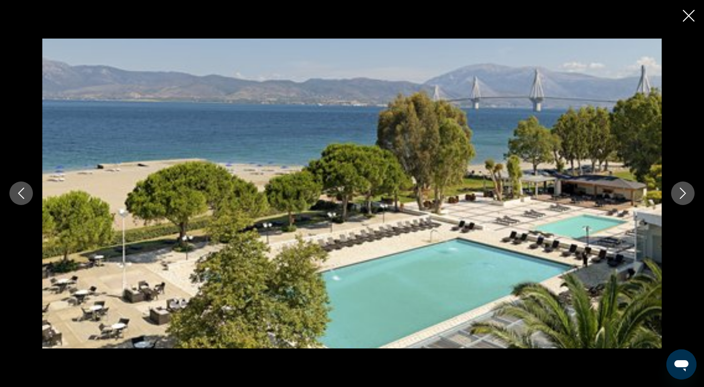
click at [687, 195] on icon "Next image" at bounding box center [683, 193] width 11 height 11
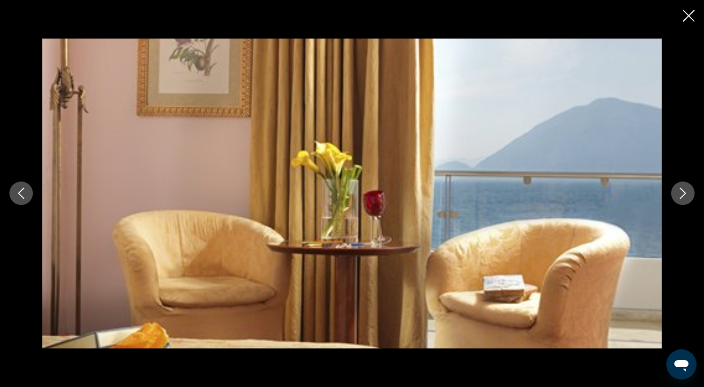
click at [687, 195] on icon "Next image" at bounding box center [683, 193] width 11 height 11
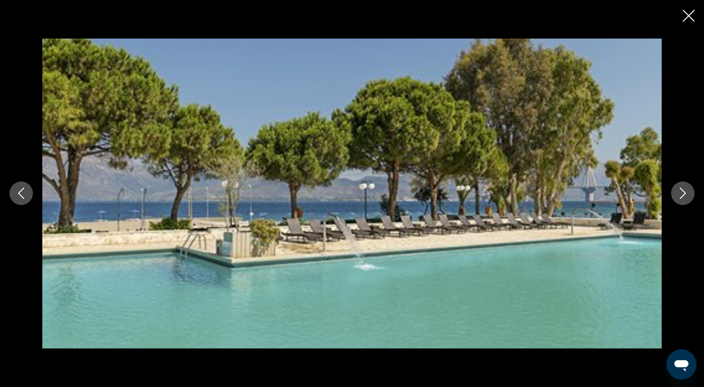
click at [687, 195] on icon "Next image" at bounding box center [683, 193] width 11 height 11
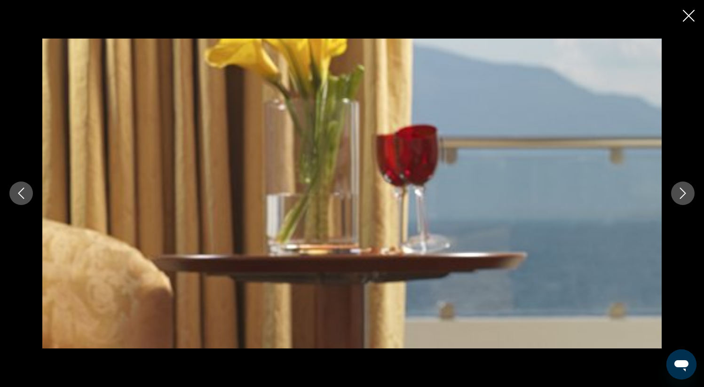
click at [687, 195] on icon "Next image" at bounding box center [683, 193] width 11 height 11
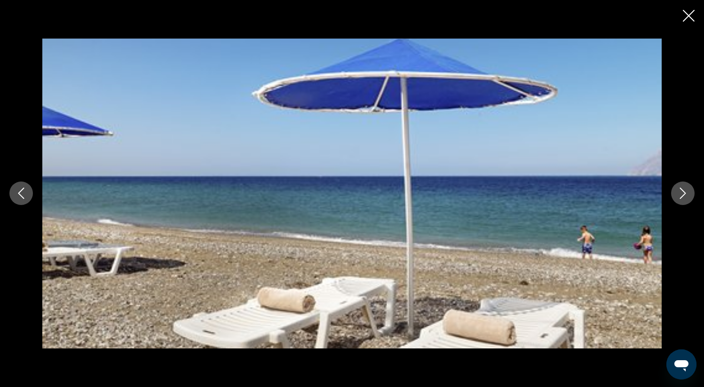
click at [692, 14] on icon "Close slideshow" at bounding box center [689, 16] width 12 height 12
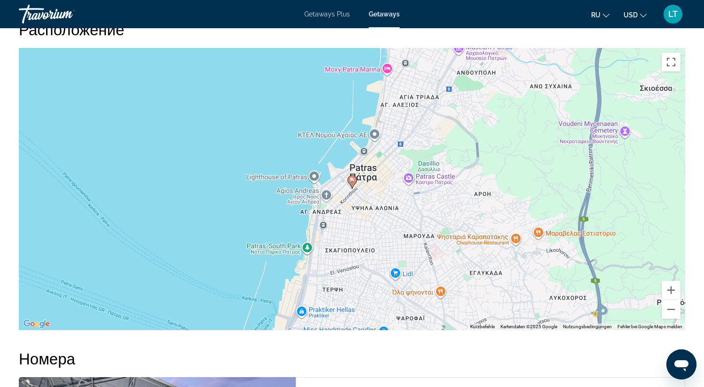
scroll to position [1198, 0]
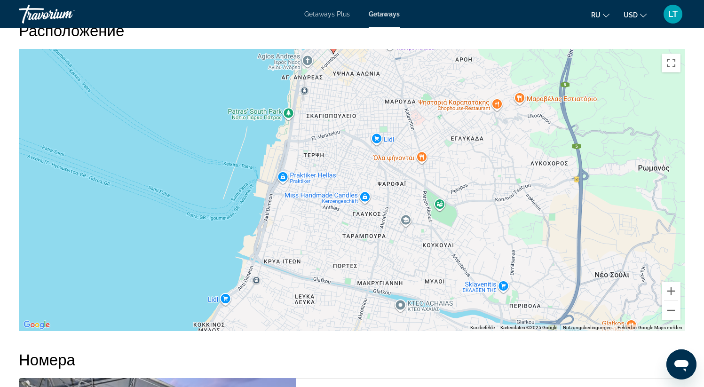
drag, startPoint x: 433, startPoint y: 245, endPoint x: 415, endPoint y: 108, distance: 138.2
click at [415, 108] on div "Um den Modus zum Ziehen mit der Tastatur zu aktivieren, drückst du Alt + Eingab…" at bounding box center [352, 190] width 667 height 282
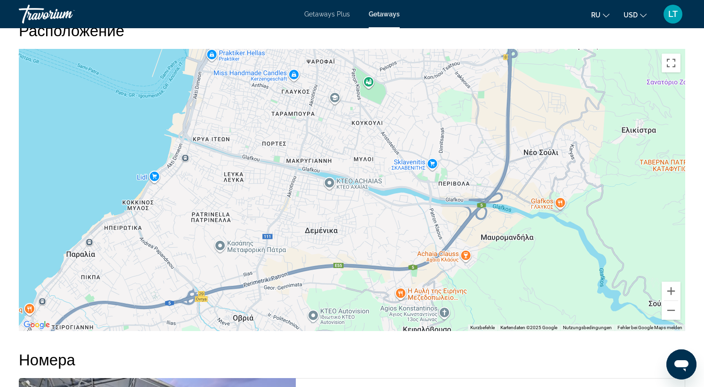
drag, startPoint x: 433, startPoint y: 208, endPoint x: 359, endPoint y: 121, distance: 113.8
click at [359, 97] on div "Um den Modus zum Ziehen mit der Tastatur zu aktivieren, drückst du Alt + Eingab…" at bounding box center [352, 190] width 667 height 282
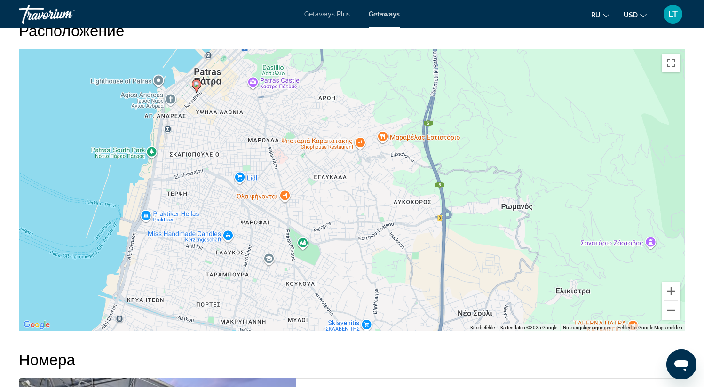
drag, startPoint x: 358, startPoint y: 227, endPoint x: 305, endPoint y: 327, distance: 113.2
click at [305, 327] on div "Um den Modus zum Ziehen mit der Tastatur zu aktivieren, drückst du Alt + Eingab…" at bounding box center [352, 190] width 667 height 282
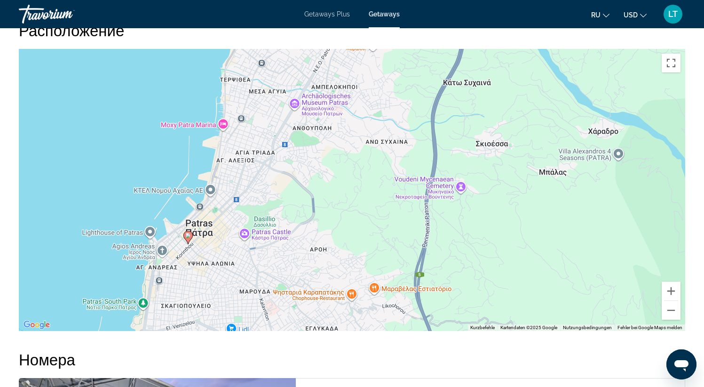
drag, startPoint x: 400, startPoint y: 208, endPoint x: 398, endPoint y: 356, distance: 148.7
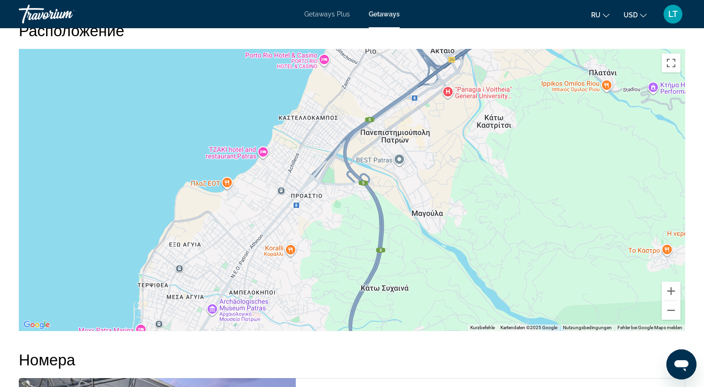
drag, startPoint x: 480, startPoint y: 142, endPoint x: 356, endPoint y: 378, distance: 266.7
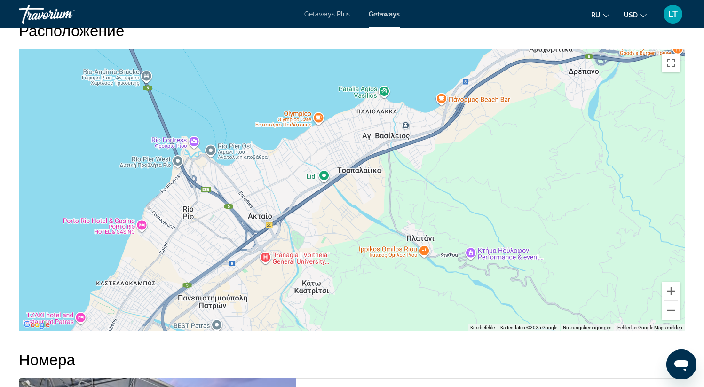
drag, startPoint x: 465, startPoint y: 244, endPoint x: 319, endPoint y: 387, distance: 204.7
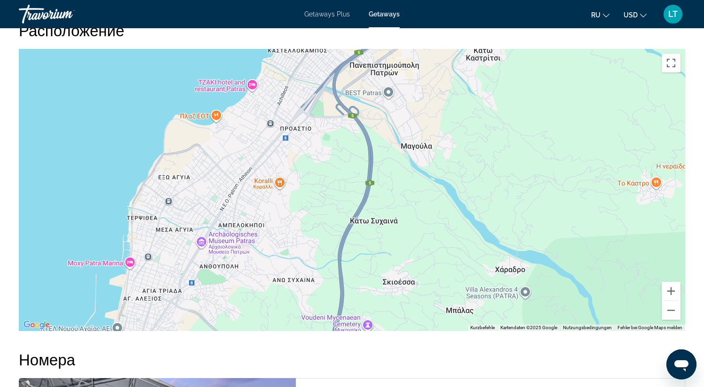
drag, startPoint x: 541, startPoint y: 182, endPoint x: 711, endPoint y: -65, distance: 299.7
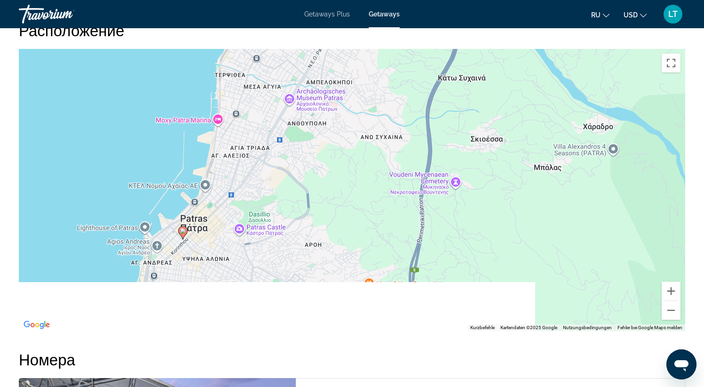
drag, startPoint x: 419, startPoint y: 113, endPoint x: 711, endPoint y: -75, distance: 347.2
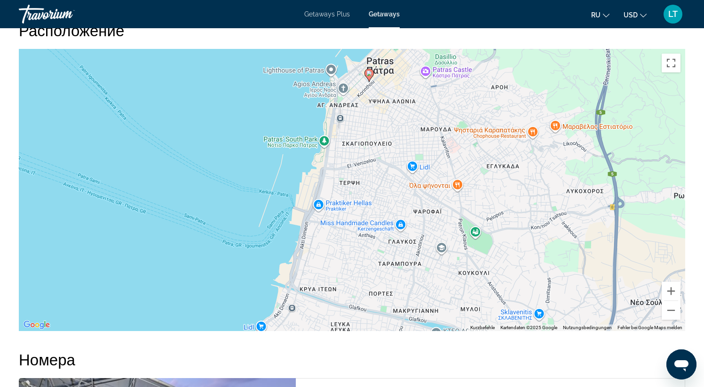
drag, startPoint x: 595, startPoint y: 189, endPoint x: 447, endPoint y: 111, distance: 167.6
click at [447, 111] on div "Um den Modus zum Ziehen mit der Tastatur zu aktivieren, drückst du Alt + Eingab…" at bounding box center [352, 190] width 667 height 282
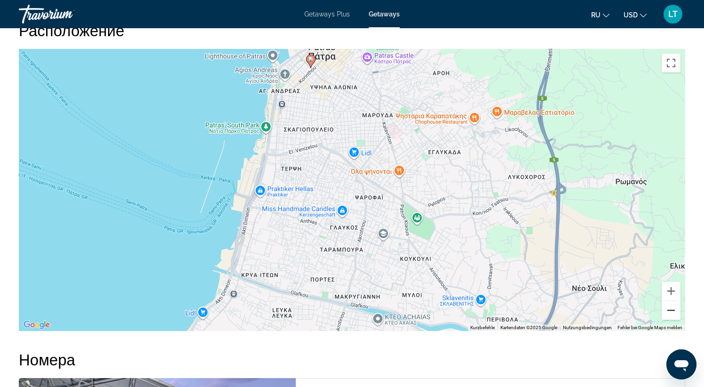
click at [670, 311] on button "Verkleinern" at bounding box center [671, 310] width 19 height 19
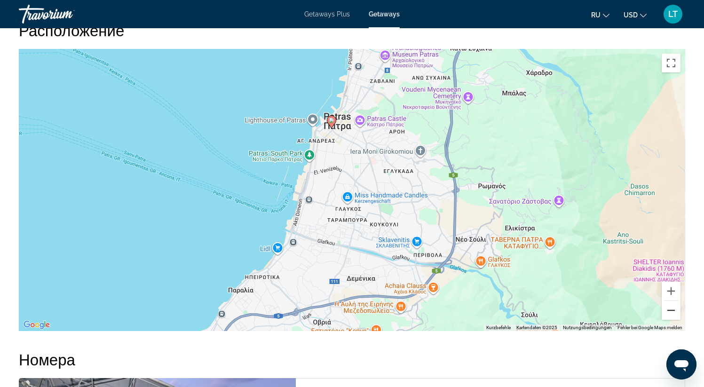
click at [670, 311] on button "Verkleinern" at bounding box center [671, 310] width 19 height 19
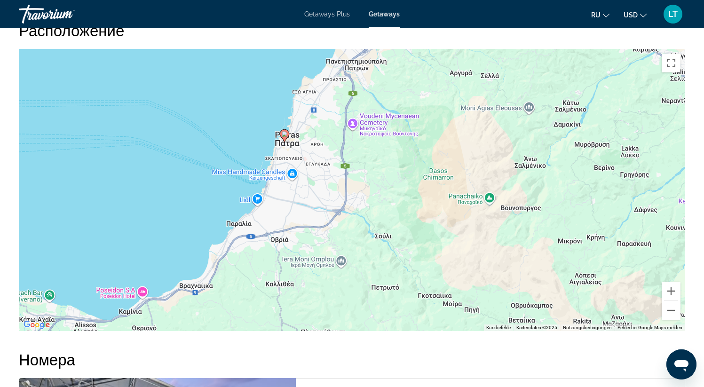
drag, startPoint x: 576, startPoint y: 278, endPoint x: 518, endPoint y: 262, distance: 60.6
click at [518, 262] on div "Um den Modus zum Ziehen mit der Tastatur zu aktivieren, drückst du Alt + Eingab…" at bounding box center [352, 190] width 667 height 282
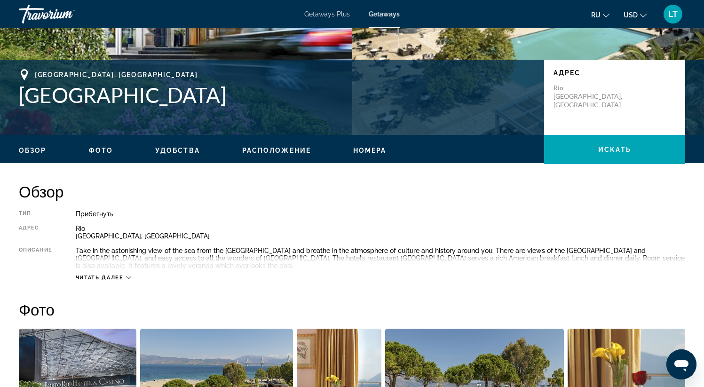
scroll to position [168, 0]
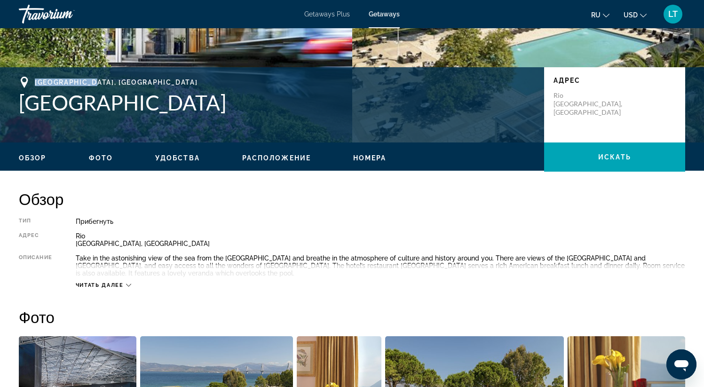
drag, startPoint x: 33, startPoint y: 81, endPoint x: 102, endPoint y: 85, distance: 69.3
click at [102, 85] on div "Patra, Greece" at bounding box center [277, 82] width 516 height 11
copy span "Patra, Greece"
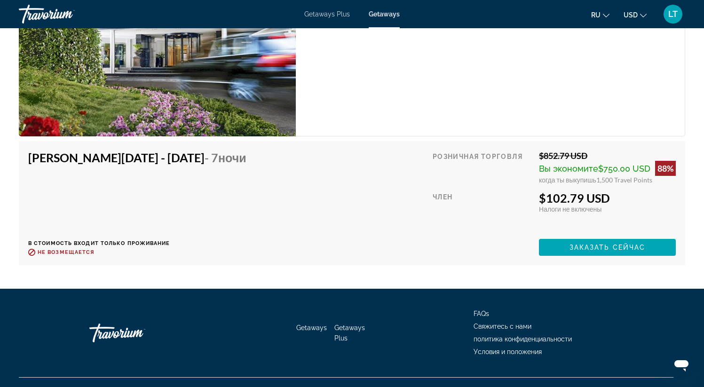
scroll to position [1679, 0]
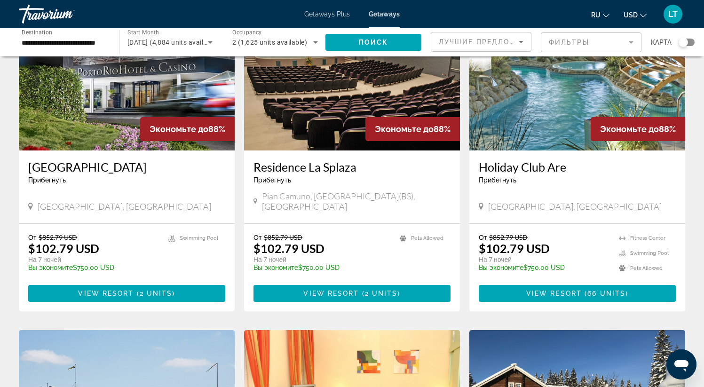
scroll to position [86, 0]
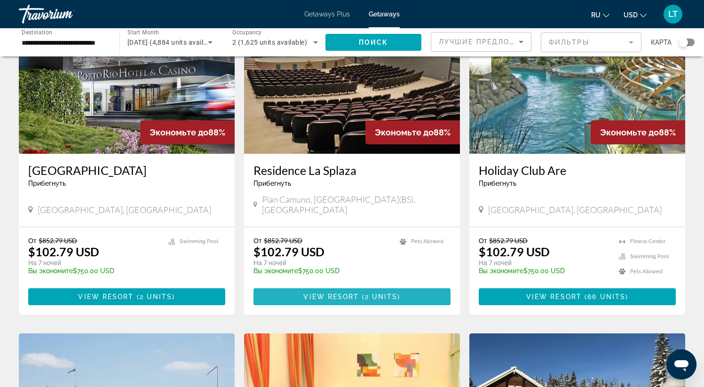
click at [359, 286] on span "Main content" at bounding box center [352, 297] width 197 height 23
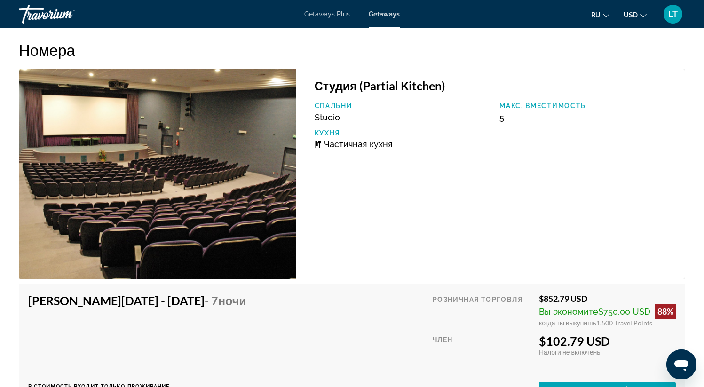
scroll to position [1607, 0]
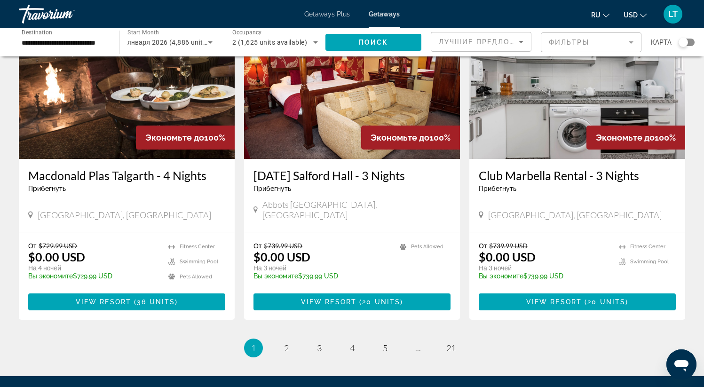
scroll to position [1088, 0]
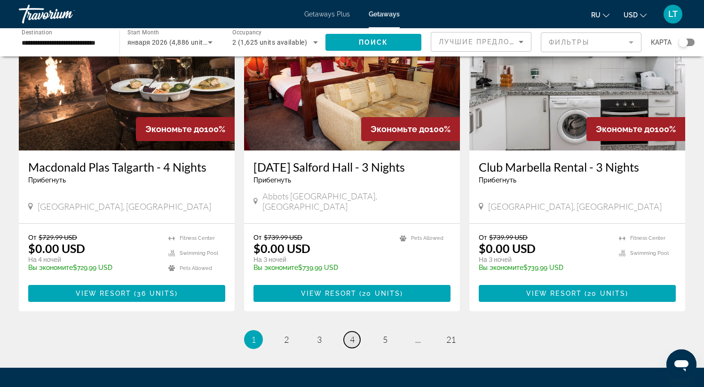
click at [351, 335] on span "4" at bounding box center [352, 340] width 5 height 10
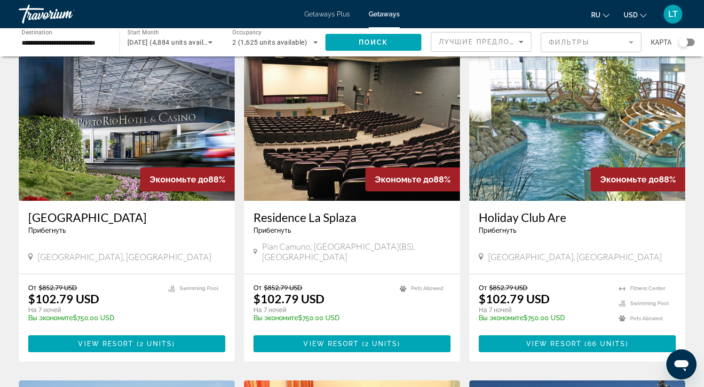
scroll to position [50, 0]
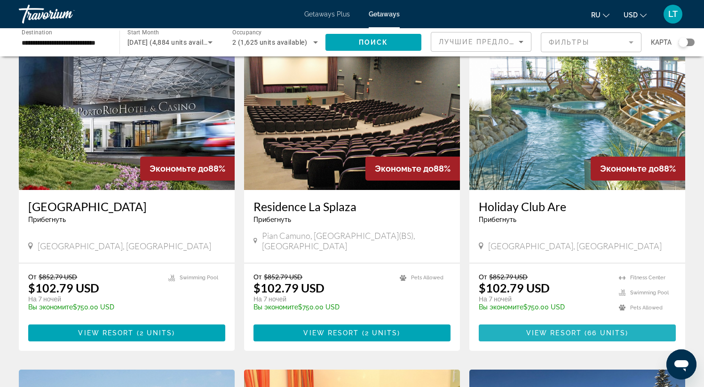
click at [560, 329] on span "View Resort" at bounding box center [555, 333] width 56 height 8
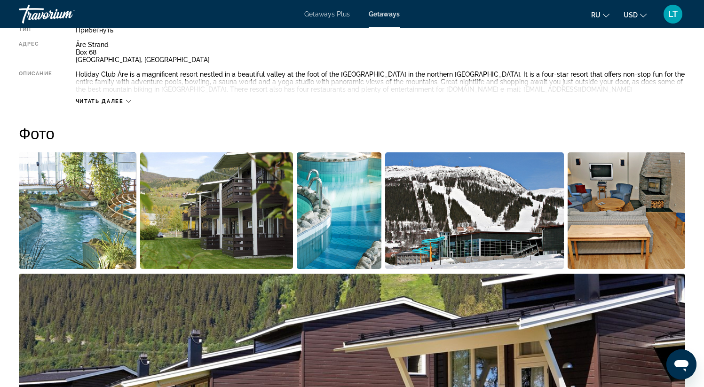
scroll to position [377, 0]
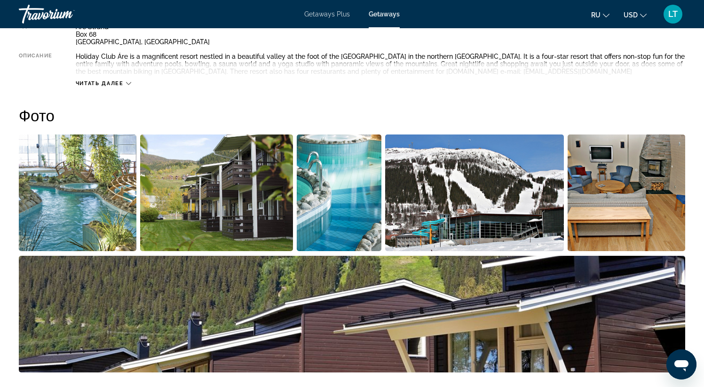
click at [80, 204] on img "Open full-screen image slider" at bounding box center [78, 193] width 118 height 117
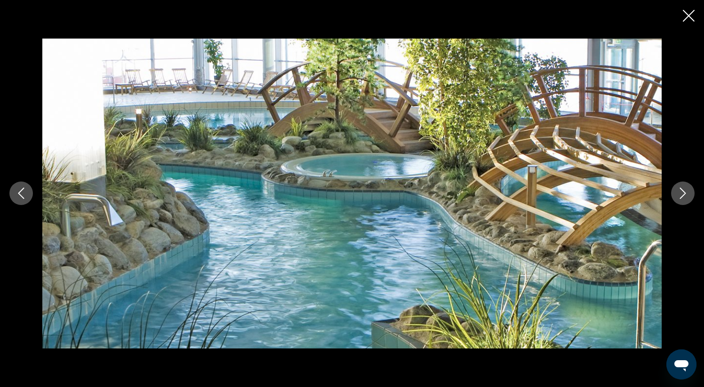
click at [675, 201] on button "Next image" at bounding box center [684, 194] width 24 height 24
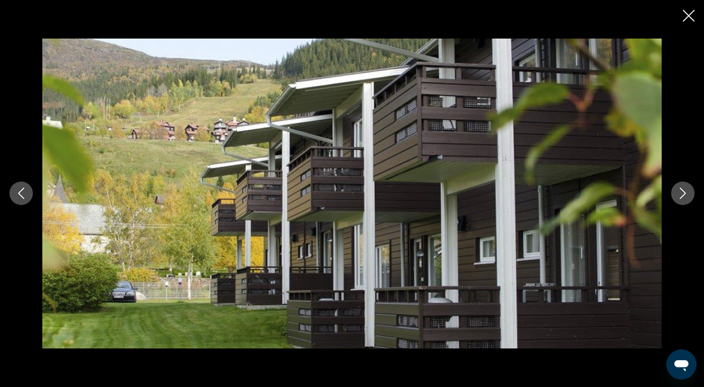
click at [675, 201] on button "Next image" at bounding box center [684, 194] width 24 height 24
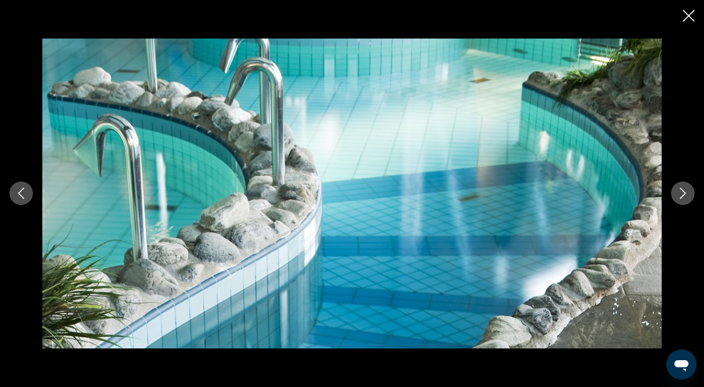
click at [675, 201] on button "Next image" at bounding box center [684, 194] width 24 height 24
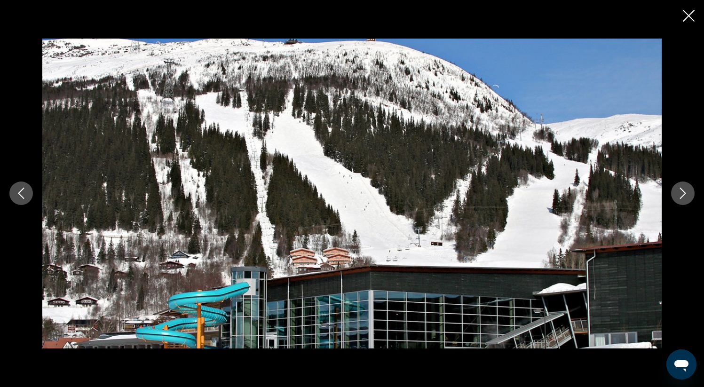
click at [675, 201] on button "Next image" at bounding box center [684, 194] width 24 height 24
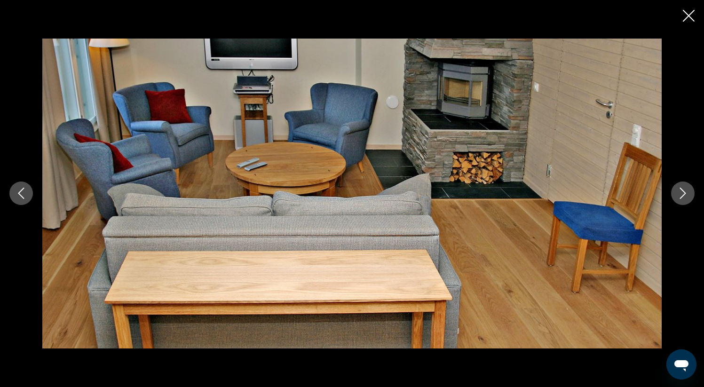
click at [675, 201] on button "Next image" at bounding box center [684, 194] width 24 height 24
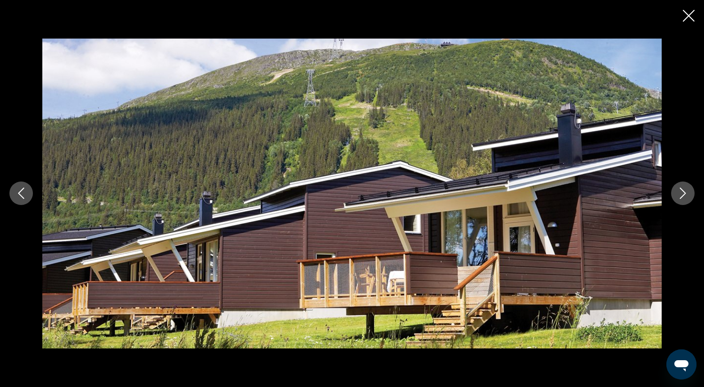
click at [675, 201] on button "Next image" at bounding box center [684, 194] width 24 height 24
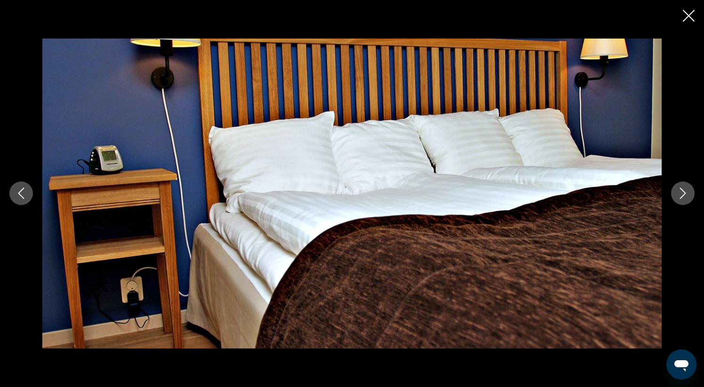
click at [675, 201] on button "Next image" at bounding box center [684, 194] width 24 height 24
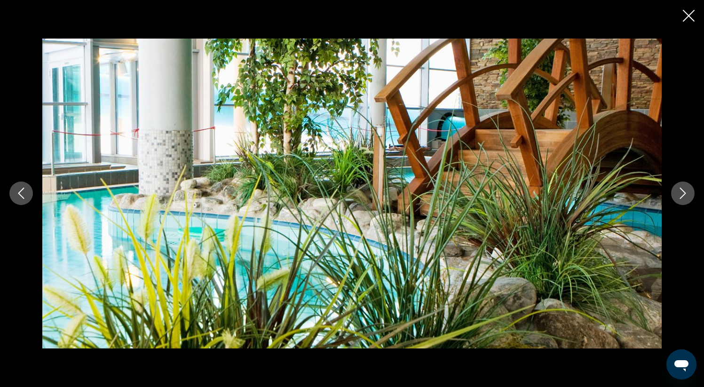
click at [675, 201] on button "Next image" at bounding box center [684, 194] width 24 height 24
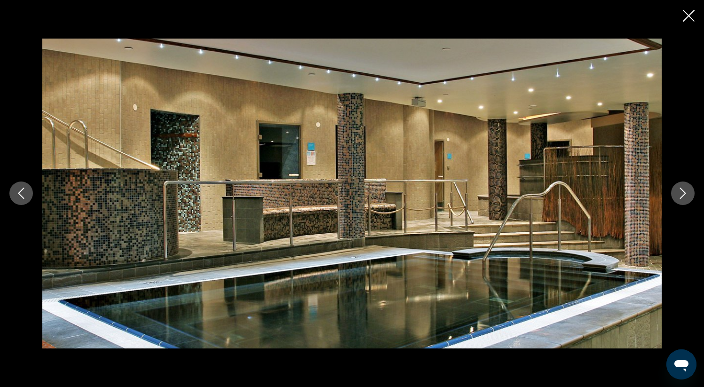
click at [675, 201] on button "Next image" at bounding box center [684, 194] width 24 height 24
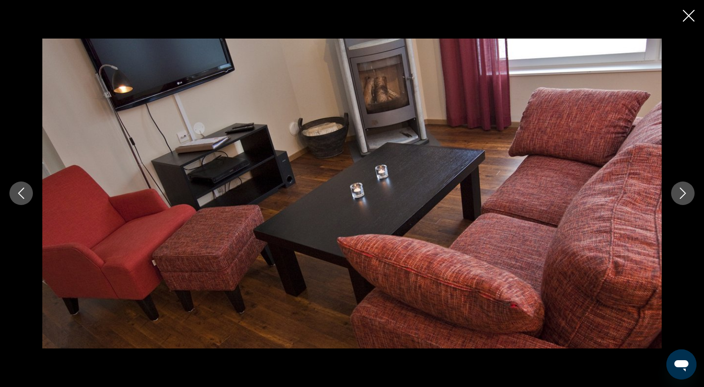
click at [675, 201] on button "Next image" at bounding box center [684, 194] width 24 height 24
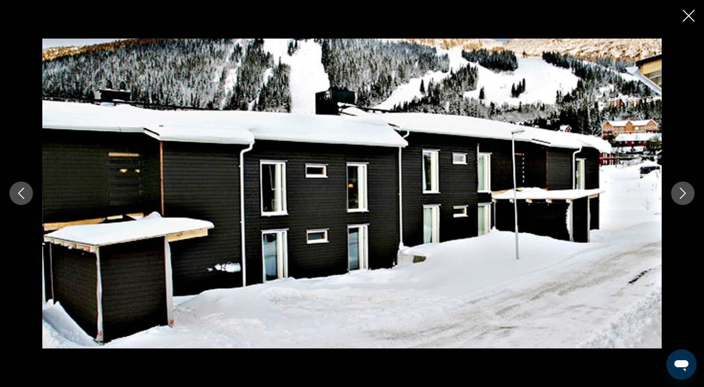
click at [675, 201] on button "Next image" at bounding box center [684, 194] width 24 height 24
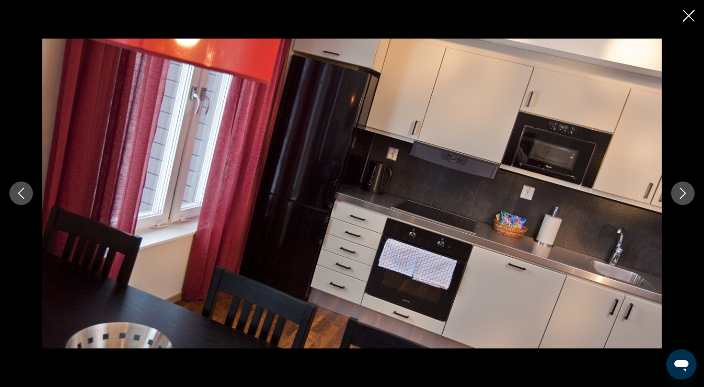
click at [675, 201] on button "Next image" at bounding box center [684, 194] width 24 height 24
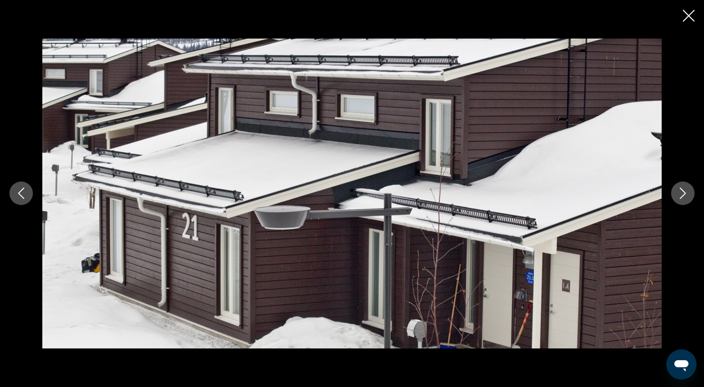
click at [675, 201] on button "Next image" at bounding box center [684, 194] width 24 height 24
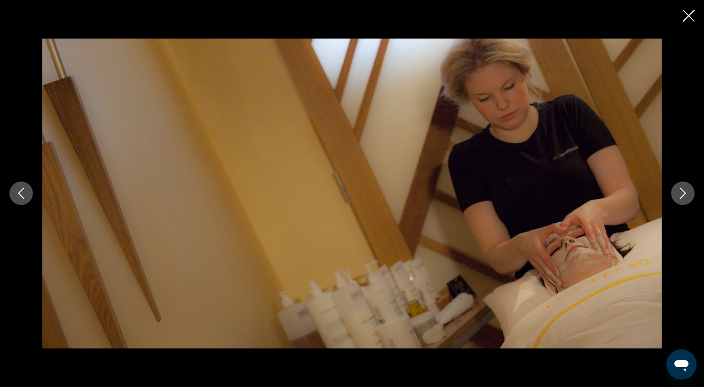
click at [675, 201] on button "Next image" at bounding box center [684, 194] width 24 height 24
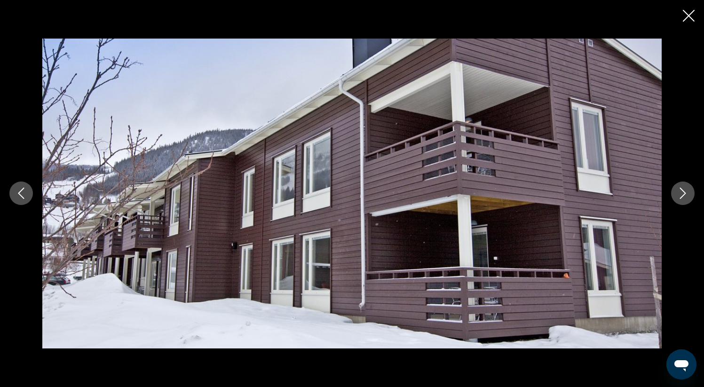
click at [675, 201] on button "Next image" at bounding box center [684, 194] width 24 height 24
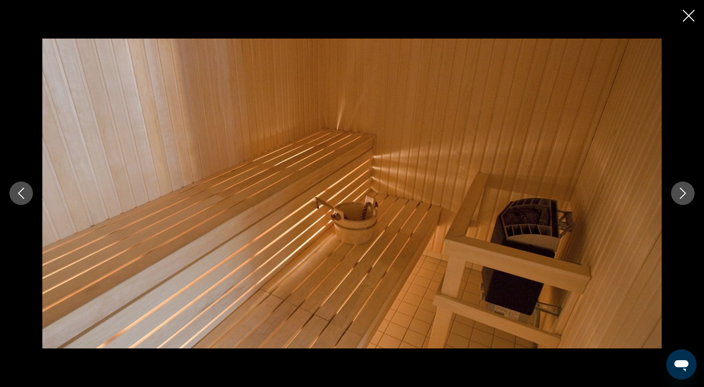
click at [675, 201] on button "Next image" at bounding box center [684, 194] width 24 height 24
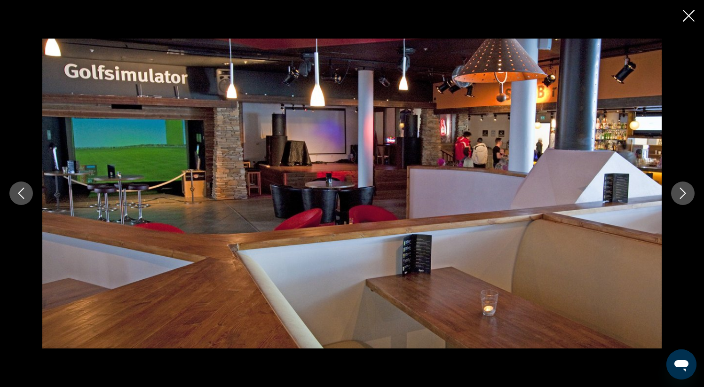
click at [675, 201] on button "Next image" at bounding box center [684, 194] width 24 height 24
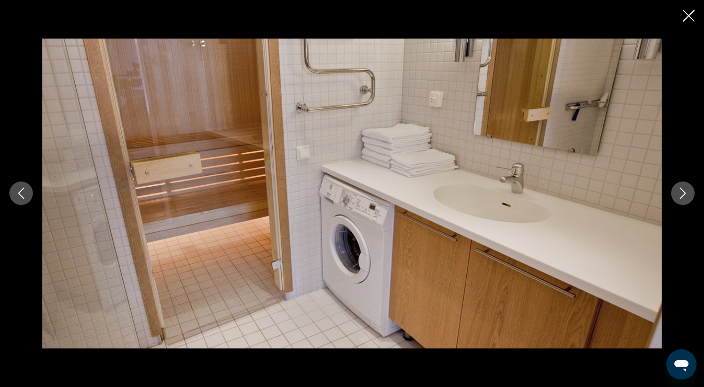
click at [675, 201] on button "Next image" at bounding box center [684, 194] width 24 height 24
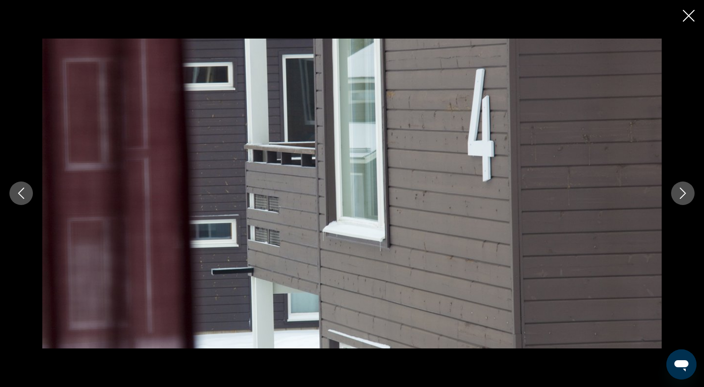
click at [675, 201] on button "Next image" at bounding box center [684, 194] width 24 height 24
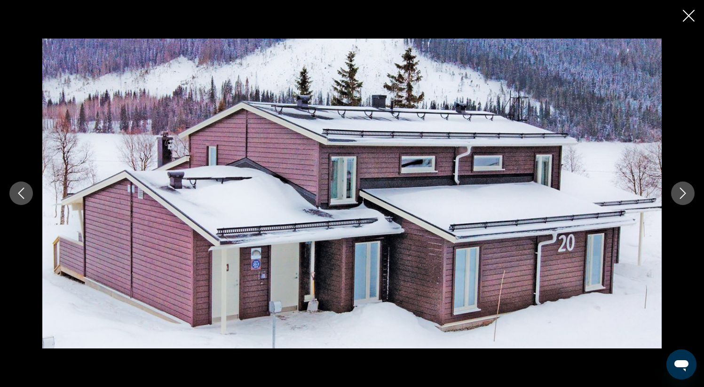
click at [675, 201] on button "Next image" at bounding box center [684, 194] width 24 height 24
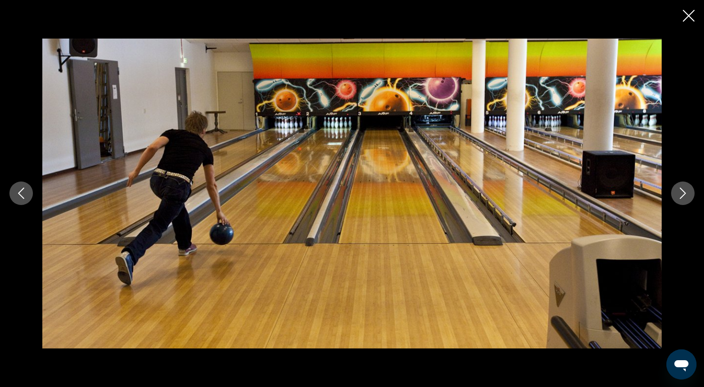
click at [675, 201] on button "Next image" at bounding box center [684, 194] width 24 height 24
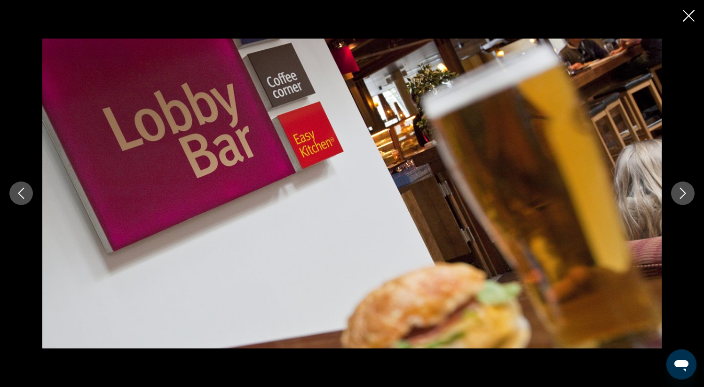
click at [675, 201] on button "Next image" at bounding box center [684, 194] width 24 height 24
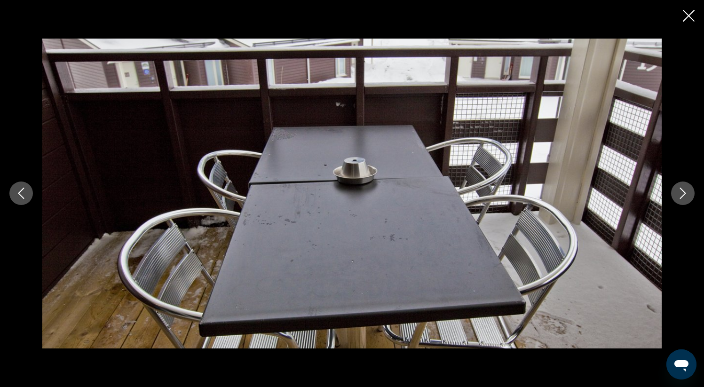
click at [675, 201] on button "Next image" at bounding box center [684, 194] width 24 height 24
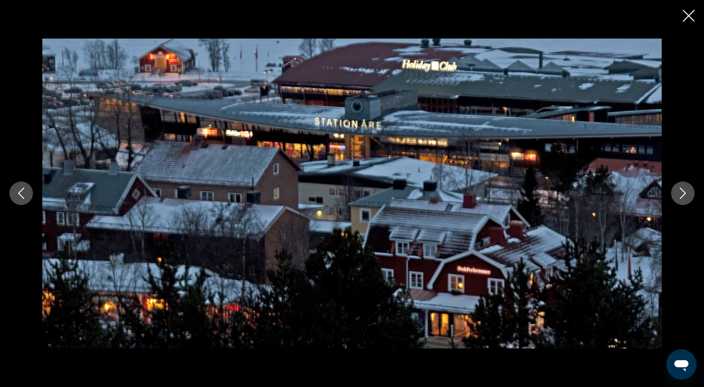
click at [675, 201] on button "Next image" at bounding box center [684, 194] width 24 height 24
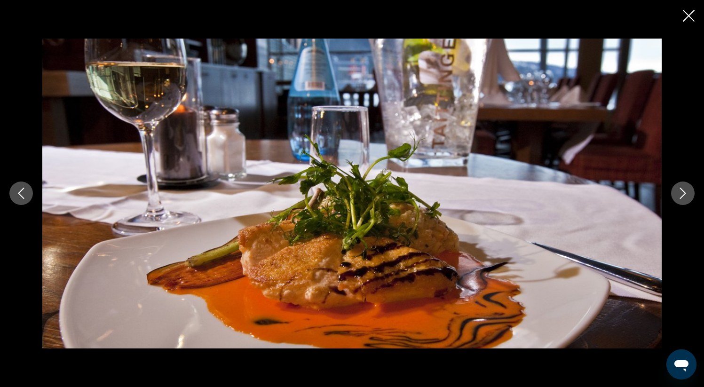
click at [675, 201] on button "Next image" at bounding box center [684, 194] width 24 height 24
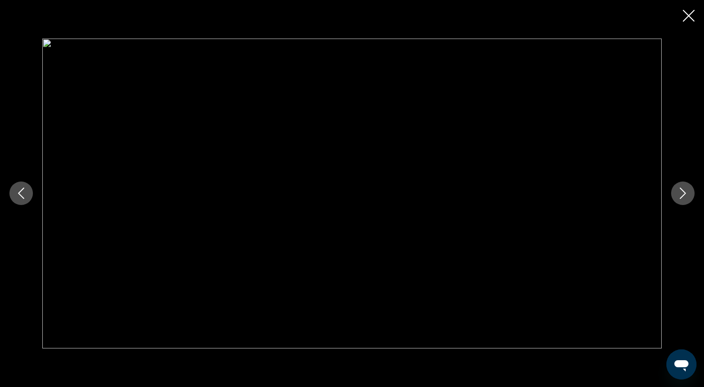
click at [675, 201] on button "Next image" at bounding box center [684, 194] width 24 height 24
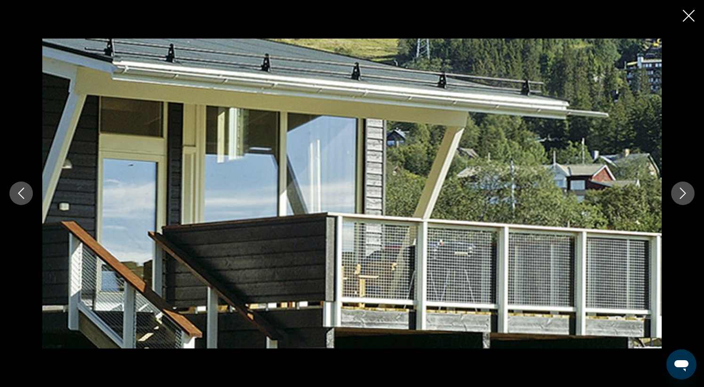
click at [679, 188] on icon "Next image" at bounding box center [683, 193] width 11 height 11
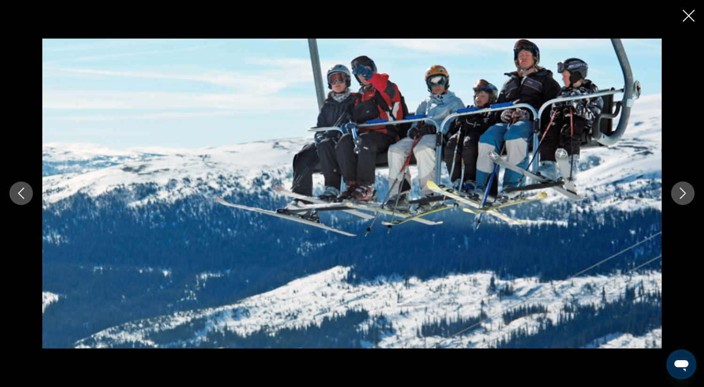
click at [679, 188] on icon "Next image" at bounding box center [683, 193] width 11 height 11
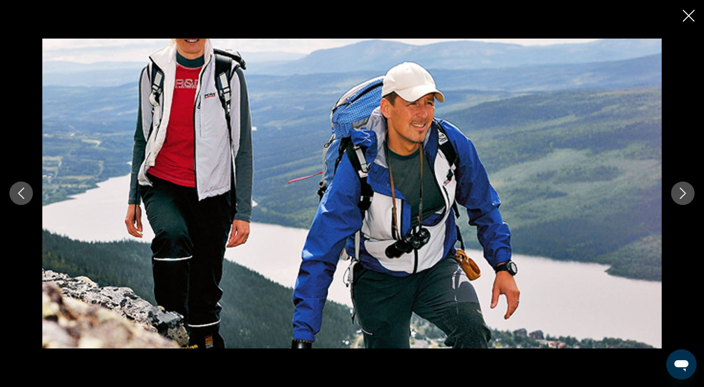
click at [679, 188] on icon "Next image" at bounding box center [683, 193] width 11 height 11
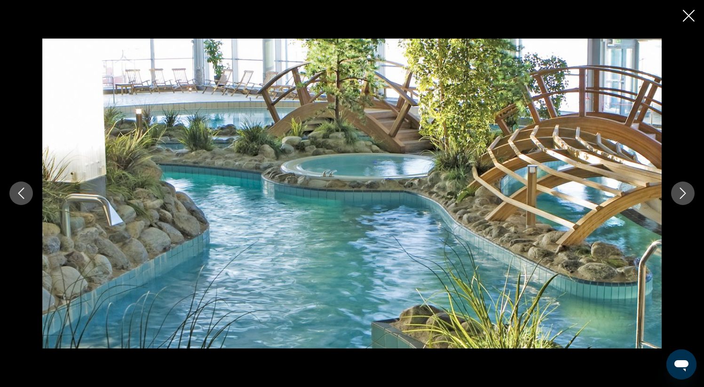
click at [680, 10] on div "prev next" at bounding box center [352, 193] width 704 height 387
click at [688, 15] on icon "Close slideshow" at bounding box center [689, 16] width 12 height 12
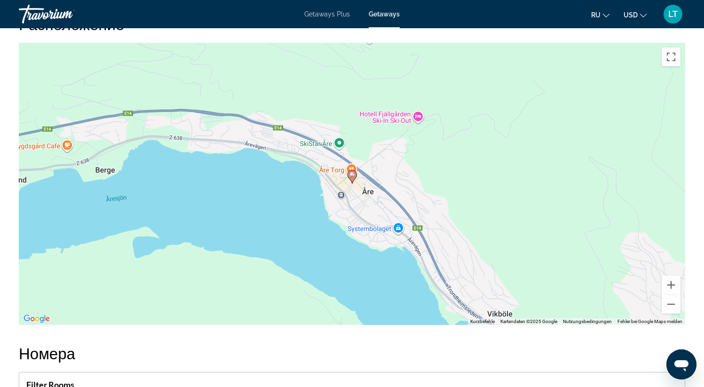
scroll to position [1209, 0]
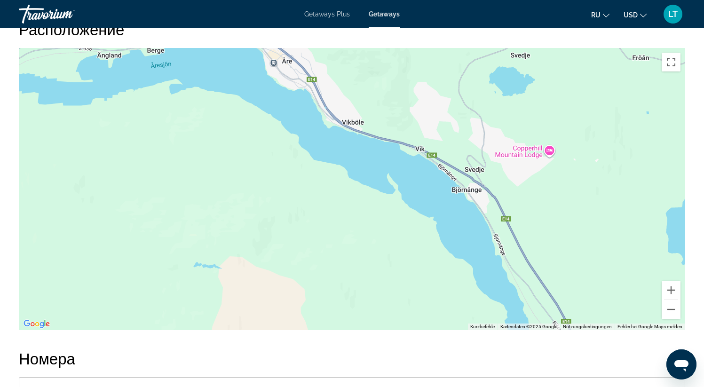
drag, startPoint x: 409, startPoint y: 220, endPoint x: 340, endPoint y: 387, distance: 180.8
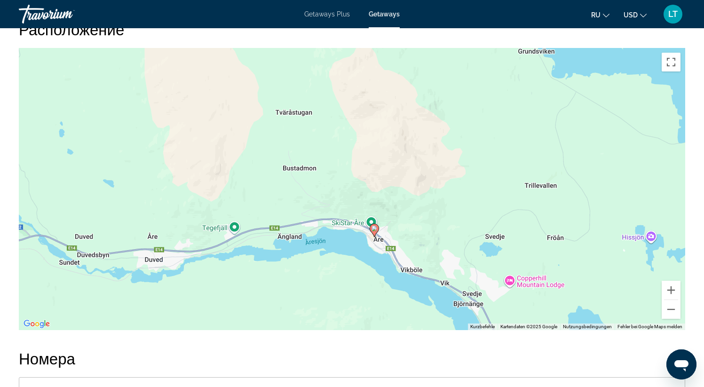
drag, startPoint x: 339, startPoint y: 175, endPoint x: 410, endPoint y: 260, distance: 110.6
click at [410, 260] on div "Um den Modus zum Ziehen mit der Tastatur zu aktivieren, drückst du Alt + Eingab…" at bounding box center [352, 189] width 667 height 282
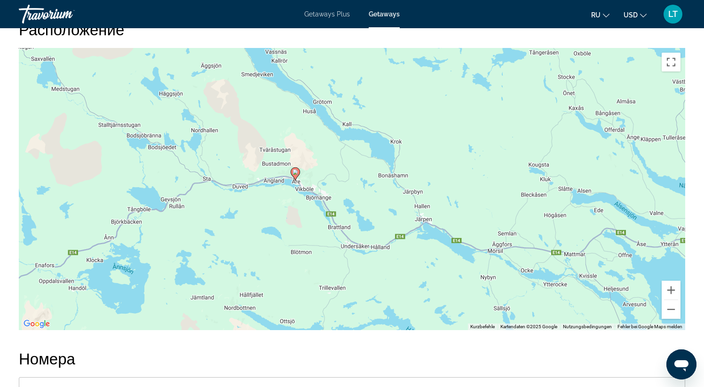
drag, startPoint x: 342, startPoint y: 269, endPoint x: 333, endPoint y: 207, distance: 63.2
click at [333, 207] on div "Um den Modus zum Ziehen mit der Tastatur zu aktivieren, drückst du Alt + Eingab…" at bounding box center [352, 189] width 667 height 282
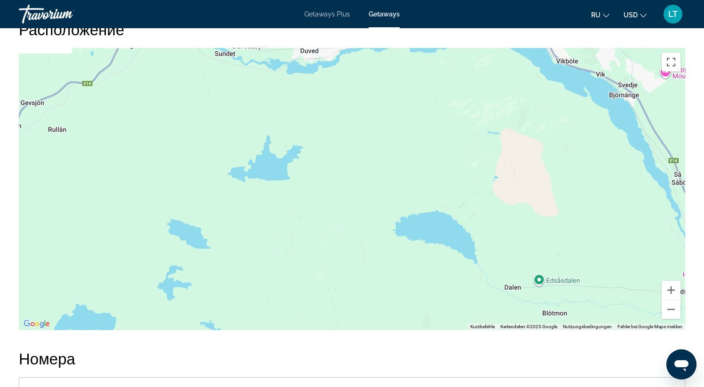
drag, startPoint x: 274, startPoint y: 252, endPoint x: 446, endPoint y: 314, distance: 182.5
click at [448, 313] on div "Um den Modus zum Ziehen mit der Tastatur zu aktivieren, drückst du Alt + Eingab…" at bounding box center [352, 189] width 667 height 282
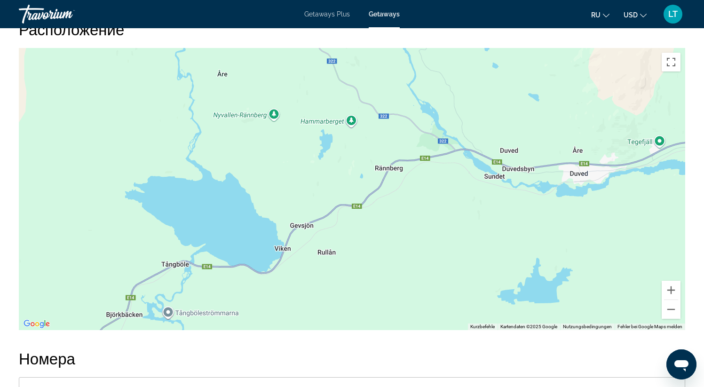
drag, startPoint x: 383, startPoint y: 241, endPoint x: 656, endPoint y: 350, distance: 293.8
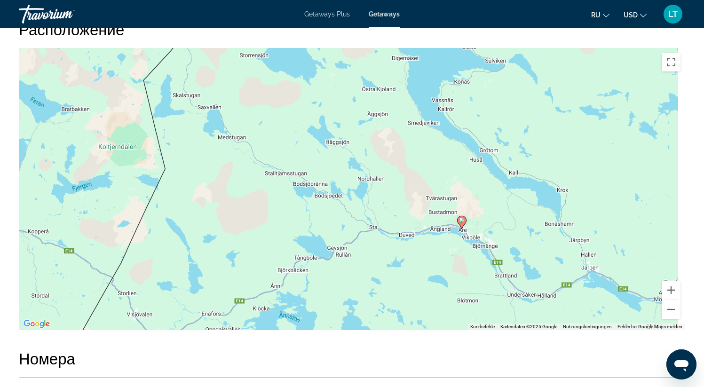
drag, startPoint x: 543, startPoint y: 236, endPoint x: 383, endPoint y: 194, distance: 166.0
click at [383, 194] on div "Um den Modus zum Ziehen mit der Tastatur zu aktivieren, drückst du Alt + Eingab…" at bounding box center [352, 189] width 667 height 282
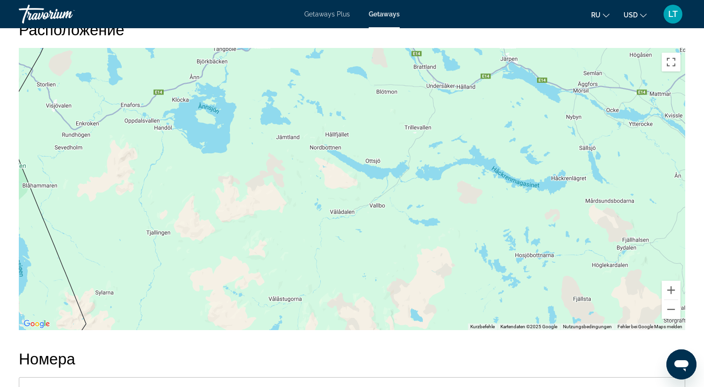
drag, startPoint x: 519, startPoint y: 248, endPoint x: 395, endPoint y: 160, distance: 151.9
click at [396, 160] on div "Um den Modus zum Ziehen mit der Tastatur zu aktivieren, drückst du Alt + Eingab…" at bounding box center [352, 189] width 667 height 282
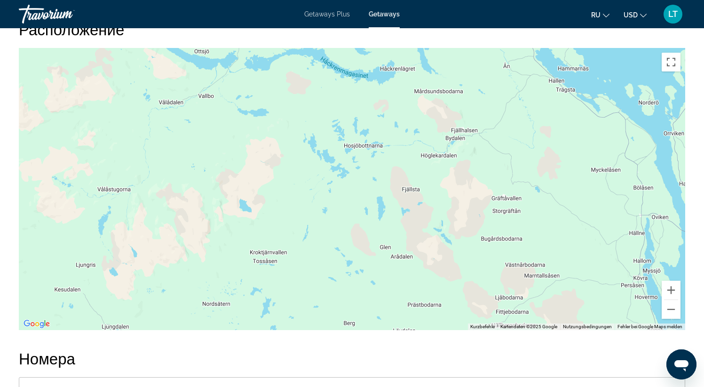
drag, startPoint x: 389, startPoint y: 220, endPoint x: 330, endPoint y: 184, distance: 69.7
click at [330, 183] on div "Main content" at bounding box center [352, 189] width 667 height 282
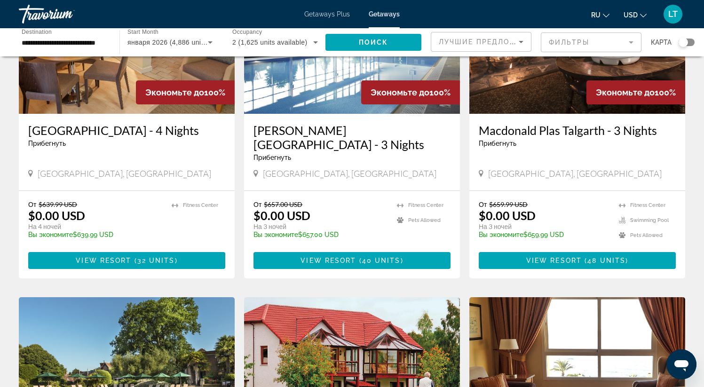
scroll to position [129, 0]
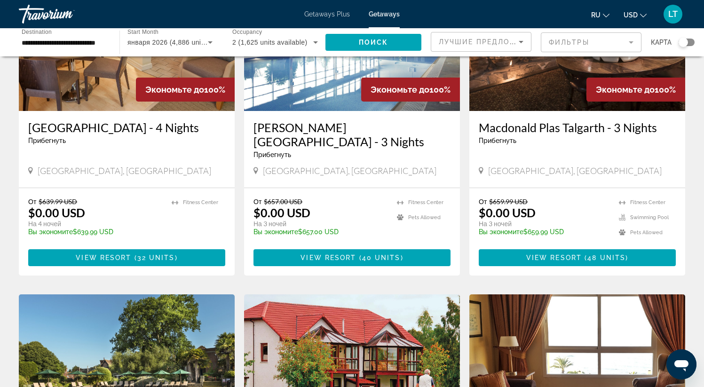
click at [180, 36] on div "января 2026 (4,886 units available)" at bounding box center [170, 42] width 85 height 26
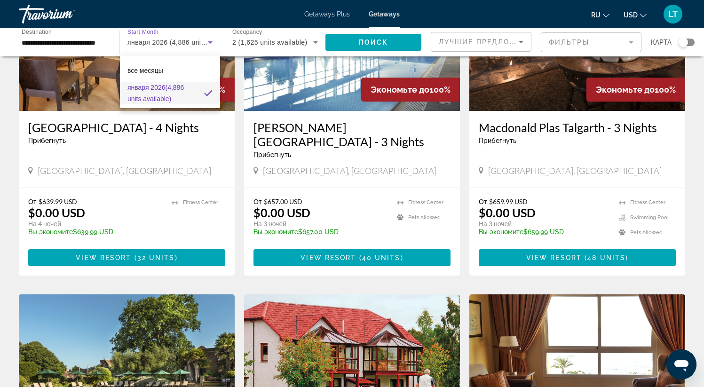
click at [84, 41] on div at bounding box center [352, 193] width 704 height 387
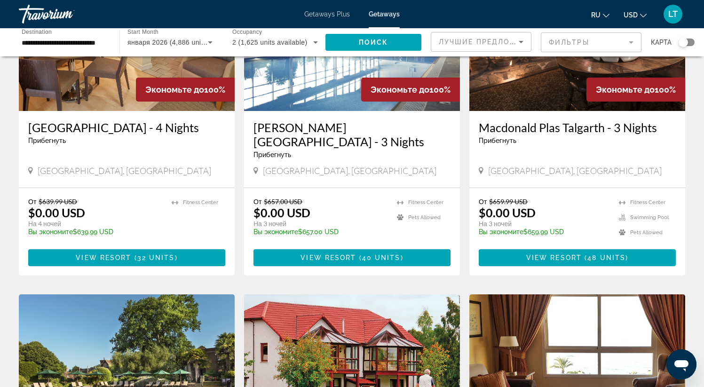
click at [84, 41] on input "**********" at bounding box center [65, 42] width 86 height 11
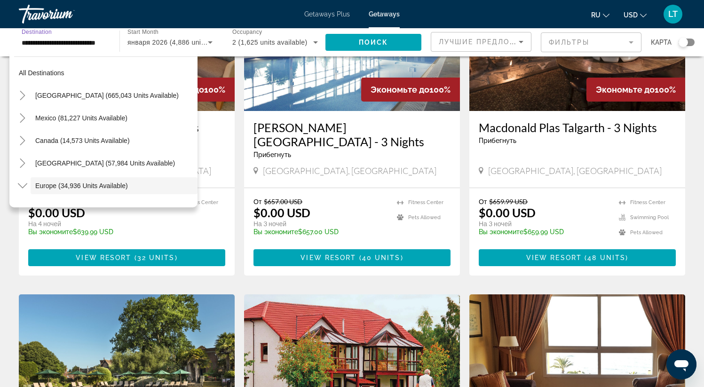
scroll to position [56, 0]
